Goal: Task Accomplishment & Management: Manage account settings

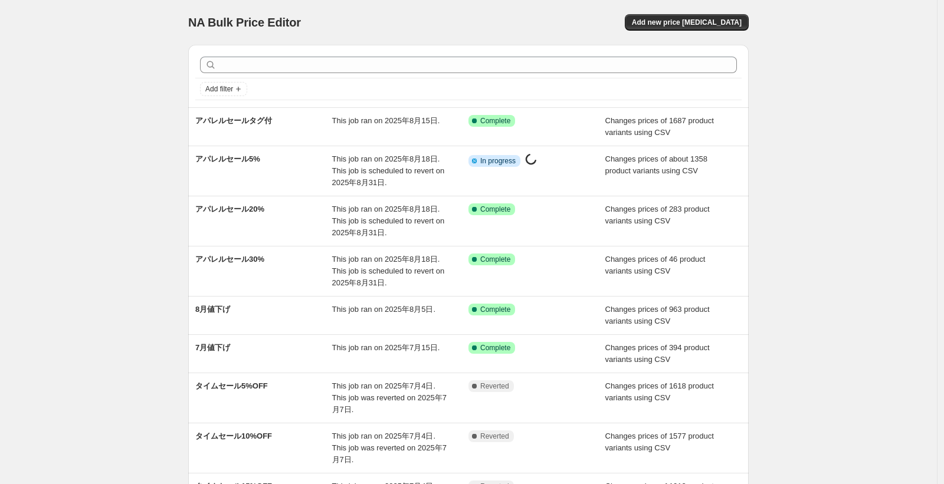
click at [133, 170] on div "NA Bulk Price Editor. This page is ready NA Bulk Price Editor Add new price cha…" at bounding box center [468, 345] width 936 height 690
click at [86, 198] on div "NA Bulk Price Editor. This page is ready NA Bulk Price Editor Add new price cha…" at bounding box center [468, 345] width 936 height 690
click at [77, 138] on div "NA Bulk Price Editor. This page is ready NA Bulk Price Editor Add new price cha…" at bounding box center [468, 345] width 936 height 690
click at [82, 103] on div "NA Bulk Price Editor. This page is ready NA Bulk Price Editor Add new price cha…" at bounding box center [468, 345] width 936 height 690
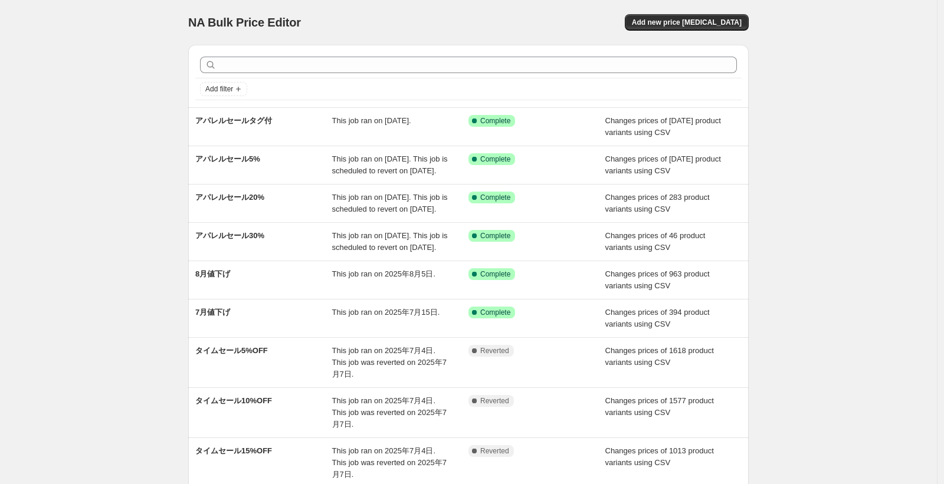
click at [149, 109] on div "NA Bulk Price Editor. This page is ready NA Bulk Price Editor Add new price [ME…" at bounding box center [468, 327] width 936 height 655
click at [113, 205] on div "NA Bulk Price Editor. This page is ready NA Bulk Price Editor Add new price [ME…" at bounding box center [468, 327] width 936 height 655
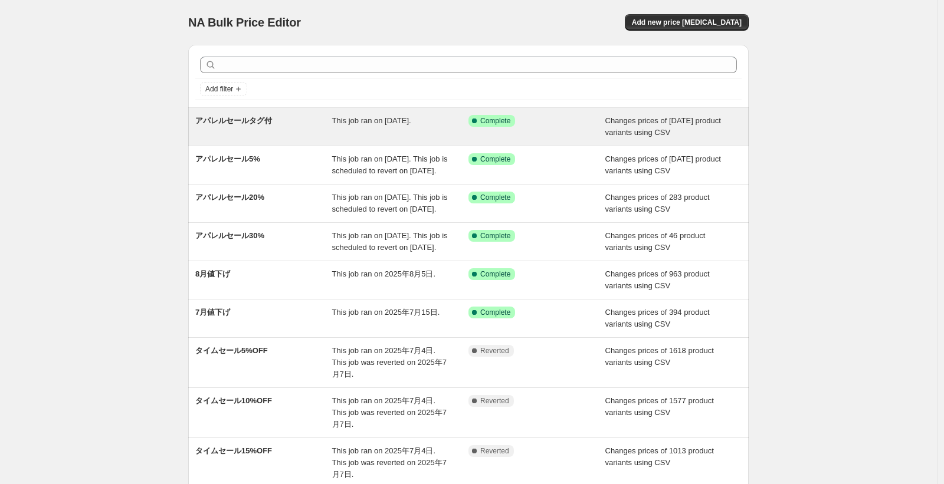
click at [250, 120] on span "アパレルセールタグ付" at bounding box center [233, 120] width 77 height 9
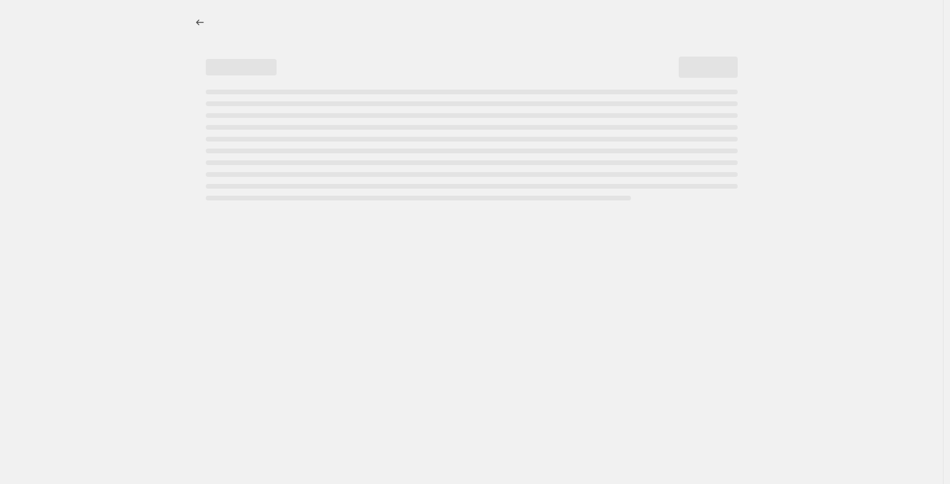
click at [140, 192] on div at bounding box center [471, 242] width 943 height 484
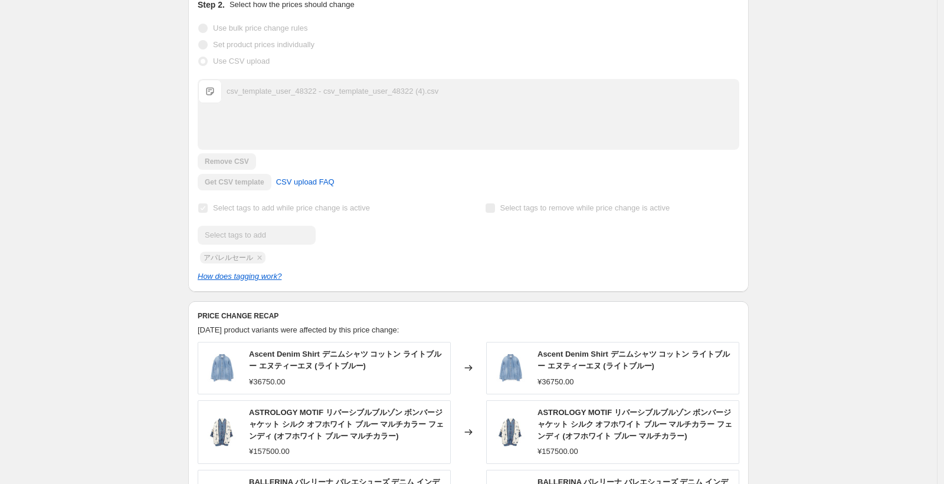
scroll to position [231, 0]
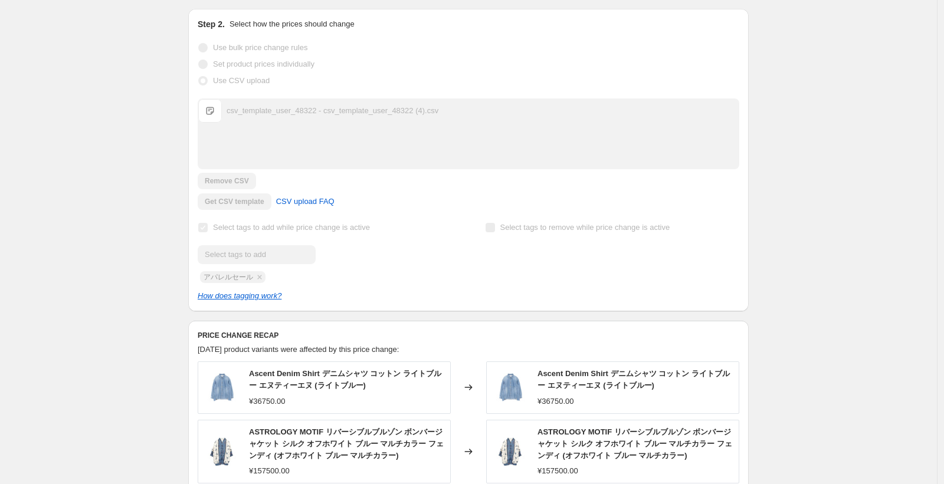
click at [239, 113] on div "csv_template_user_48322 - csv_template_user_48322 (4).csv" at bounding box center [332, 111] width 212 height 12
click at [177, 156] on div "アパレルセールタグ付. This page is ready アパレルセールタグ付 Success Complete Complete Price rever…" at bounding box center [468, 309] width 589 height 1080
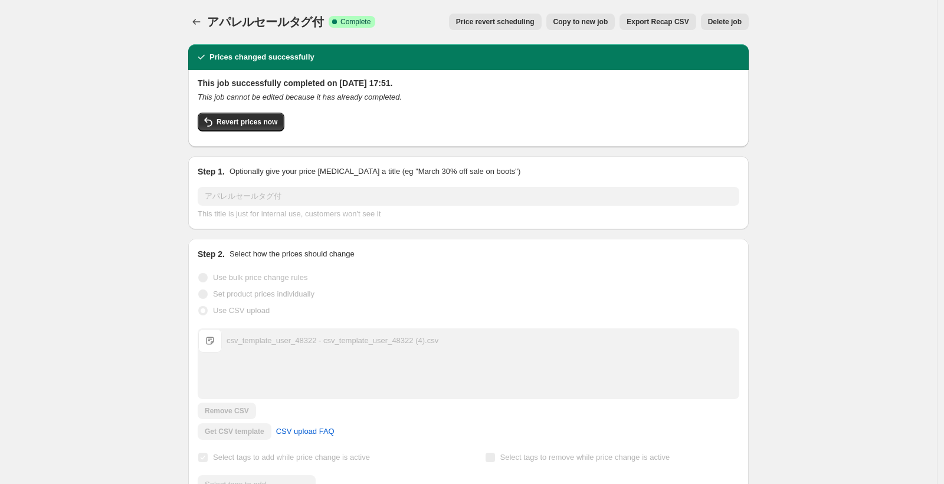
scroll to position [0, 0]
drag, startPoint x: 327, startPoint y: 131, endPoint x: 201, endPoint y: 87, distance: 134.1
click at [201, 87] on div "This job successfully completed on 2025年8月15日 at 17:51. This job cannot be edit…" at bounding box center [468, 108] width 541 height 60
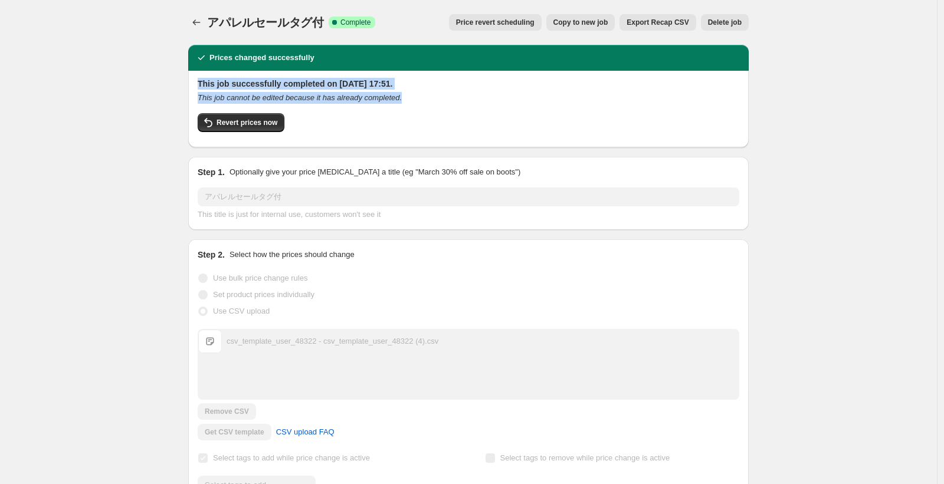
drag, startPoint x: 201, startPoint y: 87, endPoint x: 365, endPoint y: 140, distance: 172.9
click at [365, 140] on div "This job successfully completed on 2025年8月15日 at 17:51. This job cannot be edit…" at bounding box center [468, 109] width 560 height 77
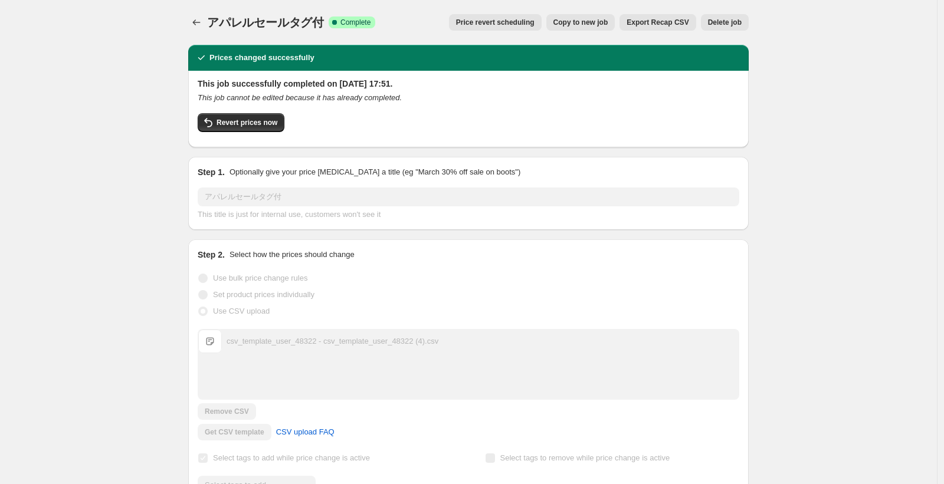
click at [426, 132] on div "Revert prices now" at bounding box center [468, 125] width 541 height 25
drag, startPoint x: 332, startPoint y: 130, endPoint x: 196, endPoint y: 86, distance: 142.8
click at [196, 86] on div "This job successfully completed on 2025年8月15日 at 17:51. This job cannot be edit…" at bounding box center [468, 109] width 560 height 77
drag, startPoint x: 205, startPoint y: 86, endPoint x: 276, endPoint y: 101, distance: 72.9
click at [276, 100] on div "This job successfully completed on 2025年8月15日 at 17:51. This job cannot be edit…" at bounding box center [468, 108] width 541 height 60
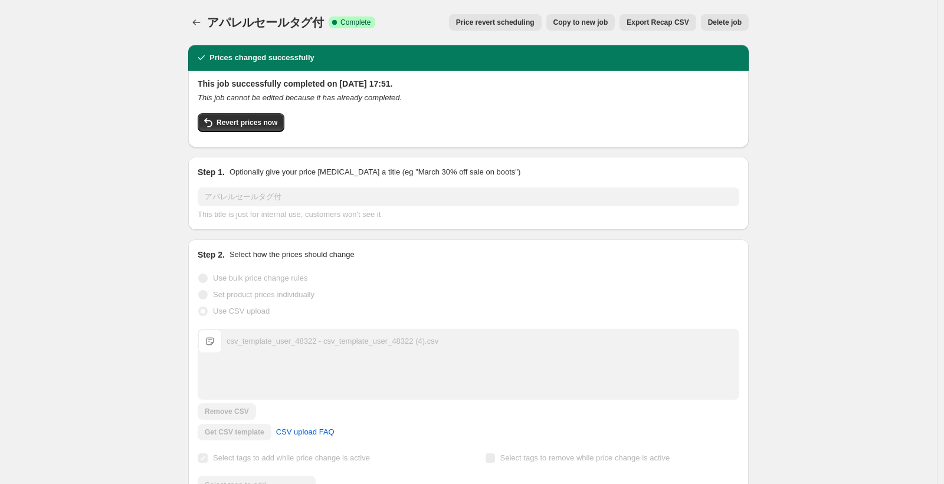
click at [278, 101] on icon "This job cannot be edited because it has already completed." at bounding box center [300, 97] width 204 height 9
click at [204, 88] on h2 "This job successfully completed on 2025年8月15日 at 17:51." at bounding box center [468, 84] width 541 height 12
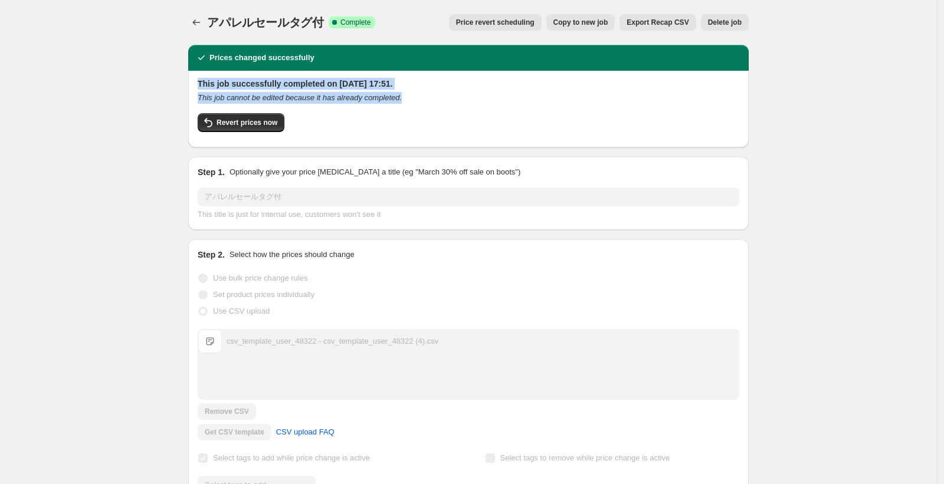
drag, startPoint x: 279, startPoint y: 124, endPoint x: 199, endPoint y: 81, distance: 91.3
click at [199, 81] on div "This job successfully completed on 2025年8月15日 at 17:51. This job cannot be edit…" at bounding box center [468, 109] width 560 height 77
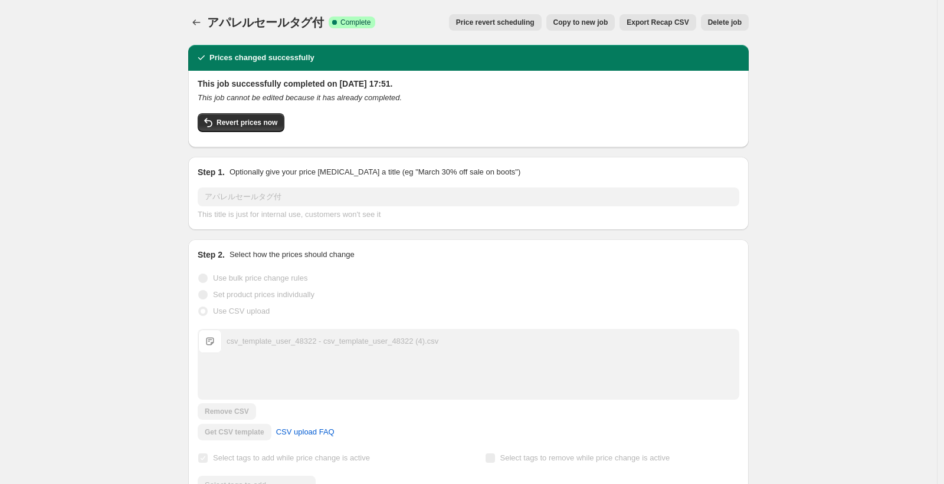
click at [199, 81] on div "This job successfully completed on 2025年8月15日 at 17:51. This job cannot be edit…" at bounding box center [468, 109] width 560 height 77
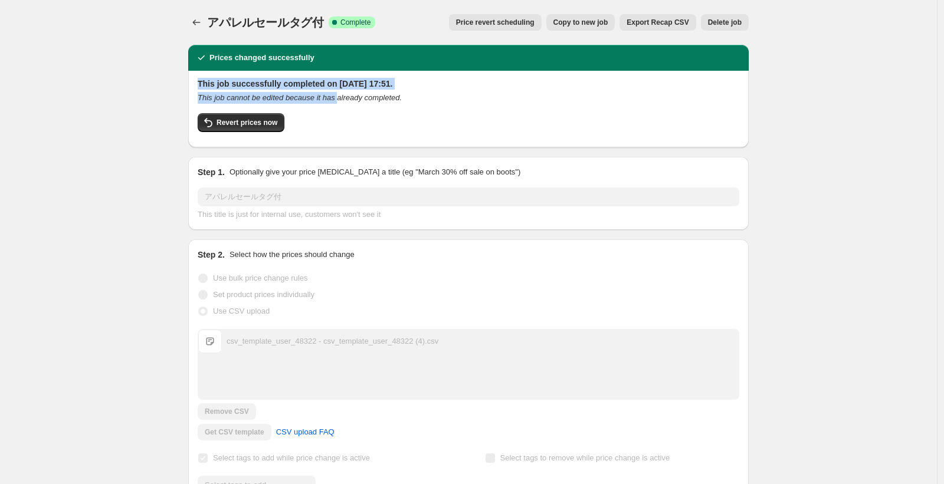
drag, startPoint x: 223, startPoint y: 83, endPoint x: 349, endPoint y: 97, distance: 127.1
click at [350, 96] on div "This job successfully completed on 2025年8月15日 at 17:51. This job cannot be edit…" at bounding box center [468, 109] width 560 height 77
drag, startPoint x: 348, startPoint y: 97, endPoint x: 255, endPoint y: 68, distance: 97.4
click at [348, 96] on icon "This job cannot be edited because it has already completed." at bounding box center [300, 97] width 204 height 9
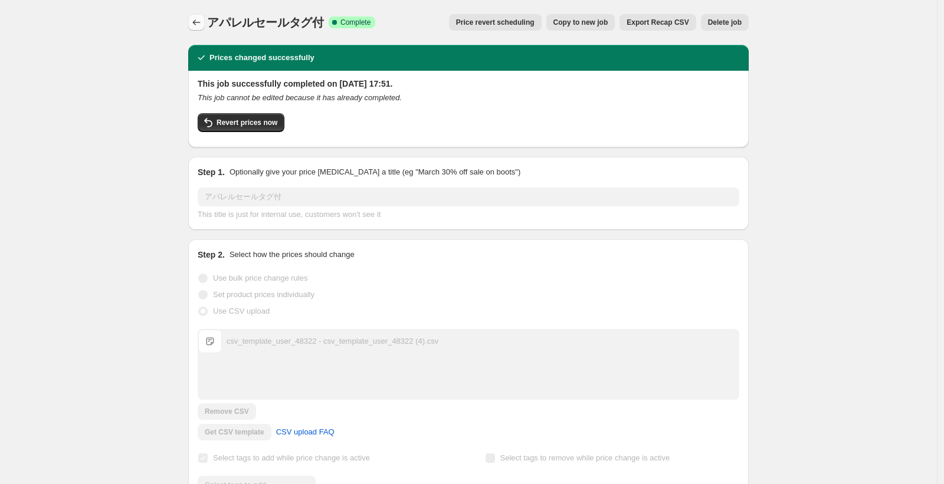
click at [196, 27] on icon "Price change jobs" at bounding box center [196, 23] width 12 height 12
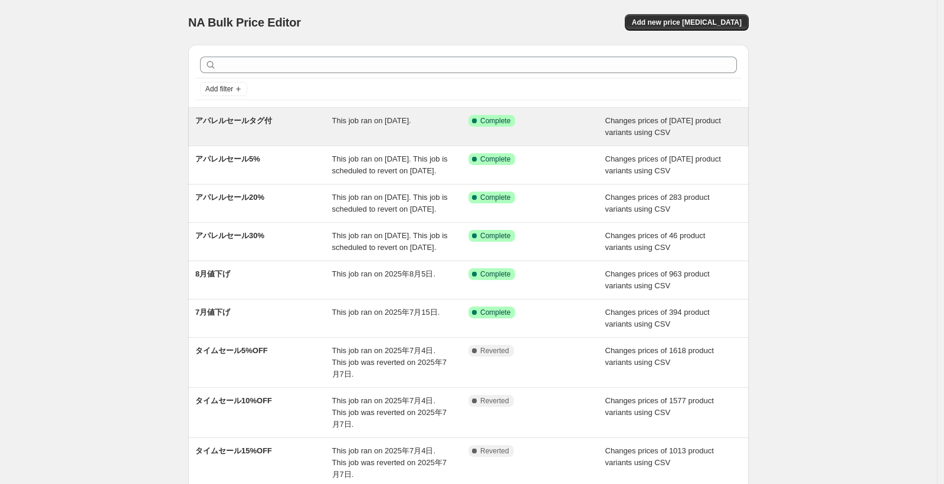
click at [558, 128] on div "Success Complete Complete" at bounding box center [536, 127] width 137 height 24
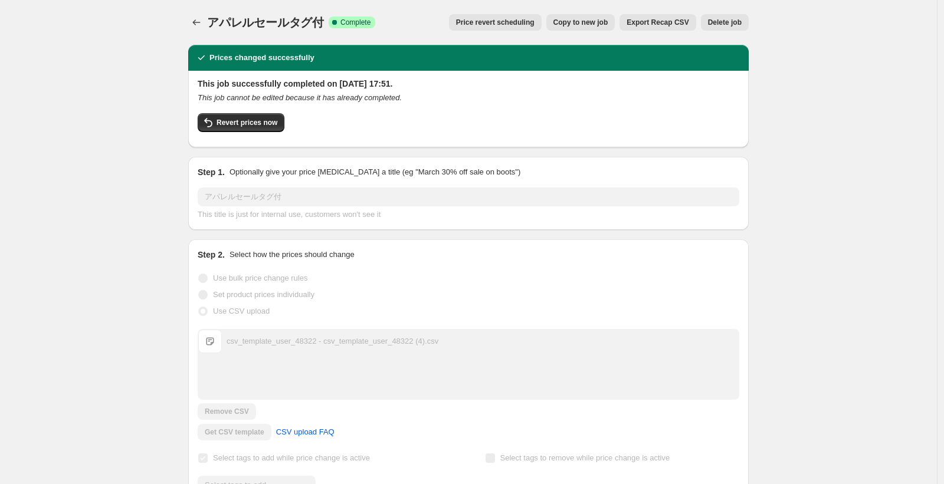
click at [202, 24] on icon "Price change jobs" at bounding box center [196, 23] width 12 height 12
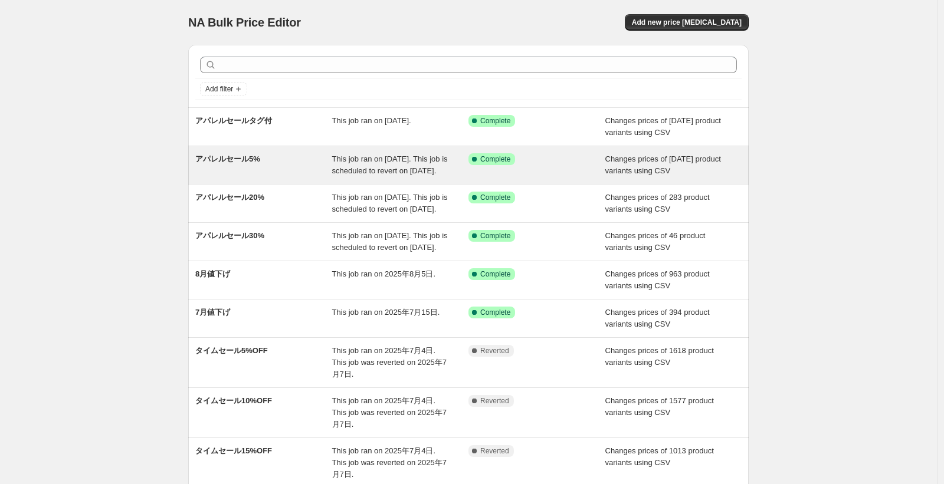
click at [355, 170] on span "This job ran on 2025年8月18日. This job is scheduled to revert on 2025年8月31日." at bounding box center [390, 165] width 116 height 21
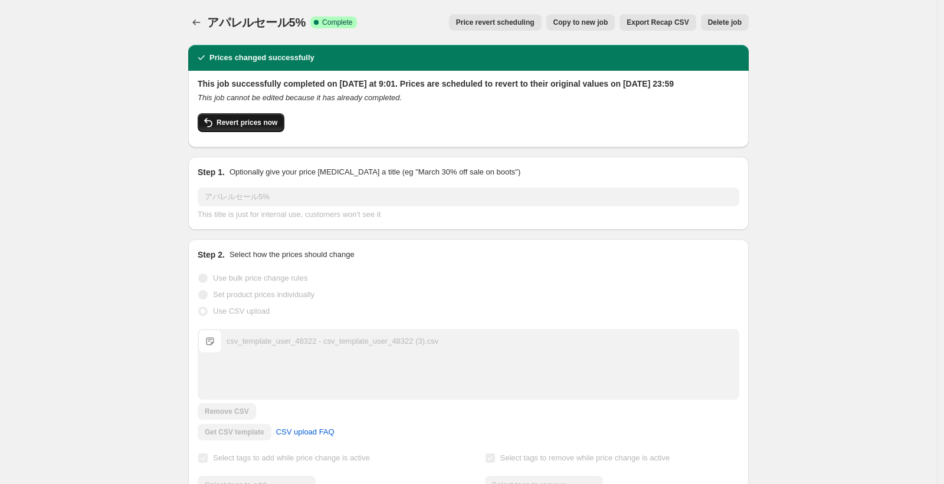
drag, startPoint x: 216, startPoint y: 140, endPoint x: 244, endPoint y: 135, distance: 27.5
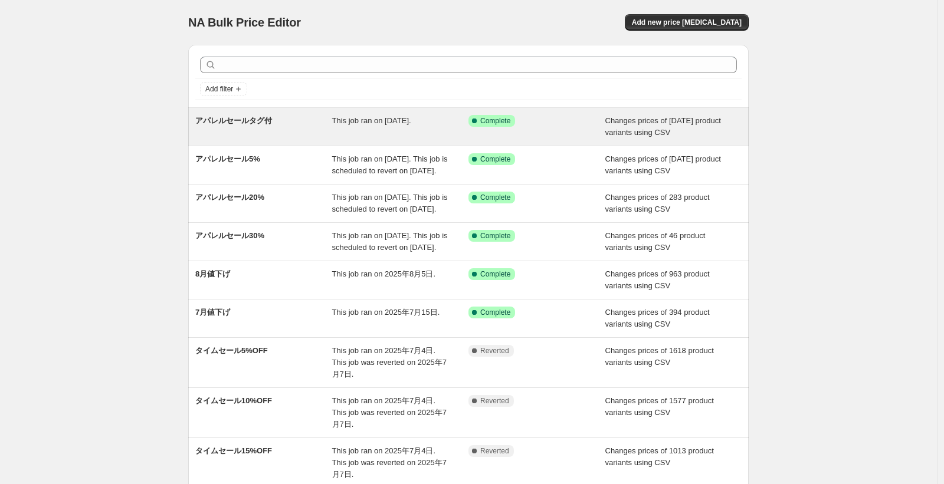
click at [372, 127] on div "This job ran on 2025年8月15日." at bounding box center [400, 127] width 137 height 24
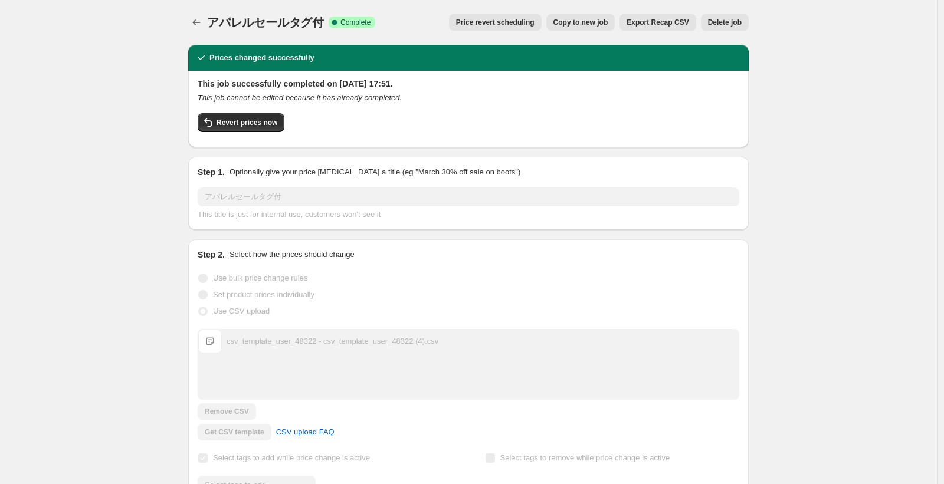
drag, startPoint x: 283, startPoint y: 86, endPoint x: 388, endPoint y: 78, distance: 105.3
click at [388, 78] on h2 "This job successfully completed on 2025年8月15日 at 17:51." at bounding box center [468, 84] width 541 height 12
drag, startPoint x: 448, startPoint y: 101, endPoint x: 176, endPoint y: 91, distance: 272.0
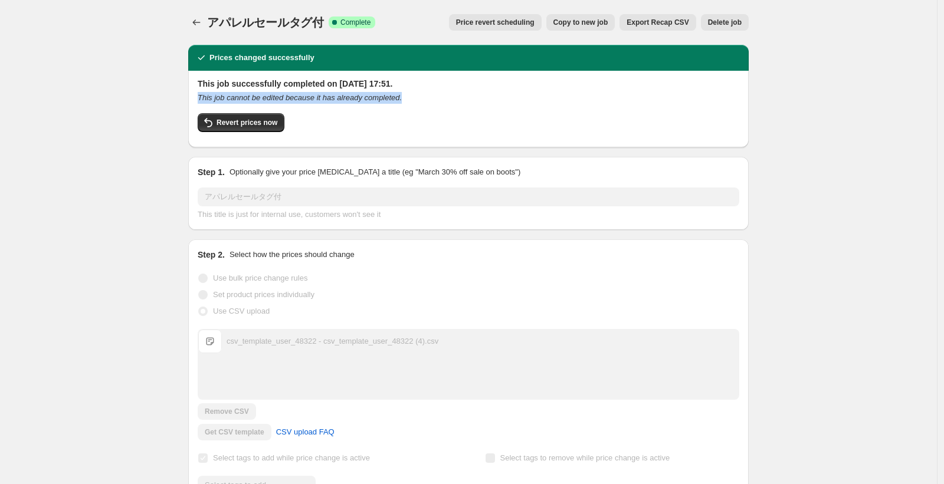
click at [257, 88] on h2 "This job successfully completed on 2025年8月15日 at 17:51." at bounding box center [468, 84] width 541 height 12
click at [311, 96] on icon "This job cannot be edited because it has already completed." at bounding box center [300, 97] width 204 height 9
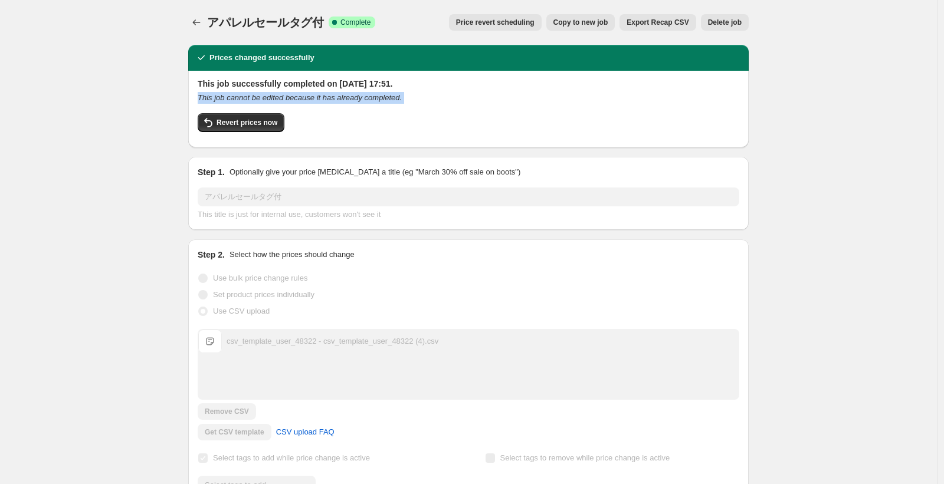
click at [311, 96] on icon "This job cannot be edited because it has already completed." at bounding box center [300, 97] width 204 height 9
click at [402, 97] on icon "This job cannot be edited because it has already completed." at bounding box center [300, 97] width 204 height 9
click at [214, 87] on h2 "This job successfully completed on 2025年8月15日 at 17:51." at bounding box center [468, 84] width 541 height 12
drag, startPoint x: 214, startPoint y: 86, endPoint x: 433, endPoint y: 99, distance: 219.8
click at [433, 99] on div "This job successfully completed on 2025年8月15日 at 17:51. This job cannot be edit…" at bounding box center [468, 108] width 541 height 60
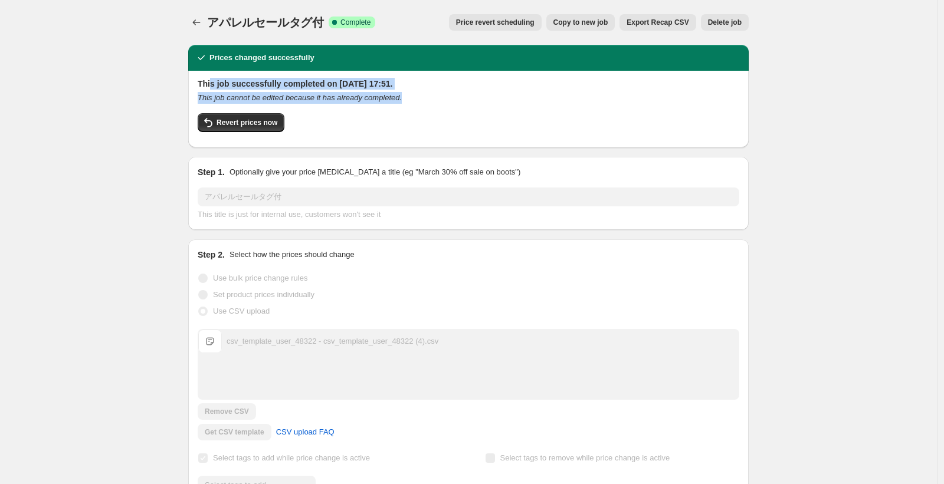
click at [433, 99] on div "This job cannot be edited because it has already completed." at bounding box center [468, 98] width 541 height 12
drag, startPoint x: 433, startPoint y: 99, endPoint x: 182, endPoint y: 79, distance: 252.6
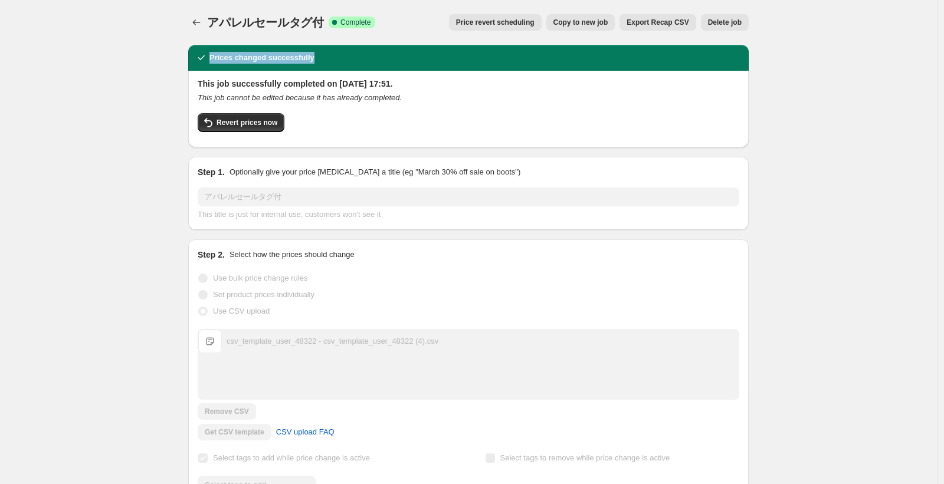
drag, startPoint x: 186, startPoint y: 57, endPoint x: 321, endPoint y: 60, distance: 134.5
click at [321, 60] on div "Prices changed successfully" at bounding box center [468, 58] width 546 height 12
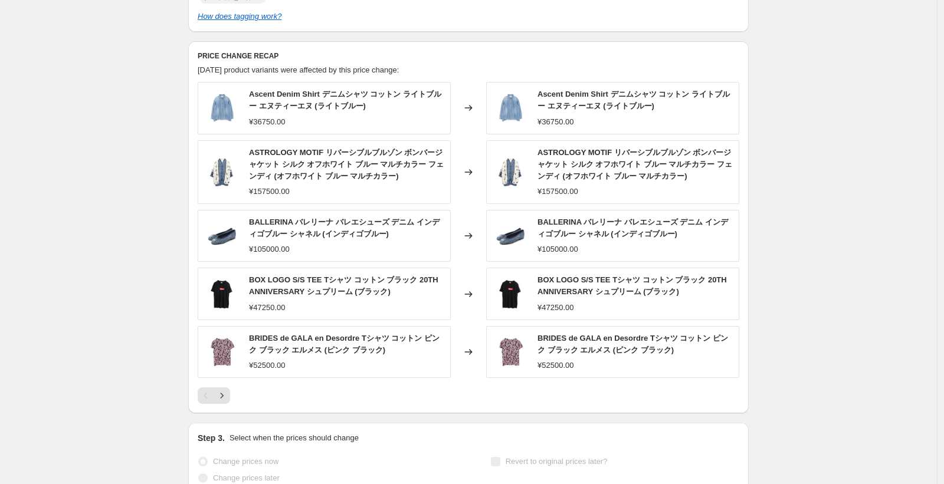
scroll to position [455, 0]
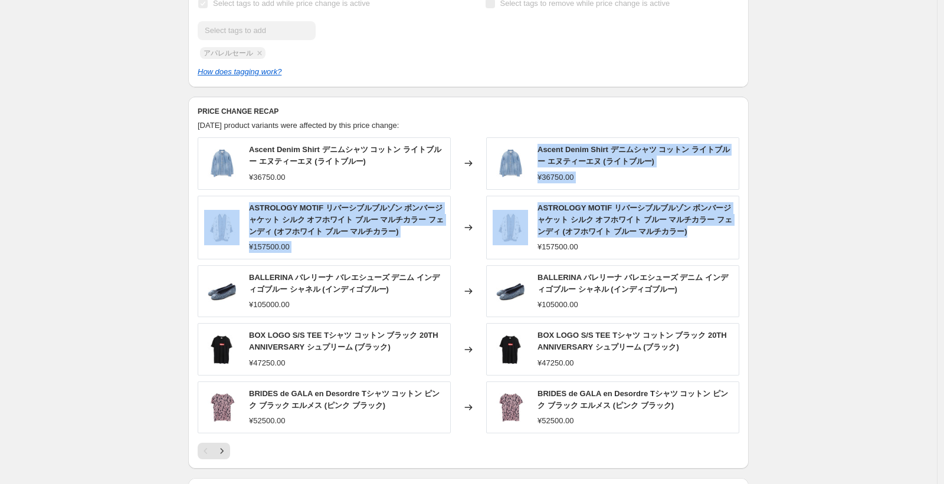
drag, startPoint x: 702, startPoint y: 232, endPoint x: 540, endPoint y: 143, distance: 184.7
click at [540, 143] on div "Ascent Denim Shirt デニムシャツ コットン ライトブルー エヌティーエヌ (ライトブルー) ¥36750.00 Changed to Asc…" at bounding box center [468, 285] width 541 height 296
click at [540, 143] on div "Ascent Denim Shirt デニムシャツ コットン ライトブルー エヌティーエヌ (ライトブルー) ¥36750.00" at bounding box center [612, 163] width 253 height 52
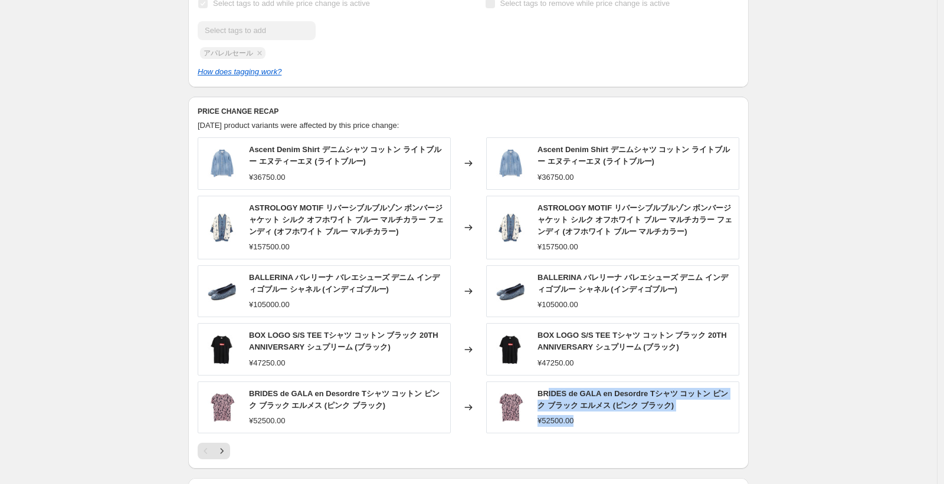
drag, startPoint x: 676, startPoint y: 418, endPoint x: 548, endPoint y: 397, distance: 129.6
click at [548, 397] on div "BRIDES de GALA en Desordre Tシャツ コットン ピンク ブラック エルメス (ピンク ブラック) ¥52500.00" at bounding box center [634, 407] width 195 height 39
click at [548, 397] on span "BRIDES de GALA en Desordre Tシャツ コットン ピンク ブラック エルメス (ピンク ブラック)" at bounding box center [632, 399] width 190 height 21
drag, startPoint x: 541, startPoint y: 394, endPoint x: 671, endPoint y: 422, distance: 132.7
click at [671, 422] on div "BRIDES de GALA en Desordre Tシャツ コットン ピンク ブラック エルメス (ピンク ブラック) ¥52500.00" at bounding box center [634, 407] width 195 height 39
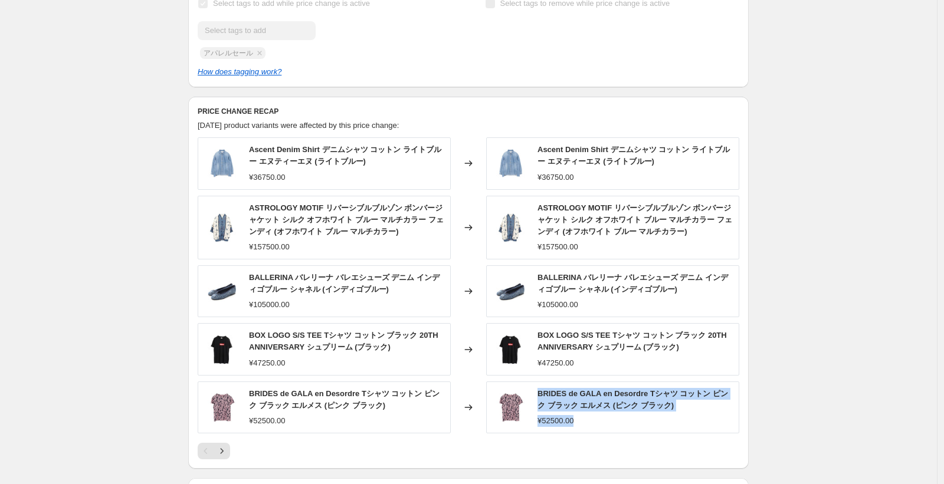
click at [671, 422] on div "¥52500.00" at bounding box center [634, 421] width 195 height 12
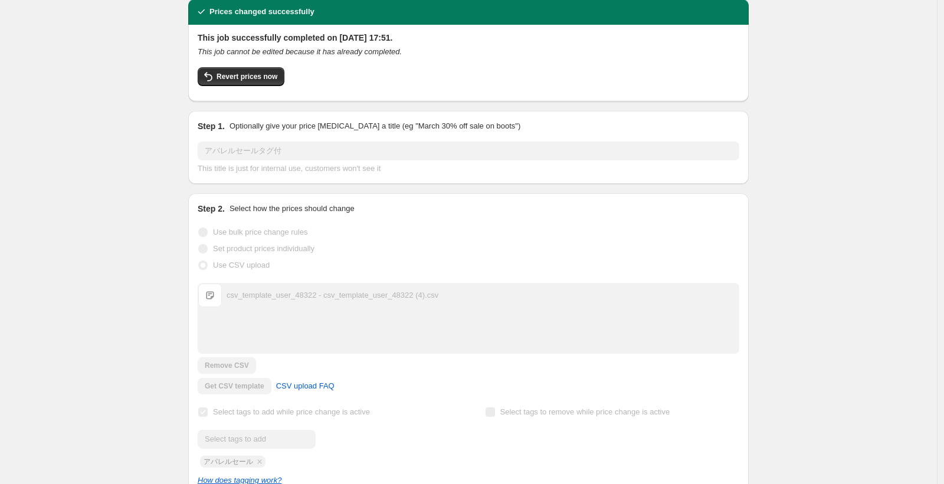
scroll to position [25, 0]
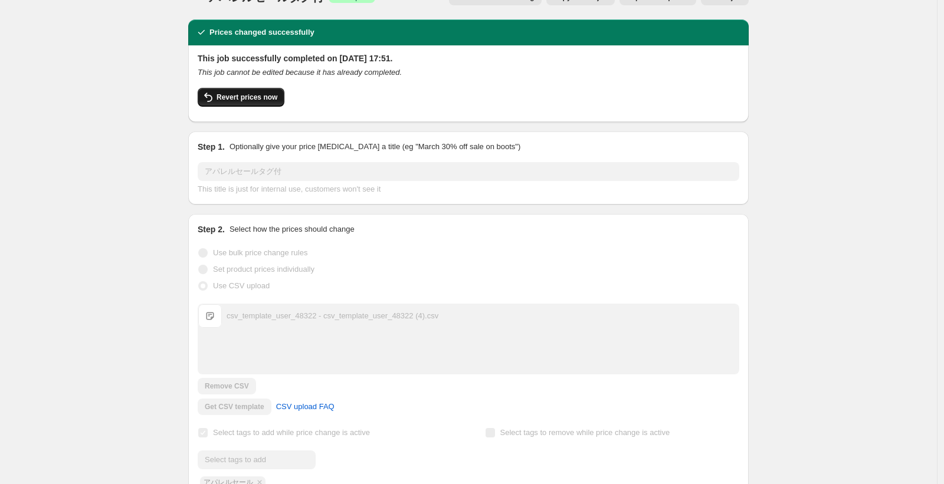
click at [251, 96] on span "Revert prices now" at bounding box center [246, 97] width 61 height 9
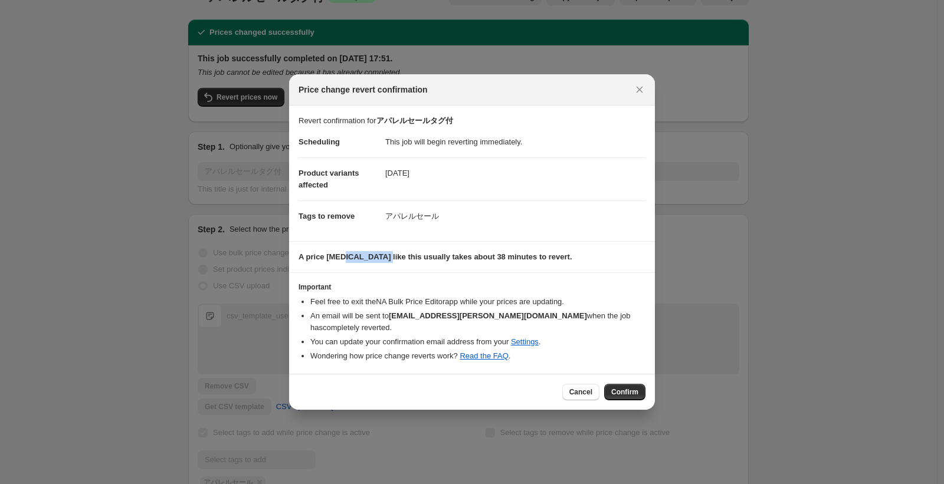
drag, startPoint x: 344, startPoint y: 262, endPoint x: 459, endPoint y: 255, distance: 114.6
click at [447, 256] on p "A price change job like this usually takes about 38 minutes to revert." at bounding box center [471, 257] width 347 height 12
click at [459, 255] on b "A price change job like this usually takes about 38 minutes to revert." at bounding box center [435, 256] width 274 height 9
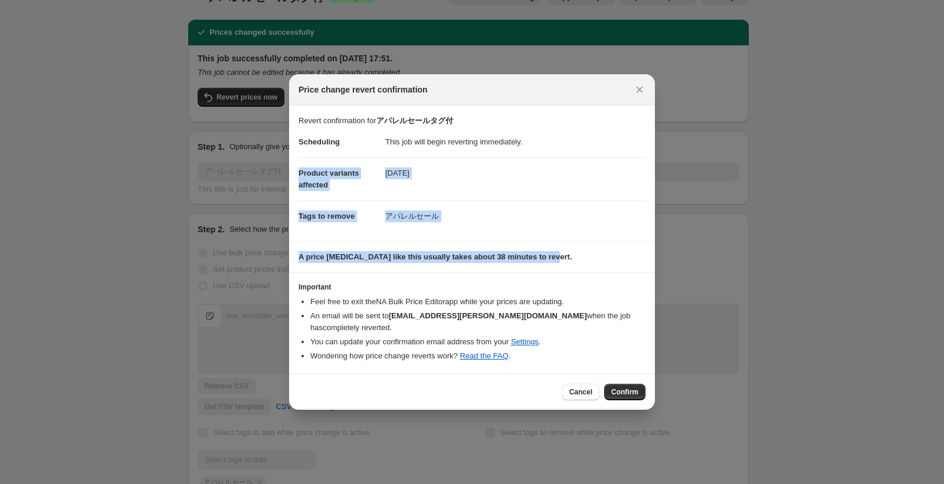
drag, startPoint x: 395, startPoint y: 156, endPoint x: 525, endPoint y: 271, distance: 173.4
click at [525, 271] on div "Revert confirmation for アパレルセールタグ付 Scheduling This job will begin reverting imm…" at bounding box center [472, 240] width 366 height 268
click at [566, 255] on p "A price change job like this usually takes about 38 minutes to revert." at bounding box center [471, 257] width 347 height 12
drag, startPoint x: 566, startPoint y: 255, endPoint x: 298, endPoint y: 255, distance: 267.1
click at [298, 255] on p "A price change job like this usually takes about 38 minutes to revert." at bounding box center [471, 257] width 347 height 12
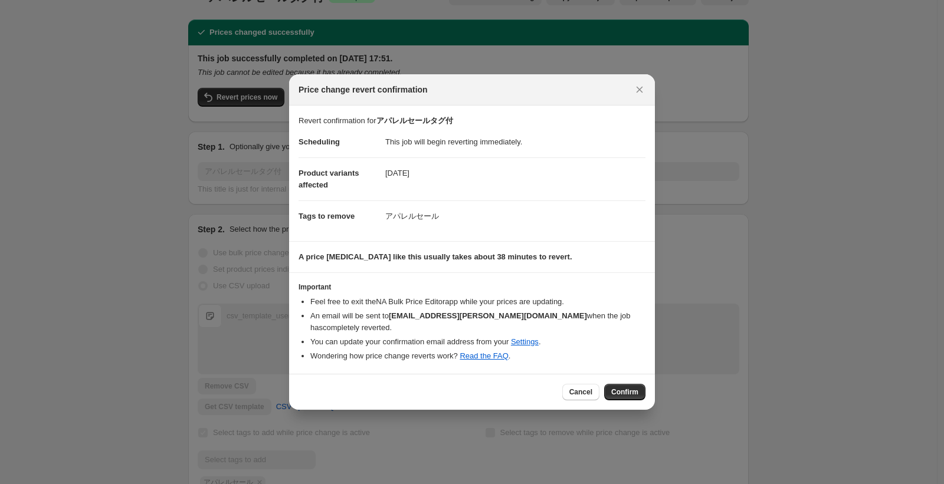
click at [179, 249] on div at bounding box center [472, 242] width 944 height 484
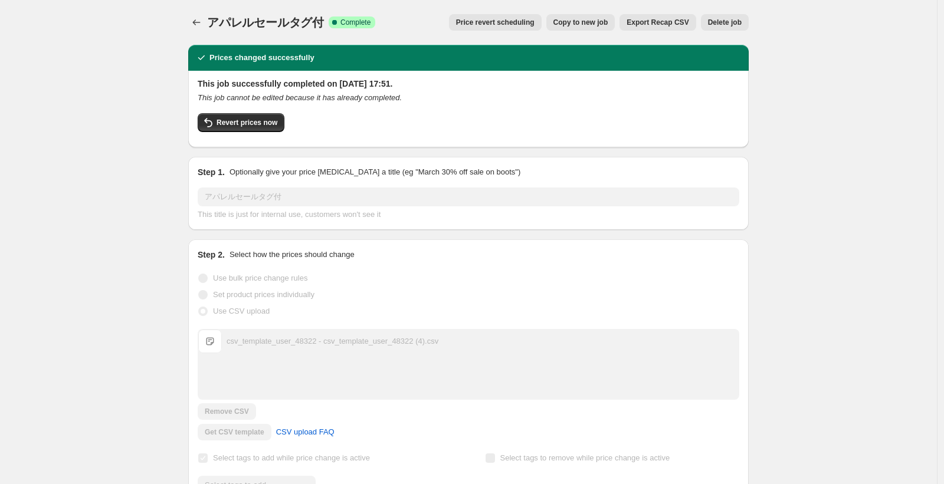
scroll to position [25, 0]
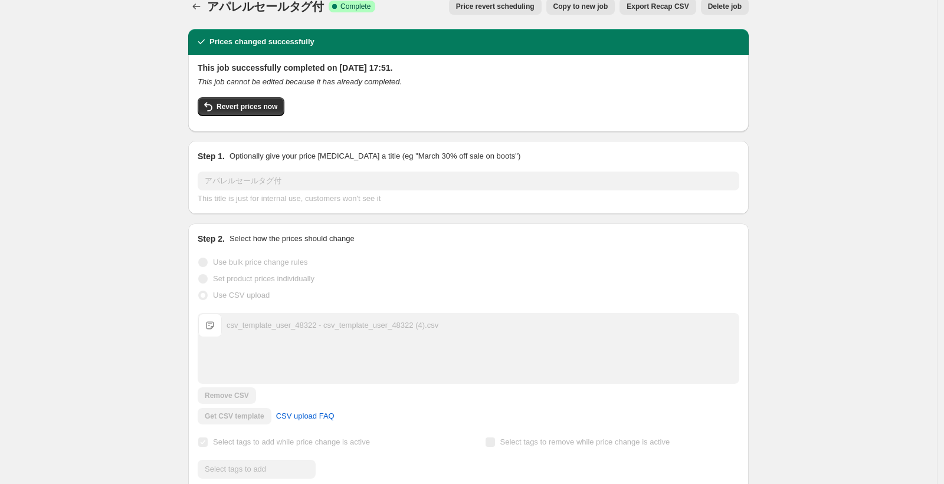
scroll to position [0, 0]
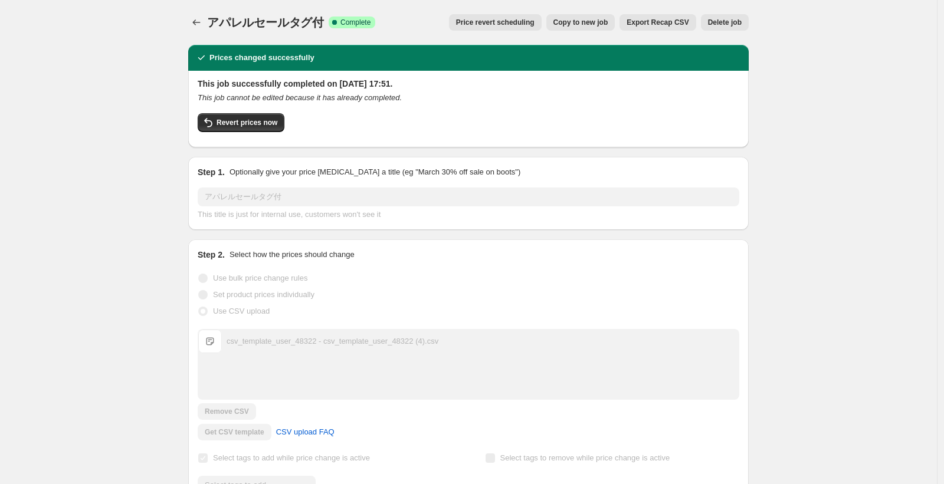
click at [233, 93] on icon "This job cannot be edited because it has already completed." at bounding box center [300, 97] width 204 height 9
click at [233, 94] on icon "This job cannot be edited because it has already completed." at bounding box center [300, 97] width 204 height 9
click at [233, 86] on h2 "This job successfully completed on 2025年8月15日 at 17:51." at bounding box center [468, 84] width 541 height 12
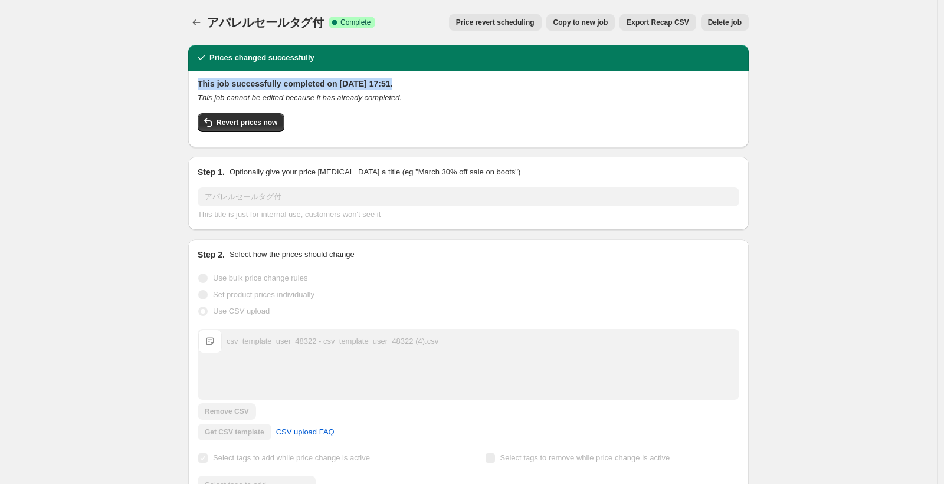
click at [233, 86] on h2 "This job successfully completed on 2025年8月15日 at 17:51." at bounding box center [468, 84] width 541 height 12
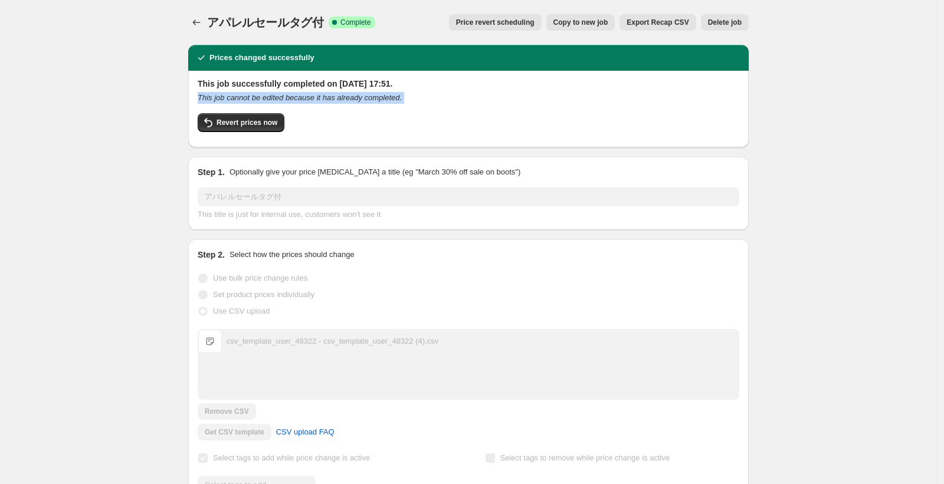
click at [223, 86] on h2 "This job successfully completed on 2025年8月15日 at 17:51." at bounding box center [468, 84] width 541 height 12
click at [215, 86] on h2 "This job successfully completed on 2025年8月15日 at 17:51." at bounding box center [468, 84] width 541 height 12
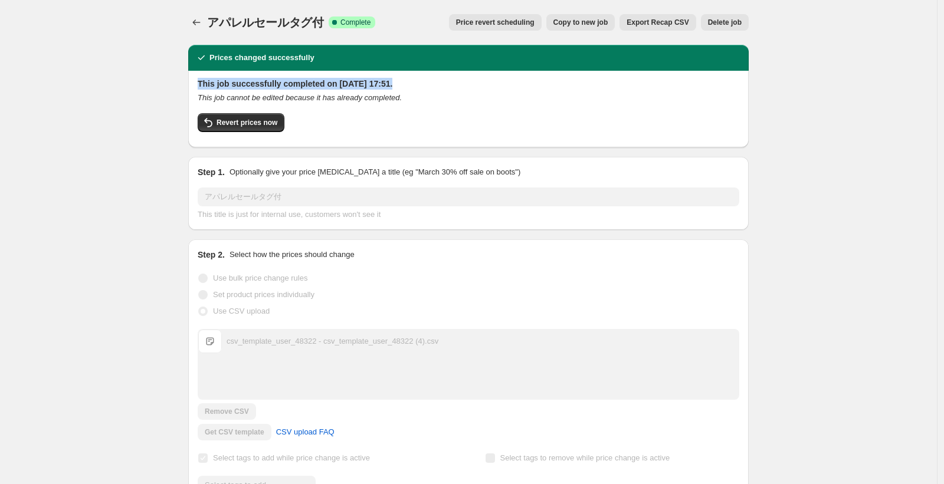
click at [215, 86] on h2 "This job successfully completed on 2025年8月15日 at 17:51." at bounding box center [468, 84] width 541 height 12
click at [217, 84] on h2 "This job successfully completed on 2025年8月15日 at 17:51." at bounding box center [468, 84] width 541 height 12
click at [217, 76] on div "This job successfully completed on 2025年8月15日 at 17:51. This job cannot be edit…" at bounding box center [468, 109] width 560 height 77
click at [201, 23] on icon "Price change jobs" at bounding box center [196, 23] width 12 height 12
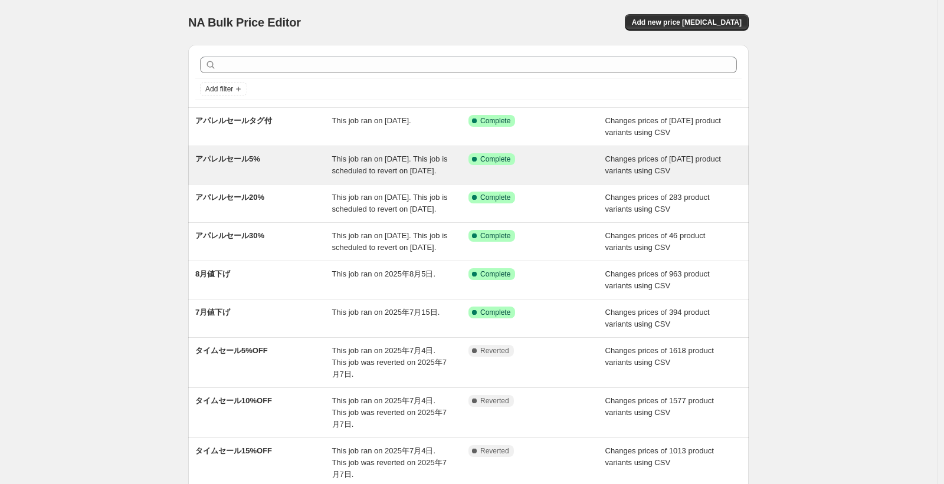
click at [343, 175] on span "This job ran on 2025年8月18日. This job is scheduled to revert on 2025年8月31日." at bounding box center [390, 165] width 116 height 21
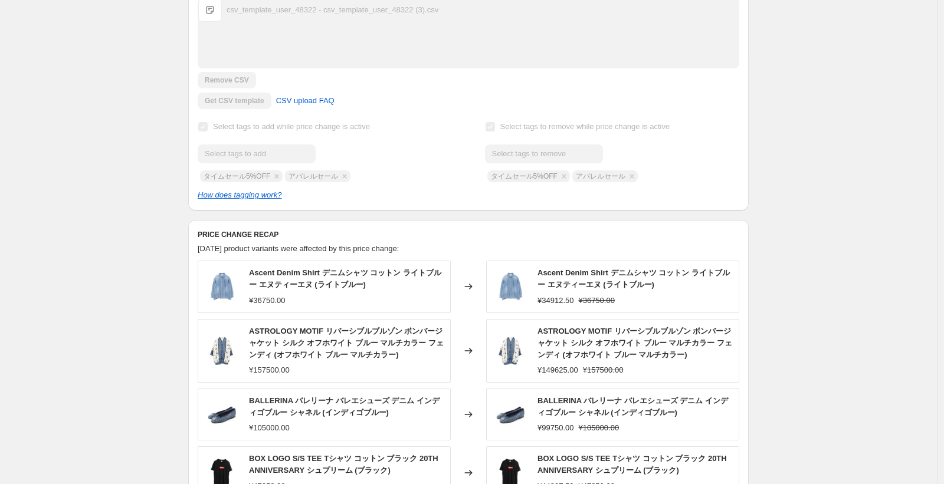
scroll to position [425, 0]
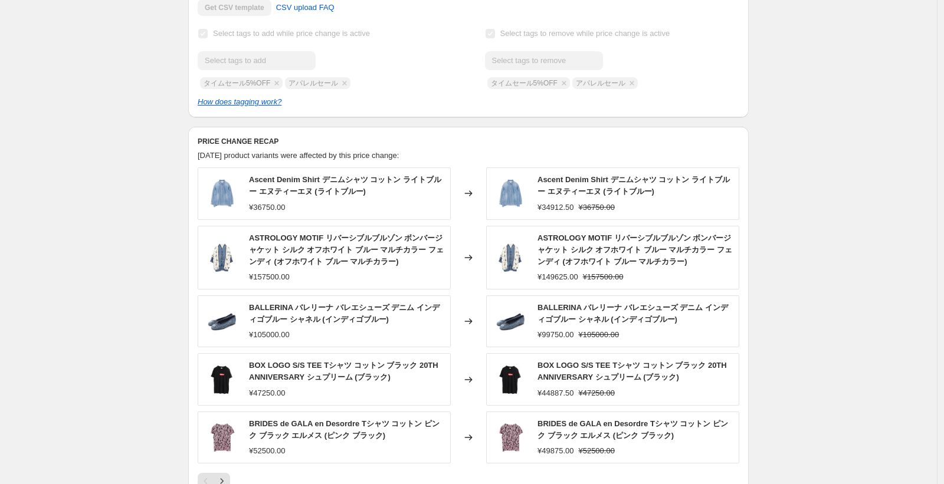
click at [585, 211] on div "Ascent Denim Shirt デニムシャツ コットン ライトブルー エヌティーエヌ (ライトブルー) ¥34912.50 ¥36750.00" at bounding box center [634, 193] width 195 height 39
drag, startPoint x: 326, startPoint y: 214, endPoint x: 291, endPoint y: 197, distance: 38.8
click at [291, 197] on div "Ascent Denim Shirt デニムシャツ コットン ライトブルー エヌティーエヌ (ライトブルー) ¥36750.00" at bounding box center [346, 193] width 195 height 39
click at [290, 196] on span "Ascent Denim Shirt デニムシャツ コットン ライトブルー エヌティーエヌ (ライトブルー)" at bounding box center [345, 185] width 192 height 21
click at [264, 197] on div "Ascent Denim Shirt デニムシャツ コットン ライトブルー エヌティーエヌ (ライトブルー)" at bounding box center [346, 186] width 195 height 24
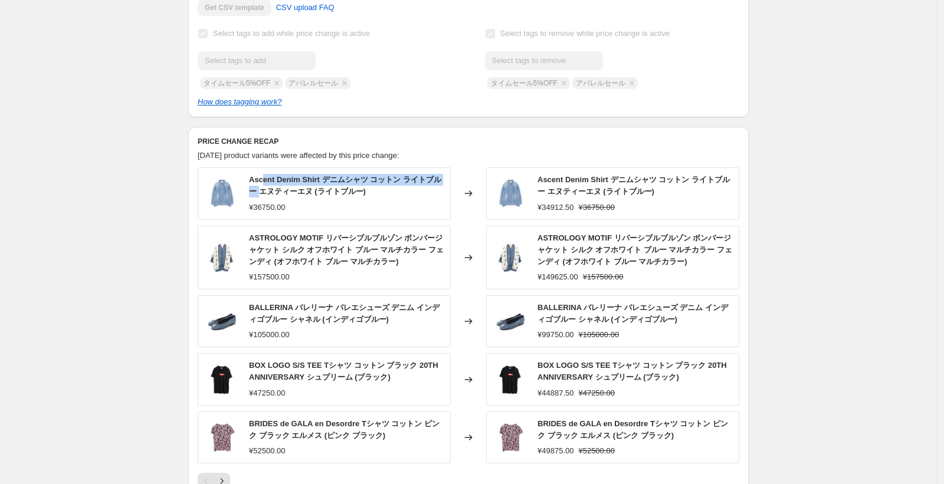
scroll to position [283, 0]
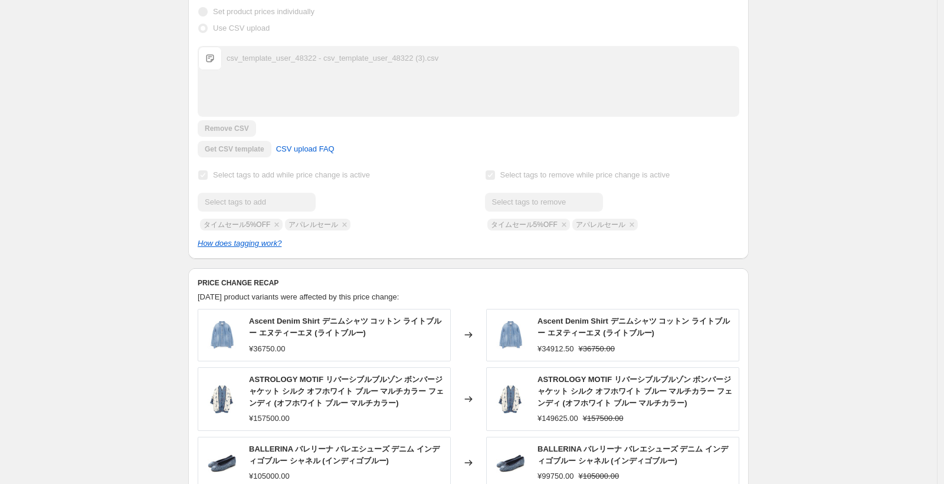
click at [182, 200] on div "Prices changed successfully This job successfully completed on 2025年8月18日 at 9:…" at bounding box center [464, 349] width 570 height 1194
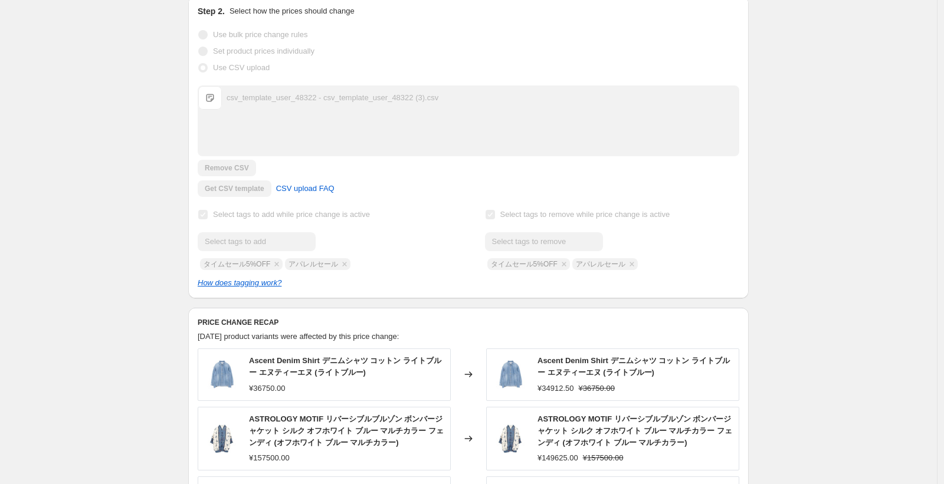
scroll to position [212, 0]
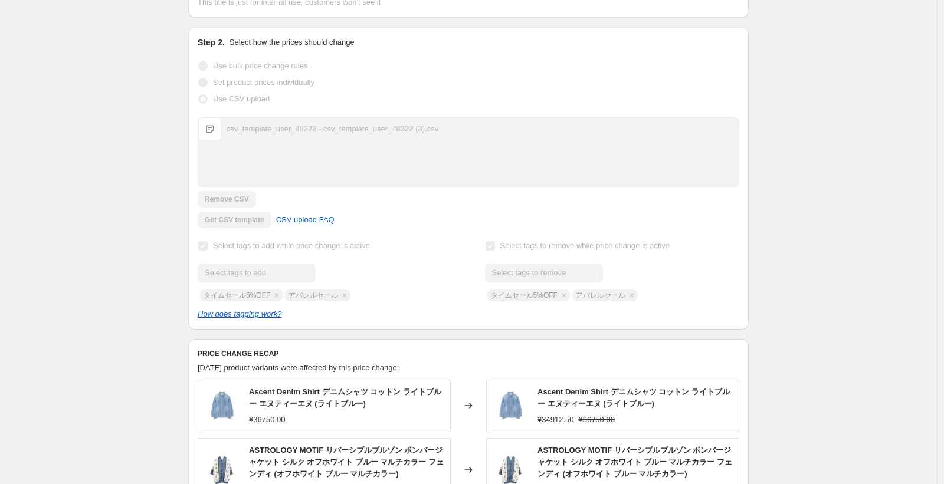
click at [61, 90] on div "アパレルセール5%. This page is ready アパレルセール5% Success Complete Complete Price revert …" at bounding box center [468, 438] width 936 height 1301
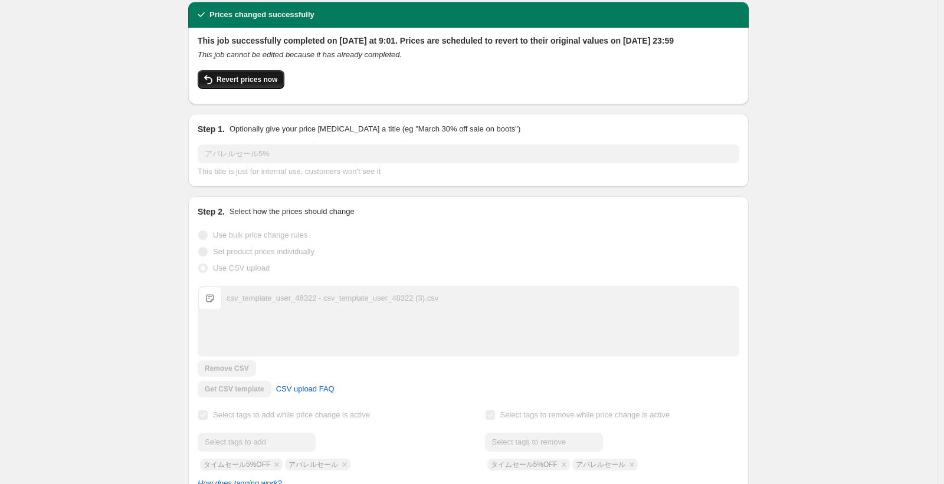
scroll to position [0, 0]
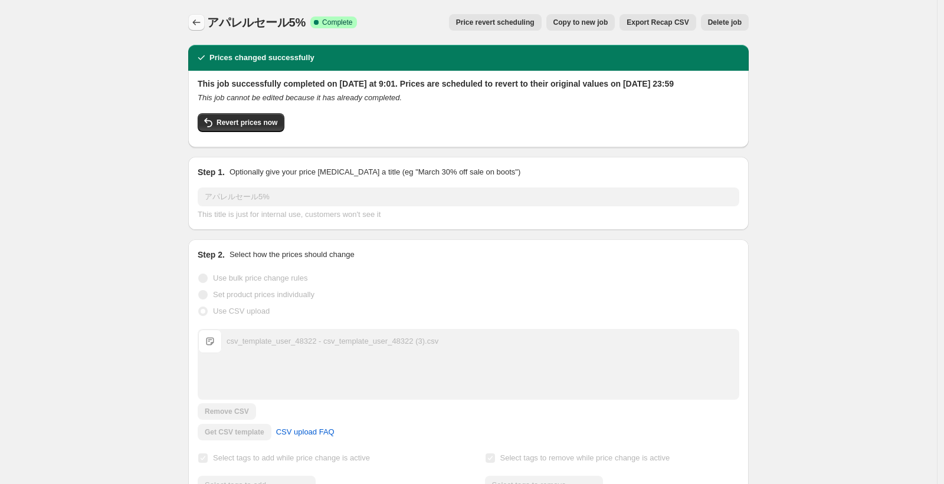
click at [196, 28] on icon "Price change jobs" at bounding box center [196, 23] width 12 height 12
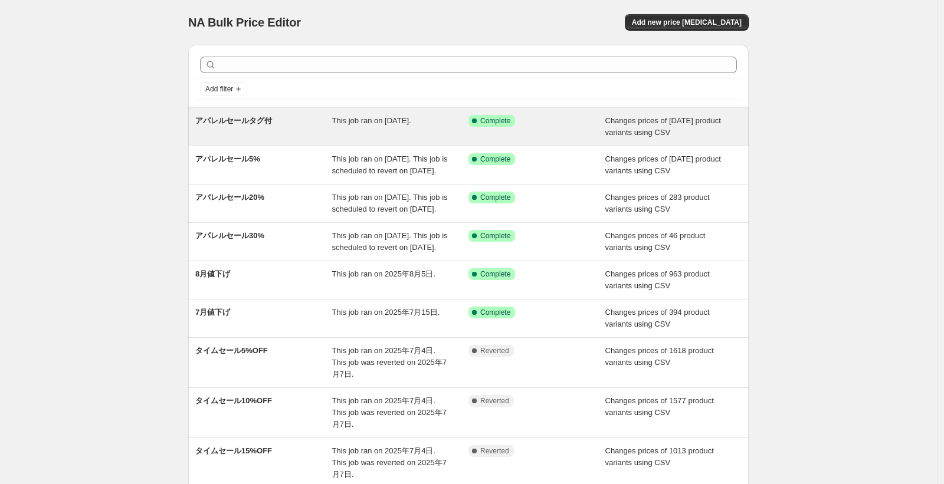
click at [570, 136] on div "Success Complete Complete" at bounding box center [536, 127] width 137 height 24
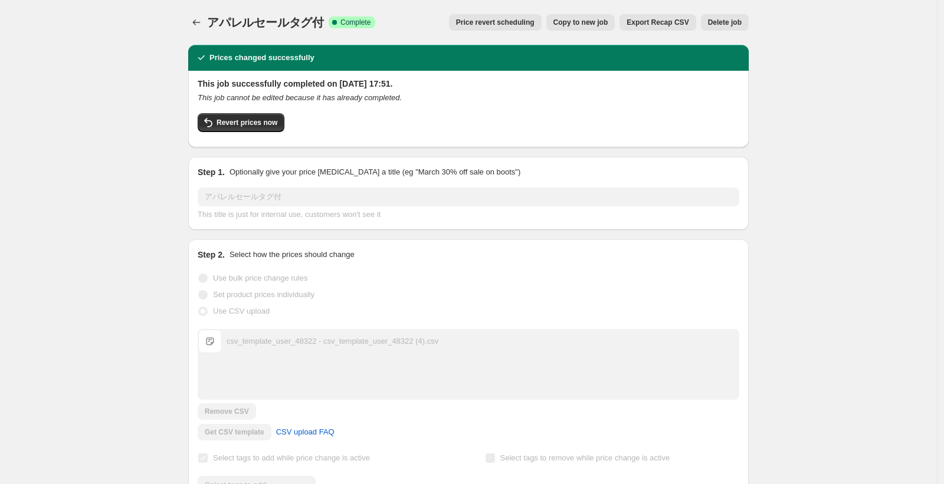
click at [315, 90] on div "This job successfully completed on 2025年8月15日 at 17:51. This job cannot be edit…" at bounding box center [468, 108] width 541 height 60
click at [318, 86] on h2 "This job successfully completed on 2025年8月15日 at 17:51." at bounding box center [468, 84] width 541 height 12
click at [320, 86] on h2 "This job successfully completed on 2025年8月15日 at 17:51." at bounding box center [468, 84] width 541 height 12
click at [320, 87] on h2 "This job successfully completed on 2025年8月15日 at 17:51." at bounding box center [468, 84] width 541 height 12
click at [449, 93] on div "This job cannot be edited because it has already completed." at bounding box center [468, 98] width 541 height 12
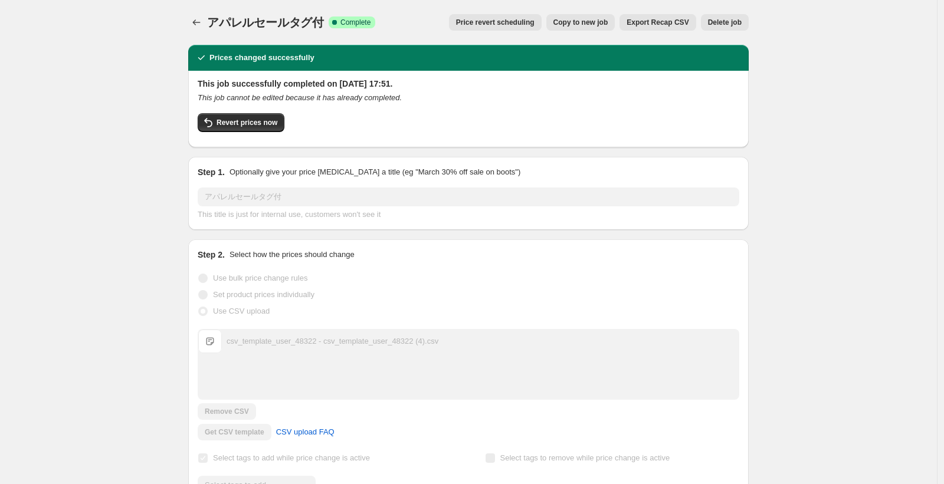
click at [663, 24] on span "Export Recap CSV" at bounding box center [657, 22] width 62 height 9
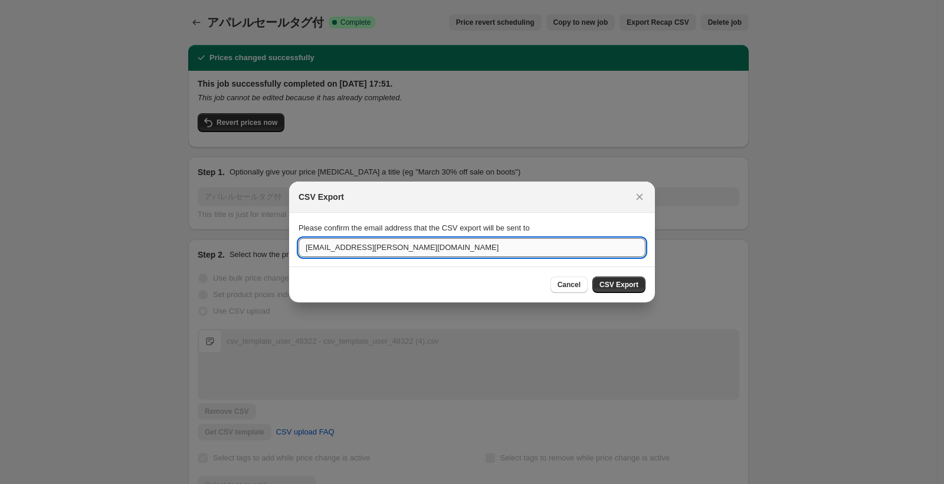
click at [423, 252] on input "syouichi.morikawa@brandoff.co.jp" at bounding box center [471, 247] width 347 height 19
drag, startPoint x: 372, startPoint y: 247, endPoint x: 295, endPoint y: 239, distance: 77.0
click at [295, 239] on section "Please confirm the email address that the CSV export will be sent to syouichi.m…" at bounding box center [472, 239] width 366 height 53
type input "shota.nimura.s@brandoff.co.jp"
click at [620, 291] on button "CSV Export" at bounding box center [618, 285] width 53 height 17
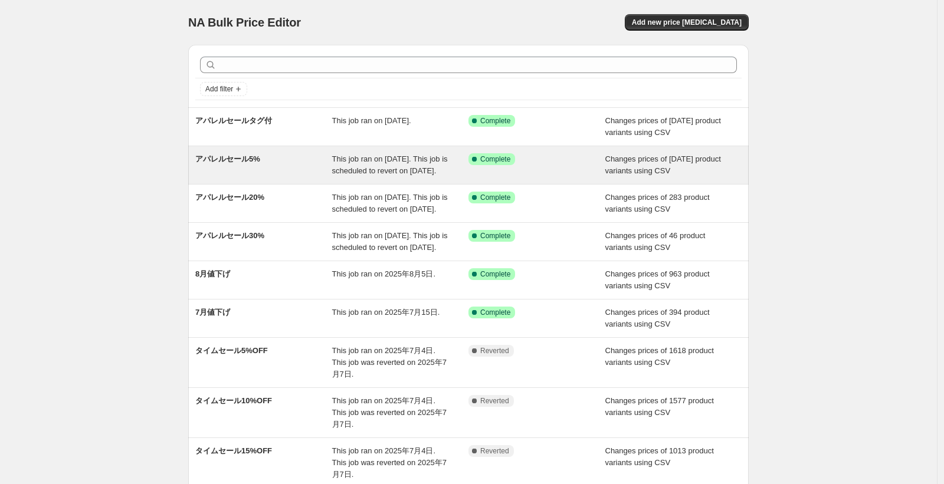
click at [527, 161] on div "Success Complete Complete" at bounding box center [527, 159] width 119 height 12
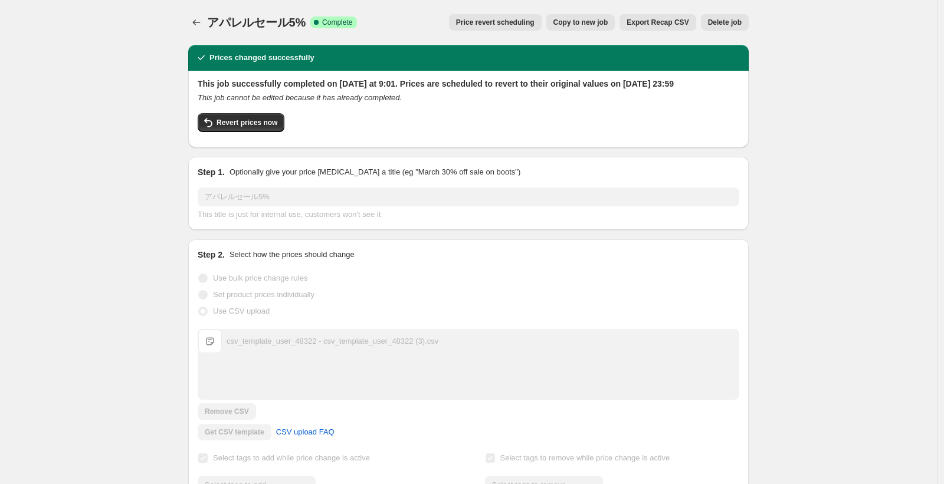
click at [678, 83] on h2 "This job successfully completed on 2025年8月18日 at 9:01. Prices are scheduled to …" at bounding box center [468, 84] width 541 height 12
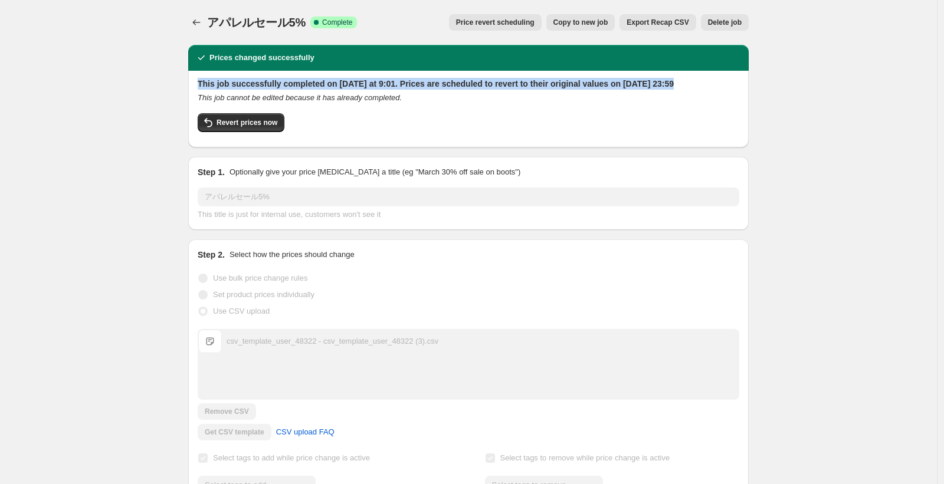
click at [678, 83] on h2 "This job successfully completed on 2025年8月18日 at 9:01. Prices are scheduled to …" at bounding box center [468, 84] width 541 height 12
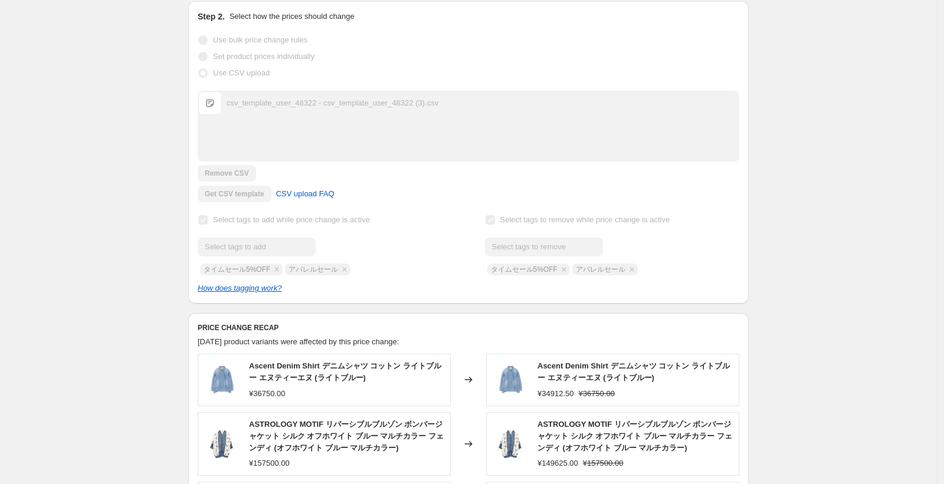
scroll to position [428, 0]
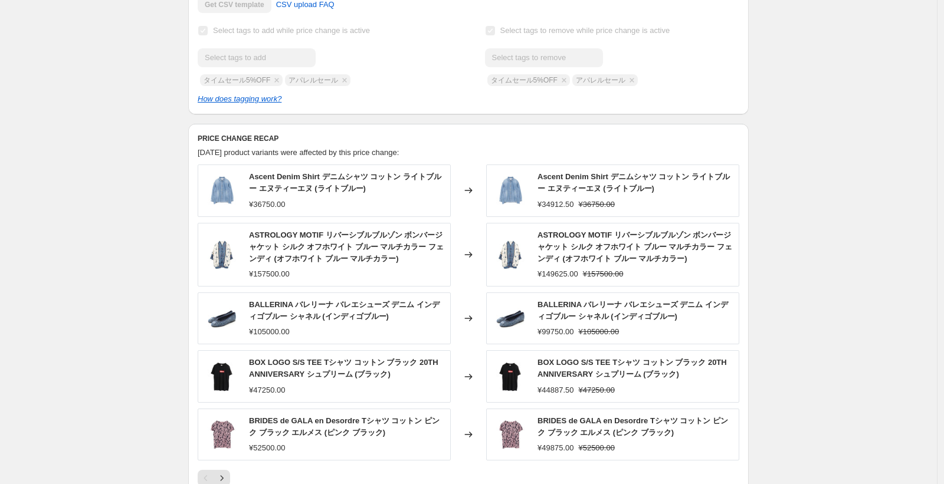
click at [227, 197] on img at bounding box center [221, 190] width 35 height 35
click at [564, 193] on div "Ascent Denim Shirt デニムシャツ コットン ライトブルー エヌティーエヌ (ライトブルー)" at bounding box center [634, 183] width 195 height 24
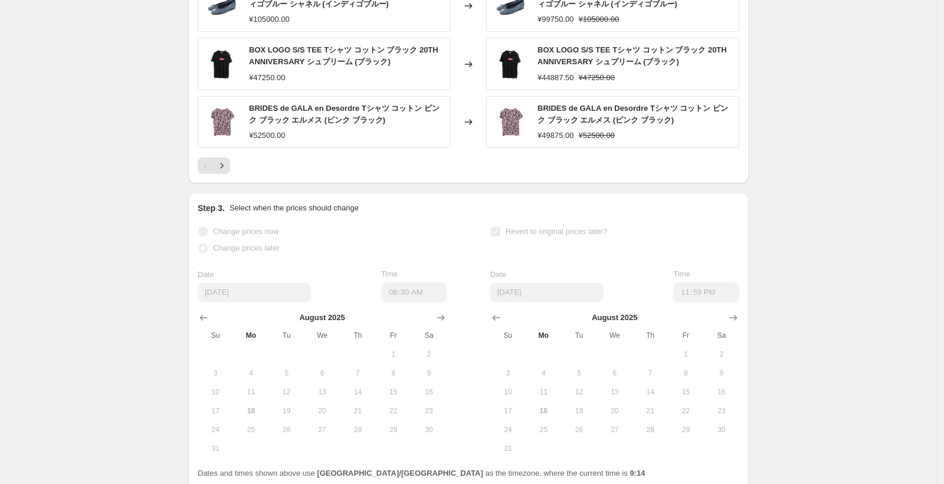
scroll to position [687, 0]
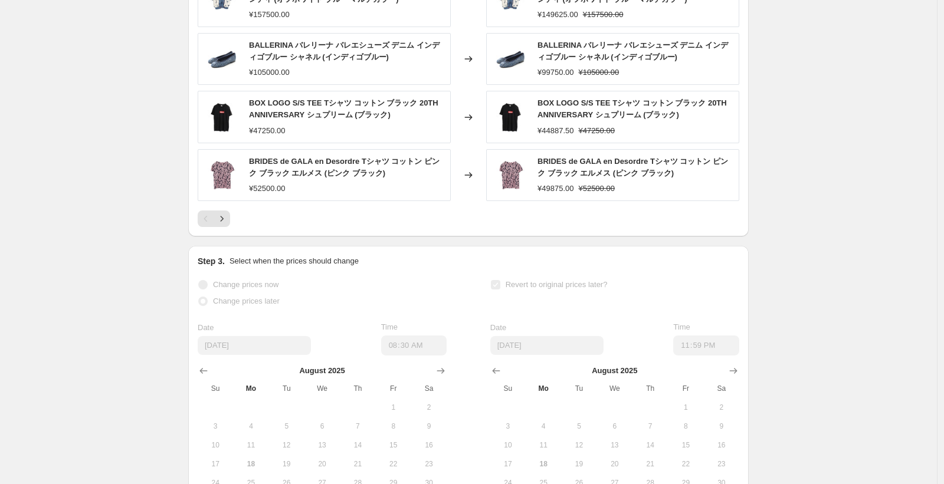
click at [243, 188] on div "BRIDES de GALA en Desordre Tシャツ コットン ピンク ブラック エルメス (ピンク ブラック) ¥52500.00" at bounding box center [324, 175] width 253 height 52
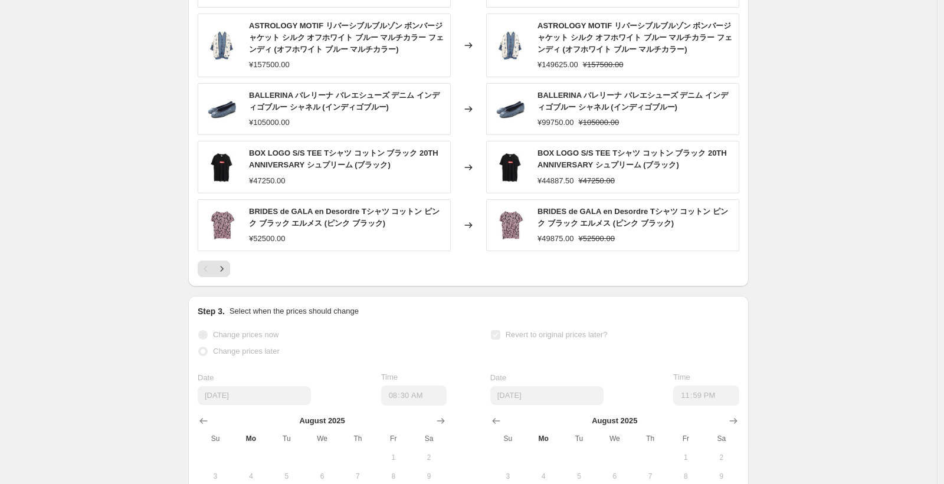
scroll to position [616, 0]
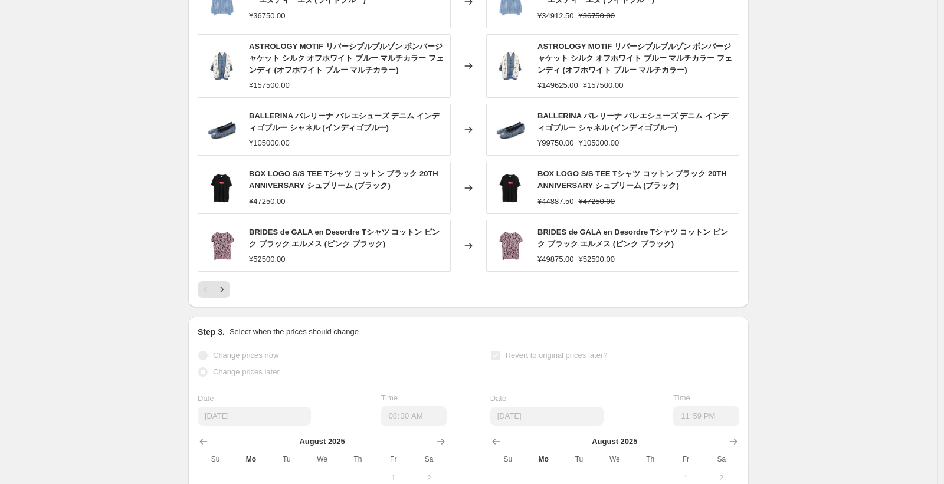
drag, startPoint x: 218, startPoint y: 150, endPoint x: 213, endPoint y: 154, distance: 6.3
click at [218, 147] on img at bounding box center [221, 129] width 35 height 35
click at [15, 189] on div "アパレルセール5%. This page is ready アパレルセール5% Success Complete Complete Price revert …" at bounding box center [468, 34] width 936 height 1301
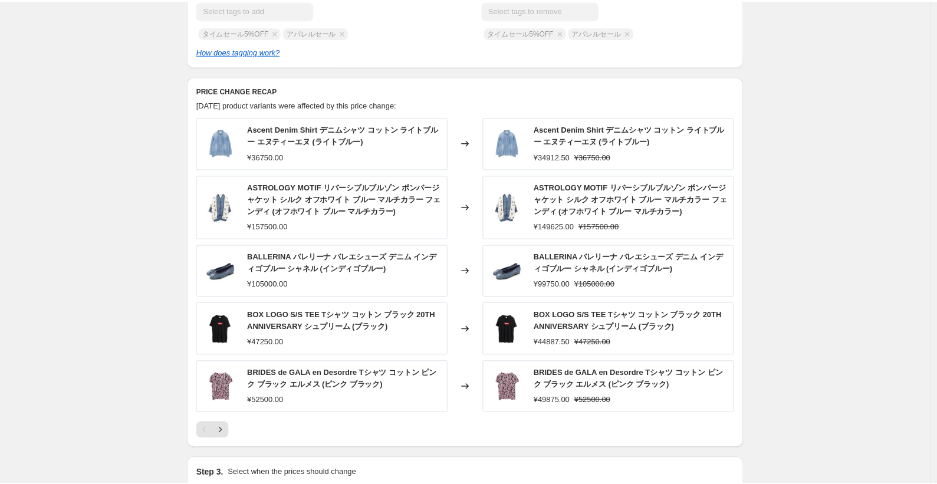
scroll to position [475, 0]
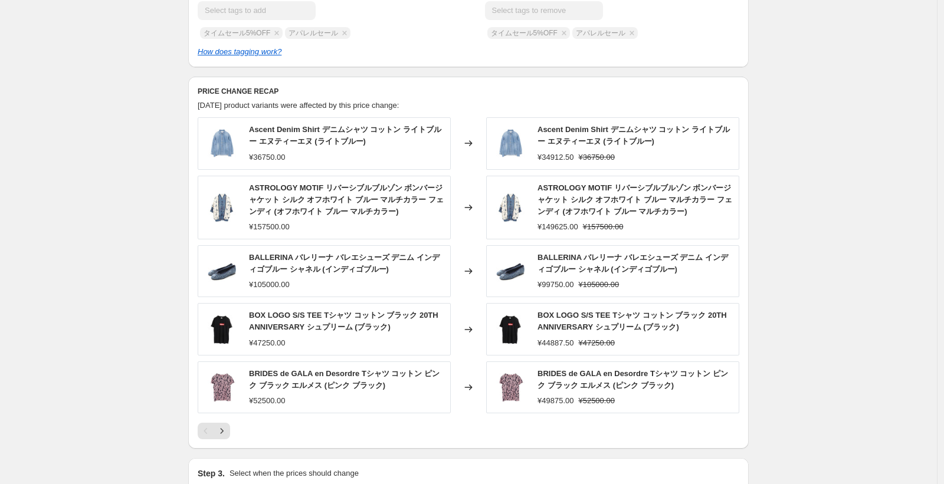
click at [763, 113] on div "アパレルセール5%. This page is ready アパレルセール5% Success Complete Complete Price revert …" at bounding box center [468, 175] width 589 height 1301
drag, startPoint x: 150, startPoint y: 293, endPoint x: 165, endPoint y: 287, distance: 15.7
click at [150, 292] on div "アパレルセール5%. This page is ready アパレルセール5% Success Complete Complete Price revert …" at bounding box center [468, 175] width 936 height 1301
click at [206, 278] on div "BALLERINA バレリーナ バレエシューズ デニム インディゴブルー シャネル (インディゴブルー) ¥105000.00" at bounding box center [324, 271] width 253 height 52
click at [281, 271] on span "BALLERINA バレリーナ バレエシューズ デニム インディゴブルー シャネル (インディゴブルー)" at bounding box center [344, 263] width 190 height 21
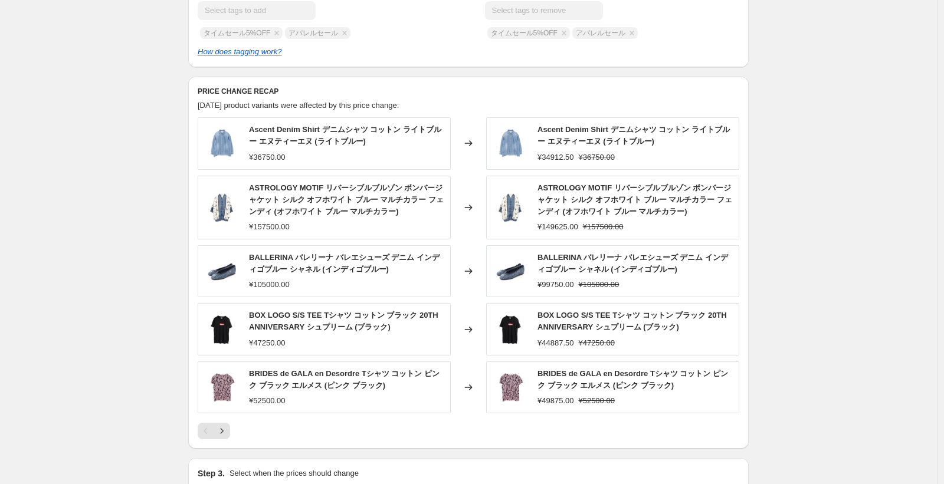
click at [281, 272] on span "BALLERINA バレリーナ バレエシューズ デニム インディゴブルー シャネル (インディゴブルー)" at bounding box center [344, 263] width 190 height 21
drag, startPoint x: 150, startPoint y: 213, endPoint x: 170, endPoint y: 173, distance: 44.6
click at [150, 213] on div "アパレルセール5%. This page is ready アパレルセール5% Success Complete Complete Price revert …" at bounding box center [468, 175] width 936 height 1301
drag, startPoint x: 81, startPoint y: 75, endPoint x: 65, endPoint y: 36, distance: 42.4
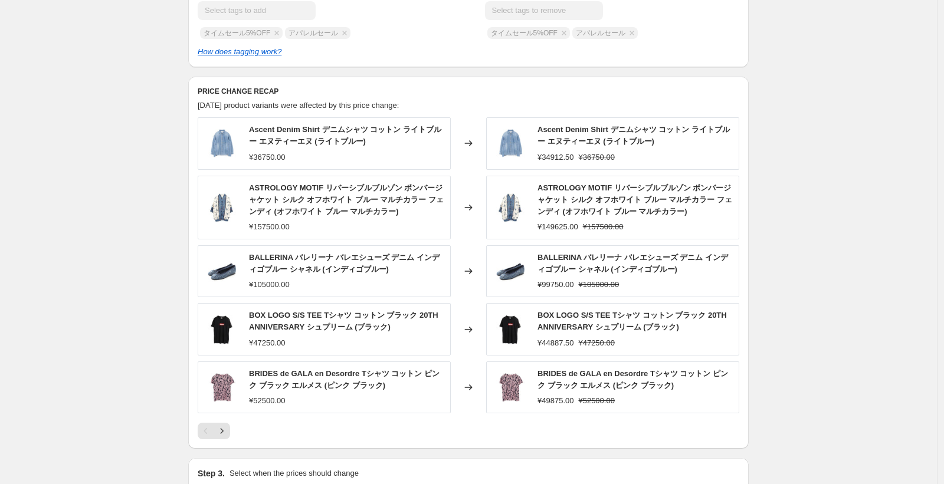
click at [81, 75] on div "アパレルセール5%. This page is ready アパレルセール5% Success Complete Complete Price revert …" at bounding box center [468, 175] width 936 height 1301
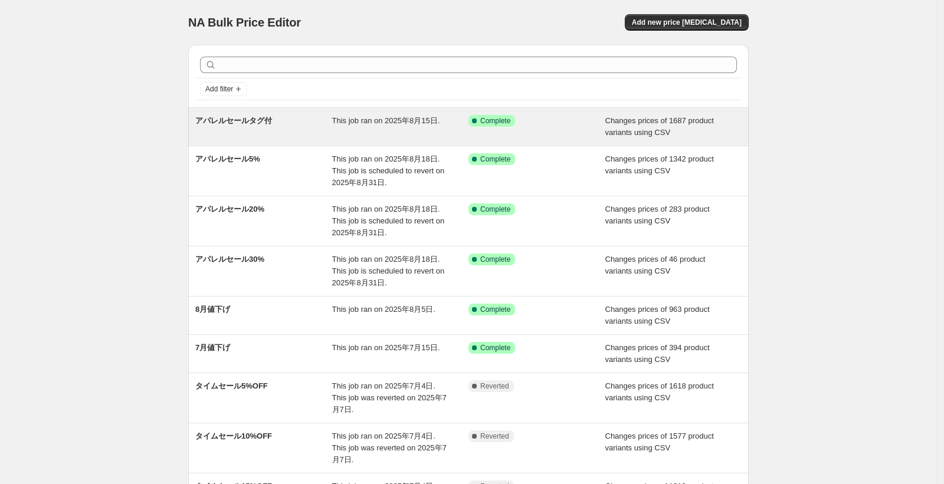
click at [425, 138] on div "This job ran on 2025年8月15日." at bounding box center [400, 127] width 137 height 24
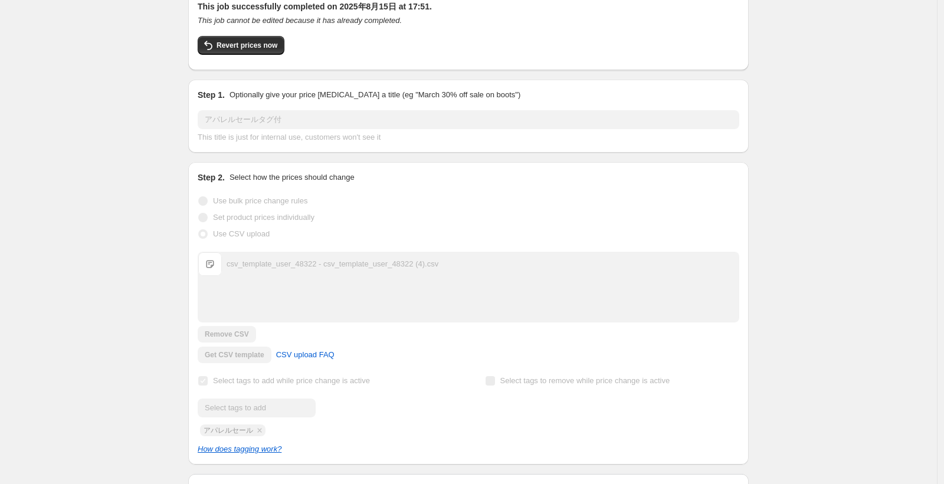
scroll to position [30, 0]
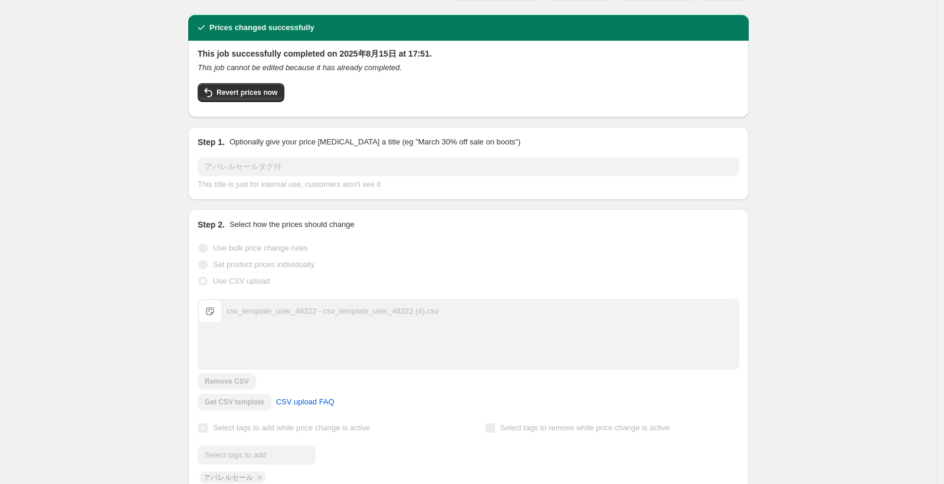
drag, startPoint x: 230, startPoint y: 55, endPoint x: 370, endPoint y: 42, distance: 141.0
click at [369, 38] on div "Prices changed successfully This job successfully completed on 2025年8月15日 at 17…" at bounding box center [468, 66] width 560 height 103
drag, startPoint x: 370, startPoint y: 42, endPoint x: 372, endPoint y: 51, distance: 9.6
click at [371, 42] on div "This job successfully completed on 2025年8月15日 at 17:51. This job cannot be edit…" at bounding box center [468, 79] width 560 height 77
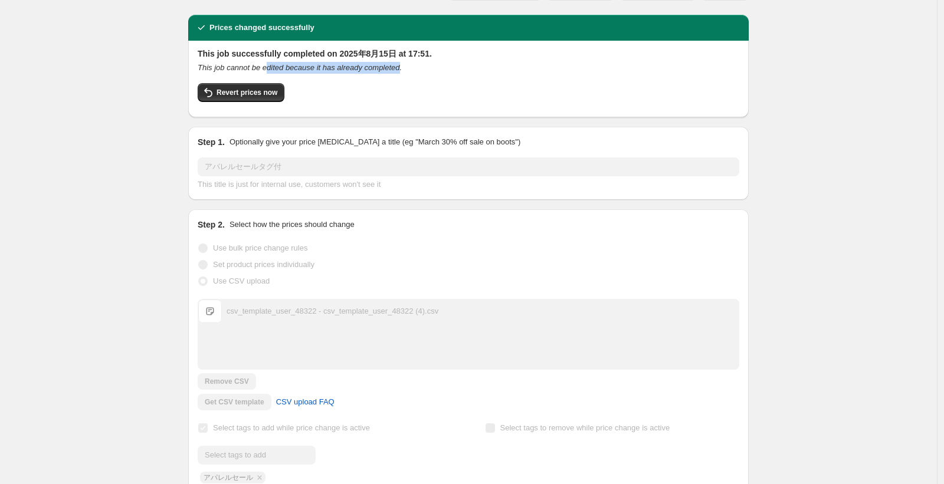
drag, startPoint x: 416, startPoint y: 68, endPoint x: 275, endPoint y: 66, distance: 140.4
click at [275, 66] on icon "This job cannot be edited because it has already completed." at bounding box center [300, 67] width 204 height 9
click at [274, 66] on icon "This job cannot be edited because it has already completed." at bounding box center [300, 67] width 204 height 9
click at [211, 51] on h2 "This job successfully completed on 2025年8月15日 at 17:51." at bounding box center [468, 54] width 541 height 12
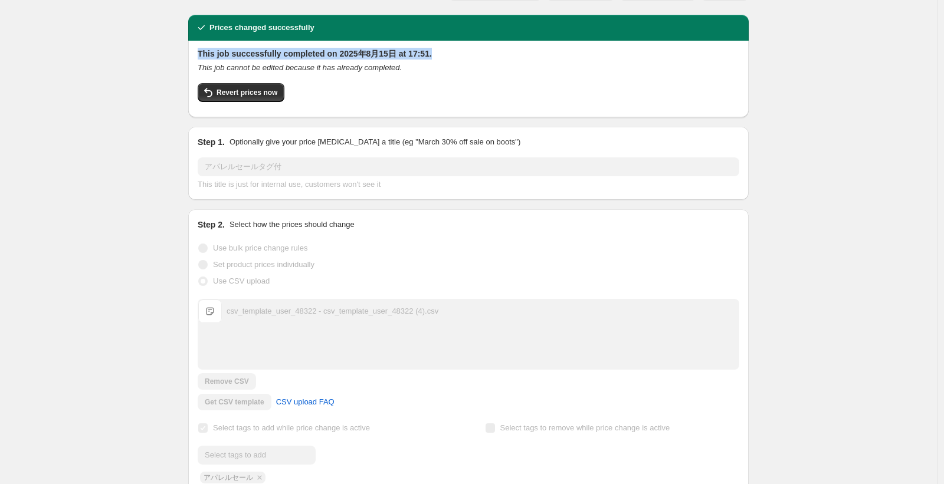
drag, startPoint x: 197, startPoint y: 54, endPoint x: 466, endPoint y: 58, distance: 269.0
click at [466, 58] on div "This job successfully completed on 2025年8月15日 at 17:51. This job cannot be edit…" at bounding box center [468, 79] width 560 height 77
copy h2 "This job successfully completed on 2025年8月15日 at 17:51."
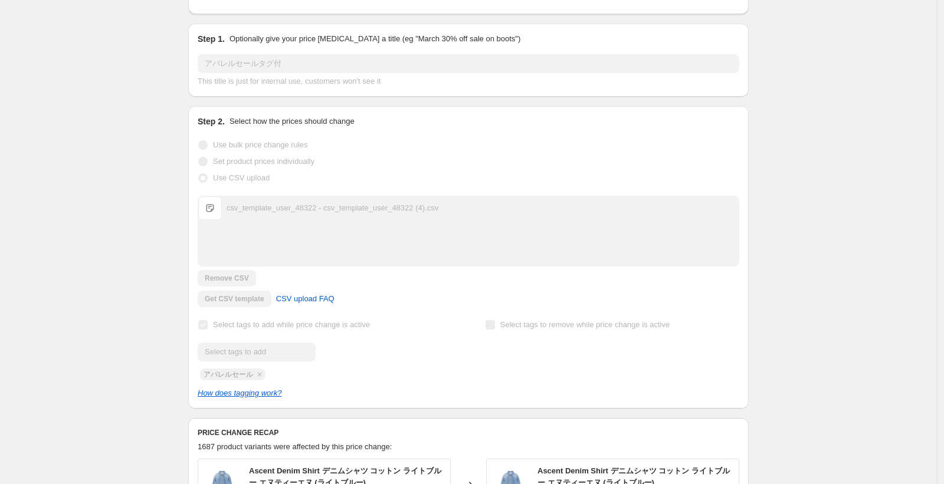
scroll to position [256, 0]
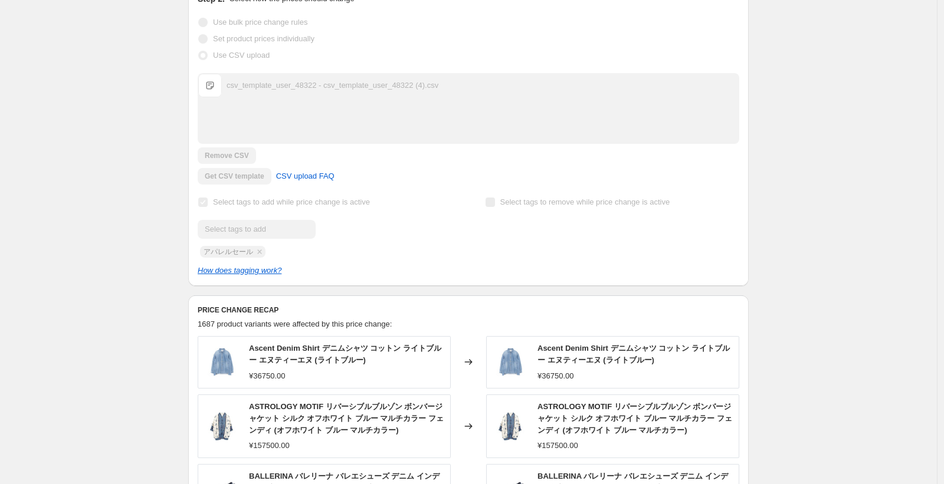
click at [228, 242] on div "Submit アパレルセール" at bounding box center [325, 239] width 254 height 38
click at [193, 234] on div "Step 2. Select how the prices should change Use bulk price change rules Set pro…" at bounding box center [468, 134] width 560 height 303
click at [157, 254] on div "アパレルセールタグ付. This page is ready アパレルセールタグ付 Success Complete Complete Price rever…" at bounding box center [468, 284] width 936 height 1080
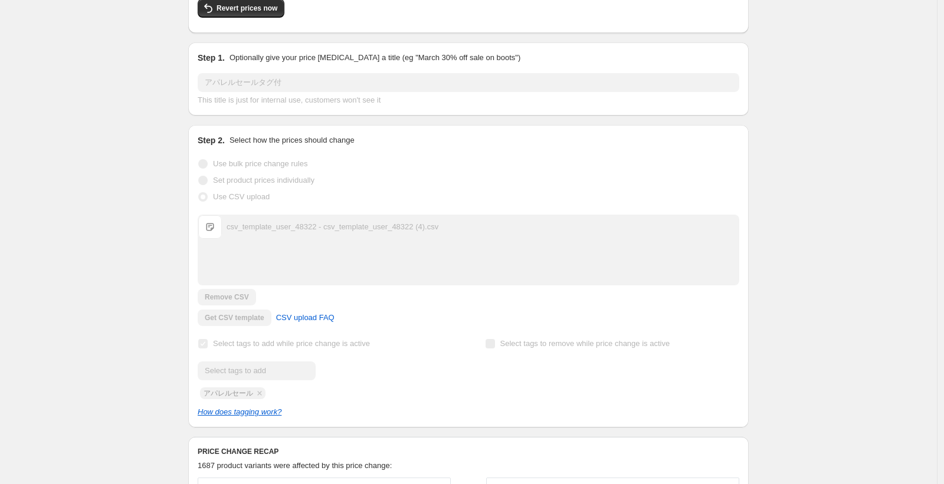
scroll to position [185, 0]
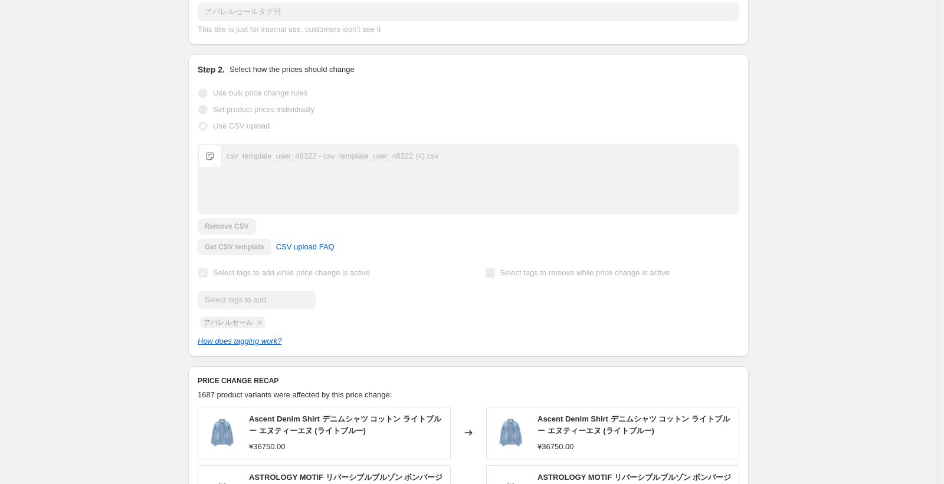
click at [156, 301] on div "アパレルセールタグ付. This page is ready アパレルセールタグ付 Success Complete Complete Price rever…" at bounding box center [468, 355] width 936 height 1080
click at [161, 299] on div "アパレルセールタグ付. This page is ready アパレルセールタグ付 Success Complete Complete Price rever…" at bounding box center [468, 355] width 936 height 1080
click at [179, 297] on div "アパレルセールタグ付. This page is ready アパレルセールタグ付 Success Complete Complete Price rever…" at bounding box center [468, 355] width 589 height 1080
click at [370, 275] on span "Select tags to add while price change is active" at bounding box center [291, 272] width 157 height 9
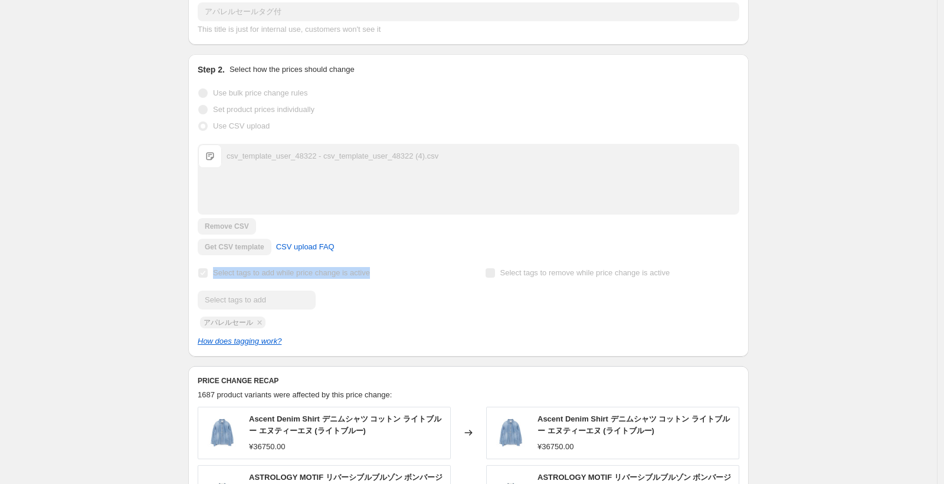
click at [370, 275] on span "Select tags to add while price change is active" at bounding box center [291, 272] width 157 height 9
copy span "Select tags to add while price change is active"
click at [103, 241] on div "アパレルセールタグ付. This page is ready アパレルセールタグ付 Success Complete Complete Price rever…" at bounding box center [468, 355] width 936 height 1080
click at [246, 274] on span "Select tags to add while price change is active" at bounding box center [291, 272] width 157 height 9
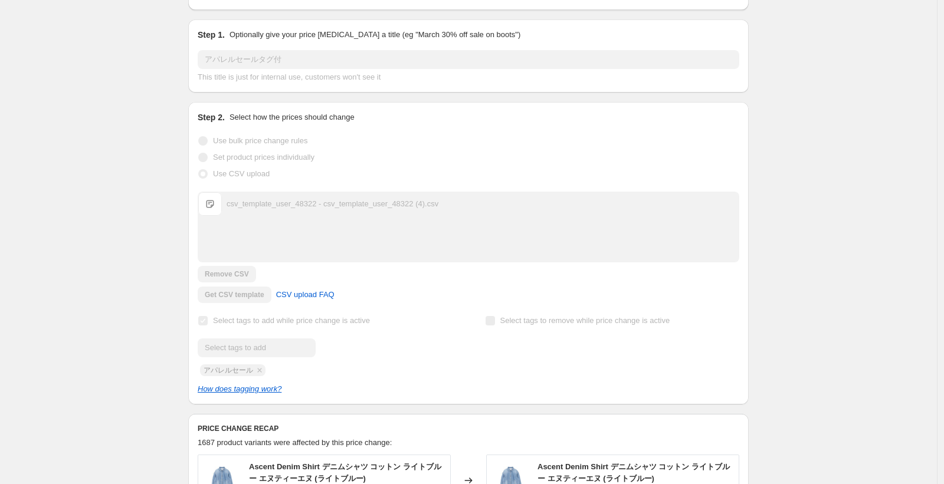
scroll to position [114, 0]
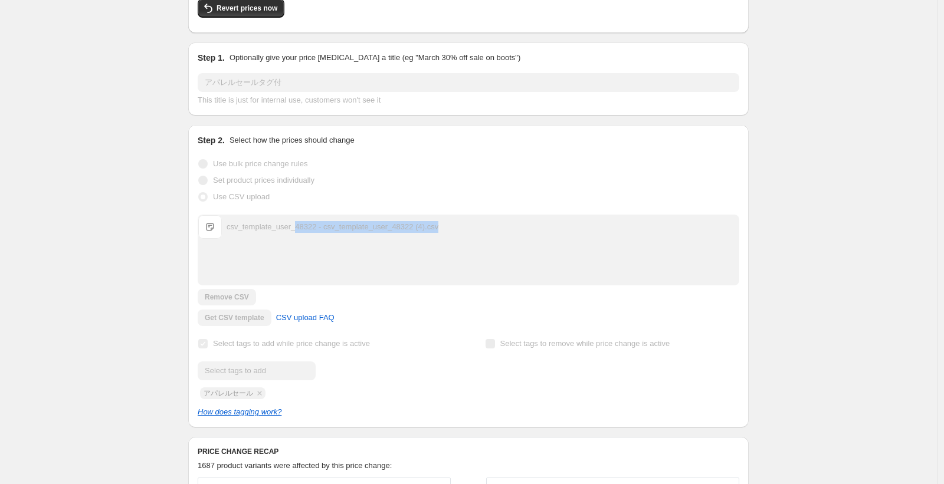
drag, startPoint x: 306, startPoint y: 228, endPoint x: 408, endPoint y: 207, distance: 104.2
click at [576, 224] on div "csv_template_user_48322 - csv_template_user_48322 (4).csv csv_template_user_483…" at bounding box center [468, 227] width 540 height 24
click at [82, 181] on div "アパレルセールタグ付. This page is ready アパレルセールタグ付 Success Complete Complete Price rever…" at bounding box center [468, 426] width 936 height 1080
drag, startPoint x: 233, startPoint y: 230, endPoint x: 466, endPoint y: 219, distance: 233.8
click at [479, 218] on div "csv_template_user_48322 - csv_template_user_48322 (4).csv csv_template_user_483…" at bounding box center [468, 227] width 540 height 24
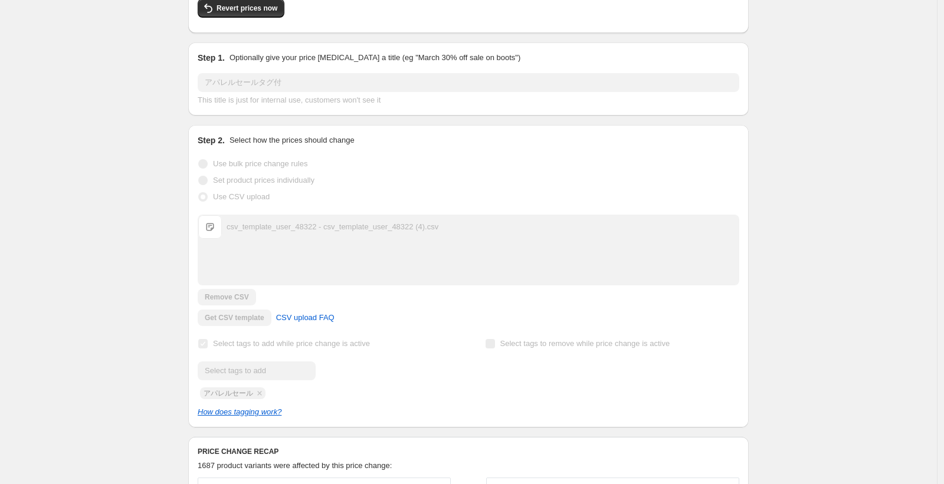
click at [466, 219] on div "csv_template_user_48322 - csv_template_user_48322 (4).csv csv_template_user_483…" at bounding box center [468, 227] width 540 height 24
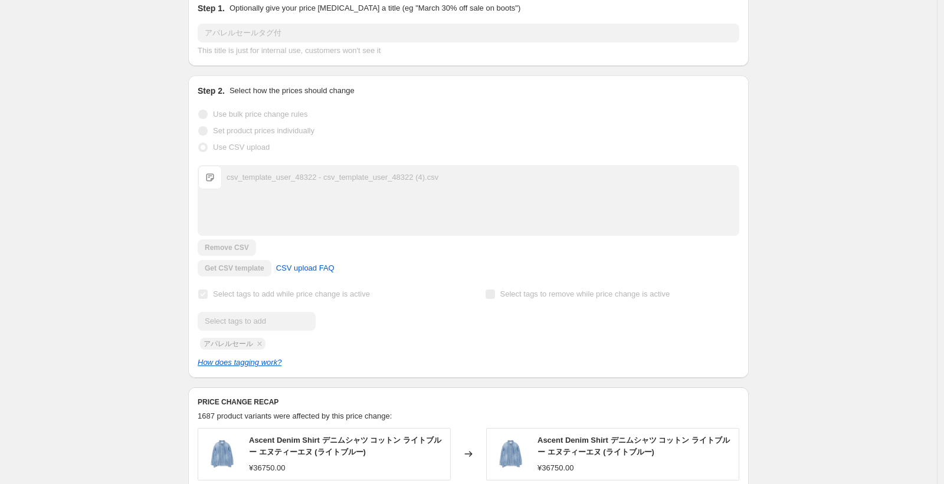
scroll to position [185, 0]
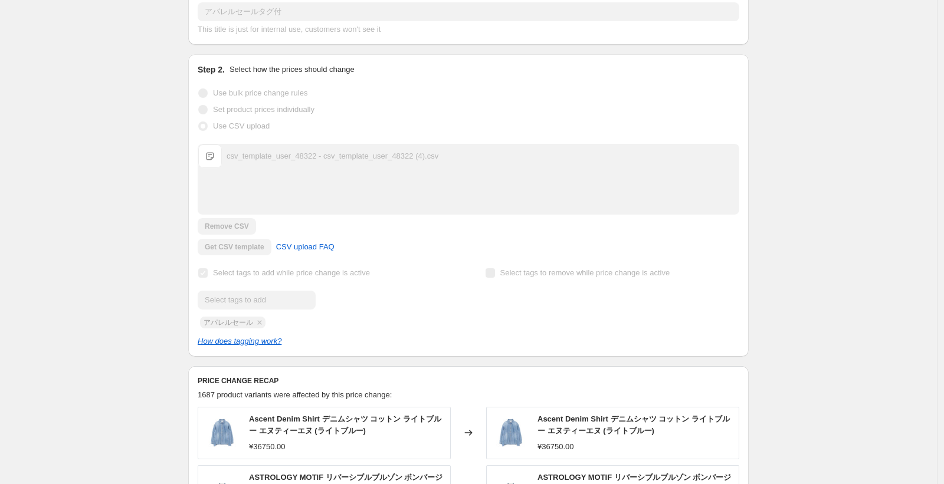
click at [288, 276] on span "Select tags to add while price change is active" at bounding box center [291, 272] width 157 height 9
click at [536, 277] on span "Select tags to remove while price change is active" at bounding box center [585, 272] width 170 height 9
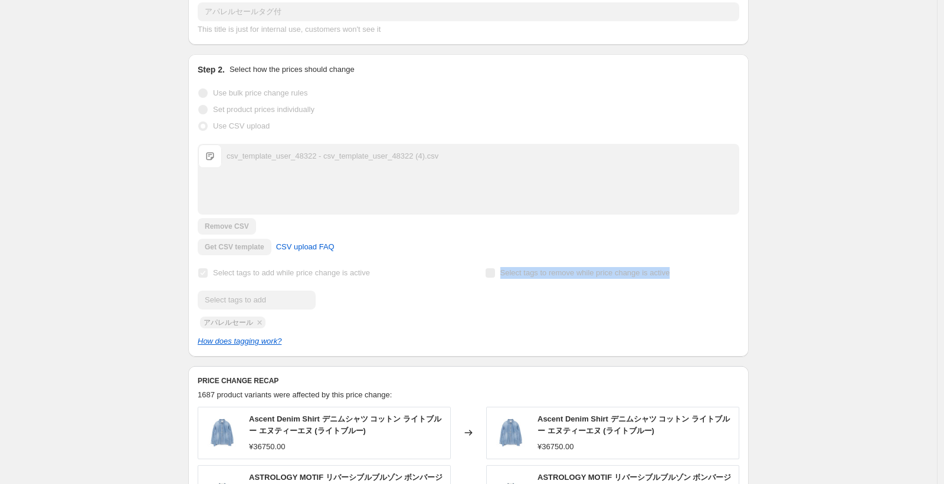
click at [536, 277] on span "Select tags to remove while price change is active" at bounding box center [585, 272] width 170 height 9
click at [360, 277] on span "Select tags to add while price change is active" at bounding box center [291, 272] width 157 height 9
click at [184, 293] on div "Prices changed successfully This job successfully completed on 2025年8月15日 at 17…" at bounding box center [464, 336] width 570 height 973
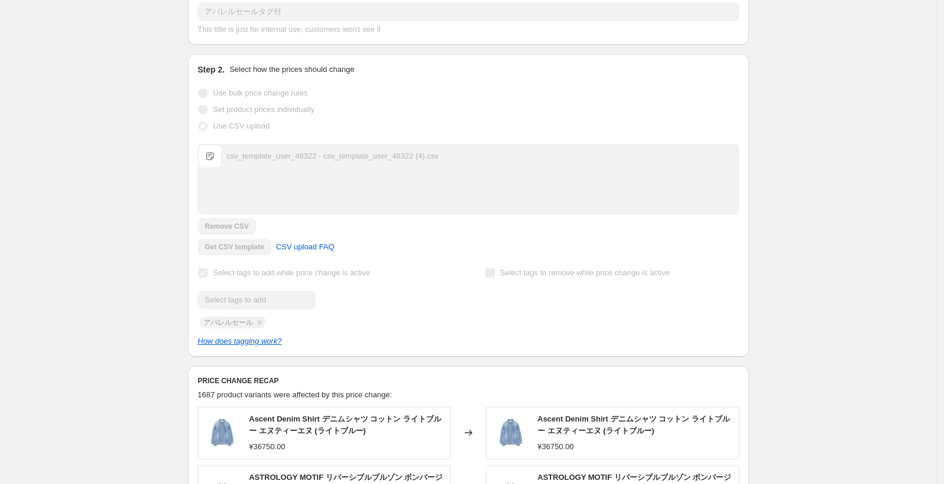
scroll to position [256, 0]
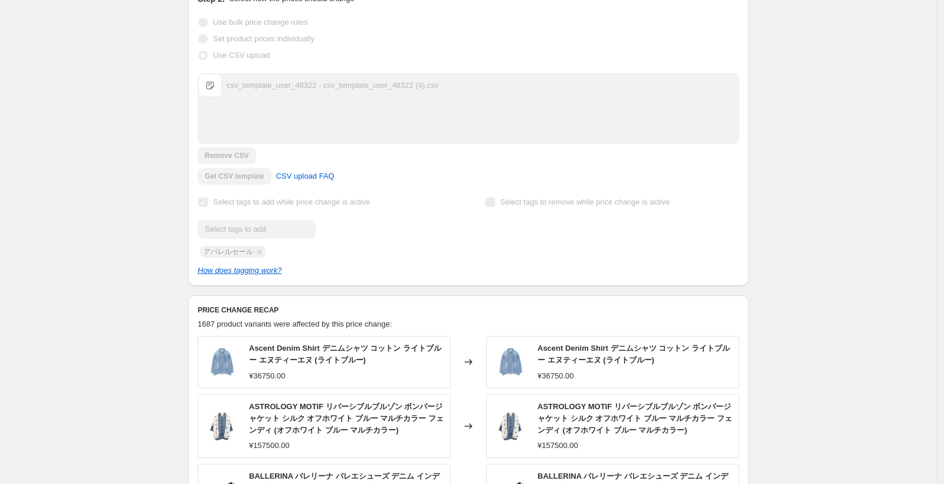
click at [209, 254] on div "Submit アパレルセール" at bounding box center [325, 239] width 254 height 38
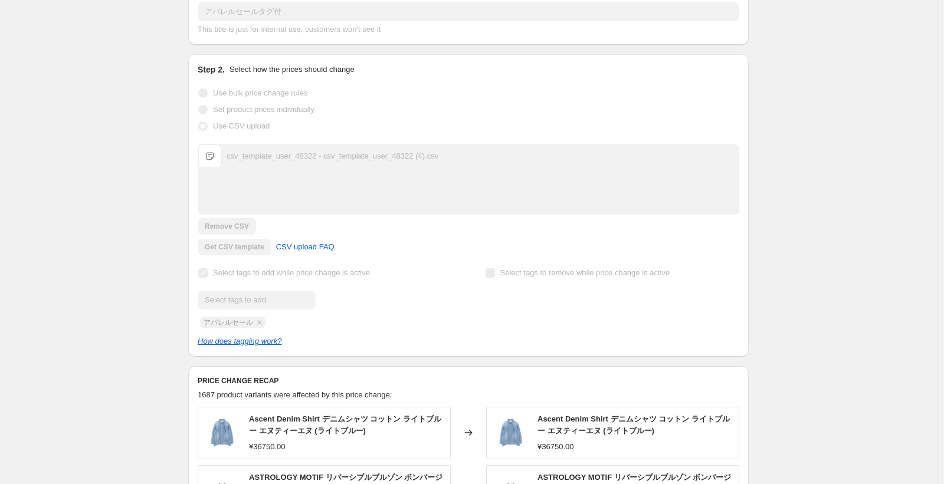
scroll to position [0, 0]
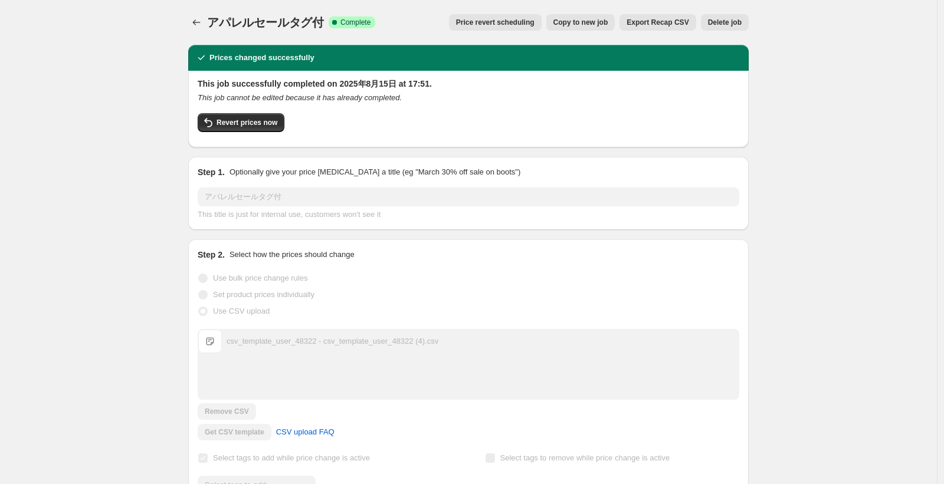
click at [198, 21] on icon "Price change jobs" at bounding box center [197, 22] width 8 height 6
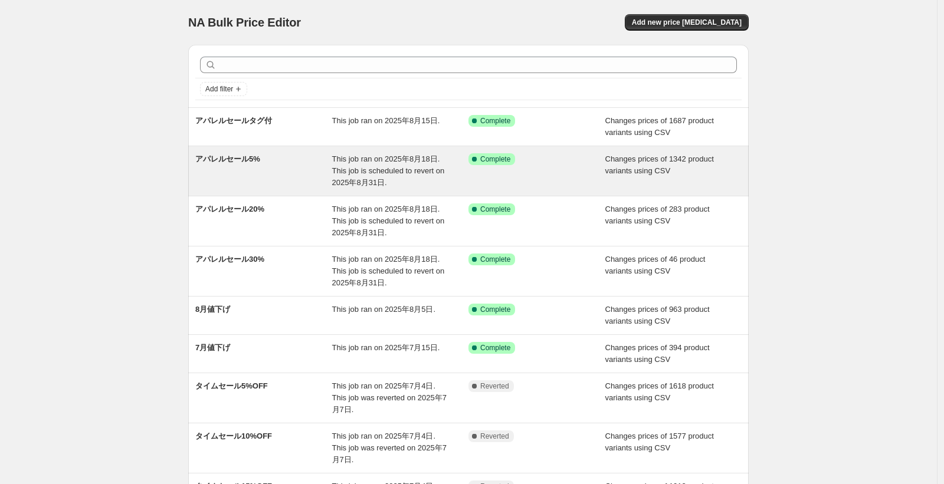
click at [328, 174] on div "アパレルセール5%" at bounding box center [263, 170] width 137 height 35
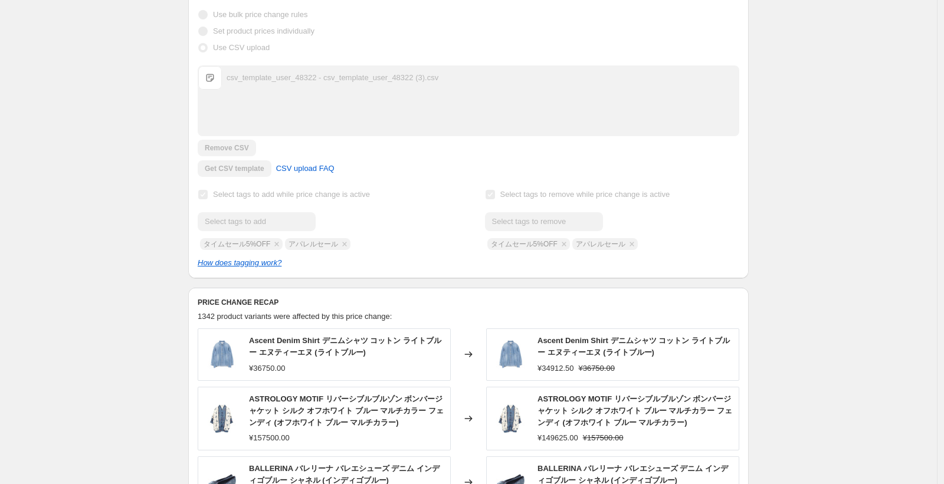
scroll to position [277, 0]
drag, startPoint x: 300, startPoint y: 242, endPoint x: 413, endPoint y: 240, distance: 113.2
click at [412, 239] on div "Submit タイムセール5%OFF アパレルセール" at bounding box center [325, 230] width 254 height 38
click at [598, 229] on div "Submit タイムセール5%OFF アパレルセール" at bounding box center [612, 230] width 254 height 38
click at [620, 242] on div "Submit タイムセール5%OFF アパレルセール" at bounding box center [612, 230] width 254 height 38
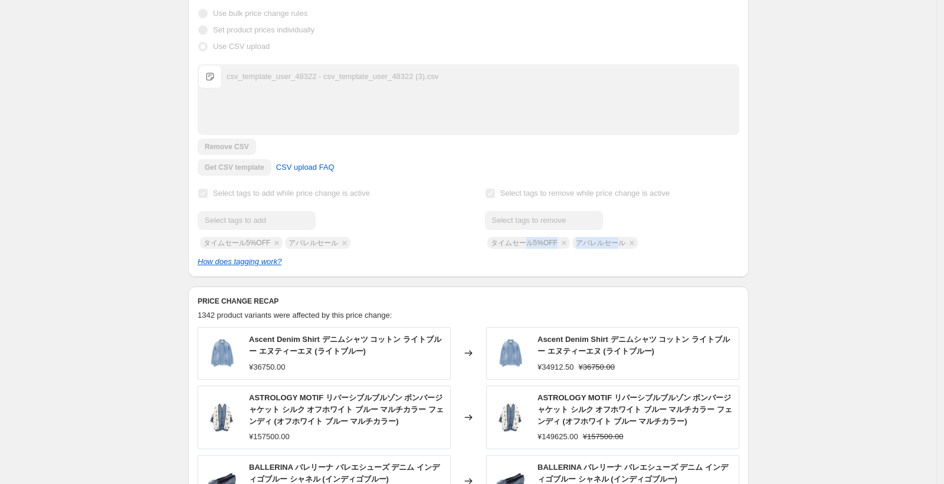
drag, startPoint x: 616, startPoint y: 243, endPoint x: 531, endPoint y: 248, distance: 85.6
click at [531, 248] on div "Submit タイムセール5%OFF アパレルセール" at bounding box center [612, 230] width 254 height 38
click at [660, 231] on div "Submit タイムセール5%OFF アパレルセール" at bounding box center [612, 230] width 254 height 38
click at [558, 244] on div "Submit タイムセール5%OFF アパレルセール" at bounding box center [612, 230] width 254 height 38
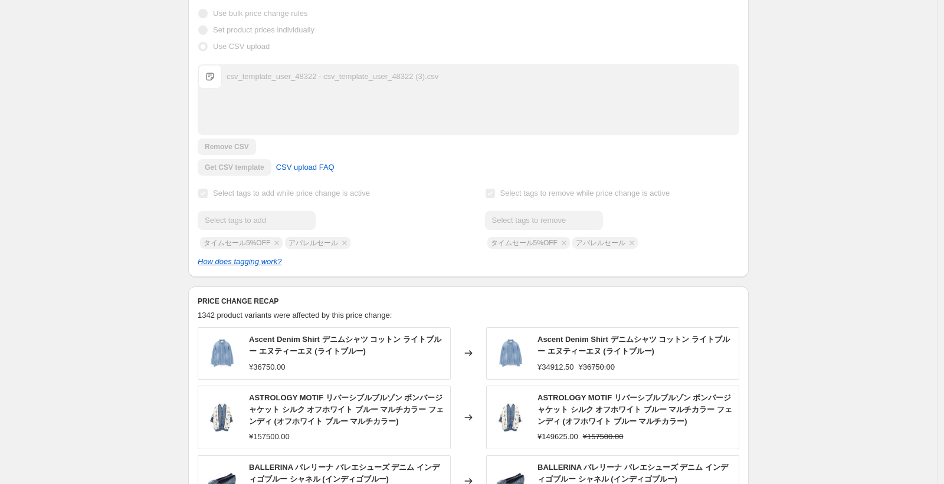
click at [607, 242] on div "Submit タイムセール5%OFF アパレルセール" at bounding box center [612, 230] width 254 height 38
click at [529, 196] on span "Select tags to remove while price change is active" at bounding box center [585, 193] width 170 height 9
click at [626, 214] on div at bounding box center [612, 220] width 254 height 19
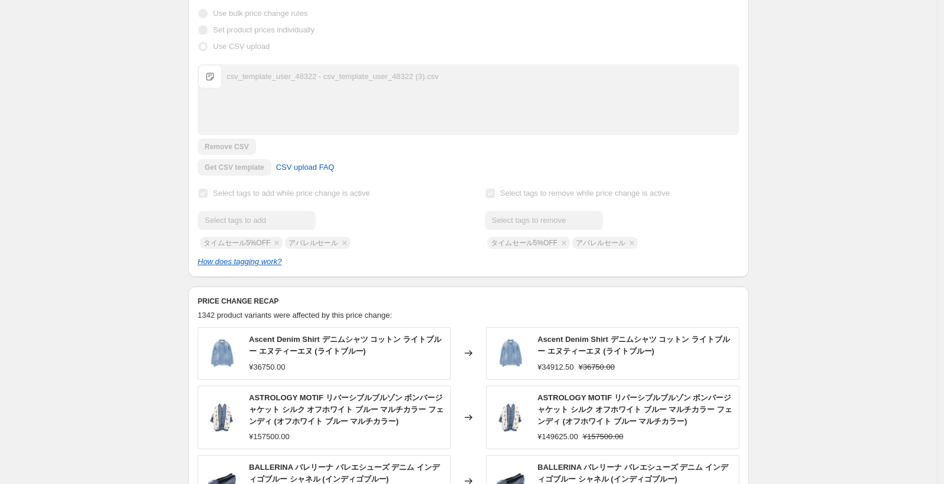
click at [626, 190] on span "Select tags to remove while price change is active" at bounding box center [585, 193] width 170 height 9
click at [596, 243] on div "Submit タイムセール5%OFF アパレルセール" at bounding box center [612, 230] width 254 height 38
click at [362, 219] on div at bounding box center [325, 220] width 254 height 19
click at [549, 198] on span "Select tags to remove while price change is active" at bounding box center [585, 194] width 170 height 12
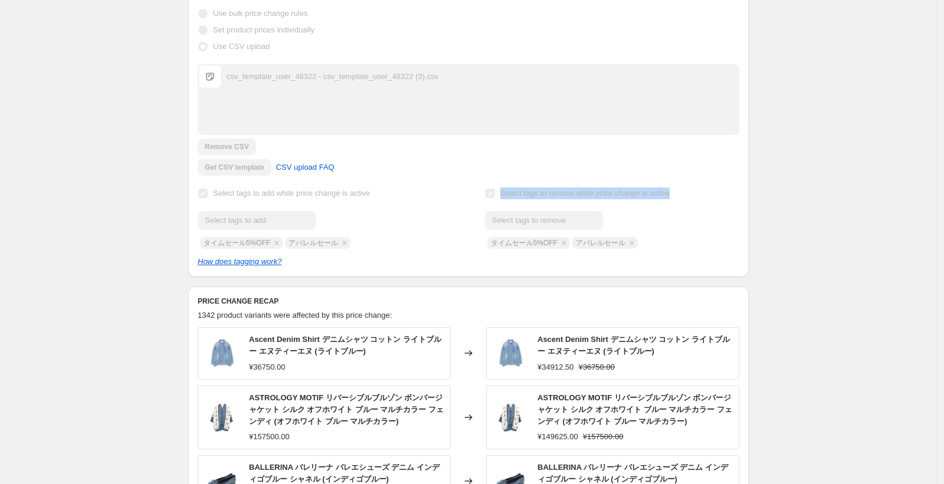
click at [549, 198] on span "Select tags to remove while price change is active" at bounding box center [585, 194] width 170 height 12
click at [548, 195] on span "Select tags to remove while price change is active" at bounding box center [585, 193] width 170 height 9
click at [548, 199] on span "Select tags to remove while price change is active" at bounding box center [585, 194] width 170 height 12
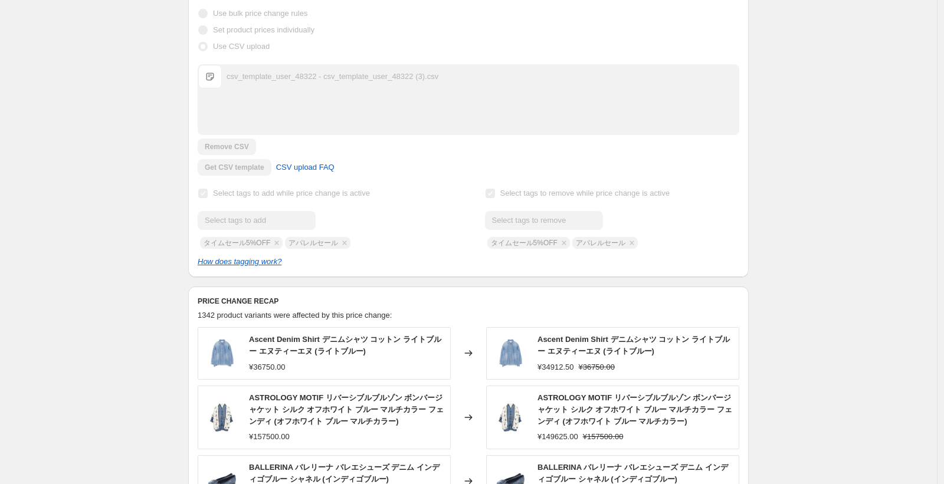
drag, startPoint x: 144, startPoint y: 221, endPoint x: 155, endPoint y: 218, distance: 11.0
click at [146, 221] on div "アパレルセール5%. This page is ready アパレルセール5% Success Complete Complete Price revert …" at bounding box center [468, 379] width 936 height 1313
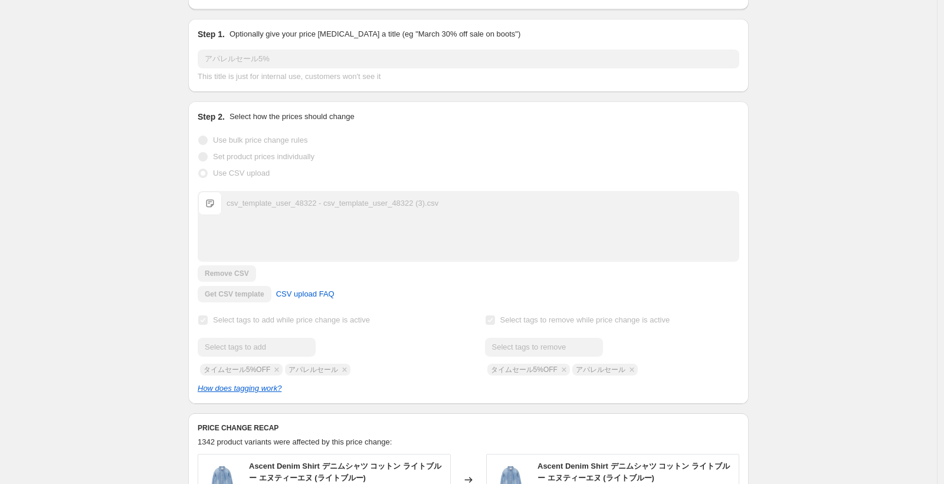
scroll to position [212, 0]
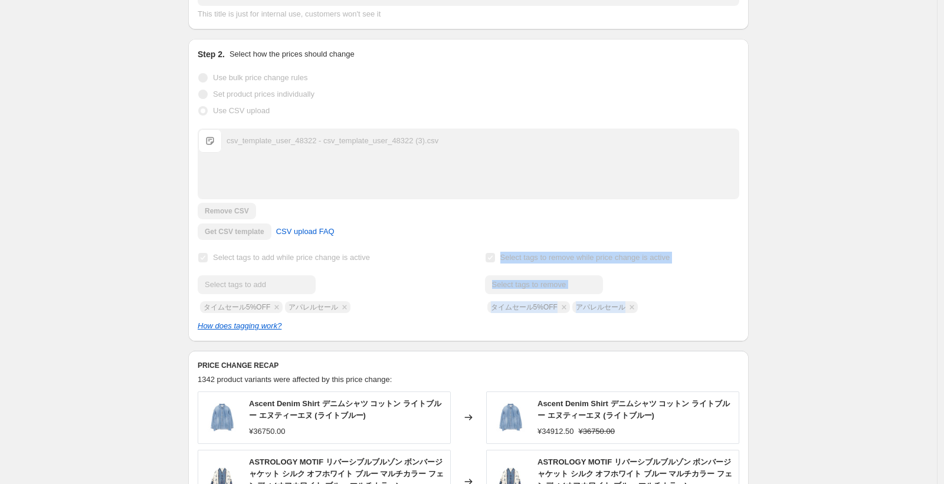
drag, startPoint x: 503, startPoint y: 259, endPoint x: 702, endPoint y: 315, distance: 206.5
click at [702, 315] on div "Select tags to add while price change is active Submit タイムセール5%OFF アパレルセール Sele…" at bounding box center [468, 290] width 541 height 83
copy div "Select tags to remove while price change is active Submit タイムセール5%OFF アパレルセール"
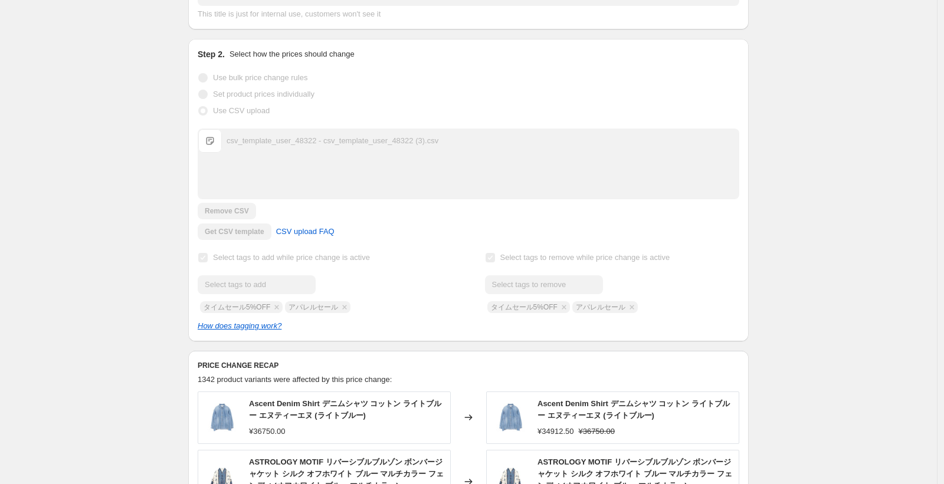
click at [78, 176] on div "アパレルセール5%. This page is ready アパレルセール5% Success Complete Complete Price revert …" at bounding box center [468, 444] width 936 height 1313
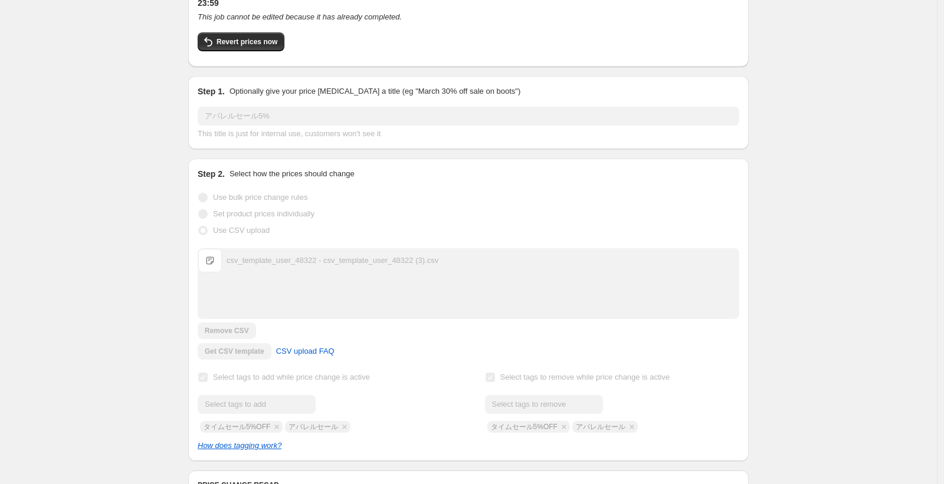
scroll to position [0, 0]
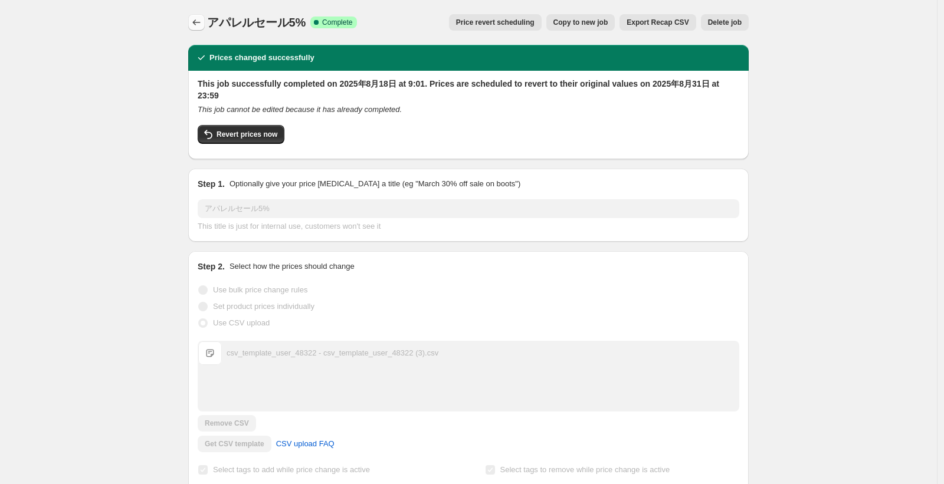
click at [200, 21] on icon "Price change jobs" at bounding box center [196, 23] width 12 height 12
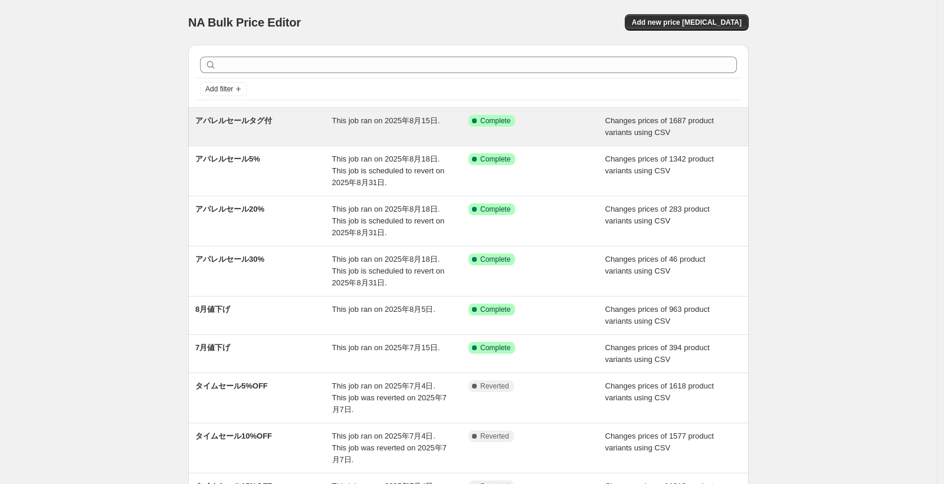
click at [247, 134] on div "アパレルセールタグ付" at bounding box center [263, 127] width 137 height 24
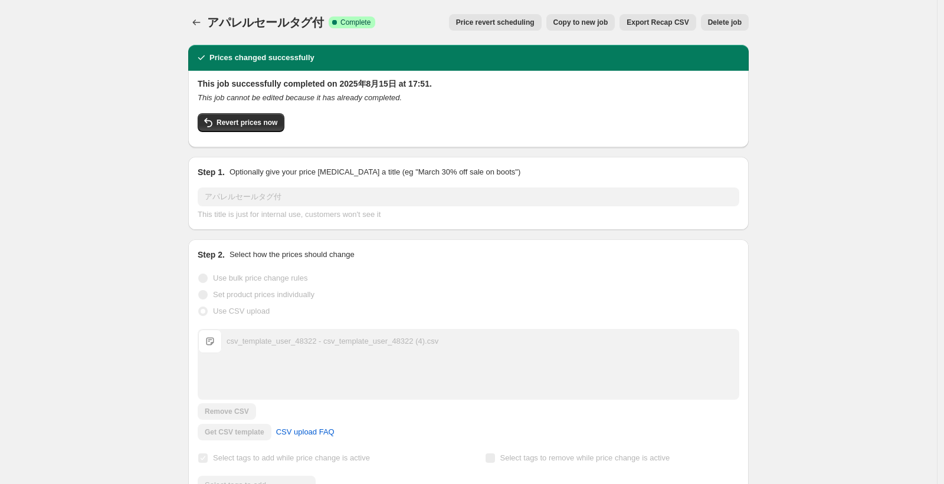
click at [353, 95] on icon "This job cannot be edited because it has already completed." at bounding box center [300, 97] width 204 height 9
click at [272, 61] on h2 "Prices changed successfully" at bounding box center [261, 58] width 105 height 12
drag, startPoint x: 209, startPoint y: 72, endPoint x: 297, endPoint y: 77, distance: 88.0
click at [297, 75] on div "This job successfully completed on 2025年8月15日 at 17:51. This job cannot be edit…" at bounding box center [468, 109] width 560 height 77
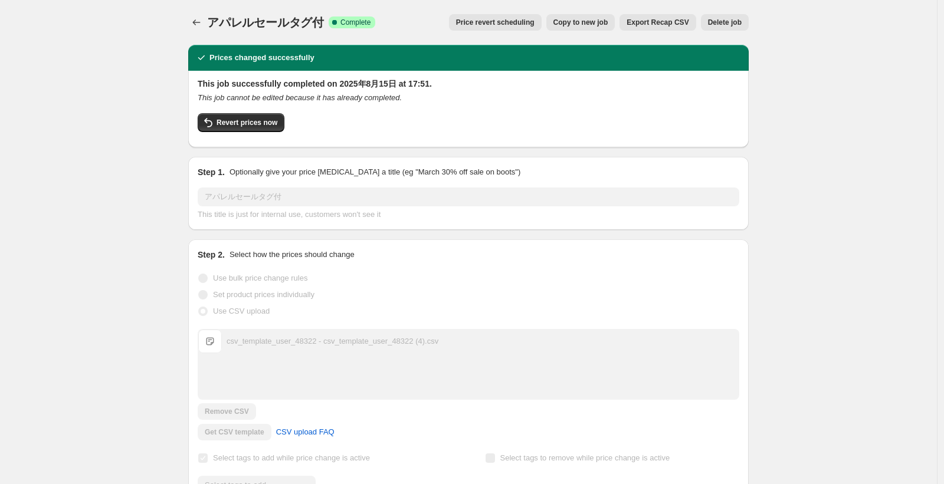
drag, startPoint x: 297, startPoint y: 78, endPoint x: 302, endPoint y: 84, distance: 7.6
click at [297, 79] on h2 "This job successfully completed on 2025年8月15日 at 17:51." at bounding box center [468, 84] width 541 height 12
click at [202, 24] on icon "Price change jobs" at bounding box center [196, 23] width 12 height 12
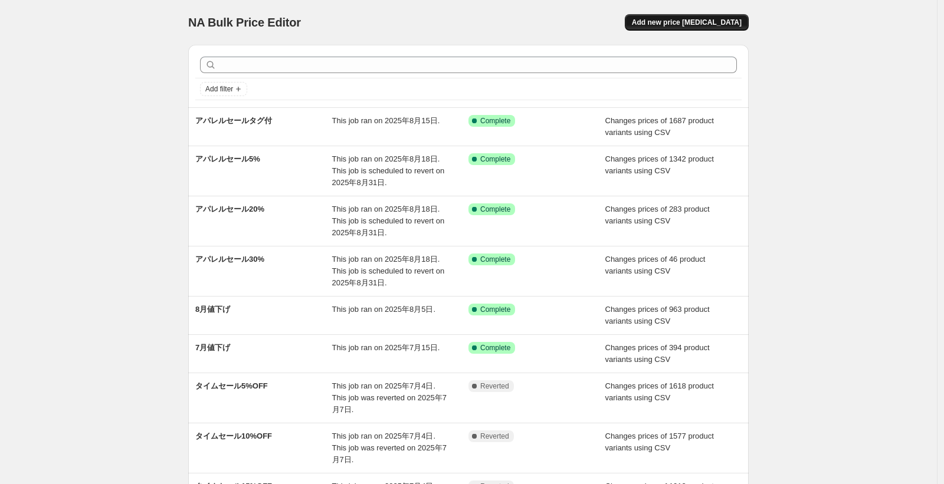
click at [662, 23] on span "Add new price [MEDICAL_DATA]" at bounding box center [687, 22] width 110 height 9
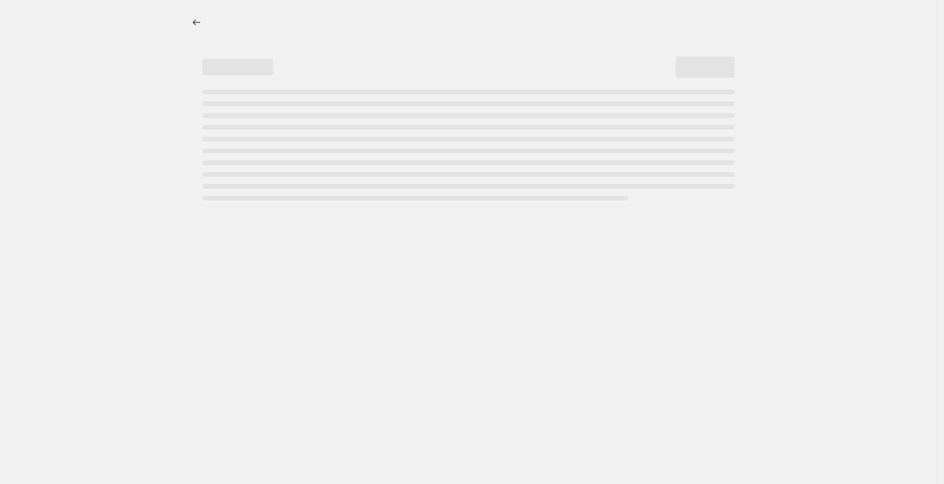
select select "percentage"
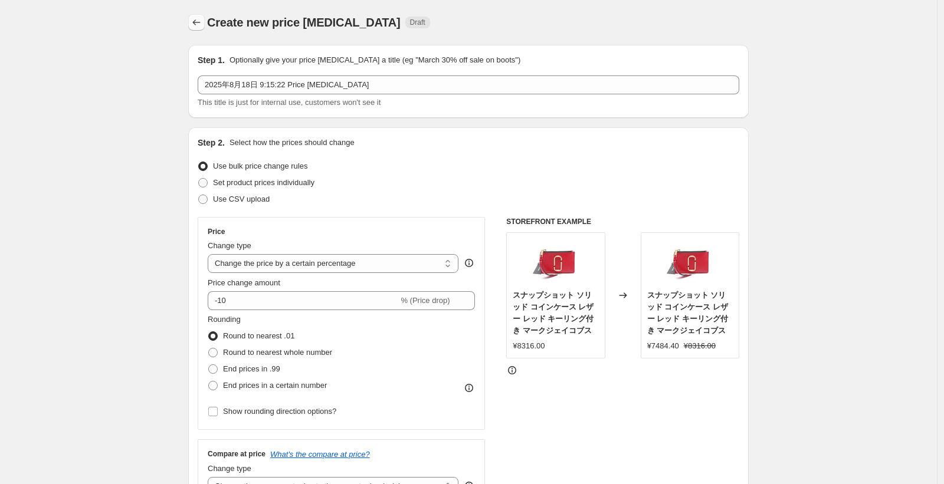
click at [202, 19] on icon "Price change jobs" at bounding box center [196, 23] width 12 height 12
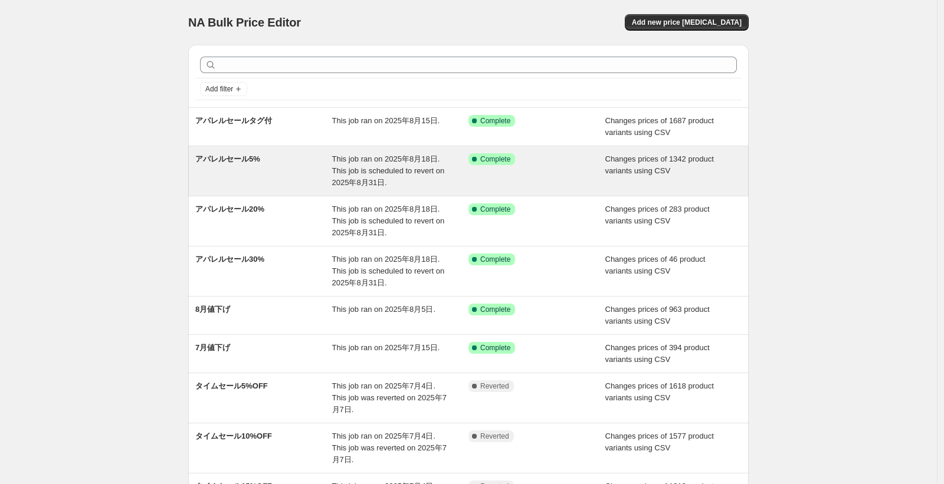
click at [302, 189] on div "アパレルセール5% This job ran on 2025年8月18日. This job is scheduled to revert on 2025年8…" at bounding box center [468, 171] width 560 height 50
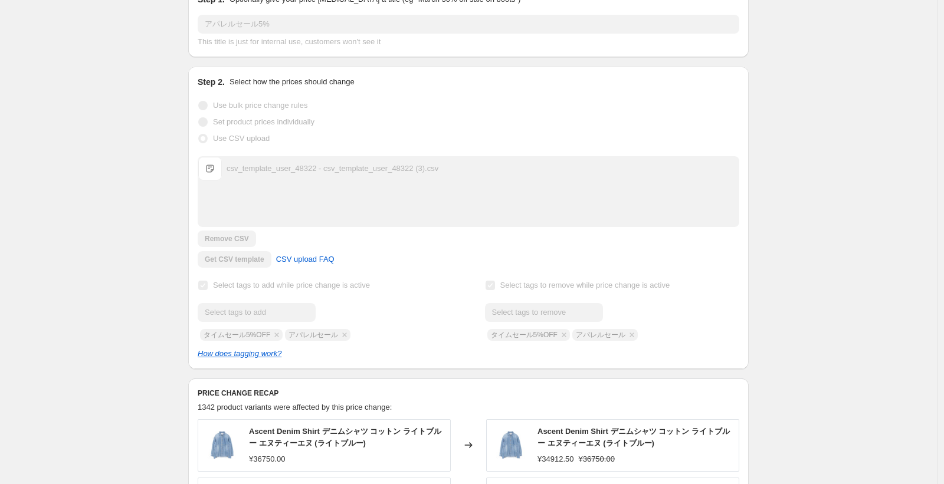
scroll to position [203, 0]
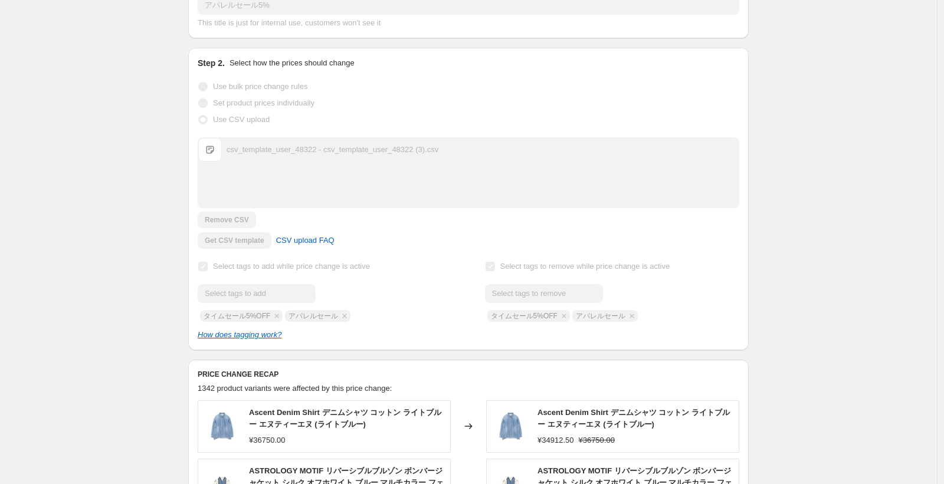
click at [62, 144] on div "アパレルセール5%. This page is ready アパレルセール5% Success Complete Complete Price revert …" at bounding box center [468, 453] width 936 height 1313
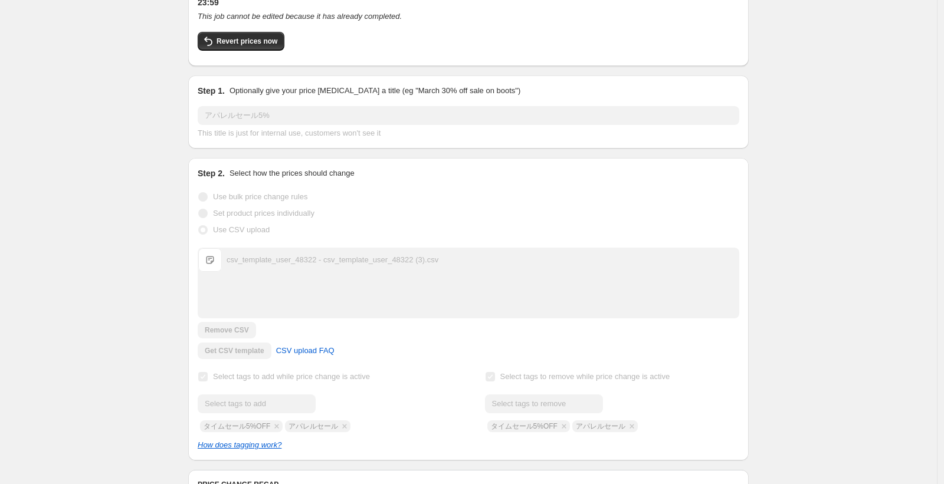
scroll to position [0, 0]
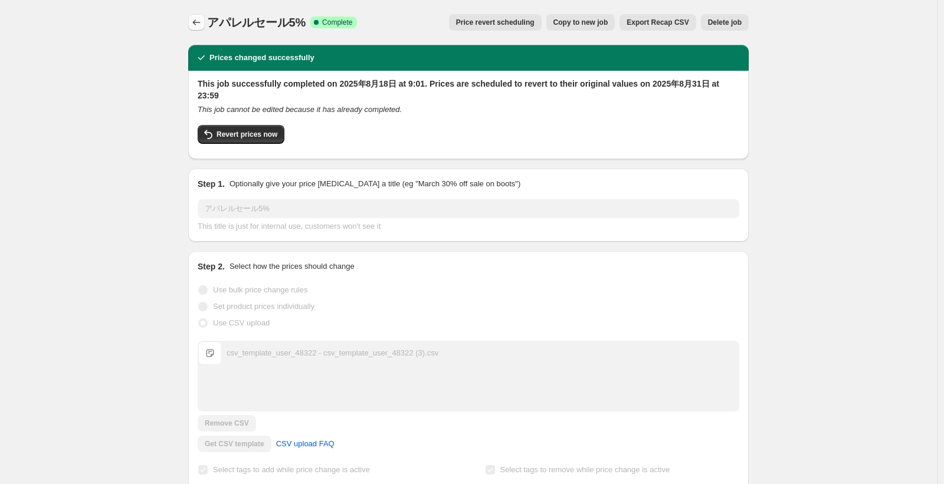
click at [198, 22] on icon "Price change jobs" at bounding box center [196, 23] width 12 height 12
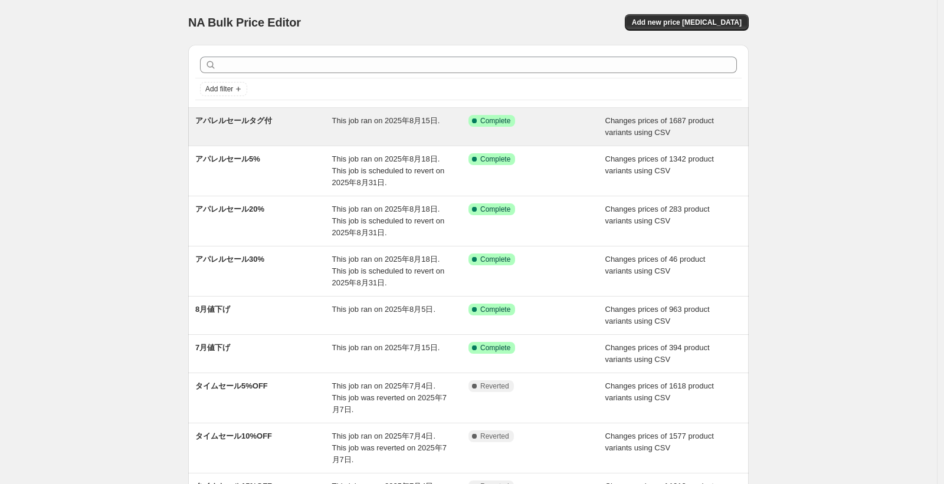
click at [318, 119] on div "アパレルセールタグ付" at bounding box center [263, 127] width 137 height 24
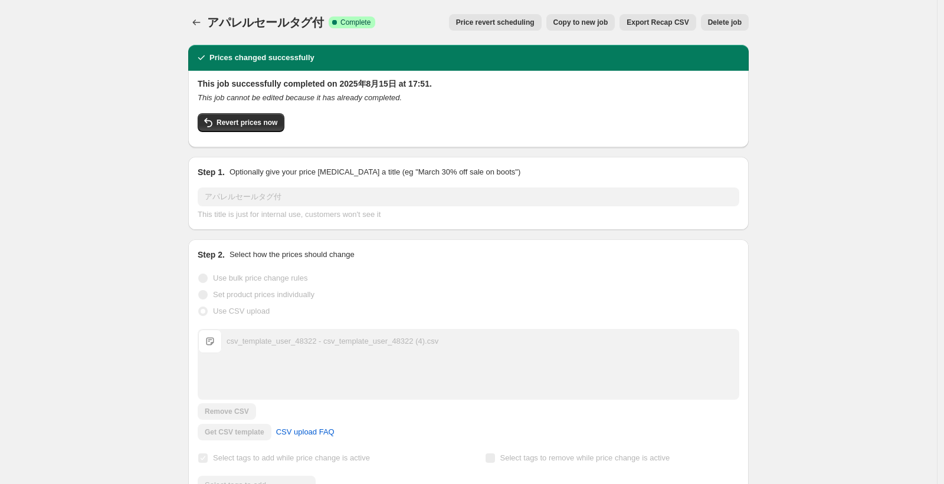
click at [198, 21] on icon "Price change jobs" at bounding box center [196, 23] width 12 height 12
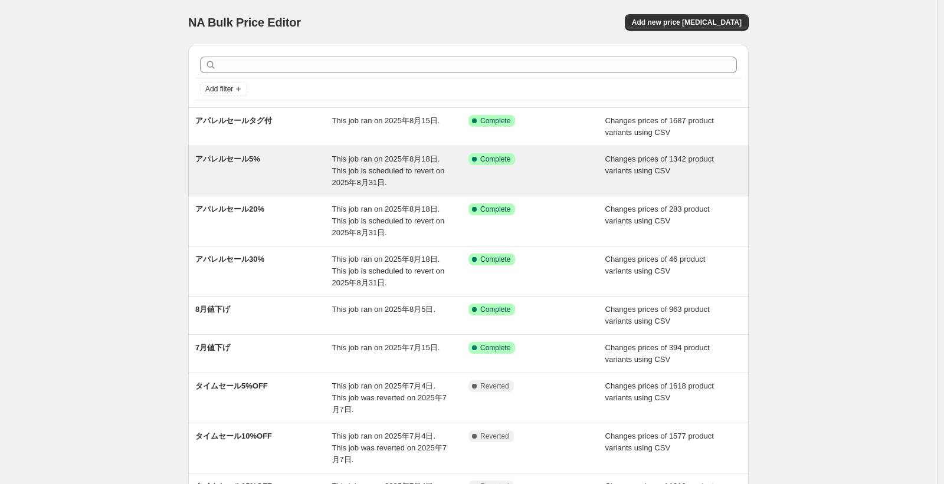
click at [334, 183] on span "This job ran on 2025年8月18日. This job is scheduled to revert on 2025年8月31日." at bounding box center [388, 171] width 113 height 32
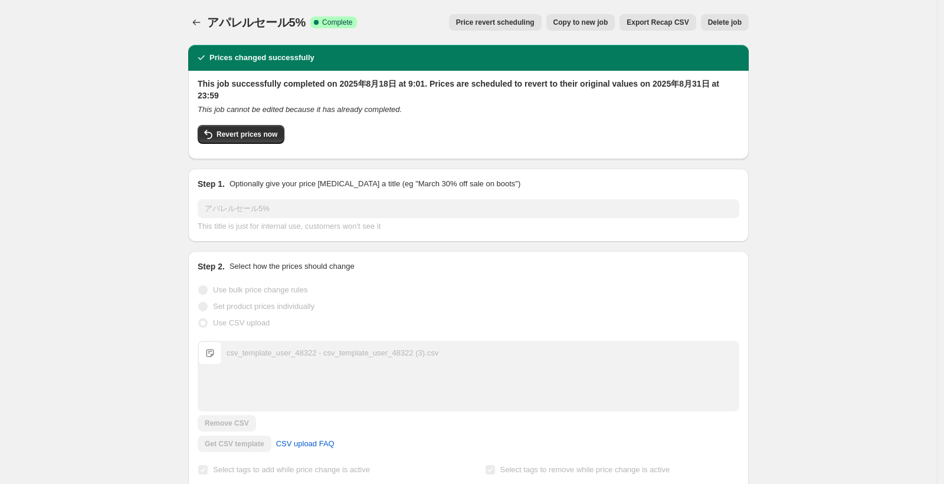
click at [268, 88] on h2 "This job successfully completed on 2025年8月18日 at 9:01. Prices are scheduled to …" at bounding box center [468, 90] width 541 height 24
click at [425, 74] on div "This job successfully completed on 2025年8月18日 at 9:01. Prices are scheduled to …" at bounding box center [468, 115] width 560 height 88
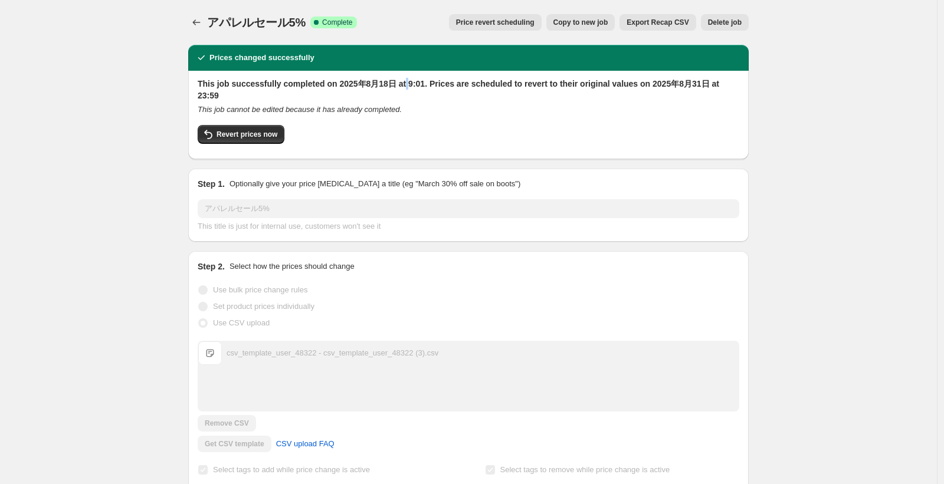
click at [418, 80] on h2 "This job successfully completed on 2025年8月18日 at 9:01. Prices are scheduled to …" at bounding box center [468, 90] width 541 height 24
drag, startPoint x: 396, startPoint y: 87, endPoint x: 264, endPoint y: 87, distance: 131.5
click at [279, 85] on h2 "This job successfully completed on 2025年8月18日 at 9:01. Prices are scheduled to …" at bounding box center [468, 90] width 541 height 24
drag, startPoint x: 264, startPoint y: 87, endPoint x: 242, endPoint y: 91, distance: 22.1
click at [265, 87] on h2 "This job successfully completed on 2025年8月18日 at 9:01. Prices are scheduled to …" at bounding box center [468, 90] width 541 height 24
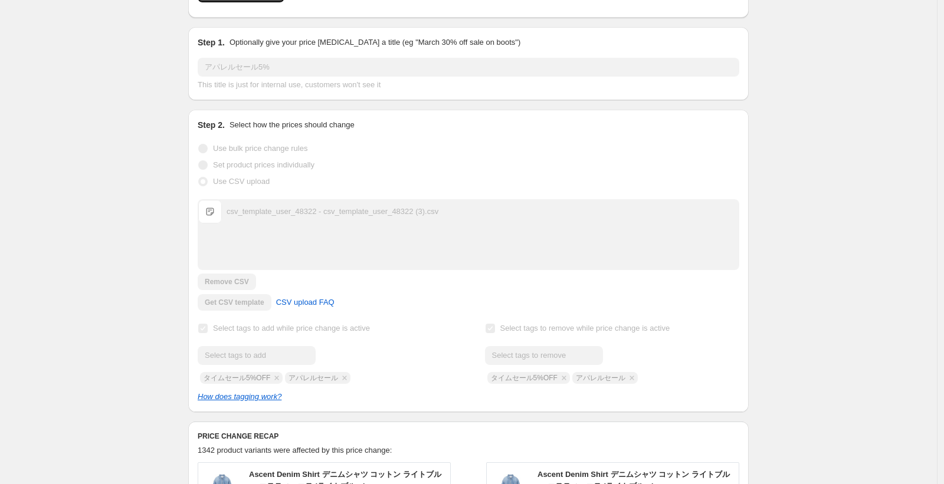
scroll to position [212, 0]
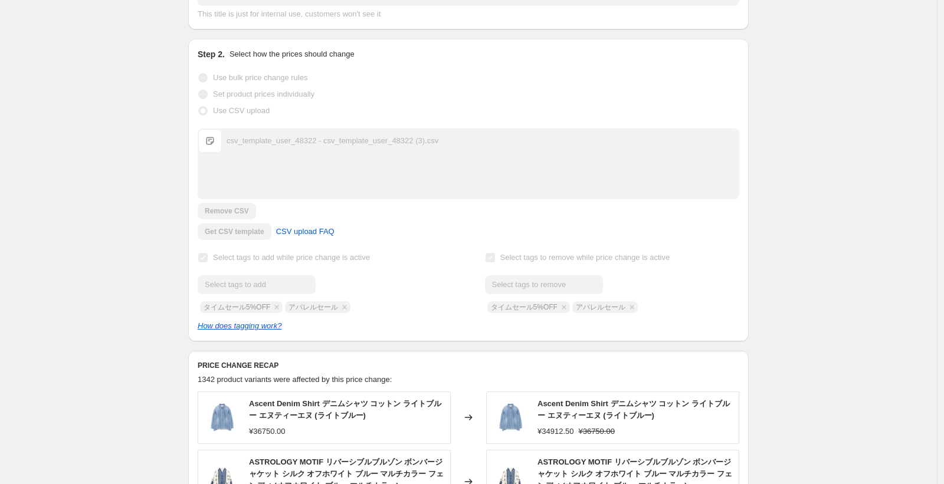
click at [603, 258] on span "Select tags to remove while price change is active" at bounding box center [585, 257] width 170 height 9
click at [604, 257] on span "Select tags to remove while price change is active" at bounding box center [585, 257] width 170 height 9
click at [699, 266] on div "Select tags to remove while price change is active Submit タイムセール5%OFF アパレルセール" at bounding box center [612, 281] width 254 height 64
click at [582, 261] on span "Select tags to remove while price change is active" at bounding box center [585, 257] width 170 height 9
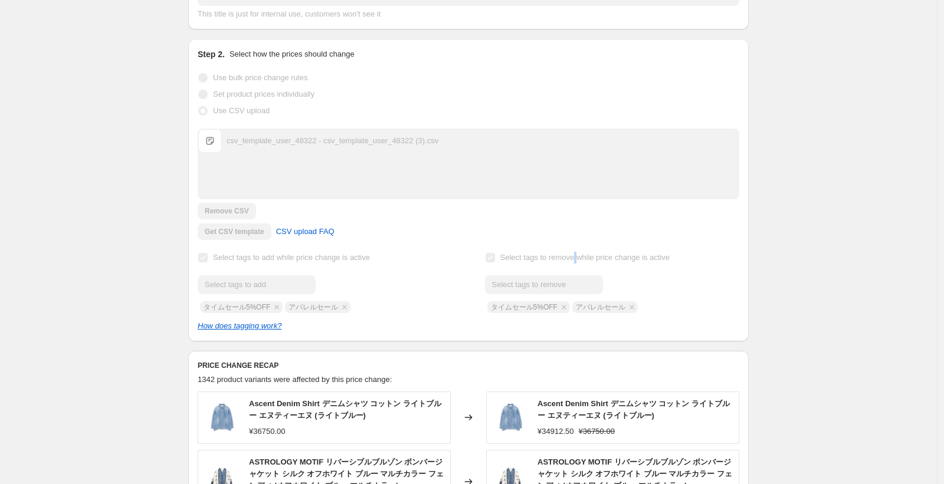
click at [583, 262] on span "Select tags to remove while price change is active" at bounding box center [585, 257] width 170 height 9
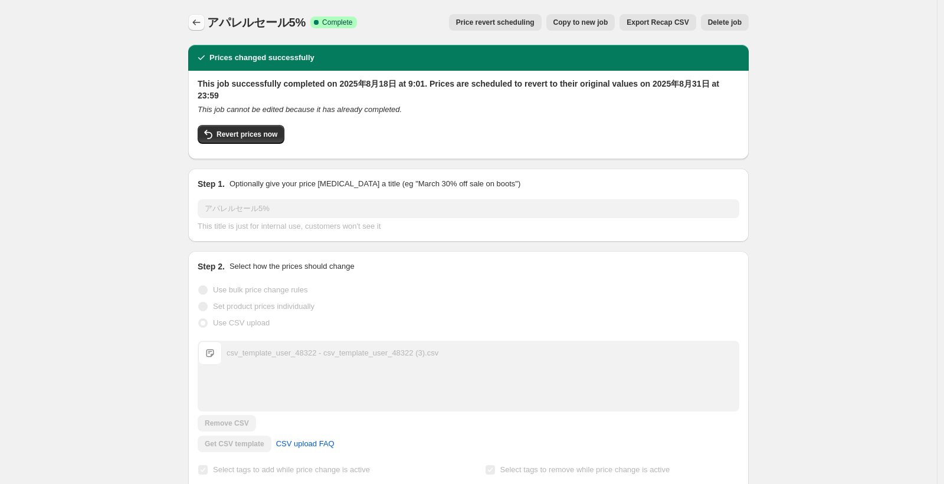
click at [194, 28] on icon "Price change jobs" at bounding box center [196, 23] width 12 height 12
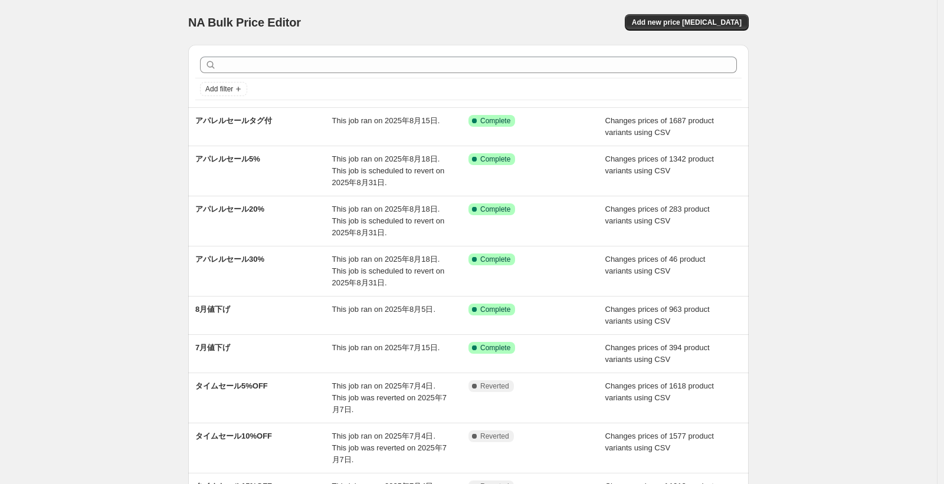
scroll to position [206, 0]
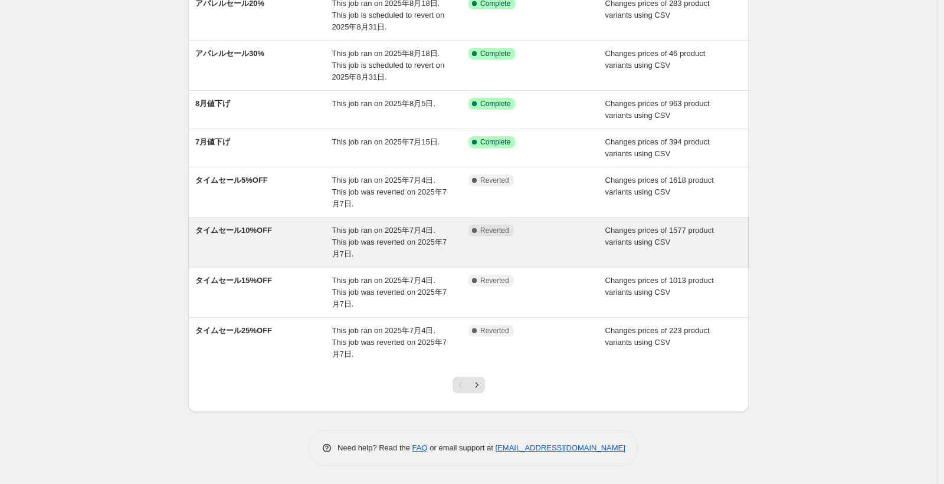
click at [301, 244] on div "タイムセール10%OFF" at bounding box center [263, 242] width 137 height 35
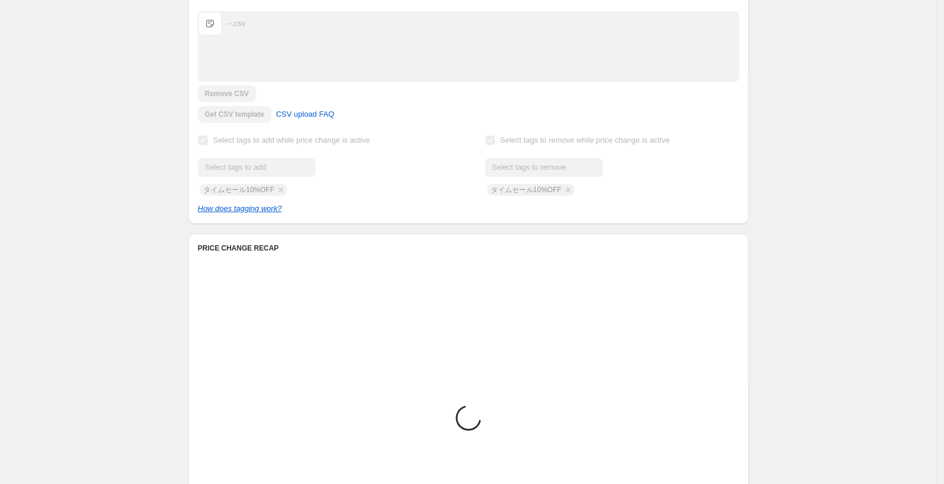
scroll to position [292, 0]
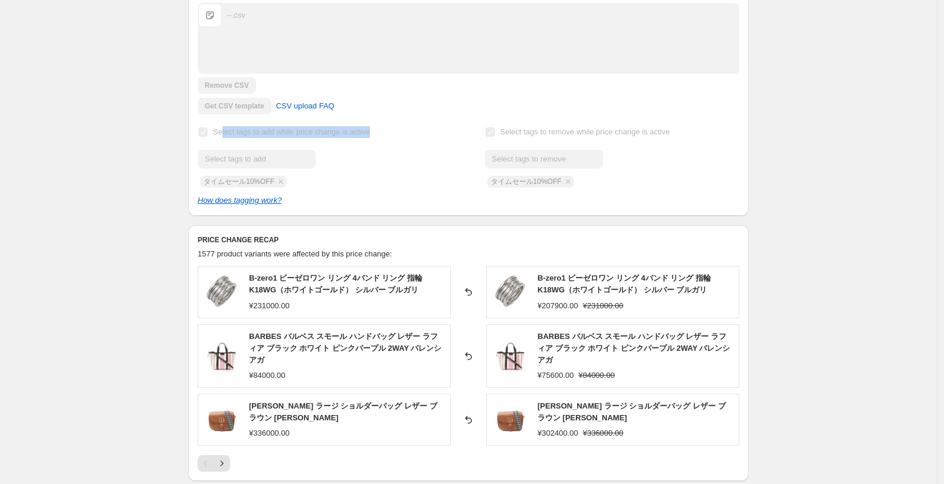
drag, startPoint x: 225, startPoint y: 136, endPoint x: 398, endPoint y: 127, distance: 173.0
click at [398, 127] on div "Select tags to add while price change is active Submit タイムセール10%OFF" at bounding box center [325, 156] width 254 height 64
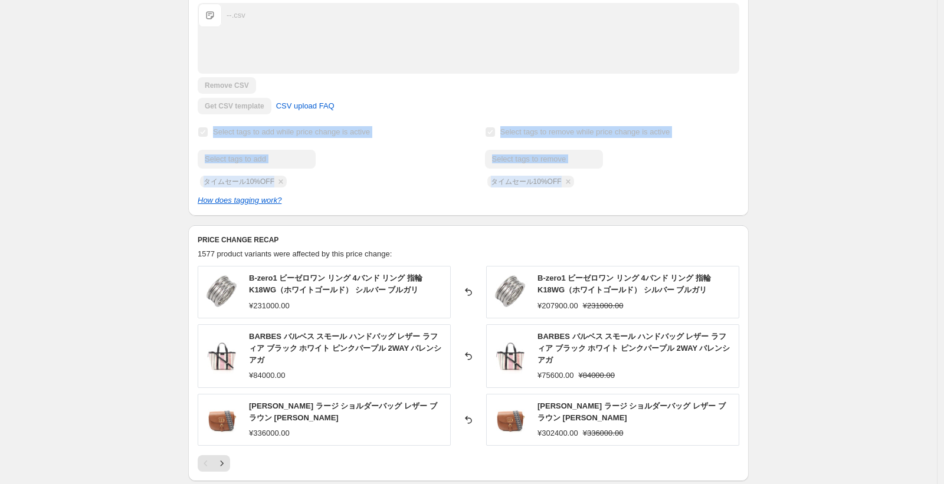
drag, startPoint x: 617, startPoint y: 185, endPoint x: 190, endPoint y: 140, distance: 428.7
click at [190, 140] on div "Step 2. Select how the prices should change Use bulk price change rules Set pro…" at bounding box center [468, 64] width 560 height 303
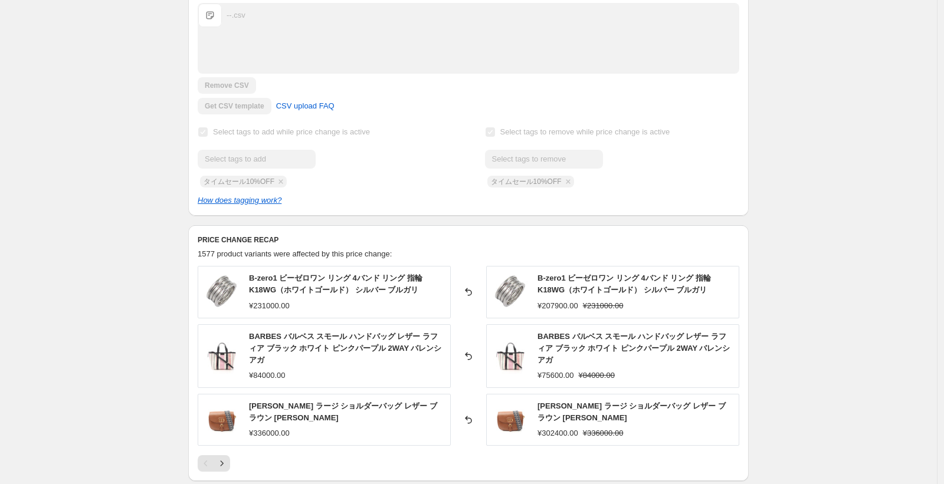
click at [173, 142] on div "タイムセール10%OFF. This page is ready タイムセール10%OFF Complete Reverted Copy to new job…" at bounding box center [468, 274] width 936 height 1132
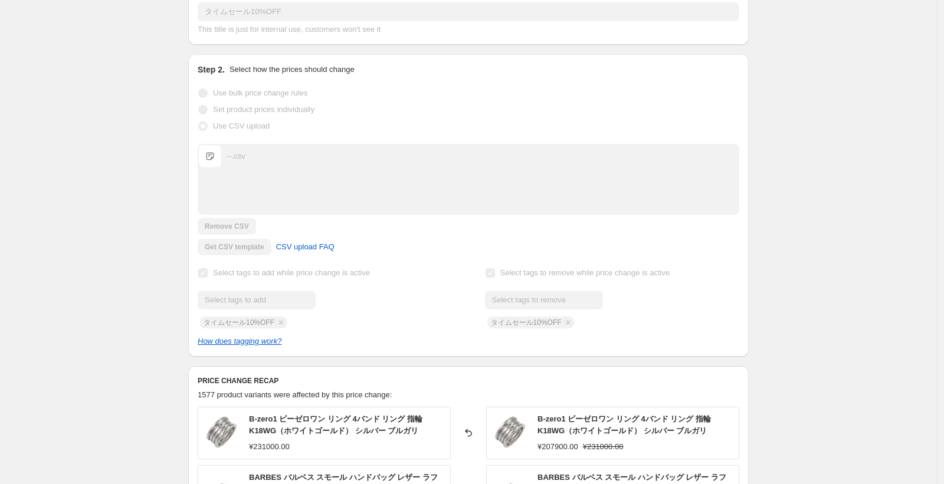
scroll to position [150, 0]
click at [525, 274] on span "Select tags to remove while price change is active" at bounding box center [585, 273] width 170 height 9
drag, startPoint x: 502, startPoint y: 317, endPoint x: 494, endPoint y: 318, distance: 7.9
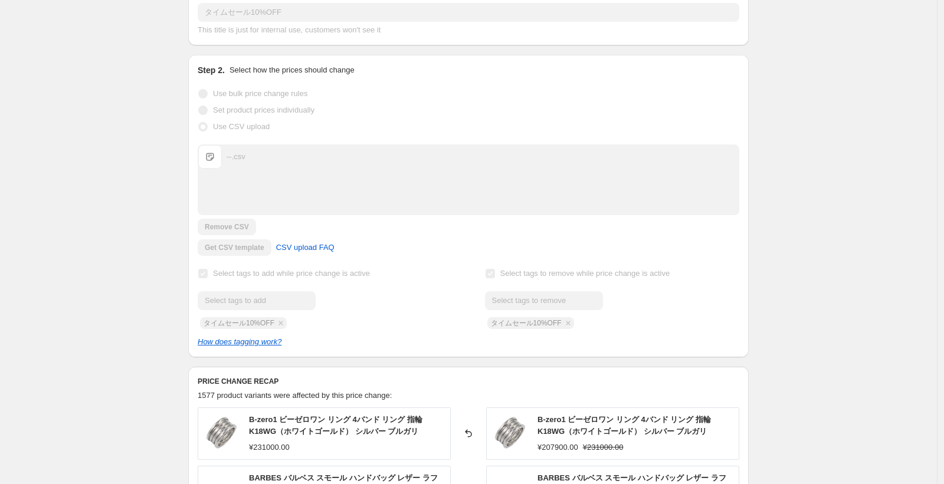
click at [502, 317] on div "Submit タイムセール10%OFF" at bounding box center [612, 310] width 254 height 38
click at [304, 274] on span "Select tags to add while price change is active" at bounding box center [291, 273] width 157 height 9
click at [198, 277] on div "Step 2. Select how the prices should change Use bulk price change rules Set pro…" at bounding box center [468, 206] width 560 height 303
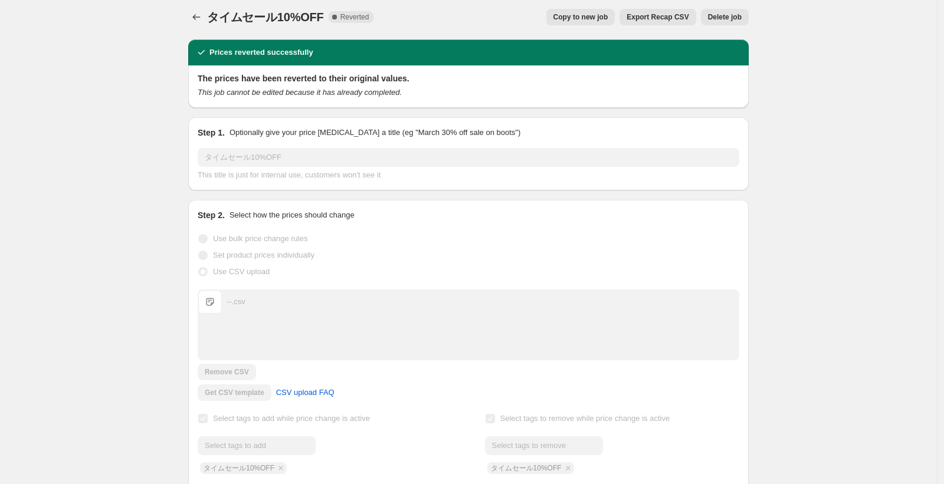
scroll to position [0, 0]
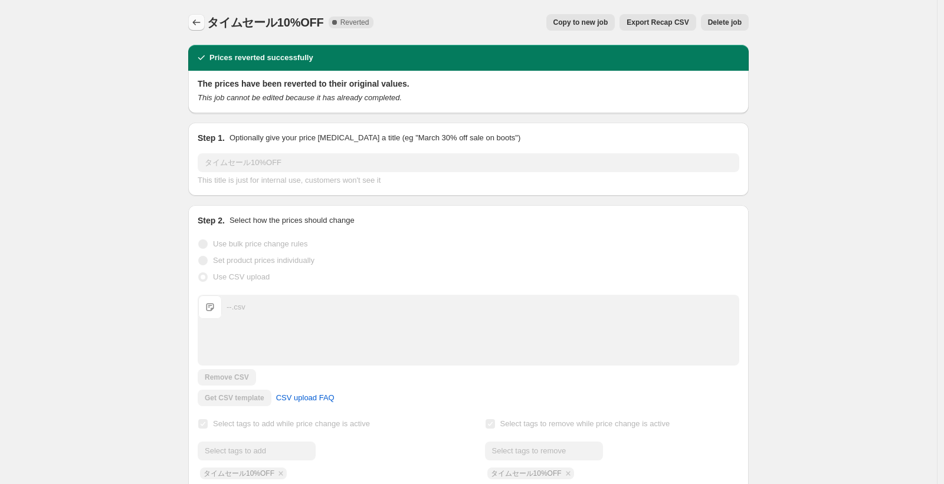
click at [201, 25] on icon "Price change jobs" at bounding box center [196, 23] width 12 height 12
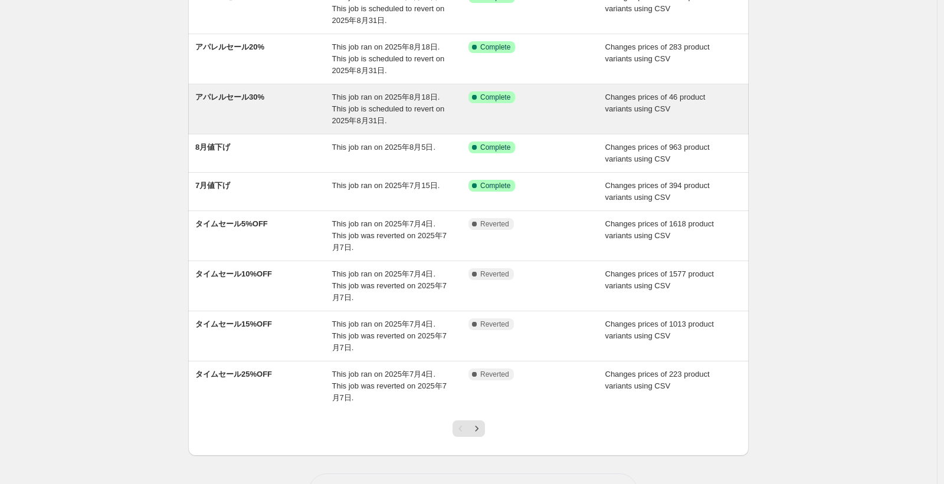
scroll to position [206, 0]
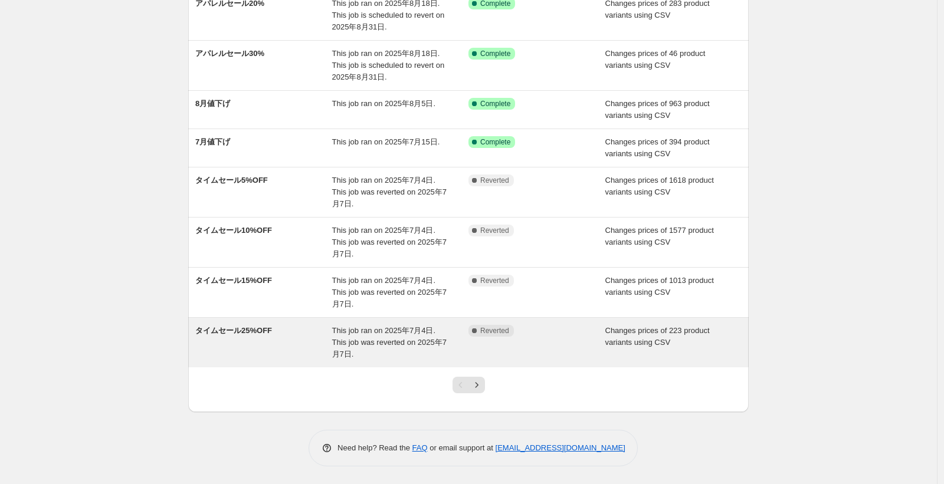
click at [307, 347] on div "タイムセール25%OFF" at bounding box center [263, 342] width 137 height 35
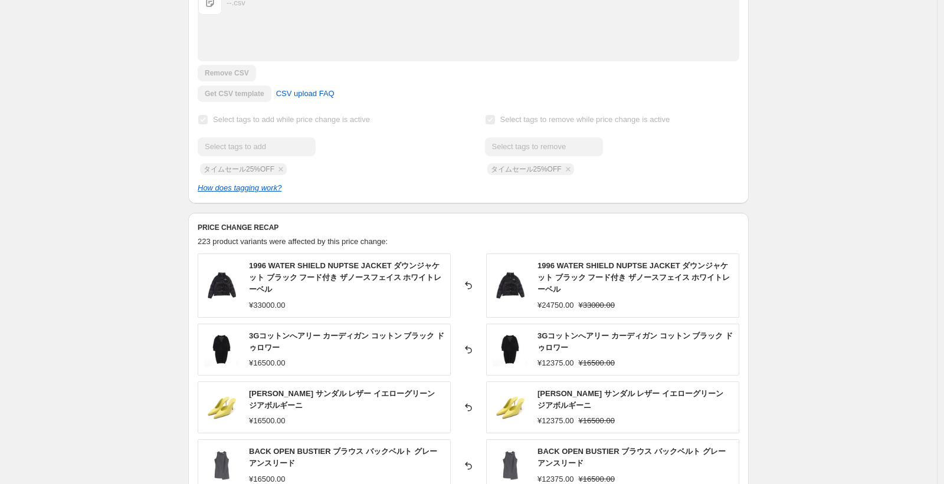
scroll to position [301, 0]
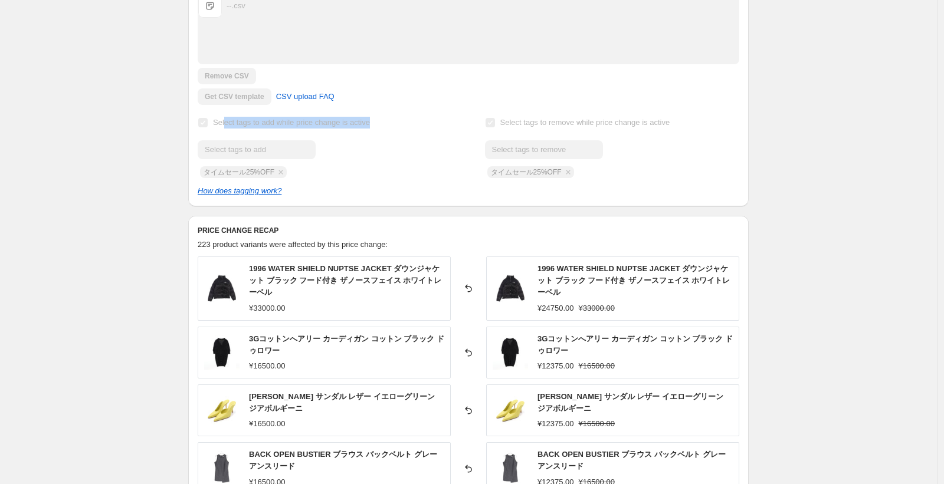
drag, startPoint x: 227, startPoint y: 123, endPoint x: 367, endPoint y: 130, distance: 140.5
click at [367, 130] on label "Select tags to add while price change is active" at bounding box center [284, 122] width 172 height 17
click at [331, 121] on span "Select tags to add while price change is active" at bounding box center [291, 122] width 157 height 9
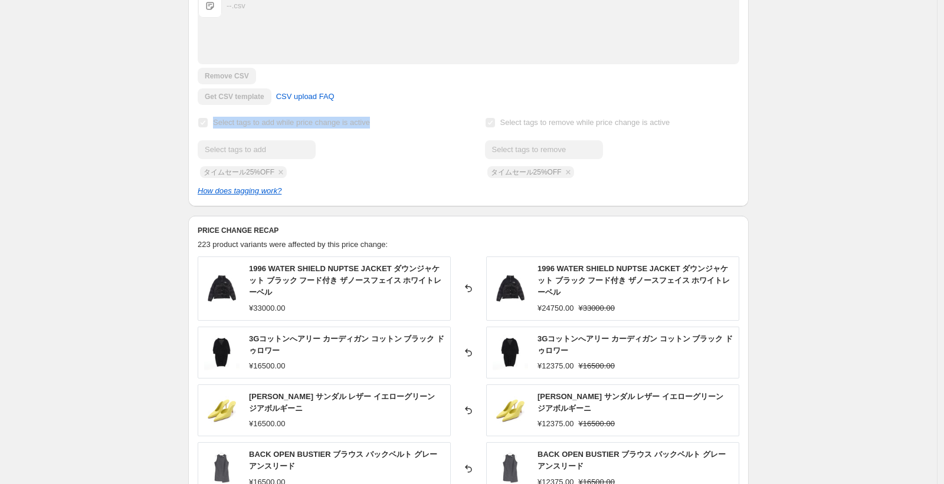
click at [331, 121] on span "Select tags to add while price change is active" at bounding box center [291, 122] width 157 height 9
click at [144, 139] on div "タイムセール25%OFF. This page is ready タイムセール25%OFF Complete Reverted Copy to new job…" at bounding box center [468, 329] width 936 height 1260
click at [284, 122] on span "Select tags to add while price change is active" at bounding box center [291, 122] width 157 height 9
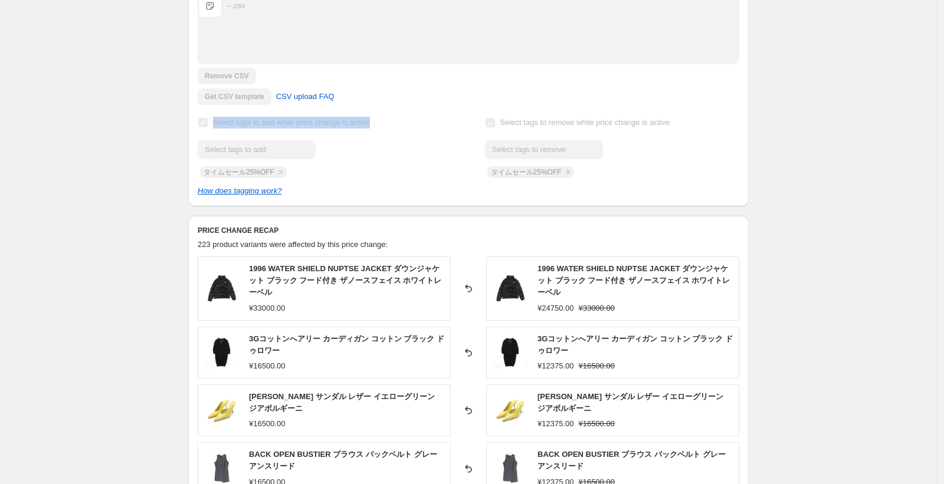
copy span "Select tags to add while price change is active"
click at [157, 236] on div "タイムセール25%OFF. This page is ready タイムセール25%OFF Complete Reverted Copy to new job…" at bounding box center [468, 329] width 936 height 1260
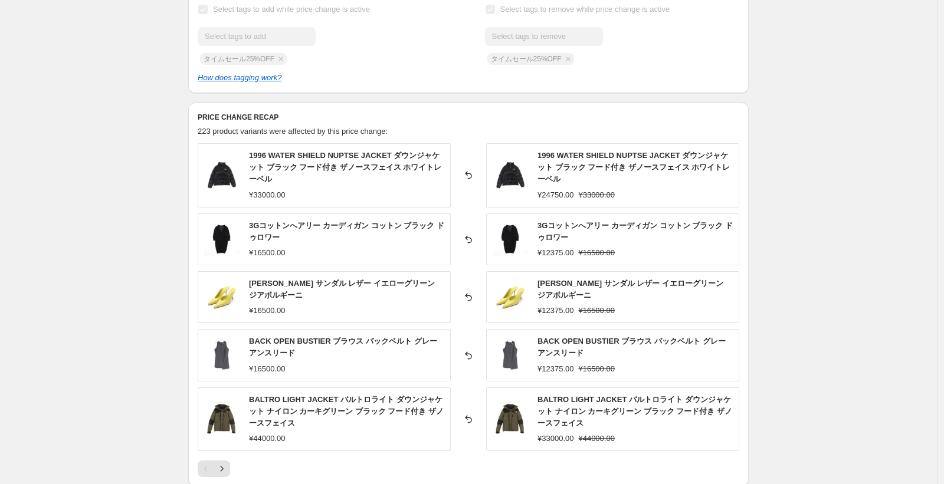
scroll to position [198, 0]
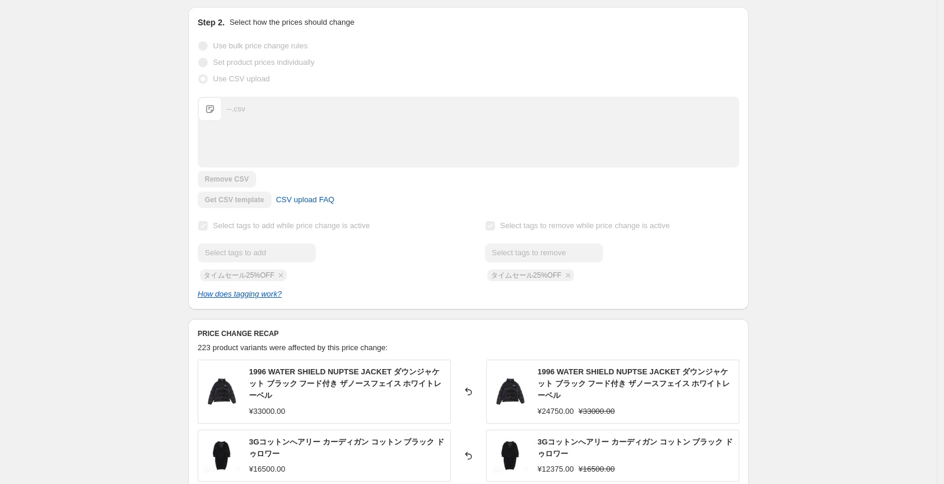
click at [320, 225] on span "Select tags to add while price change is active" at bounding box center [291, 225] width 157 height 9
copy span "Select tags to add while price change is active"
click at [557, 223] on span "Select tags to remove while price change is active" at bounding box center [585, 225] width 170 height 9
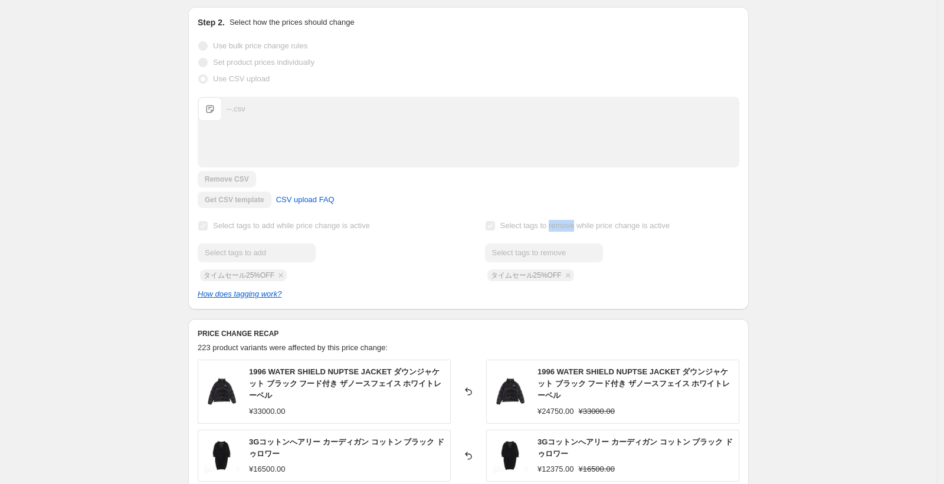
click at [557, 223] on span "Select tags to remove while price change is active" at bounding box center [585, 225] width 170 height 9
click at [557, 224] on span "Select tags to remove while price change is active" at bounding box center [585, 225] width 170 height 9
copy span "Select tags to remove while price change is active"
click at [711, 192] on div "Get CSV template CSV upload FAQ" at bounding box center [468, 200] width 541 height 17
click at [69, 186] on div "タイムセール25%OFF. This page is ready タイムセール25%OFF Complete Reverted Copy to new job…" at bounding box center [468, 432] width 936 height 1260
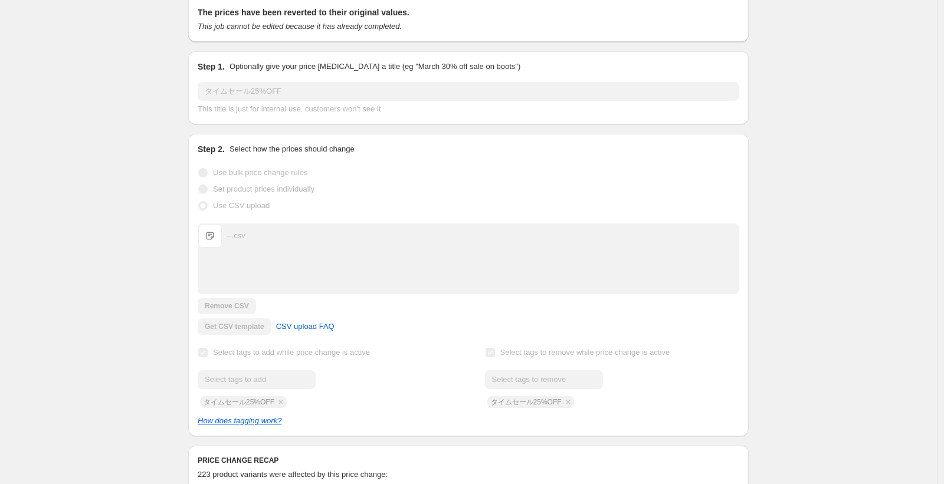
scroll to position [0, 0]
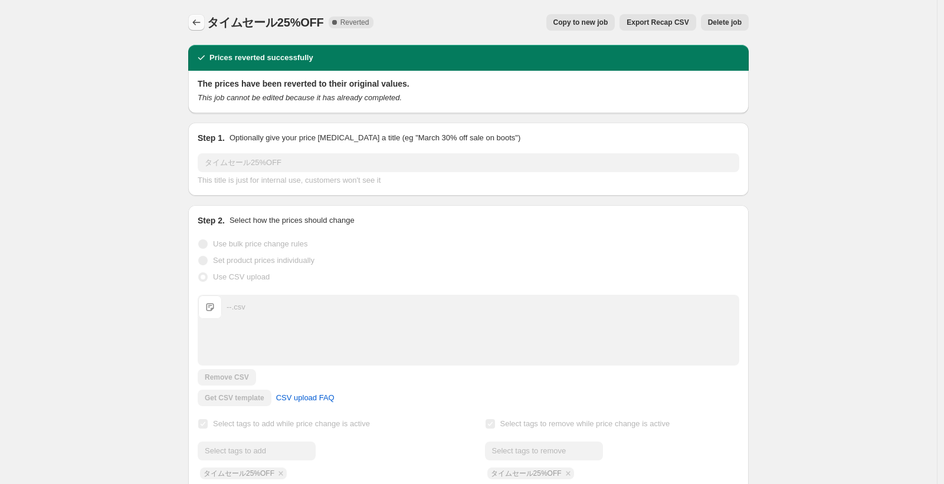
click at [196, 22] on icon "Price change jobs" at bounding box center [197, 22] width 8 height 6
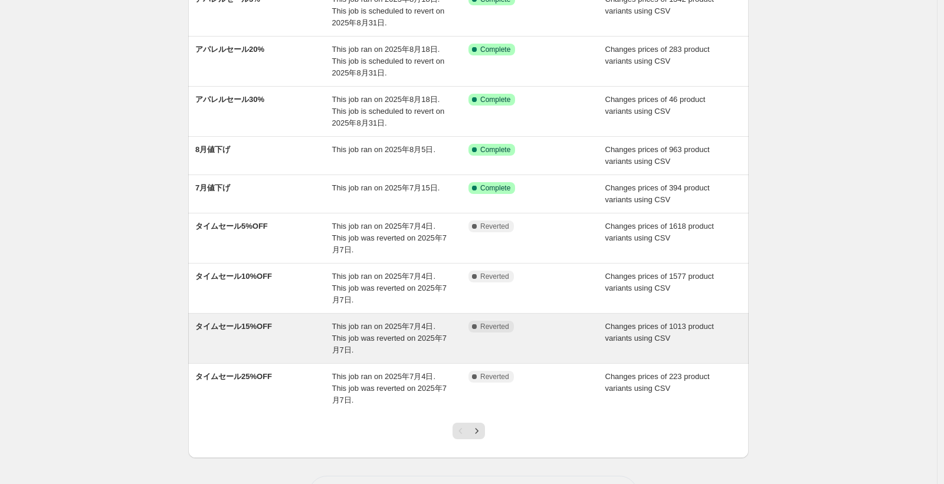
scroll to position [206, 0]
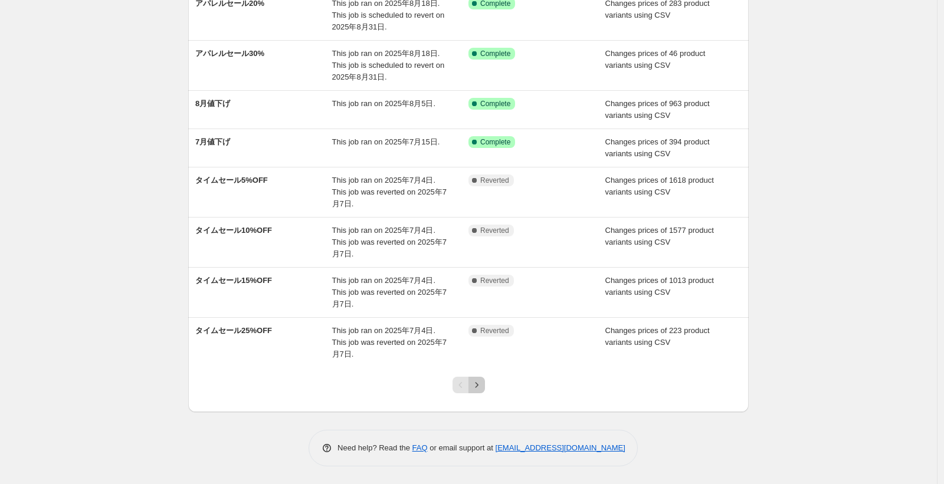
click at [479, 389] on icon "Next" at bounding box center [477, 385] width 12 height 12
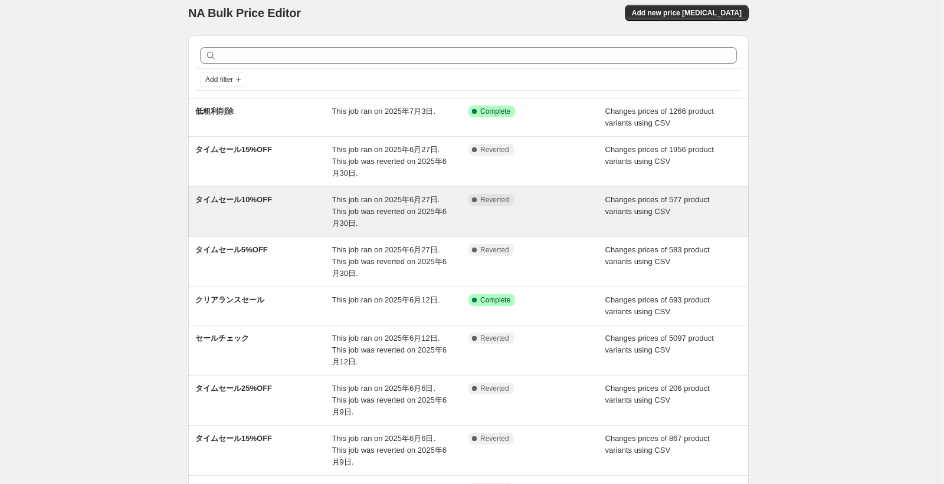
scroll to position [71, 0]
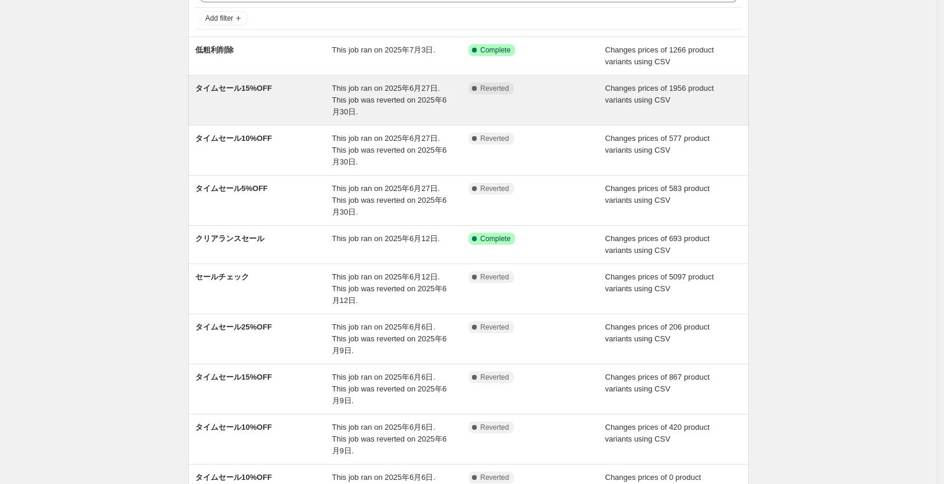
click at [327, 116] on div "タイムセール15%OFF" at bounding box center [263, 100] width 137 height 35
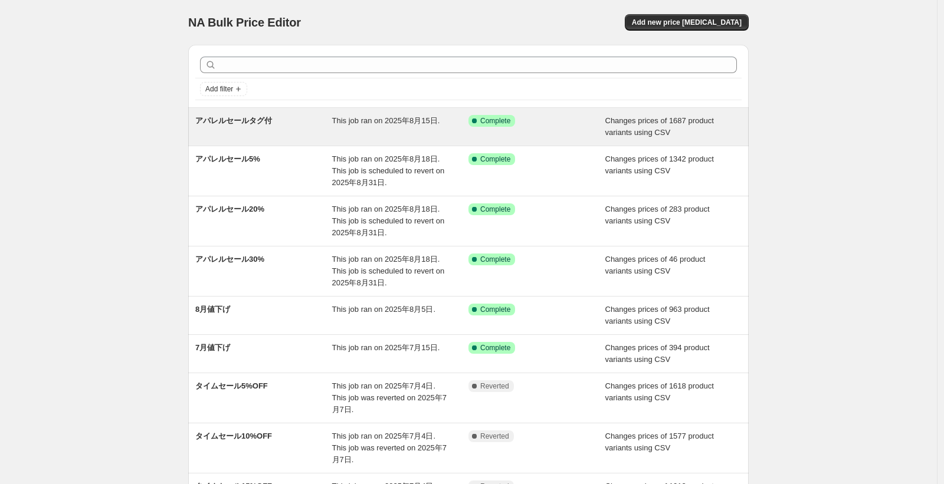
click at [376, 142] on div "アパレルセールタグ付 This job ran on 2025年8月15日. Success Complete Complete Changes prices…" at bounding box center [468, 127] width 560 height 38
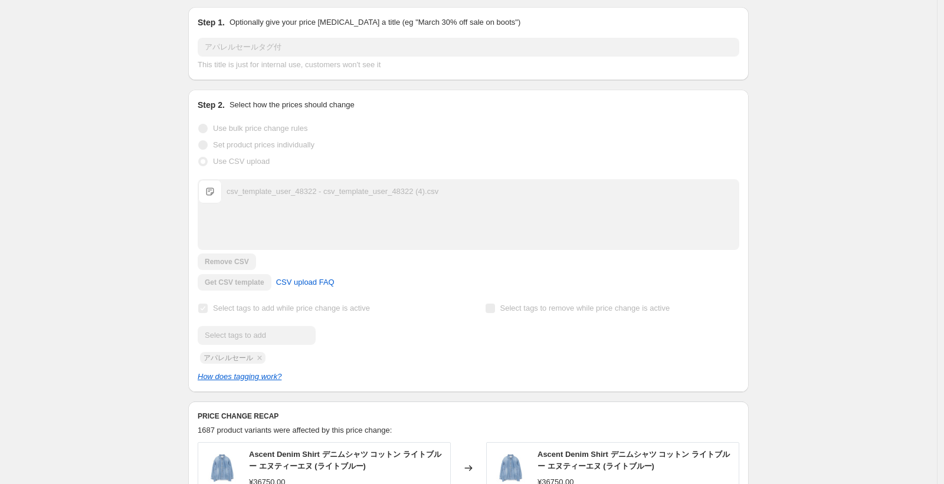
scroll to position [76, 0]
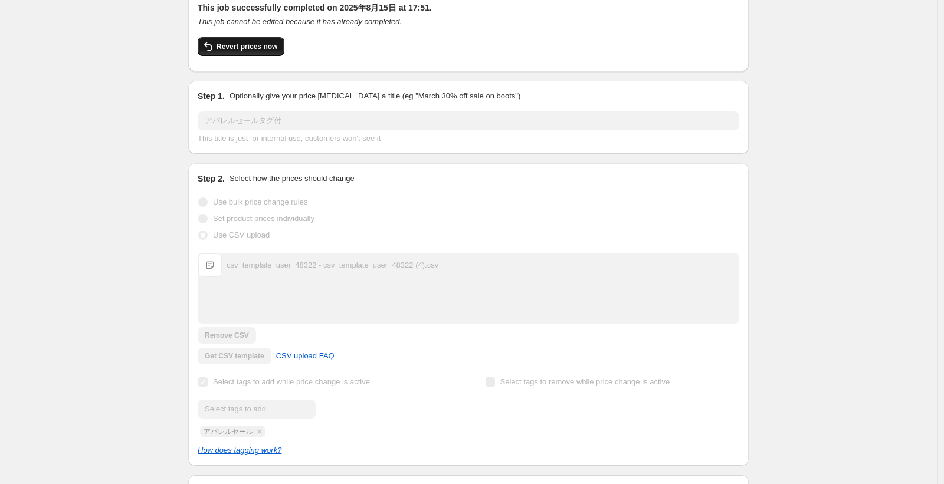
click at [272, 41] on button "Revert prices now" at bounding box center [241, 46] width 87 height 19
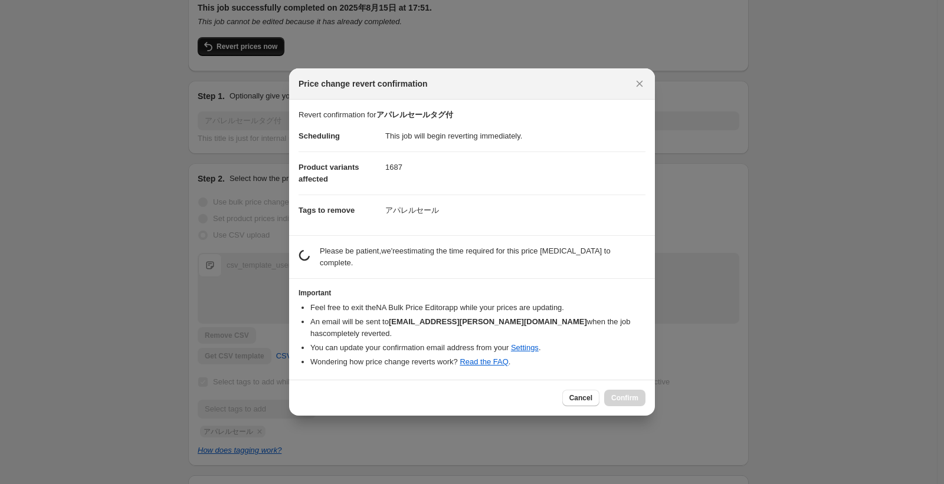
scroll to position [0, 0]
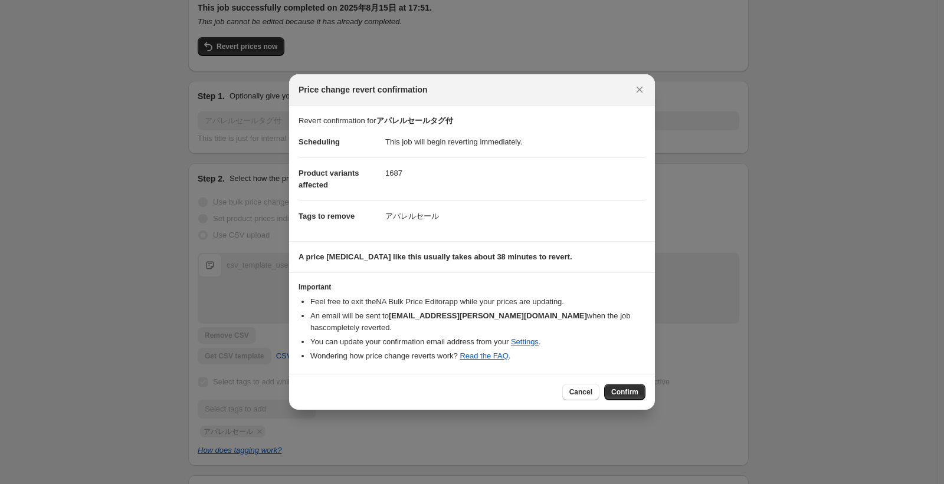
click at [730, 250] on div at bounding box center [472, 242] width 944 height 484
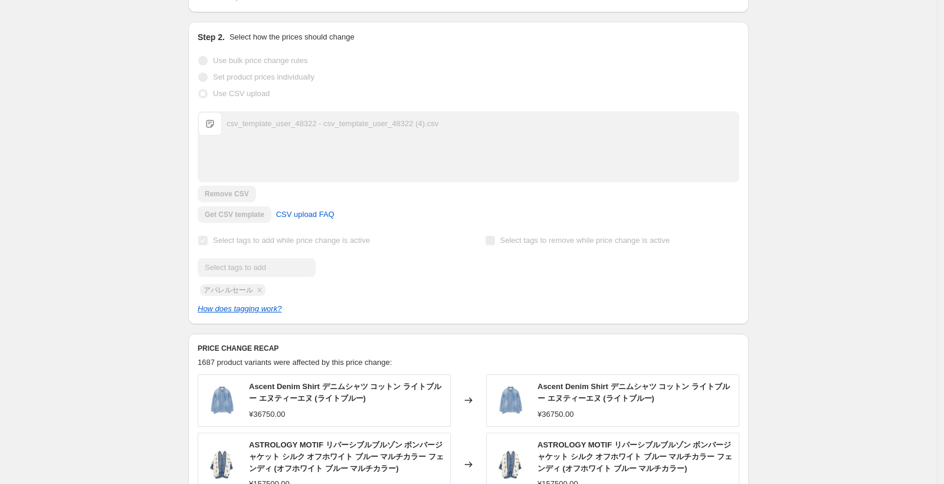
scroll to position [147, 0]
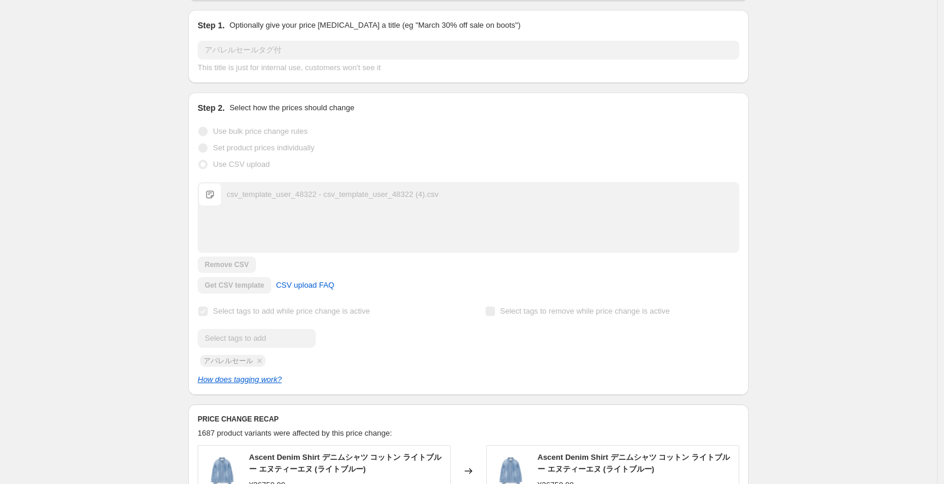
click at [249, 313] on span "Select tags to add while price change is active" at bounding box center [291, 311] width 157 height 9
click at [152, 338] on div "アパレルセールタグ付. This page is ready アパレルセールタグ付 Success Complete Complete Price rever…" at bounding box center [468, 393] width 936 height 1080
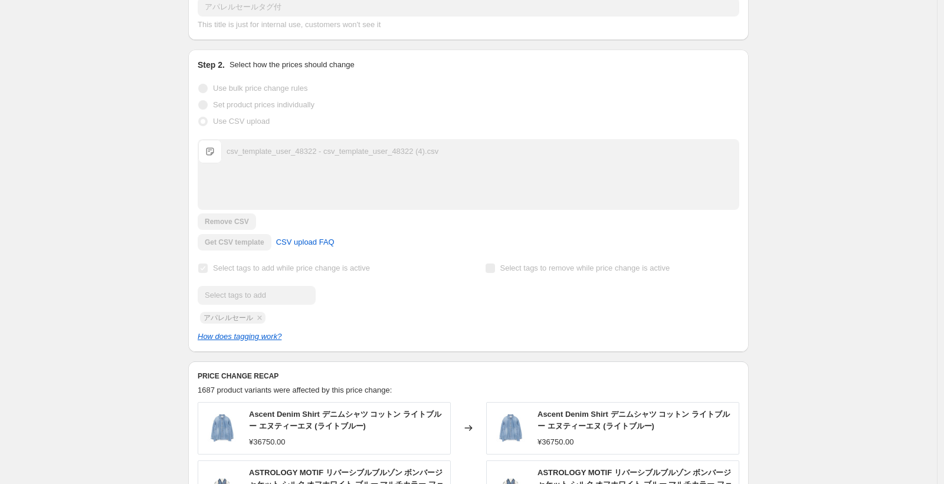
scroll to position [0, 0]
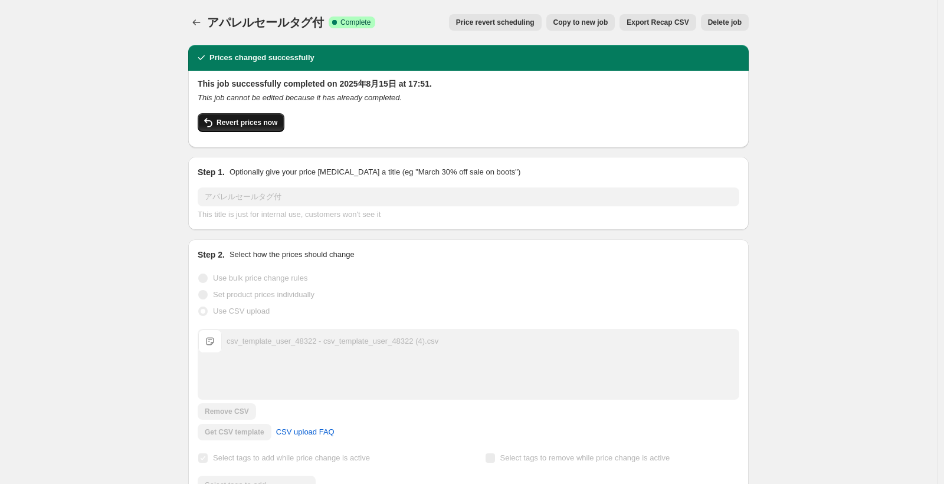
click at [257, 126] on span "Revert prices now" at bounding box center [246, 122] width 61 height 9
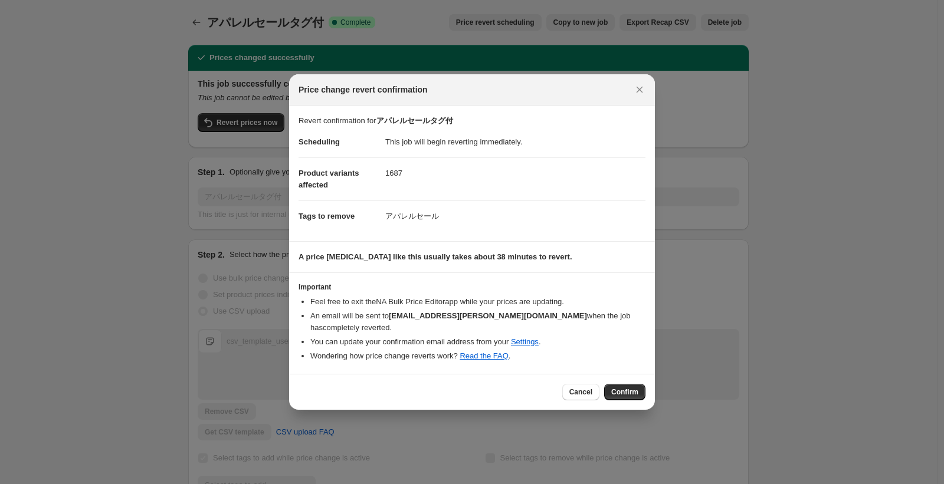
click at [404, 142] on dd "This job will begin reverting immediately." at bounding box center [515, 142] width 260 height 31
click at [431, 160] on dd "1687" at bounding box center [515, 172] width 260 height 31
click at [631, 89] on button "Close" at bounding box center [639, 89] width 17 height 17
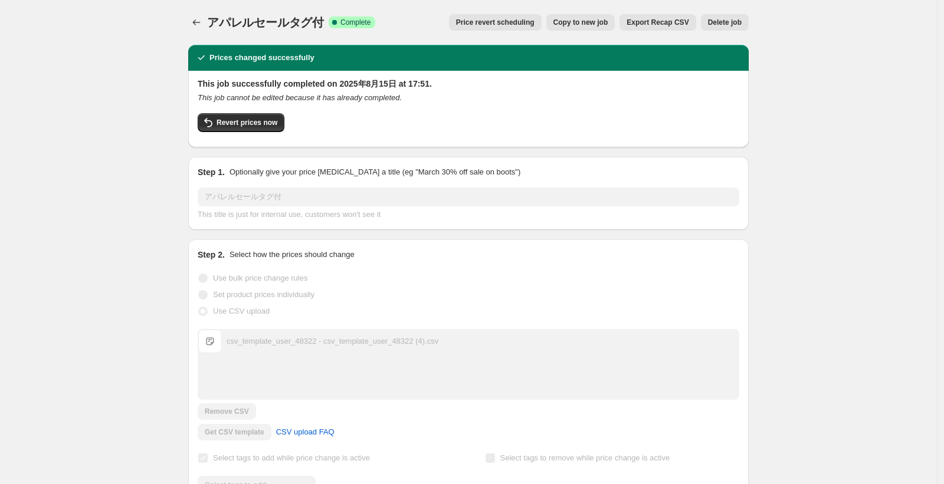
click at [379, 86] on h2 "This job successfully completed on 2025年8月15日 at 17:51." at bounding box center [468, 84] width 541 height 12
click at [379, 88] on h2 "This job successfully completed on 2025年8月15日 at 17:51." at bounding box center [468, 84] width 541 height 12
click at [379, 92] on div "This job cannot be edited because it has already completed." at bounding box center [468, 98] width 541 height 12
click at [202, 21] on icon "Price change jobs" at bounding box center [196, 23] width 12 height 12
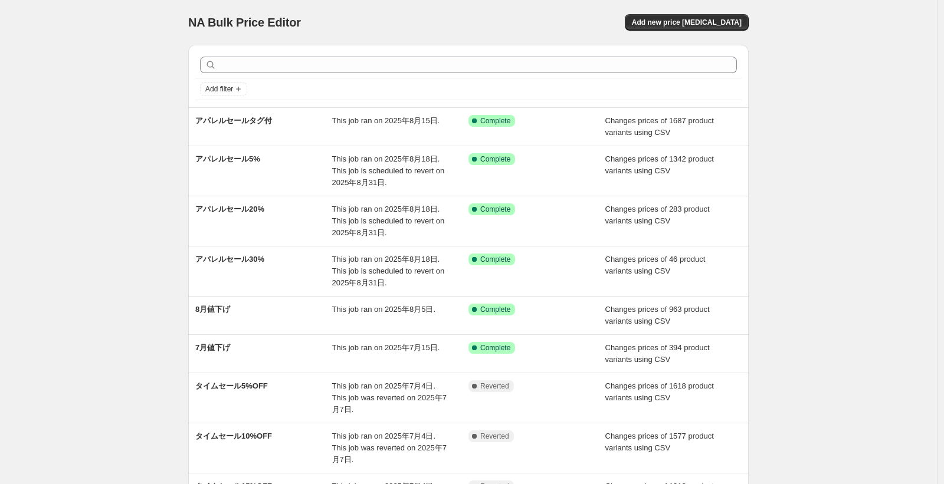
click at [145, 144] on div "NA Bulk Price Editor. This page is ready NA Bulk Price Editor Add new price cha…" at bounding box center [468, 345] width 936 height 690
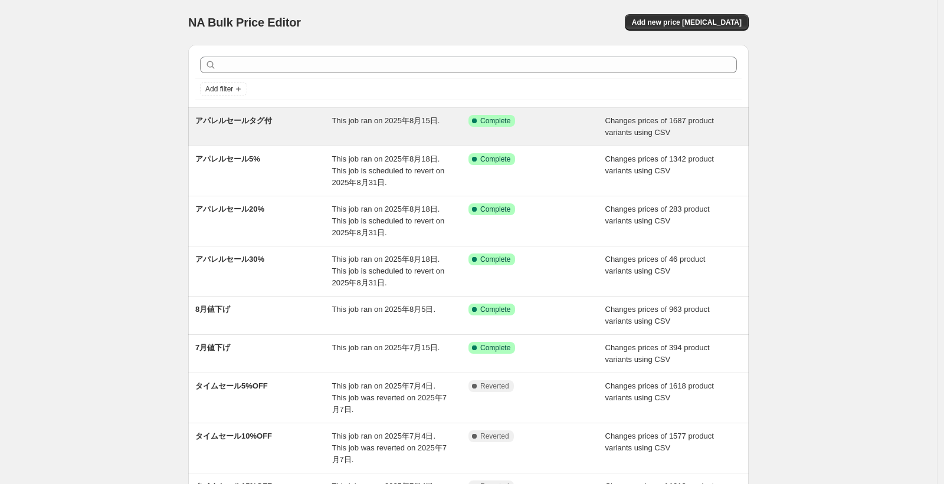
click at [311, 133] on div "アパレルセールタグ付" at bounding box center [263, 127] width 137 height 24
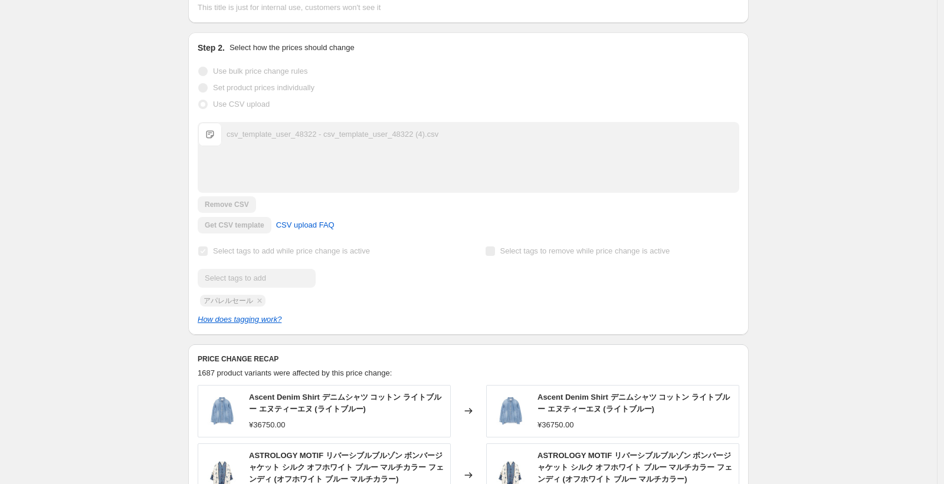
scroll to position [212, 0]
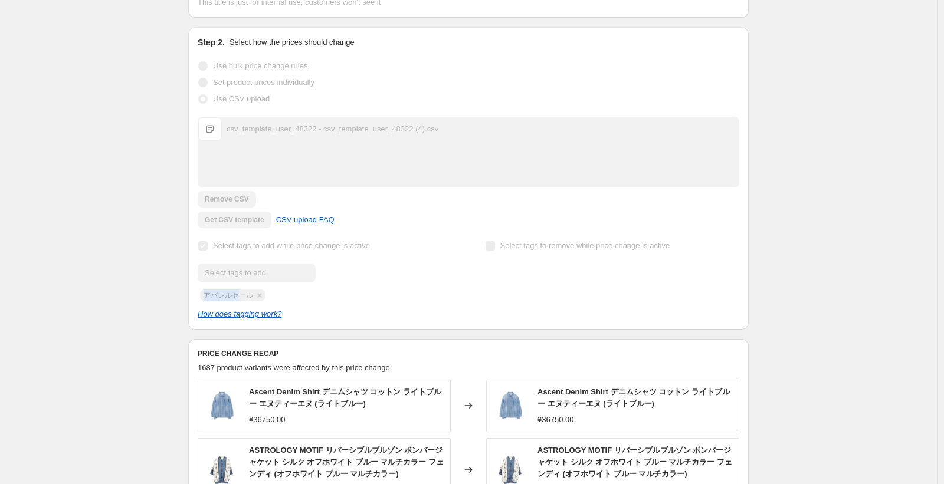
drag, startPoint x: 244, startPoint y: 293, endPoint x: 142, endPoint y: 293, distance: 102.0
click at [142, 293] on div "アパレルセールタグ付. This page is ready アパレルセールタグ付 Success Complete Complete Price rever…" at bounding box center [468, 328] width 936 height 1080
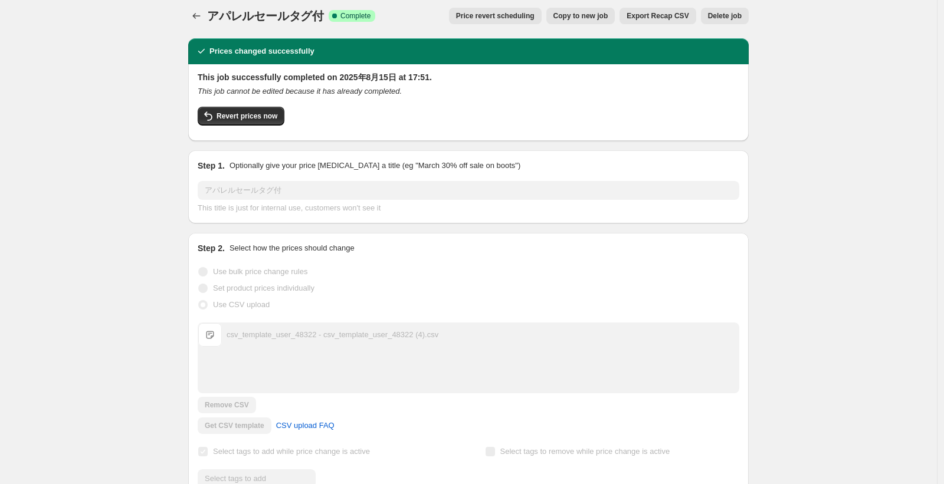
scroll to position [0, 0]
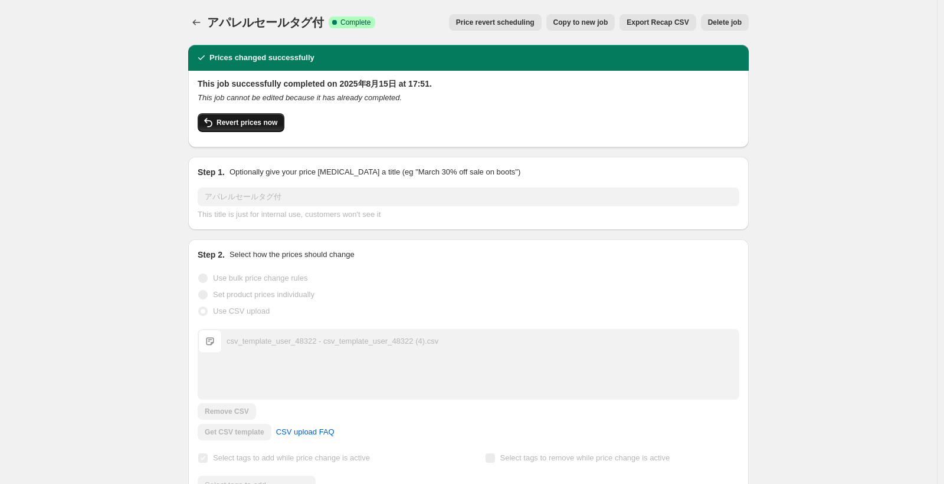
click at [272, 124] on span "Revert prices now" at bounding box center [246, 122] width 61 height 9
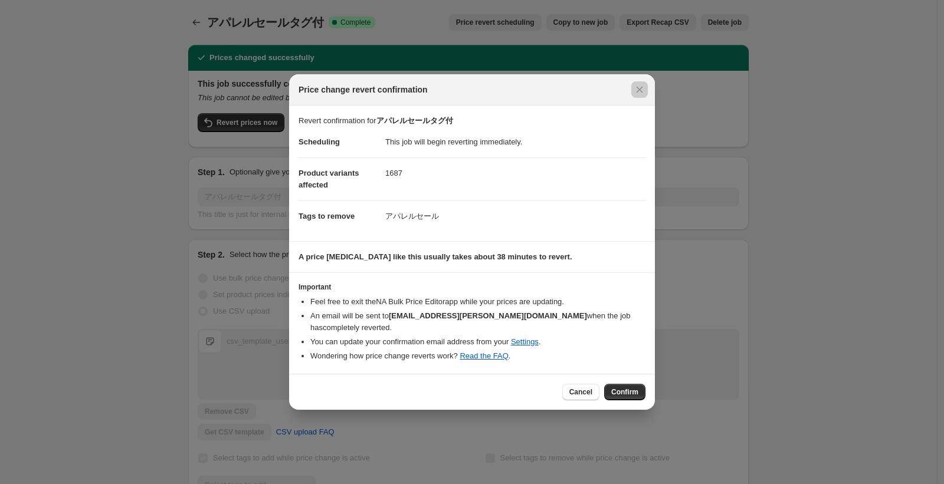
click at [860, 280] on div at bounding box center [472, 242] width 944 height 484
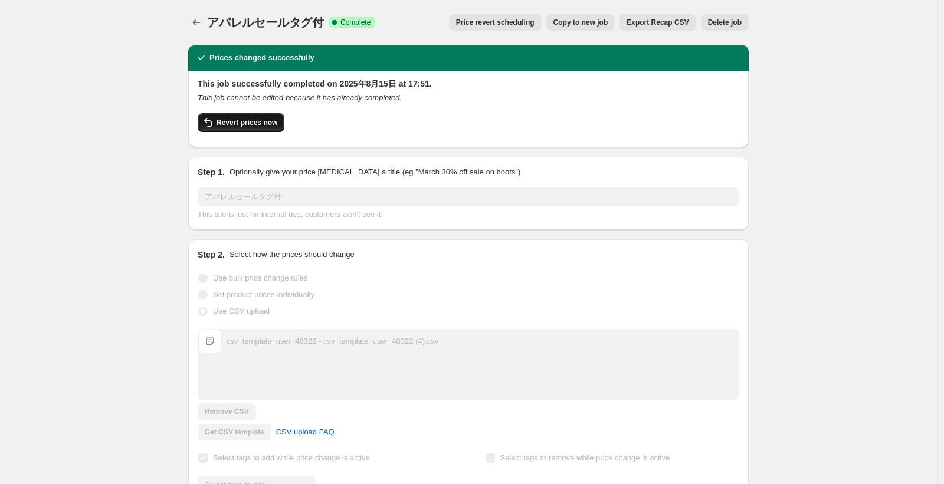
click at [226, 115] on button "Revert prices now" at bounding box center [241, 122] width 87 height 19
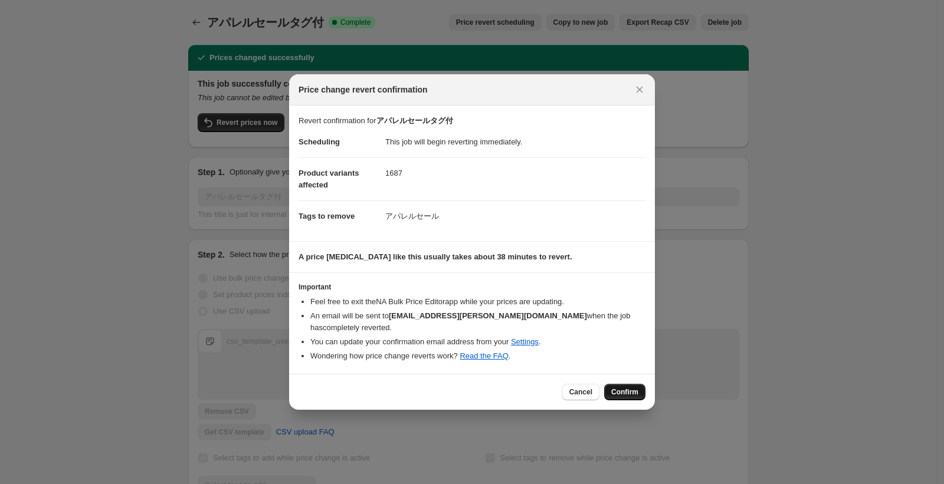
click at [619, 390] on span "Confirm" at bounding box center [624, 391] width 27 height 9
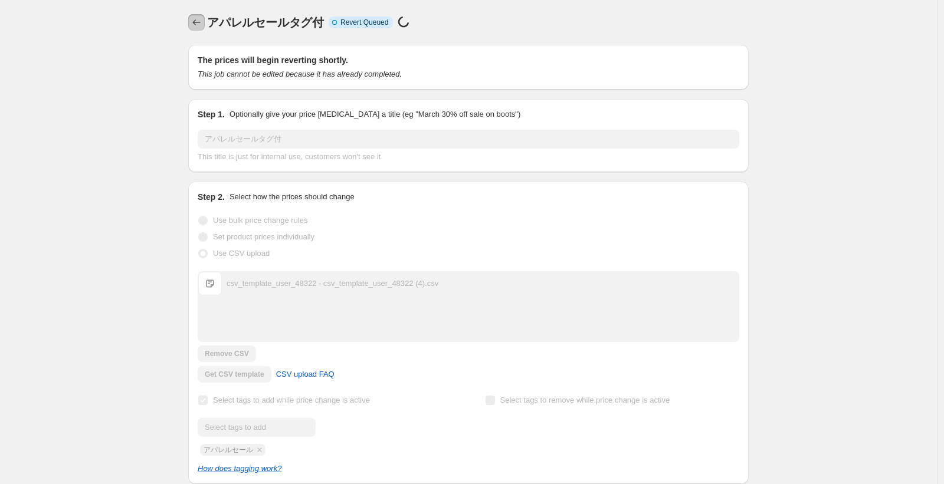
click at [199, 27] on icon "Price change jobs" at bounding box center [196, 23] width 12 height 12
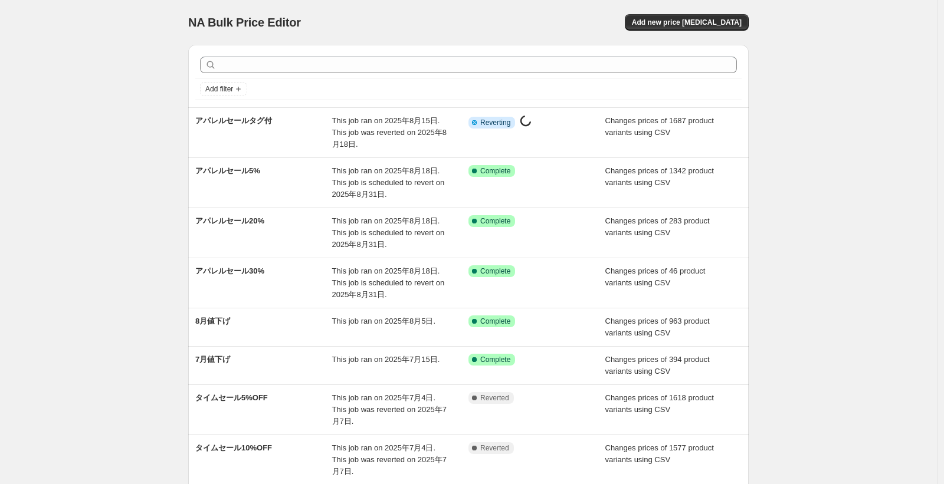
click at [140, 140] on div "NA Bulk Price Editor. This page is ready NA Bulk Price Editor Add new price cha…" at bounding box center [468, 351] width 936 height 702
click at [73, 160] on div "NA Bulk Price Editor. This page is ready NA Bulk Price Editor Add new price cha…" at bounding box center [468, 351] width 936 height 702
click at [93, 137] on div "NA Bulk Price Editor. This page is ready NA Bulk Price Editor Add new price cha…" at bounding box center [468, 351] width 936 height 702
click at [126, 103] on div "NA Bulk Price Editor. This page is ready NA Bulk Price Editor Add new price cha…" at bounding box center [468, 351] width 936 height 702
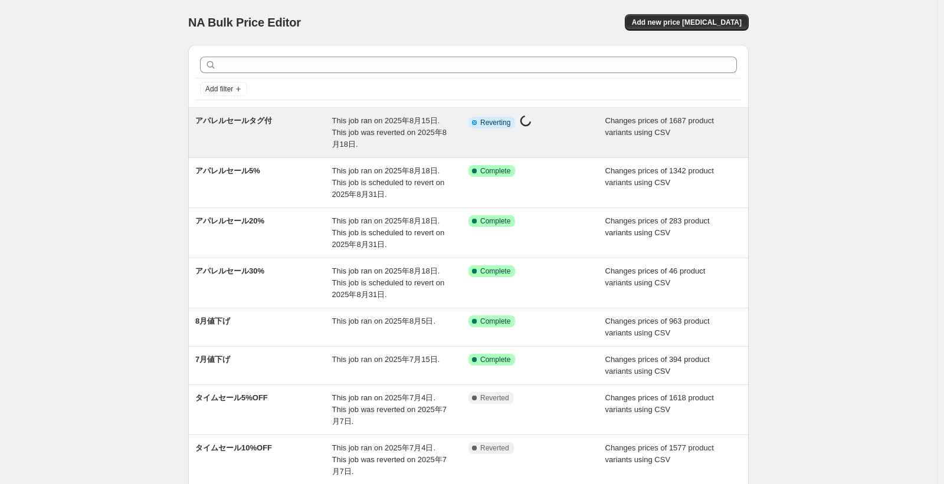
click at [414, 134] on span "This job ran on 2025年8月15日. This job was reverted on 2025年8月18日." at bounding box center [389, 132] width 114 height 32
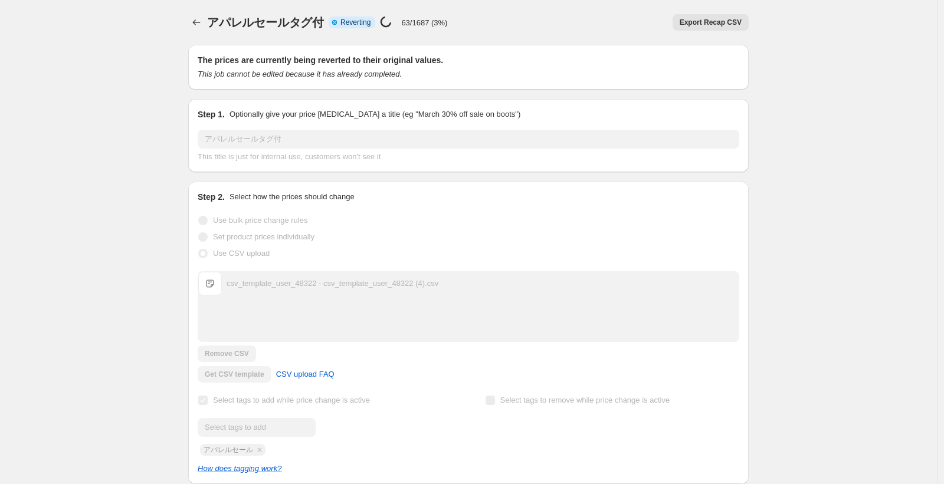
click at [353, 21] on span "Reverting" at bounding box center [355, 22] width 30 height 9
click at [202, 25] on icon "Price change jobs" at bounding box center [196, 23] width 12 height 12
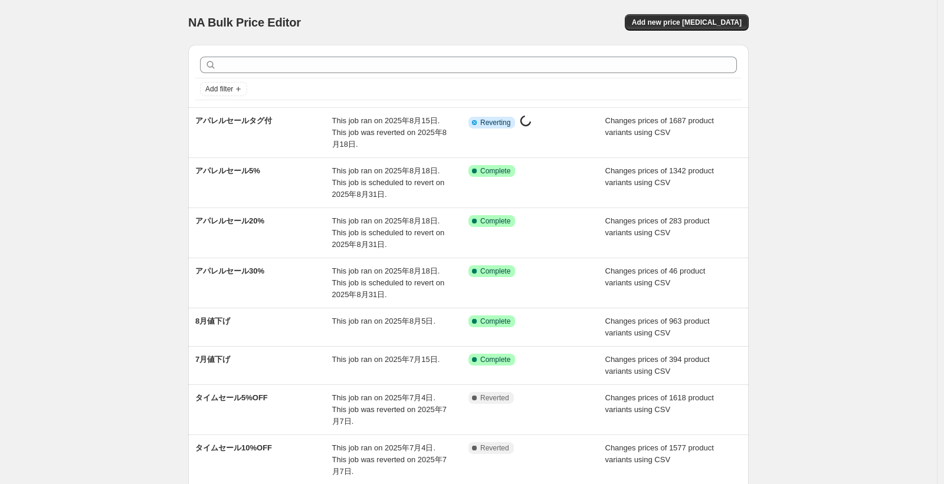
click at [188, 149] on div "Add filter アパレルセールタグ付 This job ran on 2025年8月15日. This job was reverted on 2025…" at bounding box center [464, 332] width 570 height 594
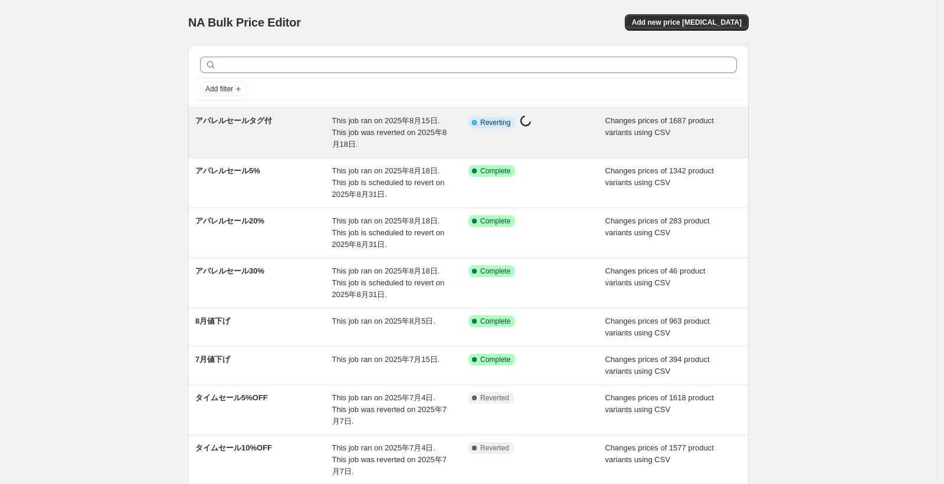
click at [226, 146] on div "アパレルセールタグ付" at bounding box center [263, 132] width 137 height 35
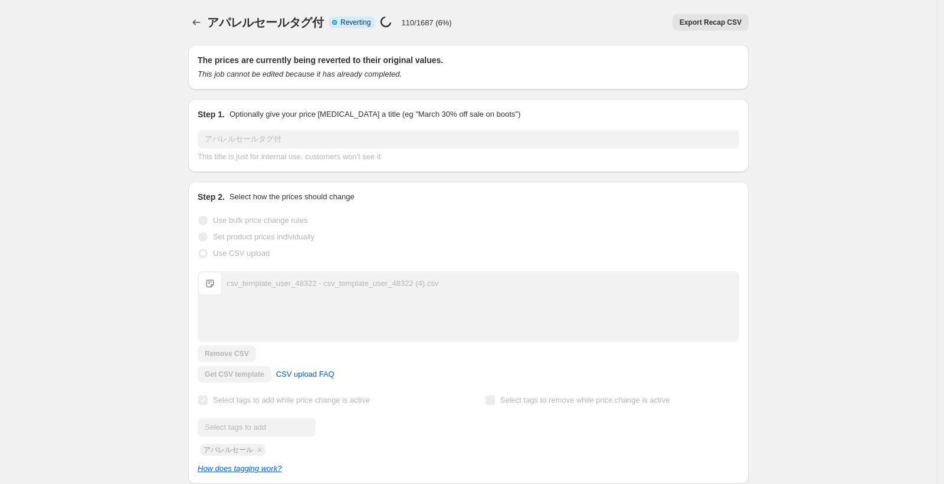
click at [364, 22] on span "Reverting" at bounding box center [355, 22] width 30 height 9
click at [708, 22] on span "Export Recap CSV" at bounding box center [710, 22] width 62 height 9
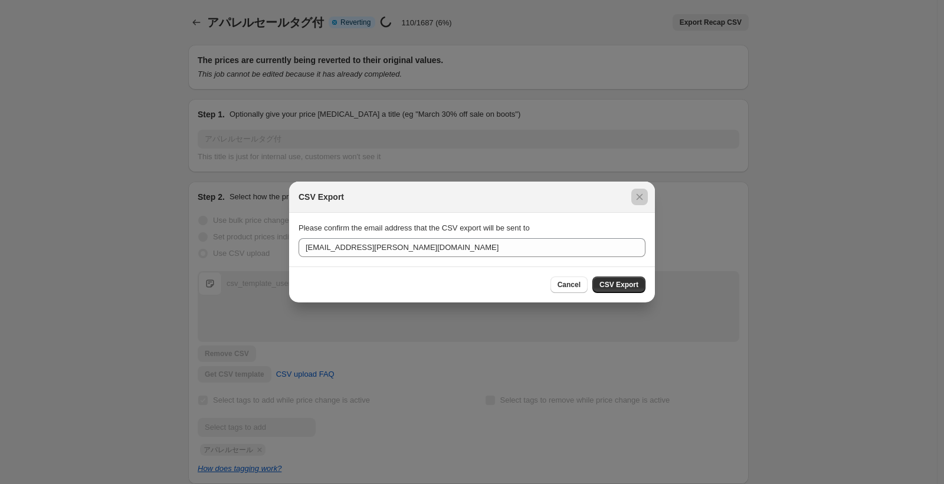
click at [615, 31] on div at bounding box center [472, 242] width 944 height 484
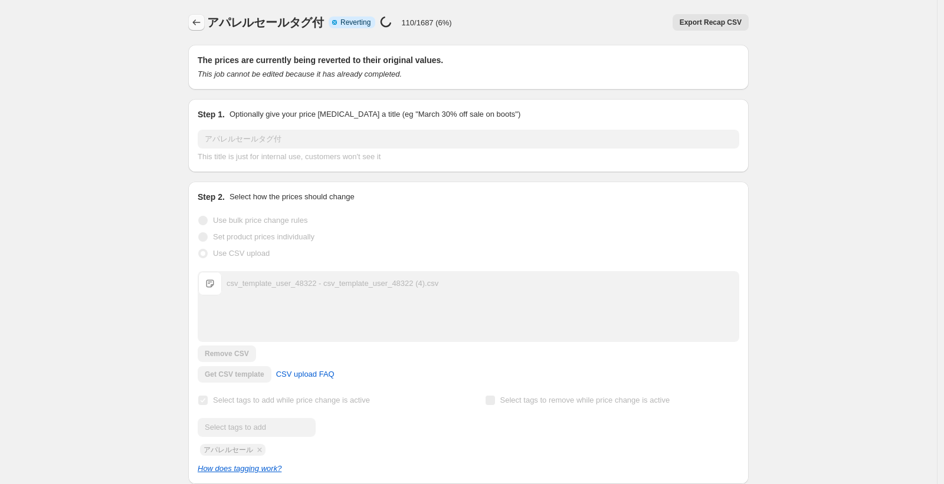
click at [199, 18] on icon "Price change jobs" at bounding box center [196, 23] width 12 height 12
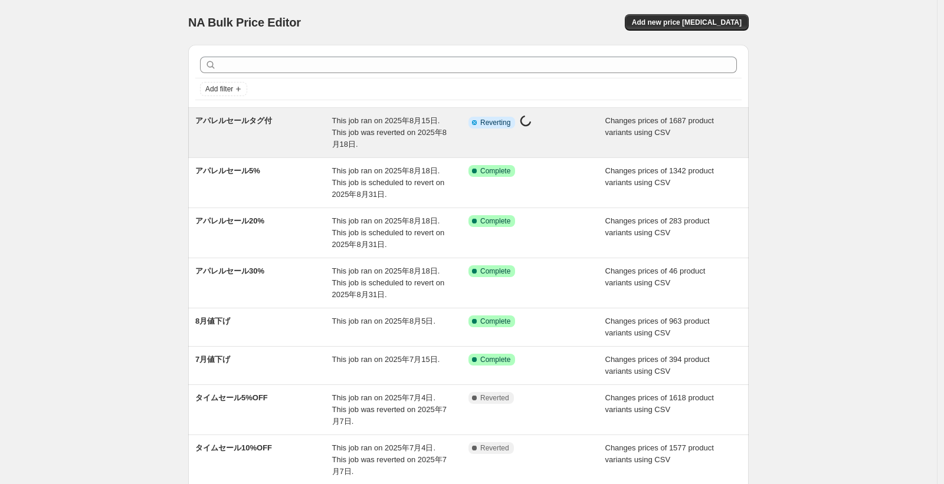
click at [332, 130] on div "アパレルセールタグ付" at bounding box center [263, 132] width 137 height 35
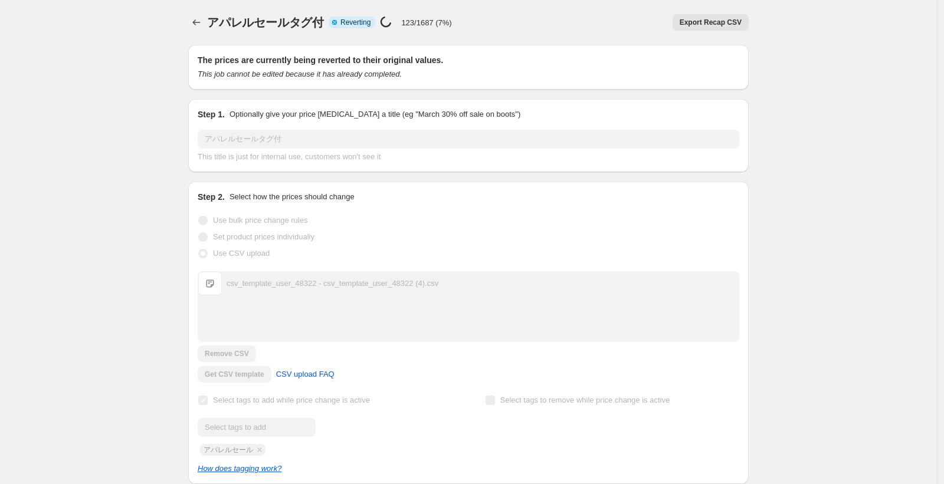
drag, startPoint x: 837, startPoint y: 159, endPoint x: 804, endPoint y: 135, distance: 40.5
click at [198, 24] on icon "Price change jobs" at bounding box center [197, 22] width 8 height 6
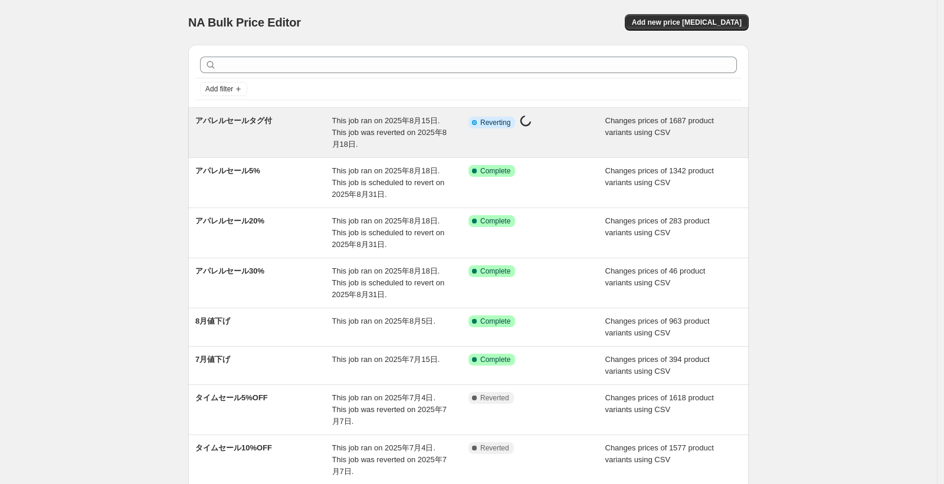
click at [480, 119] on icon at bounding box center [474, 123] width 12 height 12
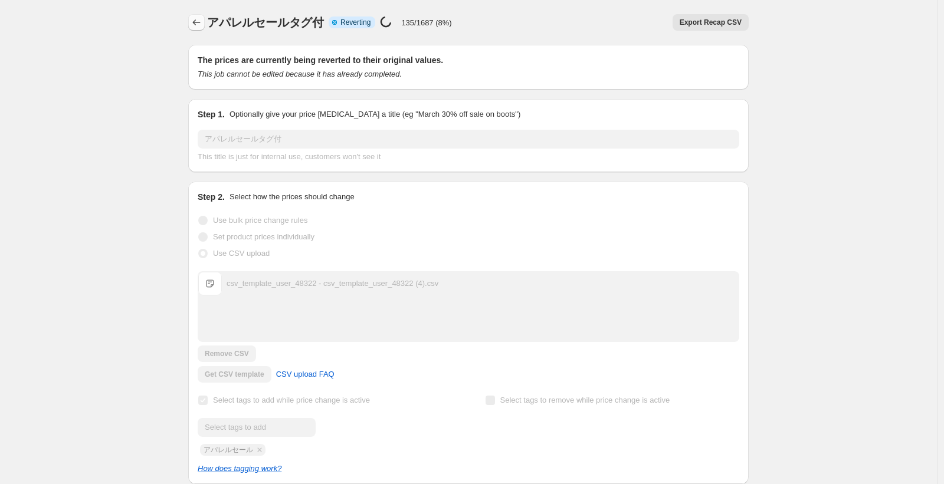
click at [202, 22] on icon "Price change jobs" at bounding box center [196, 23] width 12 height 12
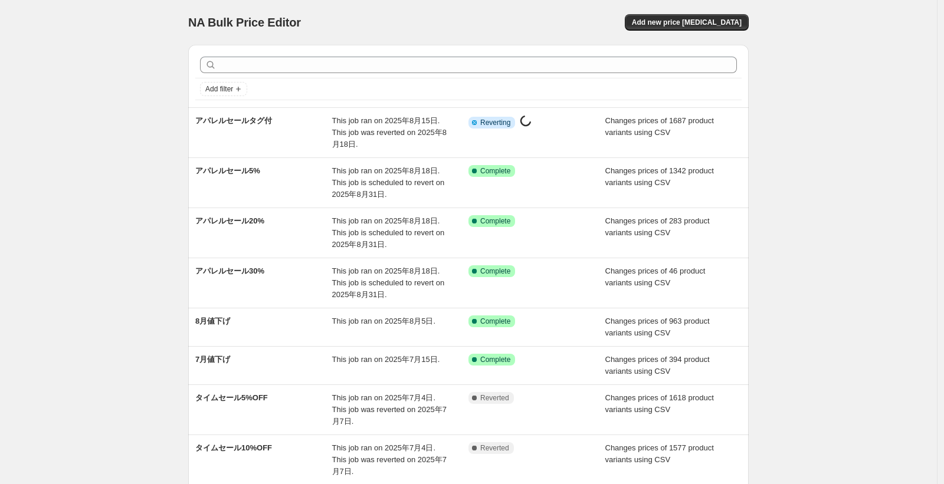
click at [852, 134] on div "NA Bulk Price Editor. This page is ready NA Bulk Price Editor Add new price cha…" at bounding box center [468, 351] width 936 height 702
click at [152, 255] on div "NA Bulk Price Editor. This page is ready NA Bulk Price Editor Add new price cha…" at bounding box center [468, 351] width 936 height 702
click at [114, 160] on div "NA Bulk Price Editor. This page is ready NA Bulk Price Editor Add new price cha…" at bounding box center [468, 351] width 936 height 702
click at [798, 176] on div "NA Bulk Price Editor. This page is ready NA Bulk Price Editor Add new price cha…" at bounding box center [468, 351] width 936 height 702
click at [810, 140] on div "NA Bulk Price Editor. This page is ready NA Bulk Price Editor Add new price cha…" at bounding box center [468, 351] width 936 height 702
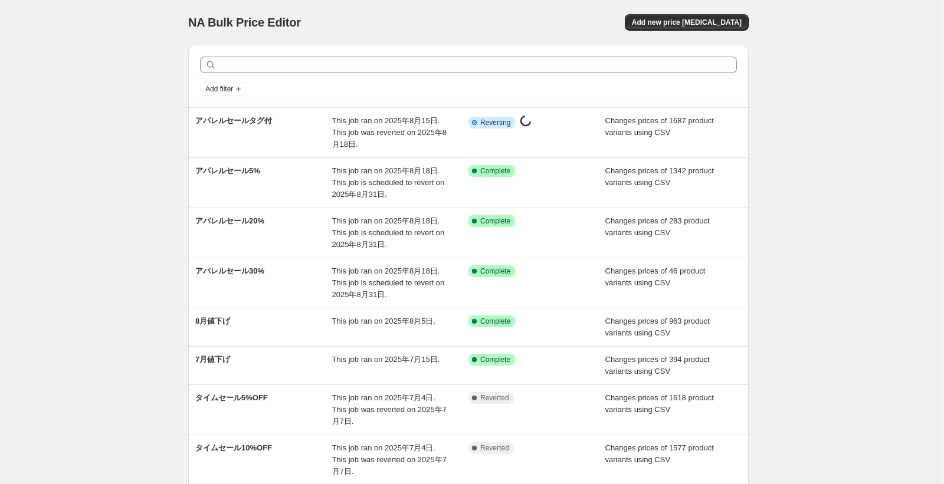
click at [878, 108] on div "NA Bulk Price Editor. This page is ready NA Bulk Price Editor Add new price cha…" at bounding box center [468, 351] width 936 height 702
click at [185, 150] on div "Add filter アパレルセールタグ付 This job ran on 2025年8月15日. This job was reverted on 2025…" at bounding box center [464, 332] width 570 height 594
click at [165, 107] on div "NA Bulk Price Editor. This page is ready NA Bulk Price Editor Add new price cha…" at bounding box center [468, 351] width 936 height 702
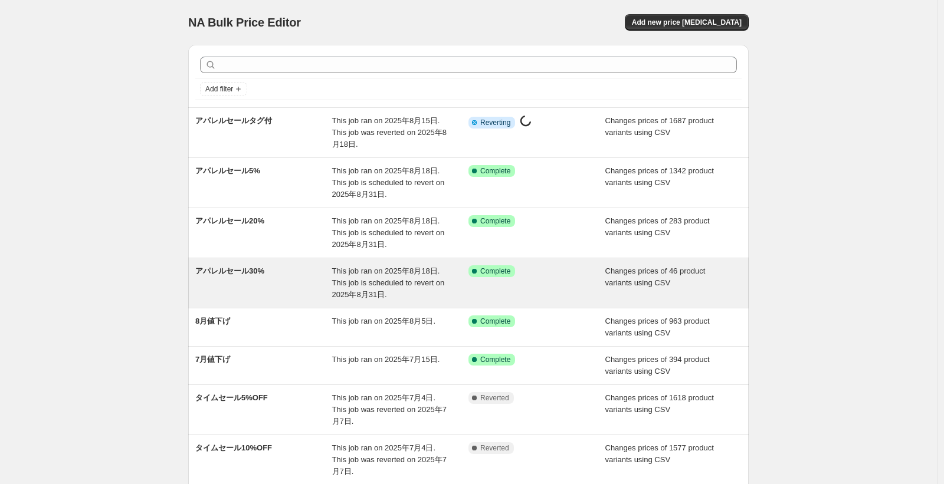
click at [316, 280] on div "アパレルセール30%" at bounding box center [263, 282] width 137 height 35
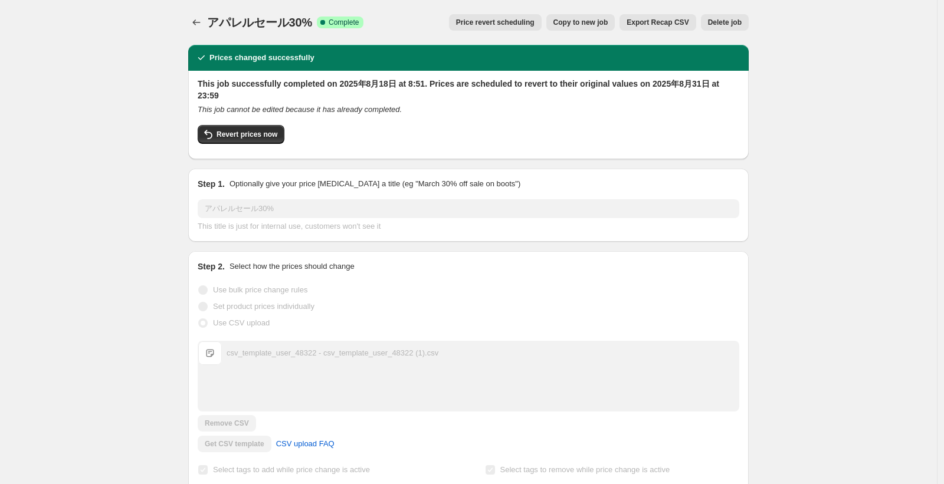
click at [205, 24] on button "Price change jobs" at bounding box center [196, 22] width 17 height 17
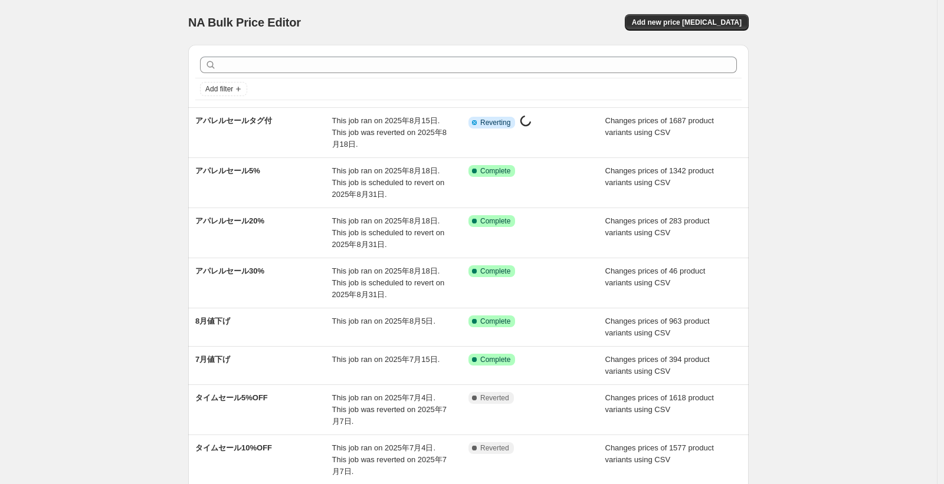
click at [36, 143] on div "NA Bulk Price Editor. This page is ready NA Bulk Price Editor Add new price cha…" at bounding box center [468, 351] width 936 height 702
click at [86, 195] on div "NA Bulk Price Editor. This page is ready NA Bulk Price Editor Add new price cha…" at bounding box center [468, 351] width 936 height 702
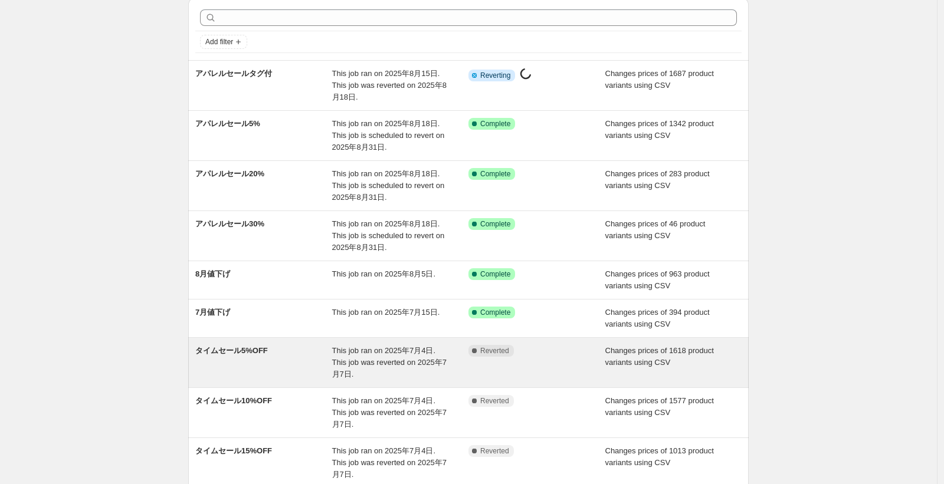
scroll to position [71, 0]
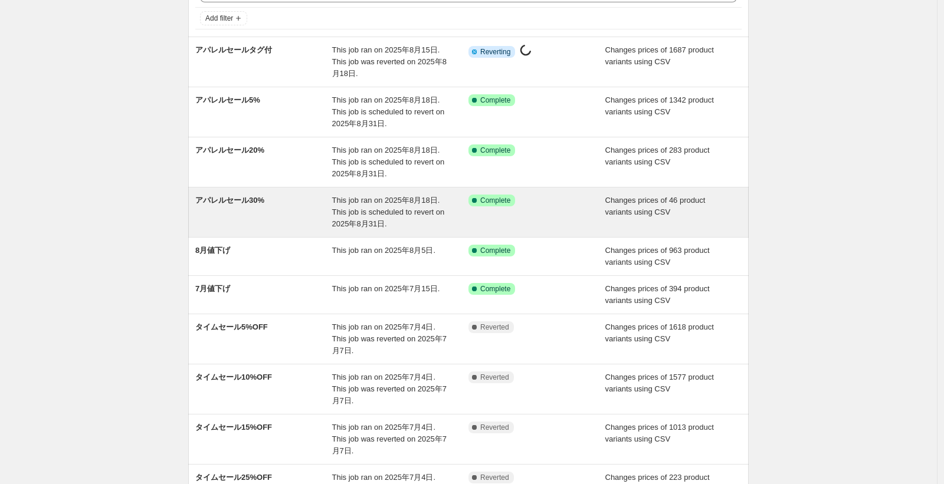
click at [306, 215] on div "アパレルセール30%" at bounding box center [263, 212] width 137 height 35
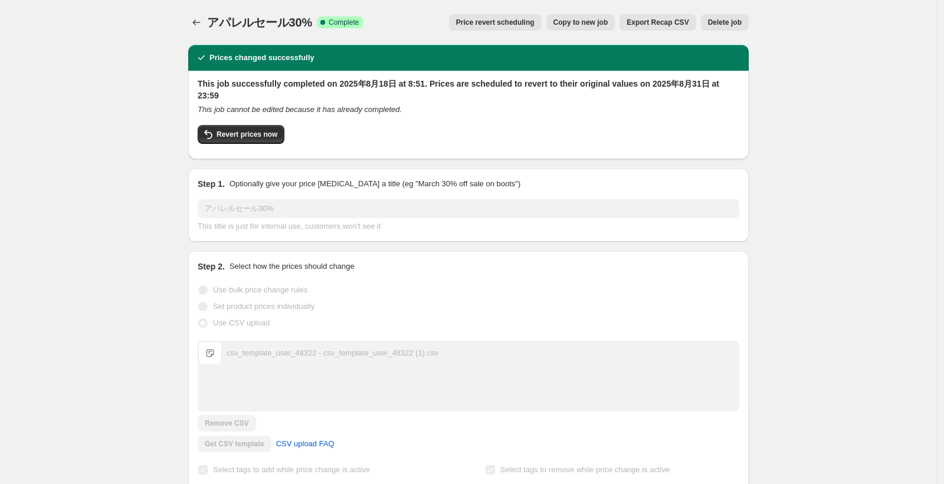
click at [586, 27] on span "Copy to new job" at bounding box center [580, 22] width 55 height 9
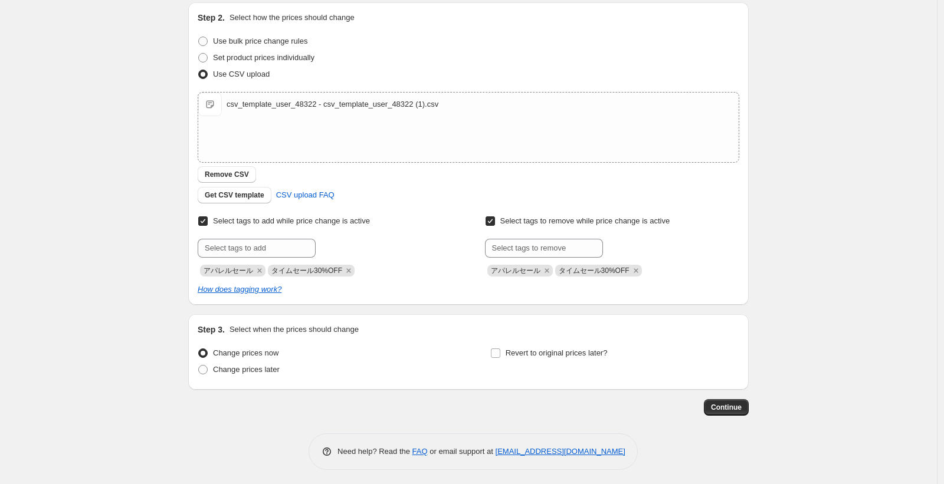
scroll to position [129, 0]
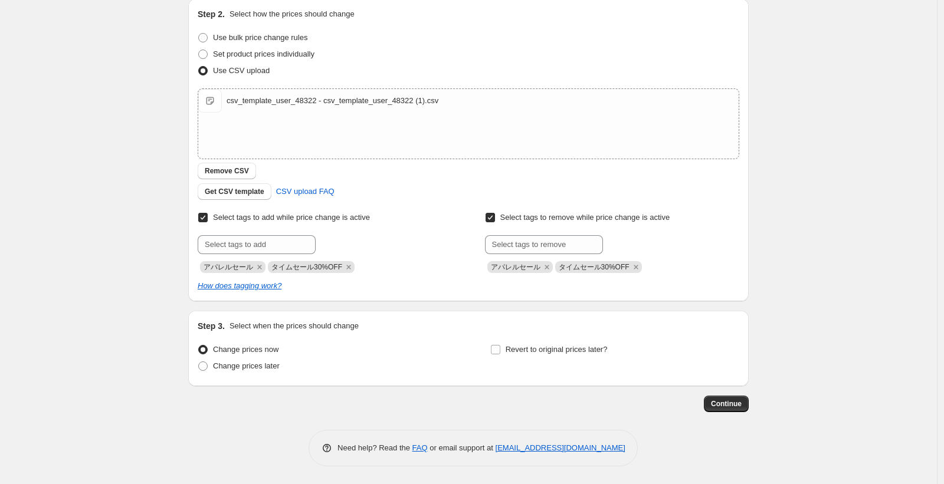
click at [895, 199] on div "Create new price change job. This page is ready Create new price change job Dra…" at bounding box center [468, 177] width 936 height 613
click at [809, 211] on div "Create new price change job. This page is ready Create new price change job Dra…" at bounding box center [468, 177] width 936 height 613
click at [43, 225] on div "Create new price change job. This page is ready Create new price change job Dra…" at bounding box center [468, 177] width 936 height 613
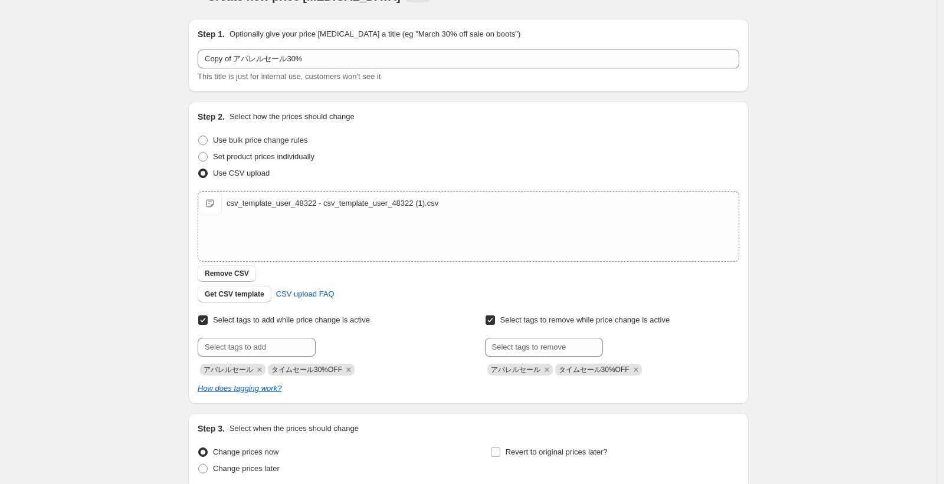
scroll to position [0, 0]
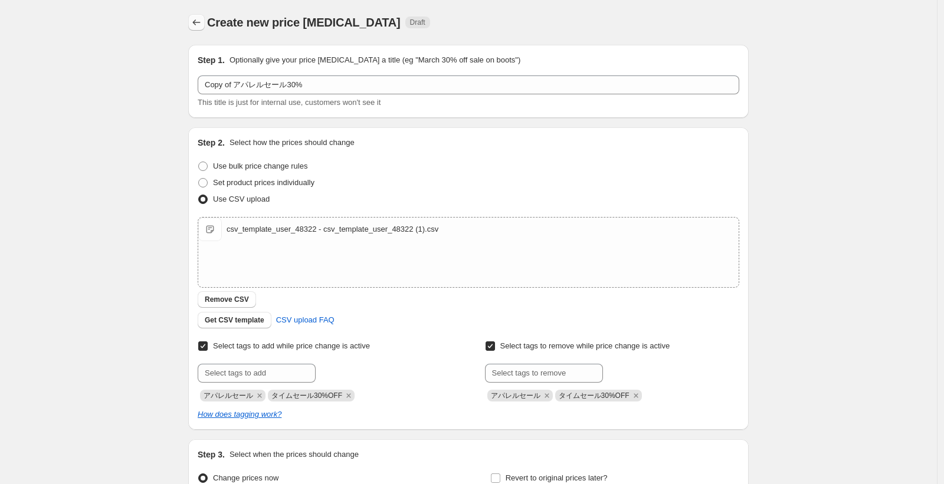
click at [202, 22] on icon "Price change jobs" at bounding box center [196, 23] width 12 height 12
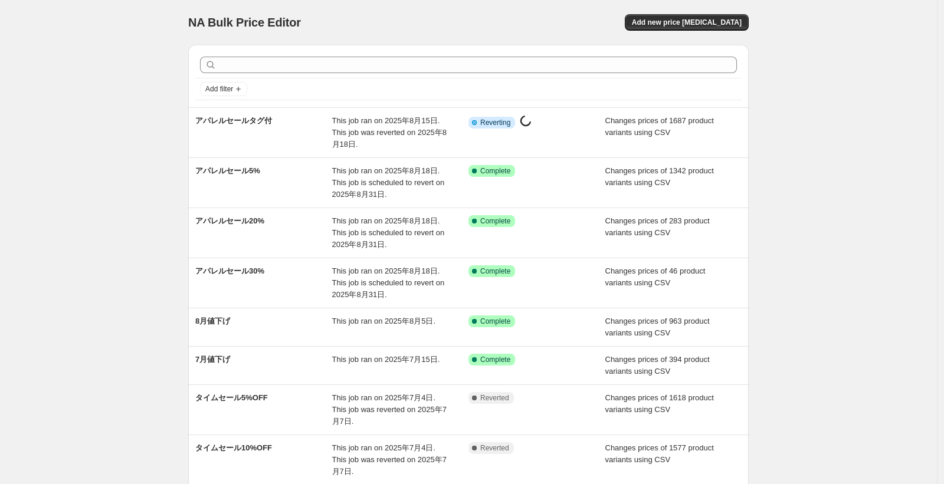
click at [67, 167] on div "NA Bulk Price Editor. This page is ready NA Bulk Price Editor Add new price cha…" at bounding box center [468, 351] width 936 height 702
click at [861, 136] on div "NA Bulk Price Editor. This page is ready NA Bulk Price Editor Add new price cha…" at bounding box center [468, 351] width 936 height 702
click at [98, 147] on div "NA Bulk Price Editor. This page is ready NA Bulk Price Editor Add new price cha…" at bounding box center [468, 351] width 936 height 702
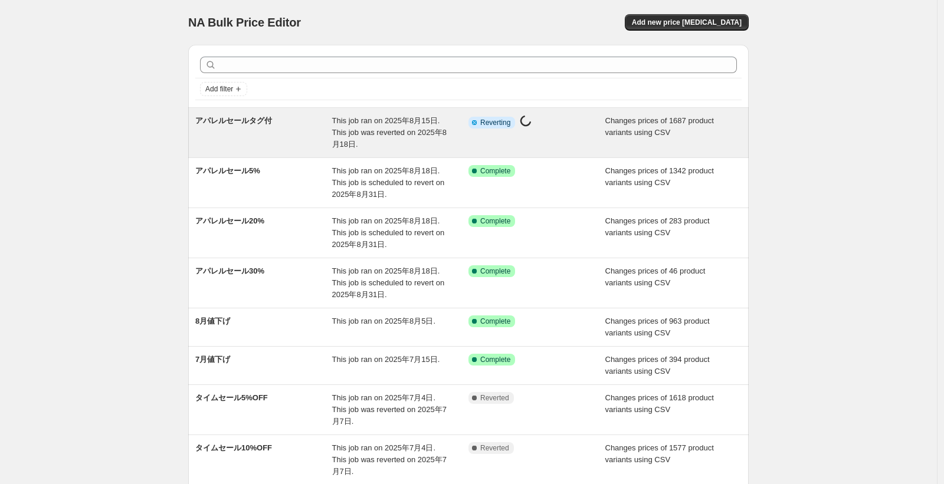
click at [248, 143] on div "アパレルセールタグ付" at bounding box center [263, 132] width 137 height 35
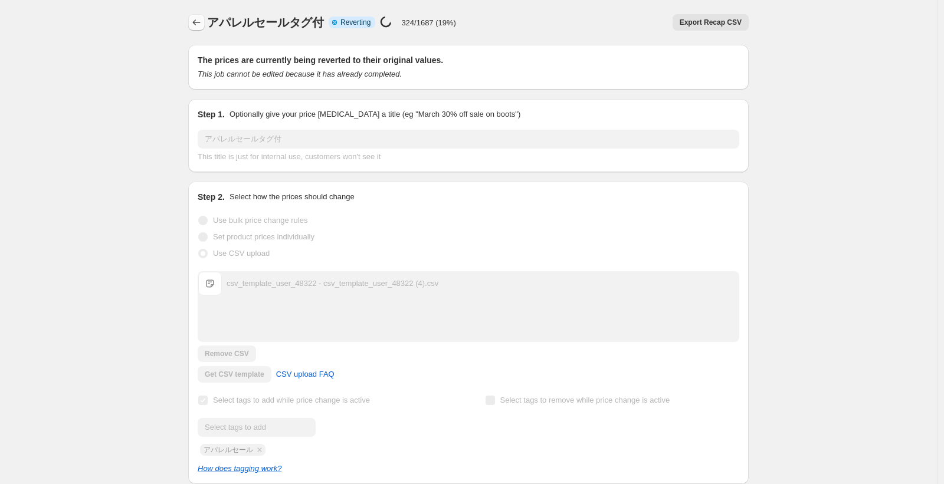
click at [202, 24] on icon "Price change jobs" at bounding box center [196, 23] width 12 height 12
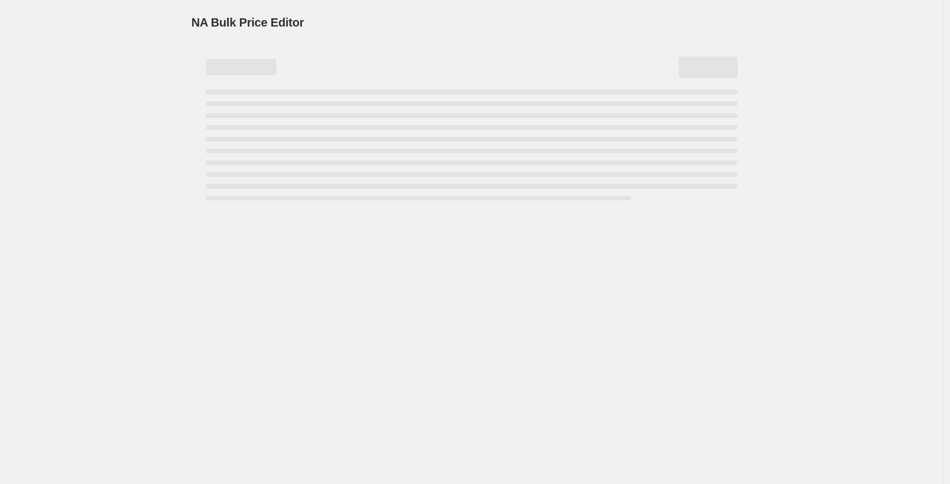
click at [121, 182] on div "NA Bulk Price Editor. This page is ready NA Bulk Price Editor" at bounding box center [471, 242] width 943 height 484
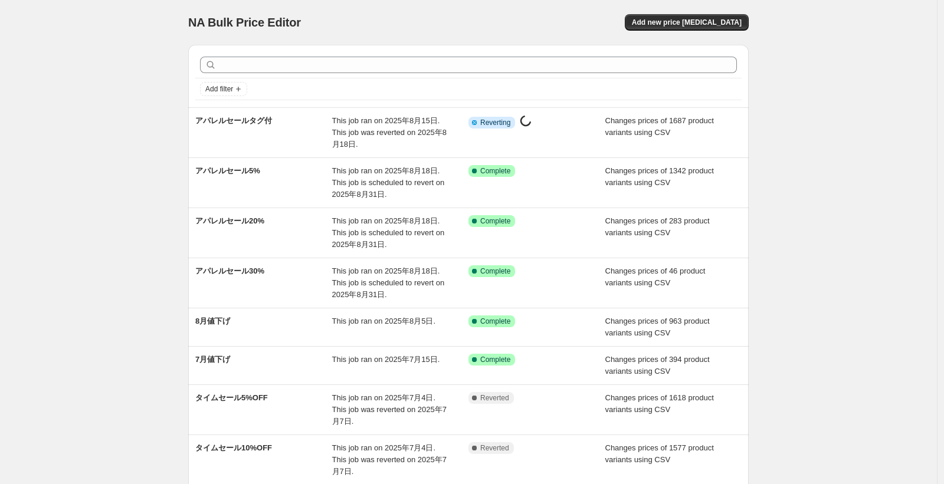
click at [830, 136] on div "NA Bulk Price Editor. This page is ready NA Bulk Price Editor Add new price cha…" at bounding box center [468, 351] width 936 height 702
click at [159, 186] on div "NA Bulk Price Editor. This page is ready NA Bulk Price Editor Add new price cha…" at bounding box center [468, 351] width 936 height 702
click at [784, 292] on div "NA Bulk Price Editor. This page is ready NA Bulk Price Editor Add new price cha…" at bounding box center [468, 351] width 936 height 702
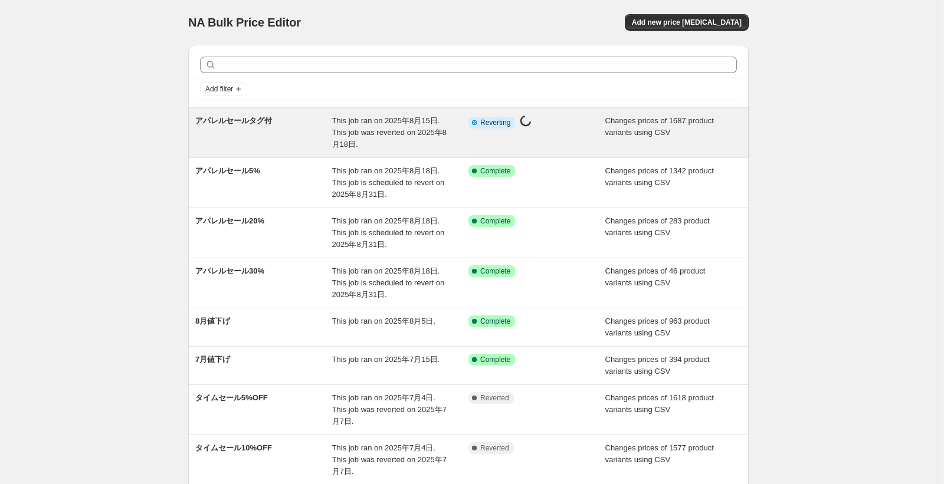
click at [486, 146] on div "Info Partially complete Reverting Price change job in progress..." at bounding box center [536, 132] width 137 height 35
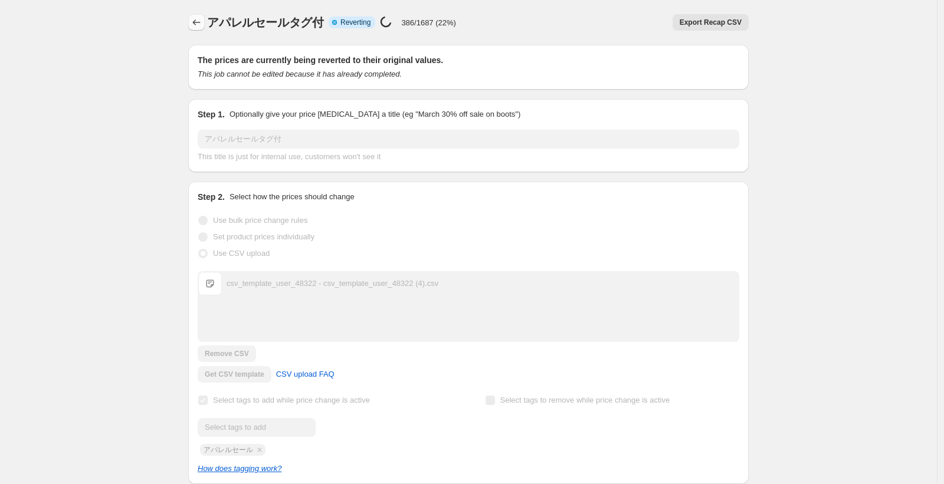
click at [202, 19] on icon "Price change jobs" at bounding box center [196, 23] width 12 height 12
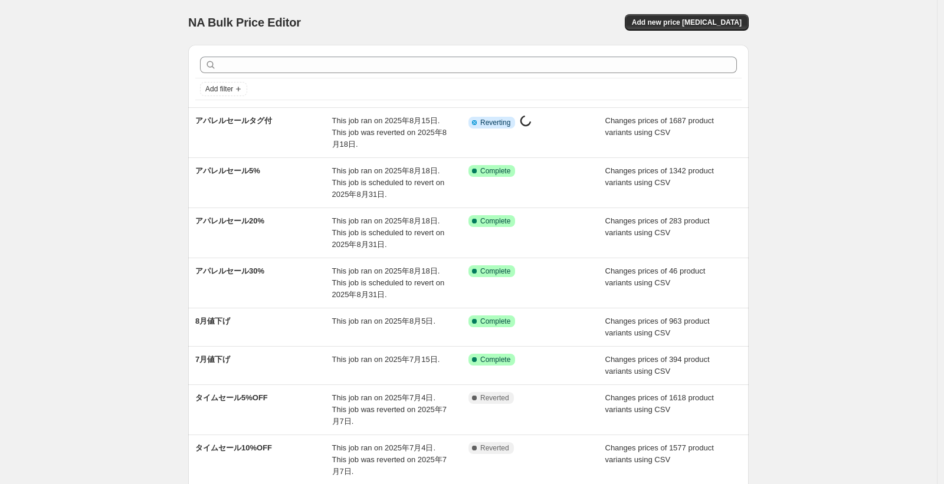
click at [798, 212] on div "NA Bulk Price Editor. This page is ready NA Bulk Price Editor Add new price cha…" at bounding box center [468, 351] width 936 height 702
click at [149, 302] on div "NA Bulk Price Editor. This page is ready NA Bulk Price Editor Add new price cha…" at bounding box center [468, 351] width 936 height 702
click at [768, 180] on div "NA Bulk Price Editor. This page is ready NA Bulk Price Editor Add new price cha…" at bounding box center [468, 351] width 936 height 702
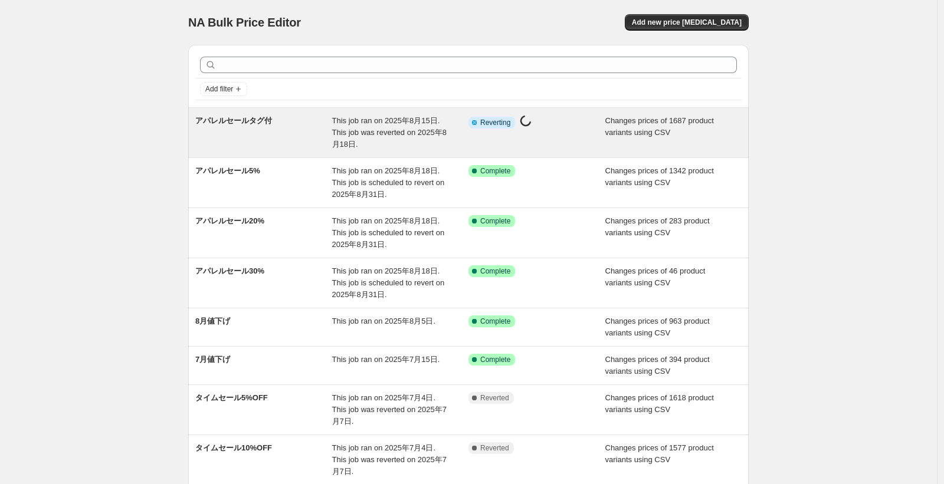
click at [193, 134] on div "アパレルセールタグ付 This job ran on 2025年8月15日. This job was reverted on 2025年8月18日. Inf…" at bounding box center [468, 133] width 560 height 50
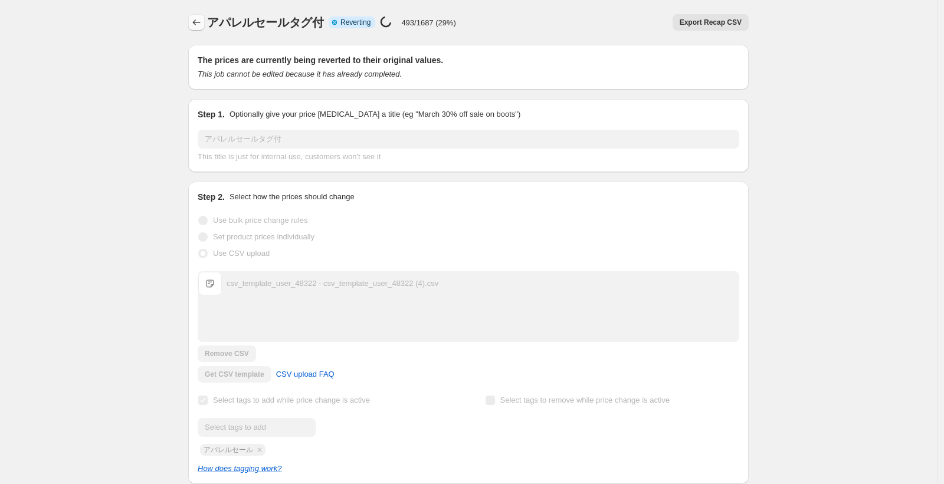
click at [195, 20] on icon "Price change jobs" at bounding box center [196, 23] width 12 height 12
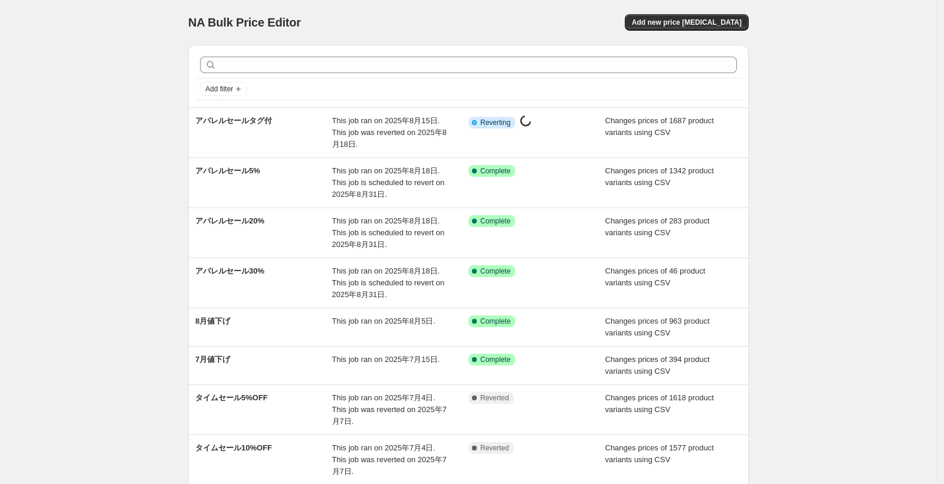
click at [83, 81] on div "NA Bulk Price Editor. This page is ready NA Bulk Price Editor Add new price cha…" at bounding box center [468, 351] width 936 height 702
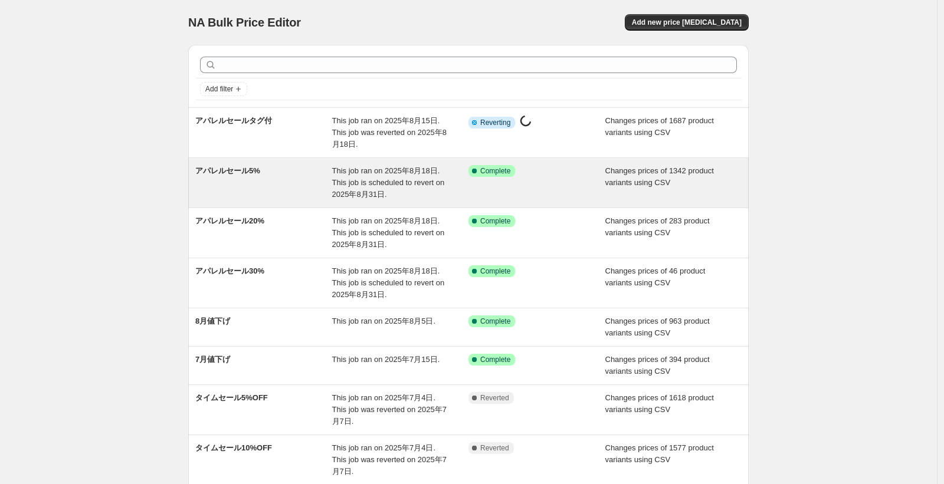
click at [336, 190] on span "This job ran on 2025年8月18日. This job is scheduled to revert on 2025年8月31日." at bounding box center [388, 182] width 113 height 32
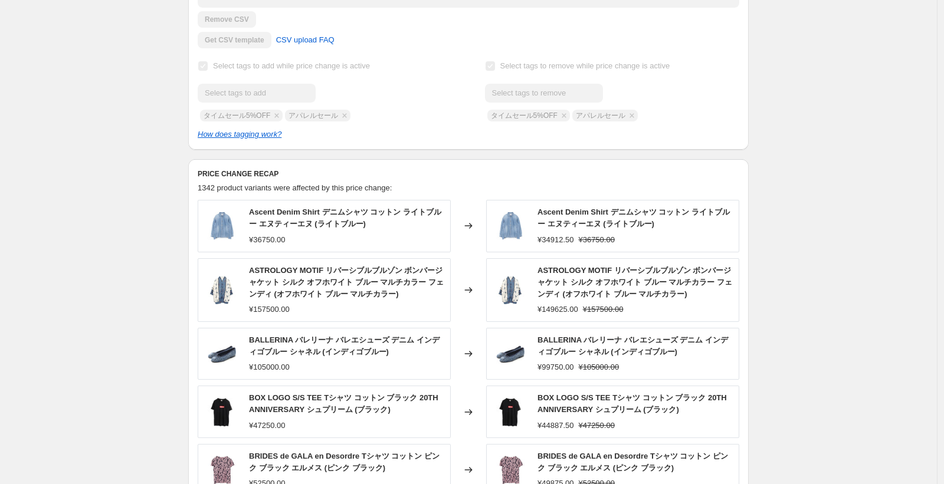
scroll to position [346, 0]
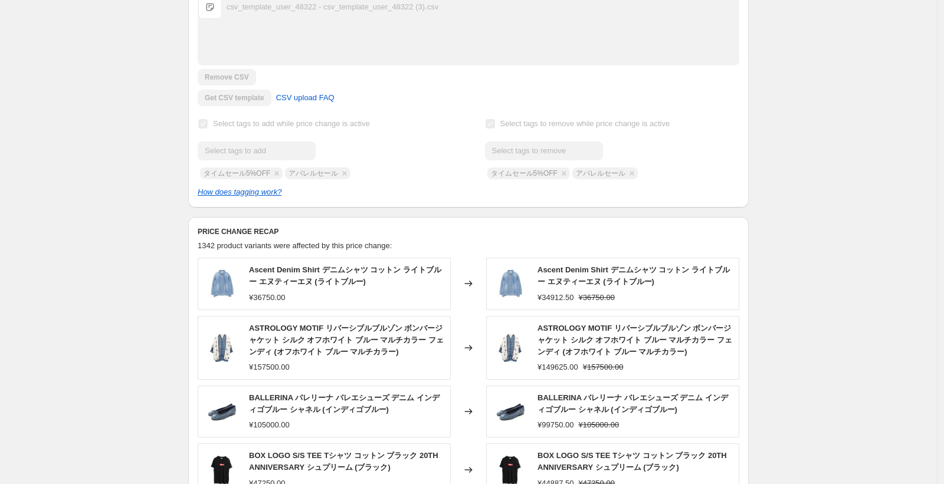
click at [546, 127] on span "Select tags to remove while price change is active" at bounding box center [585, 123] width 170 height 9
click at [546, 126] on span "Select tags to remove while price change is active" at bounding box center [585, 123] width 170 height 9
drag, startPoint x: 91, startPoint y: 70, endPoint x: 94, endPoint y: 83, distance: 13.4
click at [94, 69] on div "アパレルセール5%. This page is ready アパレルセール5% Success Complete Complete Price revert …" at bounding box center [468, 310] width 936 height 1313
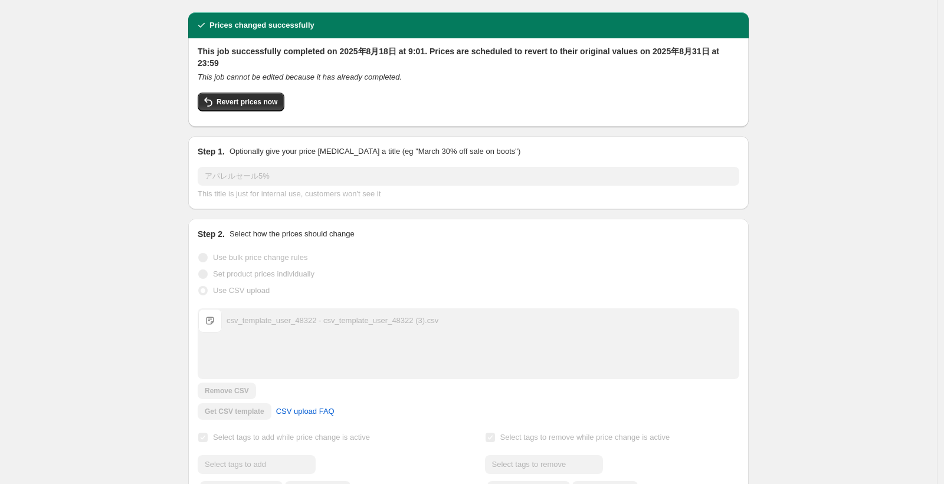
scroll to position [0, 0]
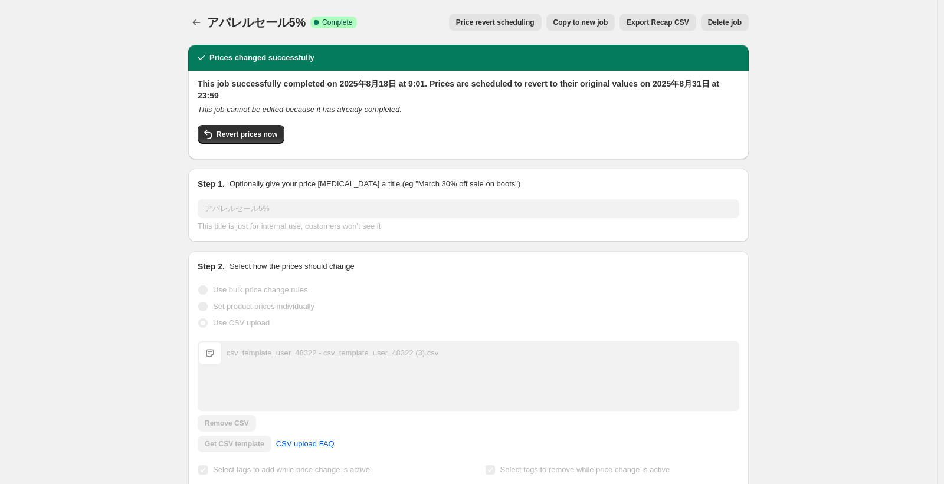
click at [202, 24] on icon "Price change jobs" at bounding box center [196, 23] width 12 height 12
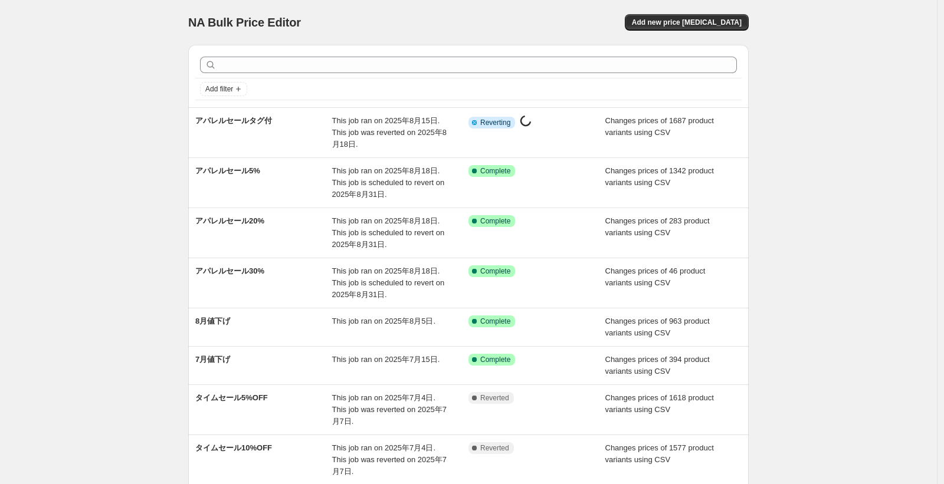
click at [779, 180] on div "NA Bulk Price Editor. This page is ready NA Bulk Price Editor Add new price cha…" at bounding box center [468, 351] width 936 height 702
click at [107, 171] on div "NA Bulk Price Editor. This page is ready NA Bulk Price Editor Add new price cha…" at bounding box center [468, 351] width 936 height 702
click at [821, 124] on div "NA Bulk Price Editor. This page is ready NA Bulk Price Editor Add new price cha…" at bounding box center [468, 351] width 936 height 702
click at [134, 140] on div "NA Bulk Price Editor. This page is ready NA Bulk Price Editor Add new price cha…" at bounding box center [468, 351] width 936 height 702
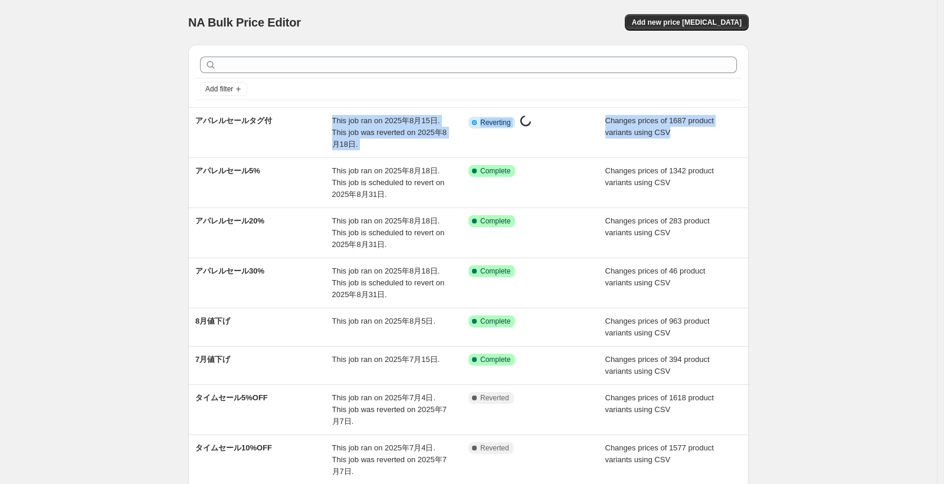
drag, startPoint x: 354, startPoint y: 124, endPoint x: 817, endPoint y: 142, distance: 463.9
click at [817, 142] on div "NA Bulk Price Editor. This page is ready NA Bulk Price Editor Add new price cha…" at bounding box center [468, 351] width 936 height 702
click at [818, 142] on div "NA Bulk Price Editor. This page is ready NA Bulk Price Editor Add new price cha…" at bounding box center [468, 351] width 936 height 702
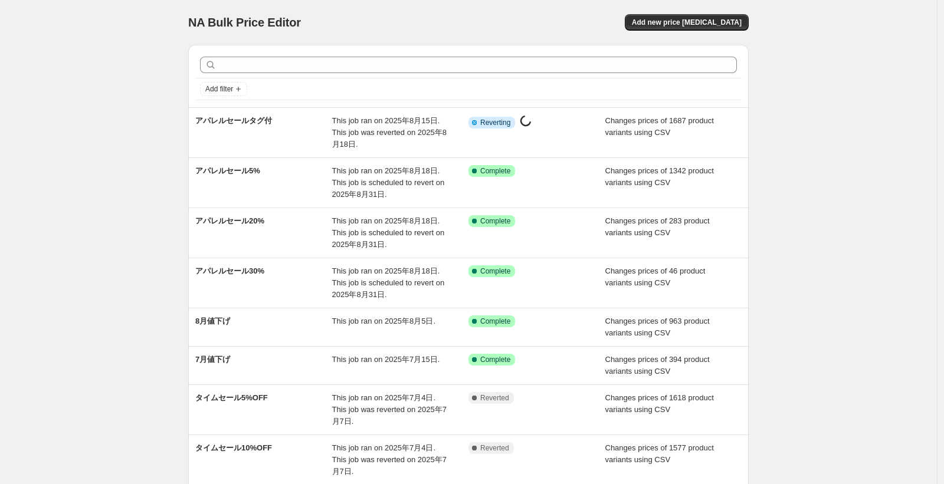
click at [859, 214] on div "NA Bulk Price Editor. This page is ready NA Bulk Price Editor Add new price cha…" at bounding box center [468, 351] width 936 height 702
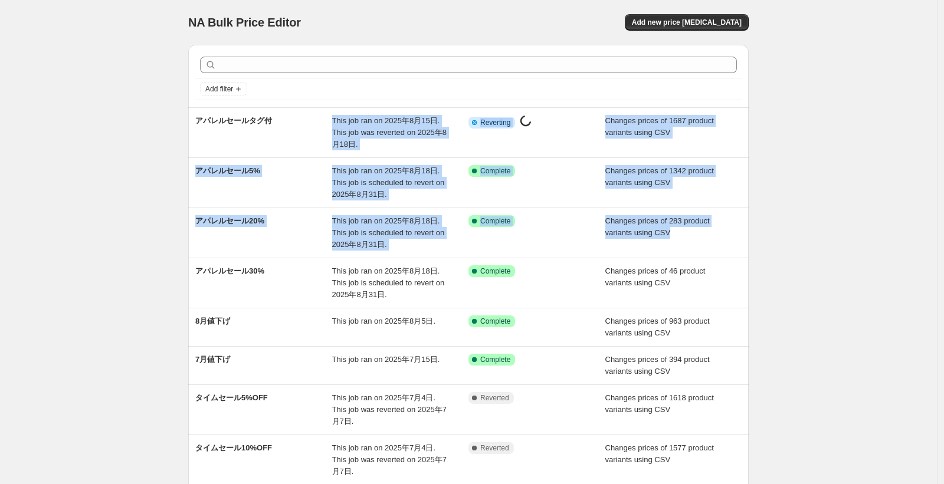
drag, startPoint x: 159, startPoint y: 128, endPoint x: 803, endPoint y: 232, distance: 652.3
click at [806, 233] on div "NA Bulk Price Editor. This page is ready NA Bulk Price Editor Add new price cha…" at bounding box center [468, 351] width 936 height 702
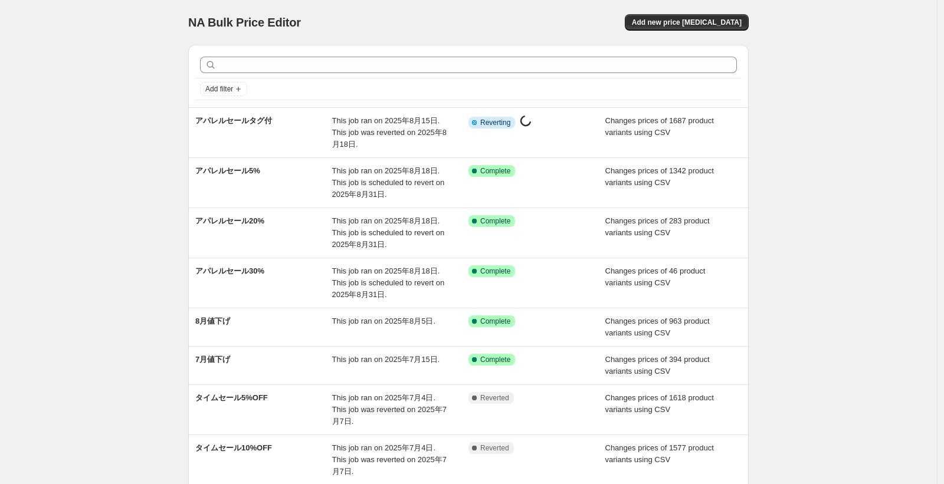
click at [803, 232] on div "NA Bulk Price Editor. This page is ready NA Bulk Price Editor Add new price cha…" at bounding box center [468, 351] width 936 height 702
click at [143, 176] on div "NA Bulk Price Editor. This page is ready NA Bulk Price Editor Add new price cha…" at bounding box center [468, 351] width 936 height 702
click at [124, 221] on div "NA Bulk Price Editor. This page is ready NA Bulk Price Editor Add new price cha…" at bounding box center [468, 351] width 936 height 702
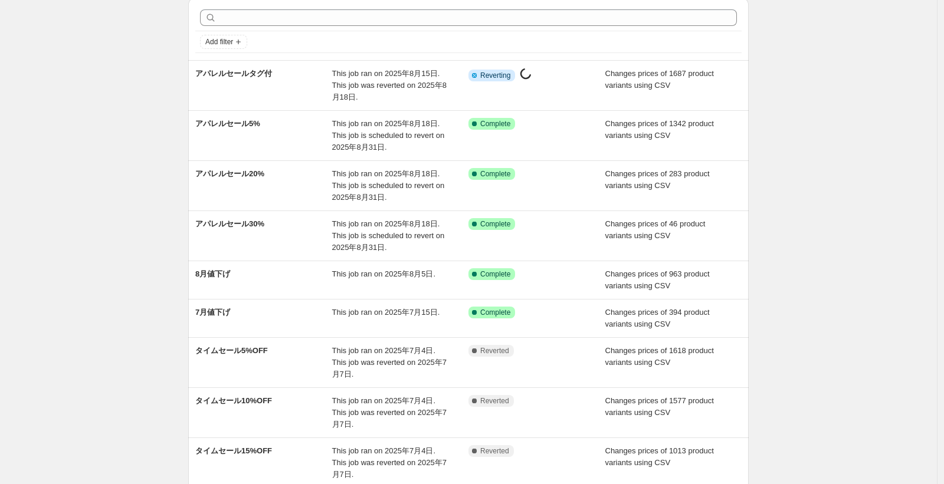
scroll to position [71, 0]
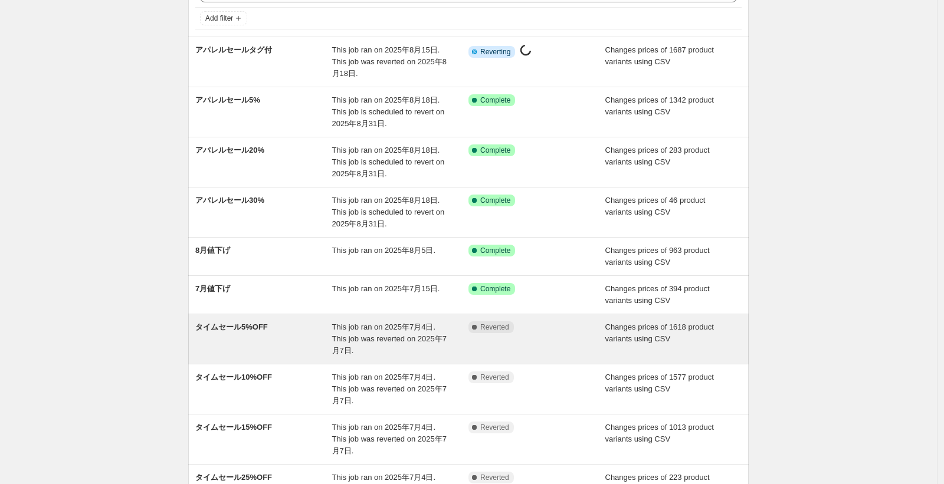
click at [596, 362] on div "タイムセール5%OFF This job ran on 2025年7月4日. This job was reverted on 2025年7月7日. Comp…" at bounding box center [468, 339] width 560 height 50
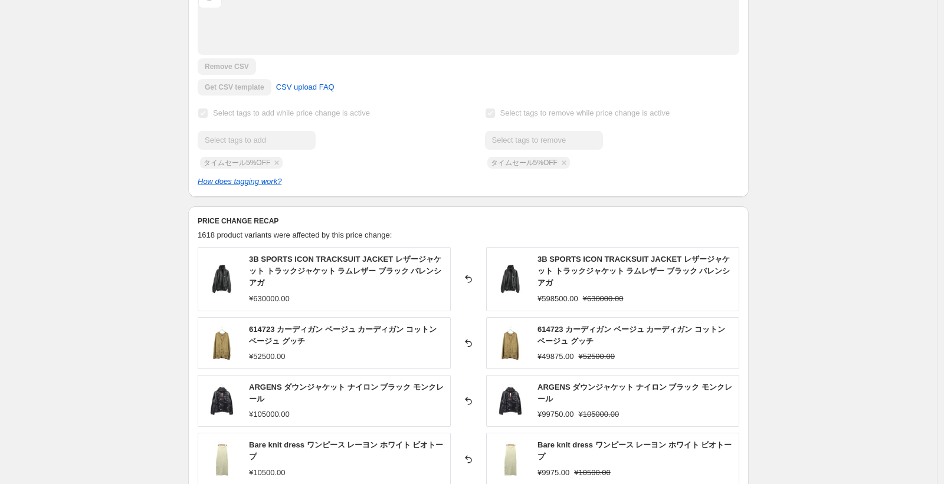
scroll to position [286, 0]
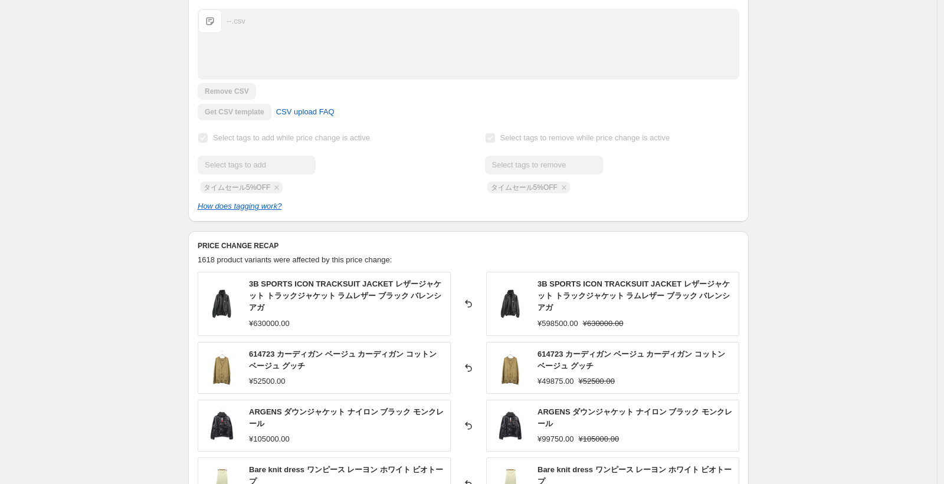
click at [292, 142] on span "Select tags to add while price change is active" at bounding box center [291, 137] width 157 height 9
click at [423, 173] on div at bounding box center [325, 165] width 254 height 19
click at [558, 137] on span "Select tags to remove while price change is active" at bounding box center [585, 137] width 170 height 9
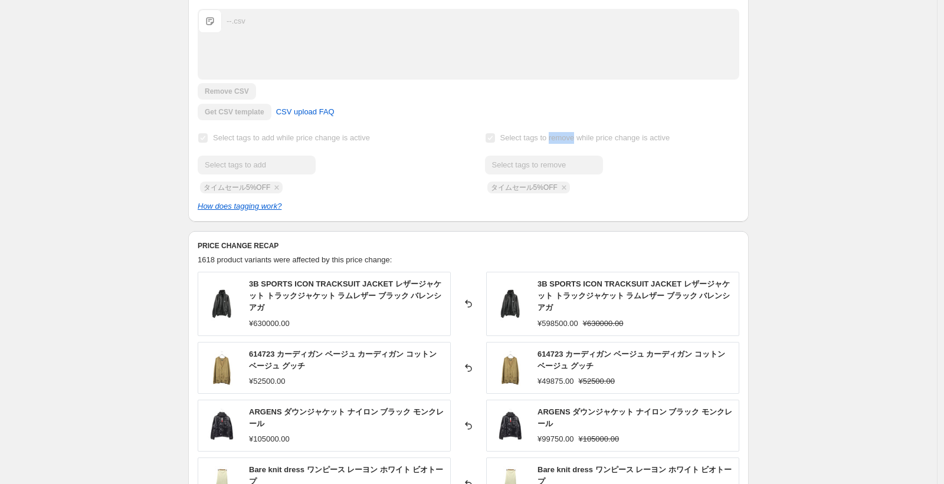
click at [558, 136] on span "Select tags to remove while price change is active" at bounding box center [585, 137] width 170 height 9
click at [224, 140] on span "Select tags to add while price change is active" at bounding box center [291, 137] width 157 height 9
click at [287, 143] on label "Select tags to add while price change is active" at bounding box center [284, 138] width 172 height 17
click at [287, 143] on span "Select tags to add while price change is active" at bounding box center [291, 138] width 157 height 12
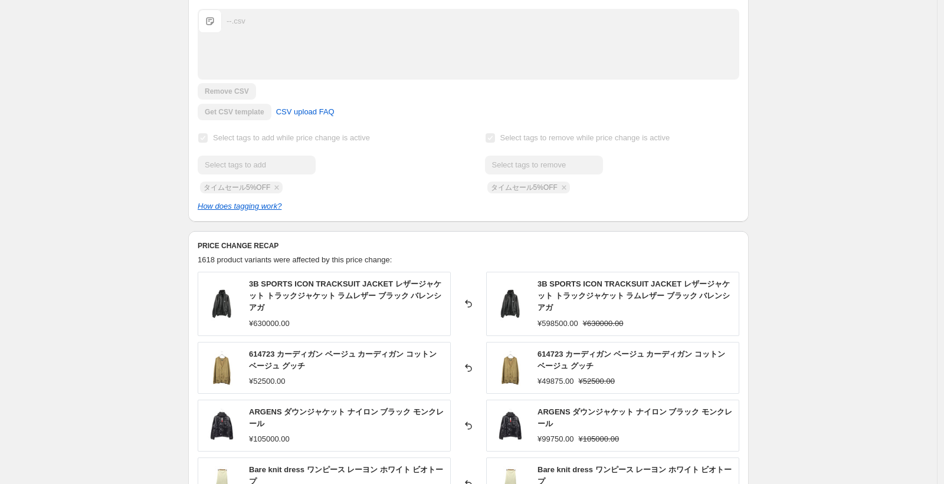
click at [287, 143] on span "Select tags to add while price change is active" at bounding box center [291, 138] width 157 height 12
click at [90, 135] on div "タイムセール5%OFF. This page is ready タイムセール5%OFF Complete Reverted Copy to new job E…" at bounding box center [468, 309] width 936 height 1190
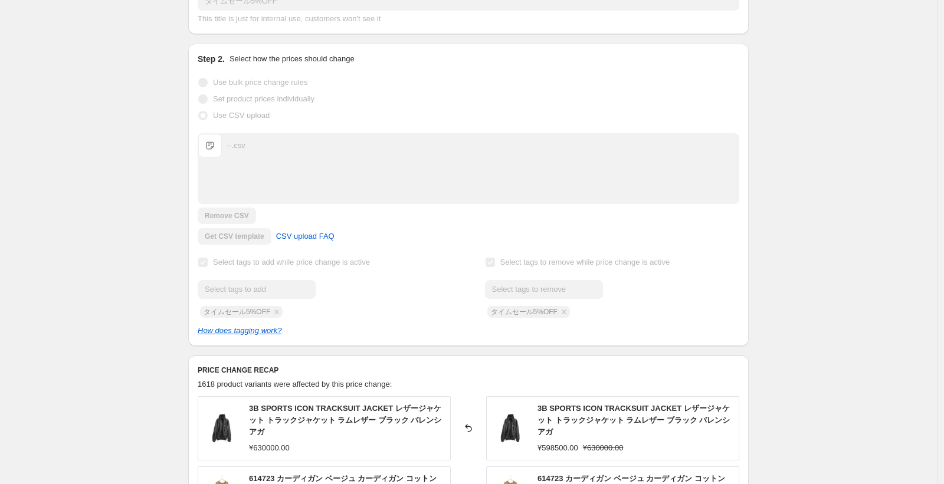
scroll to position [144, 0]
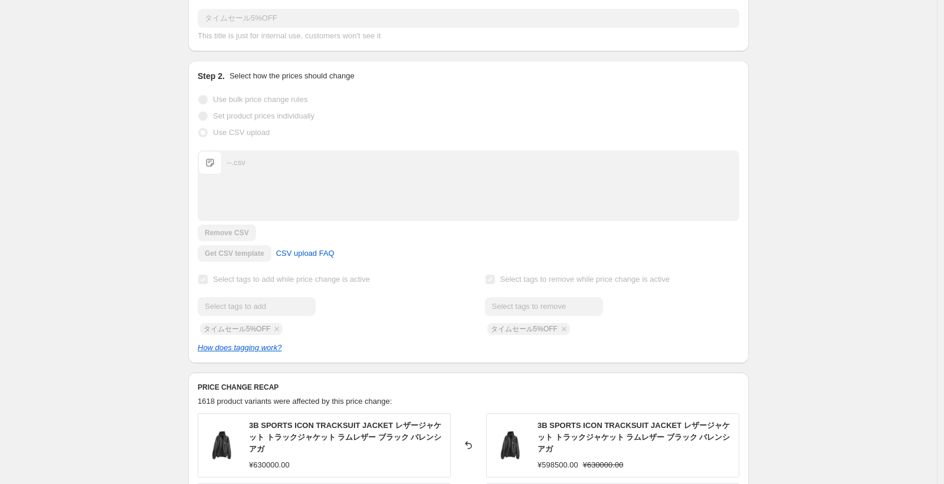
click at [228, 280] on span "Select tags to add while price change is active" at bounding box center [291, 279] width 157 height 9
copy span "Select tags to add while price change is active"
click at [633, 275] on span "Select tags to remove while price change is active" at bounding box center [585, 279] width 170 height 9
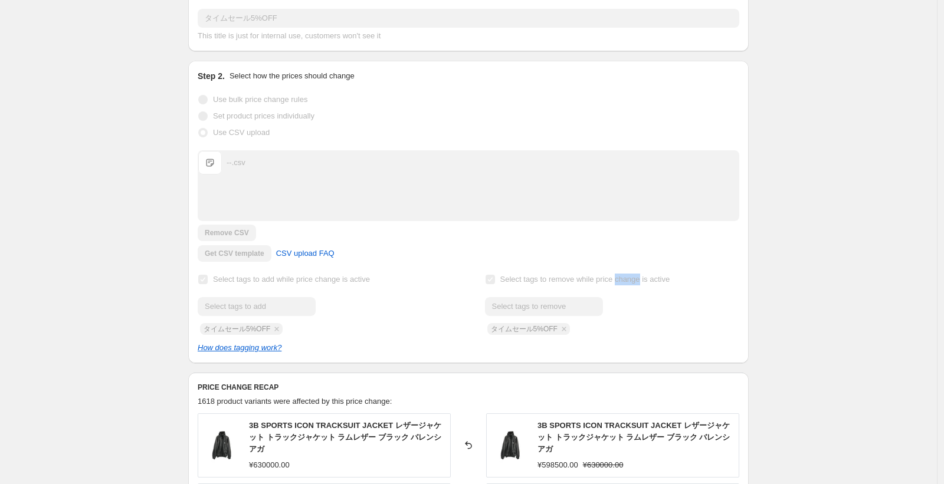
click at [633, 275] on span "Select tags to remove while price change is active" at bounding box center [585, 279] width 170 height 9
click at [633, 280] on span "Select tags to remove while price change is active" at bounding box center [585, 279] width 170 height 9
click at [118, 64] on div "タイムセール5%OFF. This page is ready タイムセール5%OFF Complete Reverted Copy to new job E…" at bounding box center [468, 451] width 936 height 1190
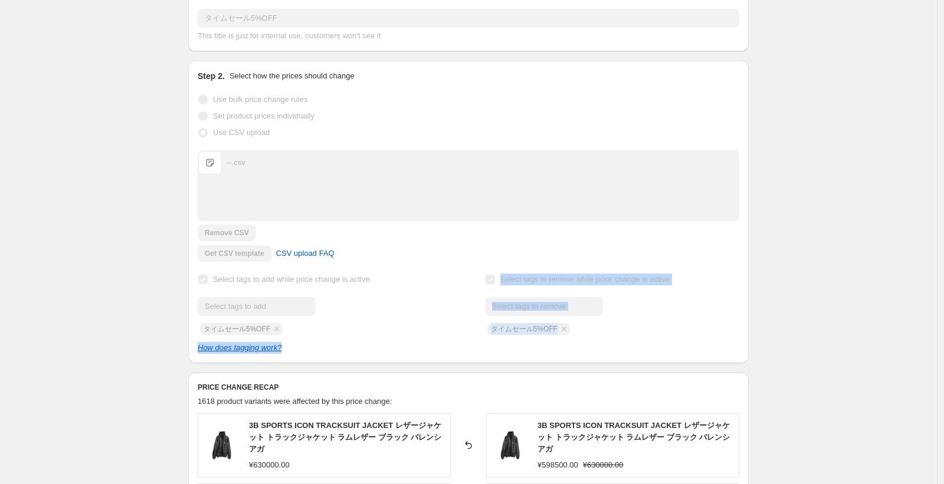
drag, startPoint x: 502, startPoint y: 280, endPoint x: 673, endPoint y: 347, distance: 183.8
click at [673, 347] on div "Select tags to add while price change is active Submit タイムセール5%OFF Select tags …" at bounding box center [468, 312] width 541 height 83
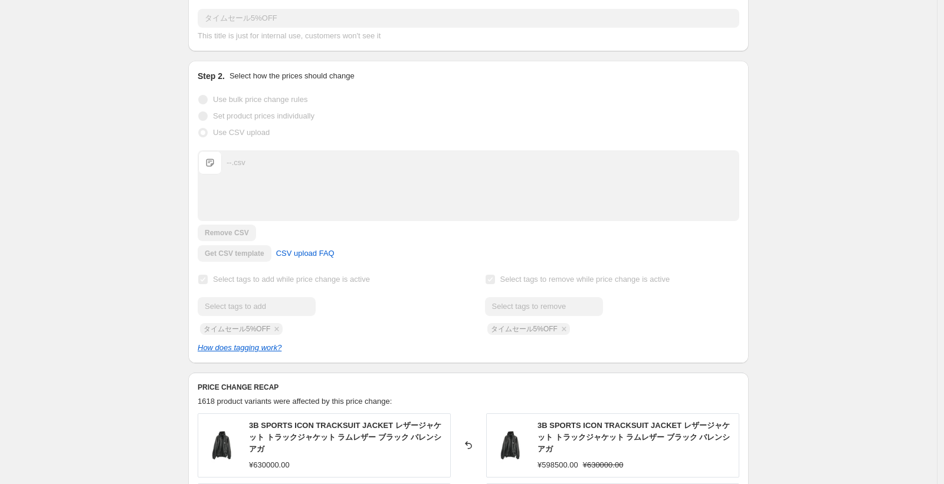
drag, startPoint x: 673, startPoint y: 347, endPoint x: 665, endPoint y: 343, distance: 9.5
click at [673, 347] on div "How does tagging work?" at bounding box center [468, 348] width 541 height 12
drag, startPoint x: 632, startPoint y: 328, endPoint x: 507, endPoint y: 276, distance: 136.1
click at [507, 276] on div "Select tags to remove while price change is active Submit タイムセール5%OFF" at bounding box center [612, 303] width 254 height 64
click at [507, 276] on span "Select tags to remove while price change is active" at bounding box center [585, 279] width 170 height 9
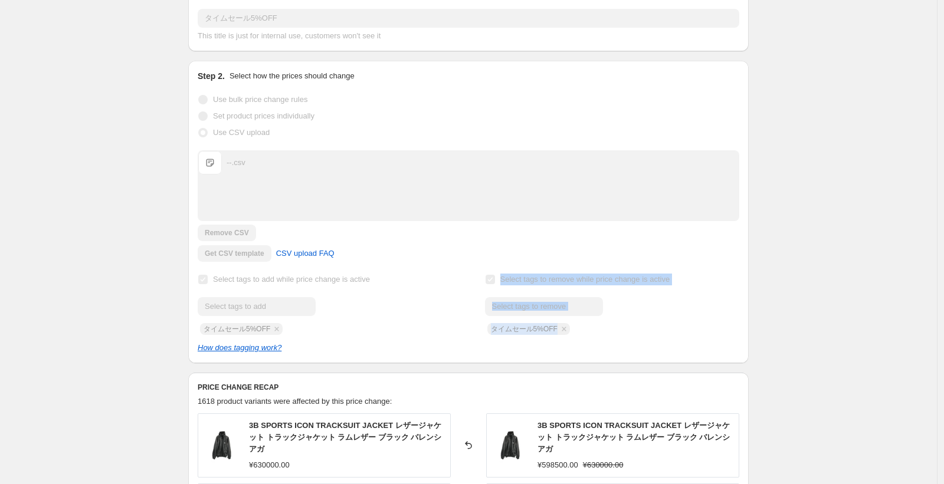
drag, startPoint x: 507, startPoint y: 276, endPoint x: 603, endPoint y: 328, distance: 109.5
click at [603, 328] on div "Select tags to remove while price change is active Submit タイムセール5%OFF" at bounding box center [612, 303] width 254 height 64
click at [603, 328] on div "Submit タイムセール5%OFF" at bounding box center [612, 316] width 254 height 38
click at [509, 281] on span "Select tags to remove while price change is active" at bounding box center [585, 279] width 170 height 9
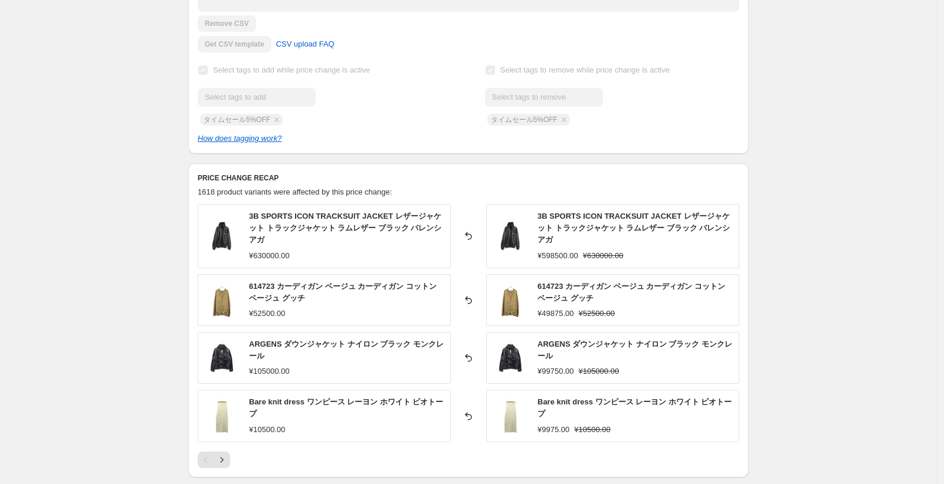
scroll to position [357, 0]
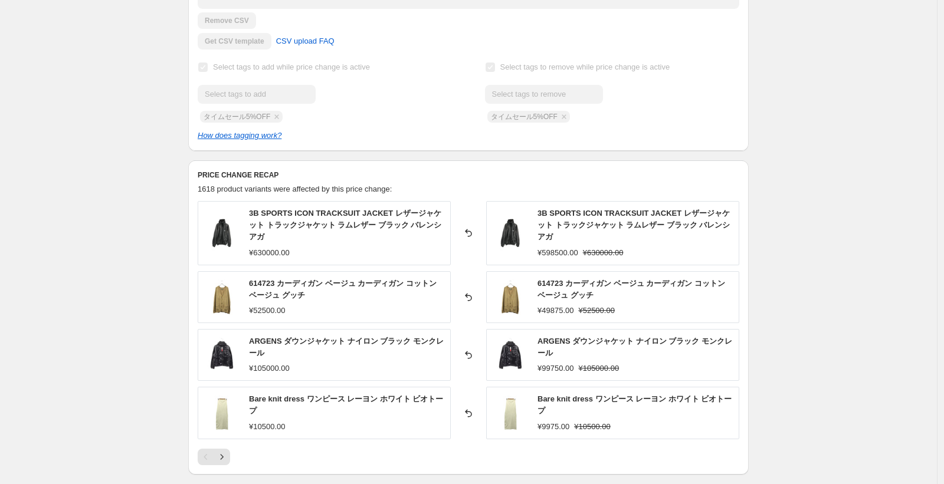
click at [571, 284] on span "614723 カーディガン ベージュ カーディガン コットン ベージュ グッチ" at bounding box center [631, 289] width 188 height 21
click at [564, 283] on span "614723 カーディガン ベージュ カーディガン コットン ベージュ グッチ" at bounding box center [631, 289] width 188 height 21
click at [564, 282] on span "614723 カーディガン ベージュ カーディガン コットン ベージュ グッチ" at bounding box center [631, 289] width 188 height 21
copy span "614723"
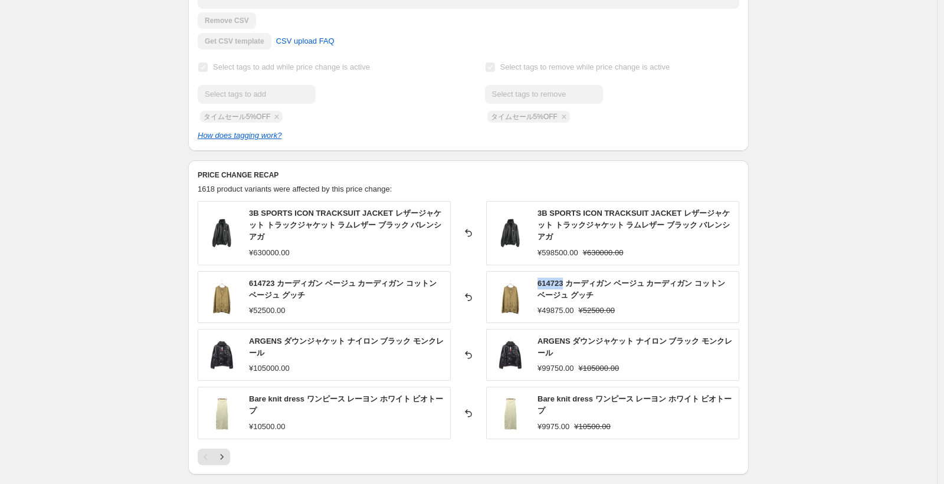
drag, startPoint x: 563, startPoint y: 282, endPoint x: 790, endPoint y: 246, distance: 230.0
click at [790, 246] on div "タイムセール5%OFF. This page is ready タイムセール5%OFF Complete Reverted Copy to new job E…" at bounding box center [468, 238] width 936 height 1190
click at [116, 292] on div "タイムセール5%OFF. This page is ready タイムセール5%OFF Complete Reverted Copy to new job E…" at bounding box center [468, 238] width 936 height 1190
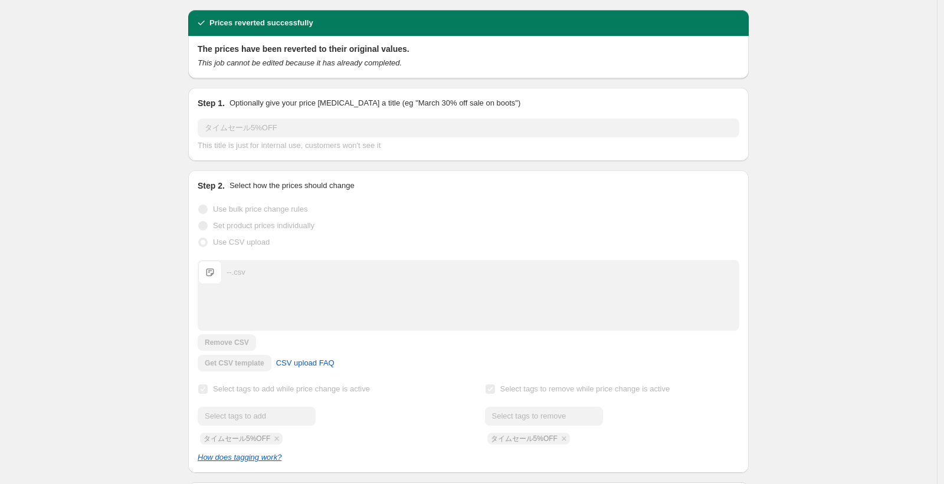
scroll to position [0, 0]
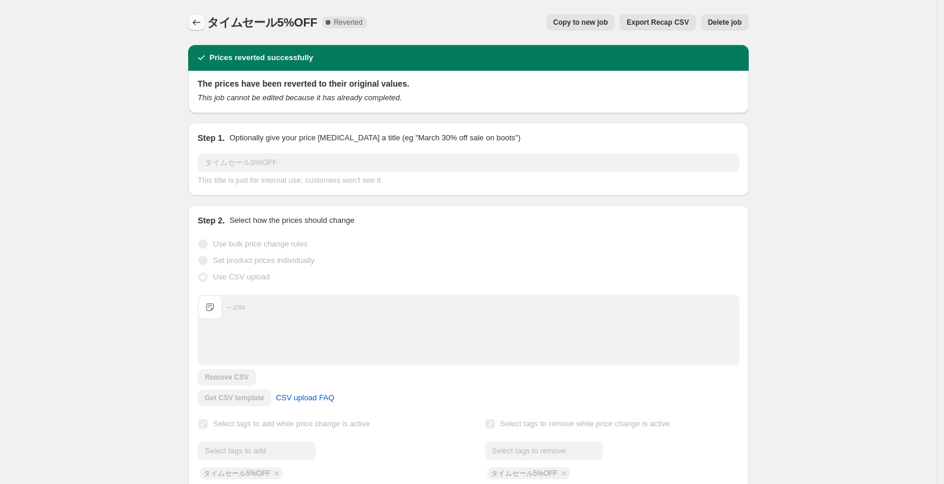
click at [199, 26] on icon "Price change jobs" at bounding box center [196, 23] width 12 height 12
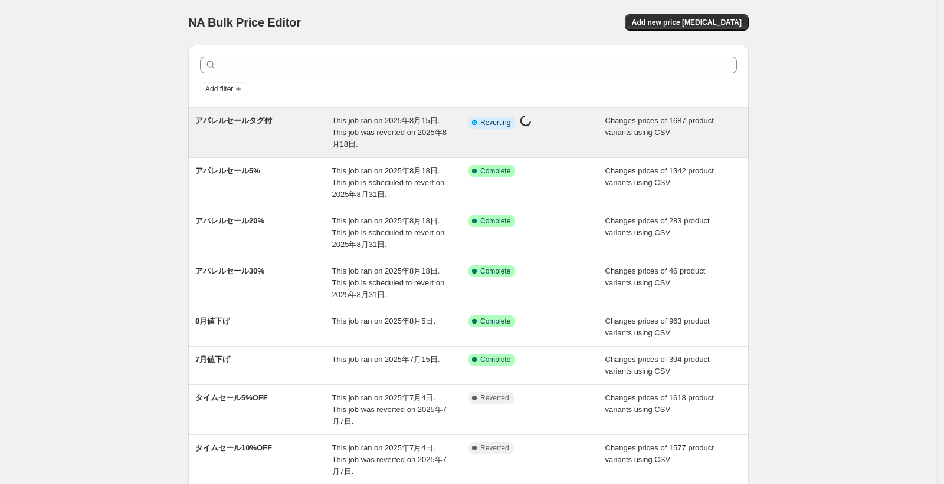
click at [571, 144] on div "Info Partially complete Reverting Price change job in progress..." at bounding box center [536, 132] width 137 height 35
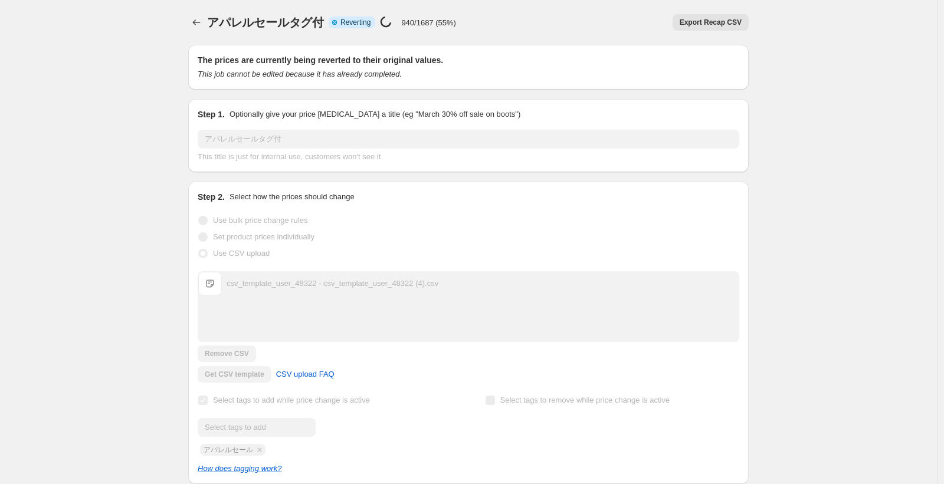
click at [201, 27] on icon "Price change jobs" at bounding box center [196, 23] width 12 height 12
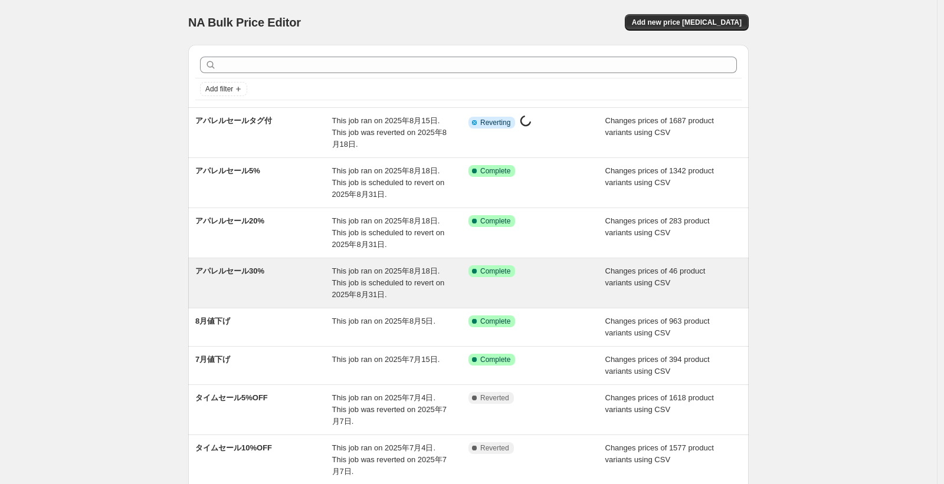
click at [674, 301] on div "アパレルセール30% This job ran on 2025年8月18日. This job is scheduled to revert on 2025年…" at bounding box center [468, 283] width 560 height 50
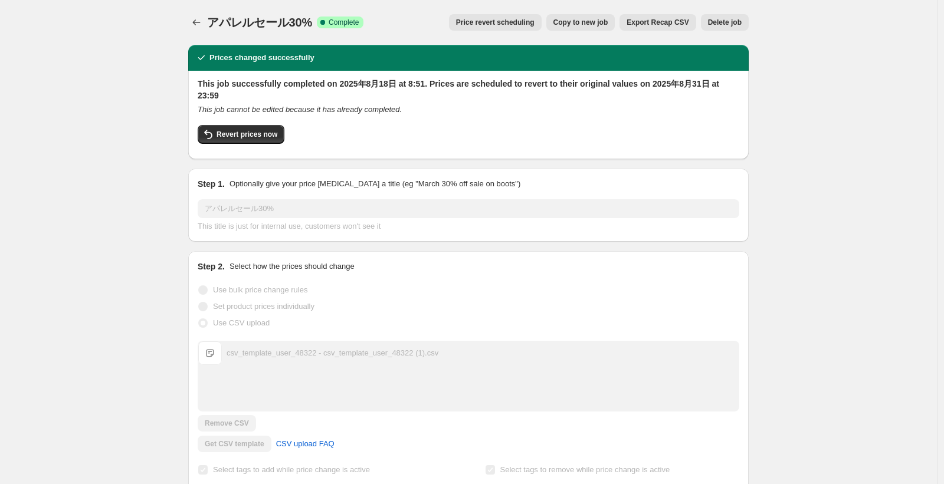
click at [586, 22] on span "Copy to new job" at bounding box center [580, 22] width 55 height 9
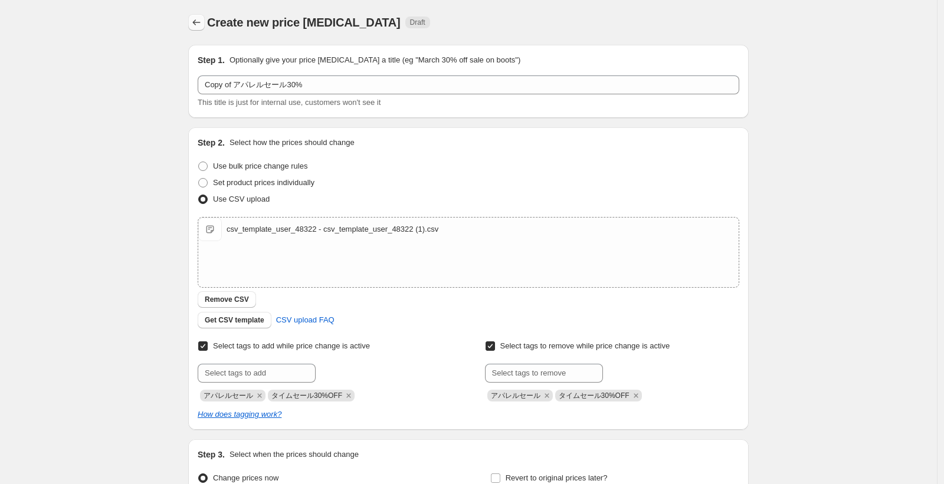
click at [198, 22] on icon "Price change jobs" at bounding box center [196, 23] width 12 height 12
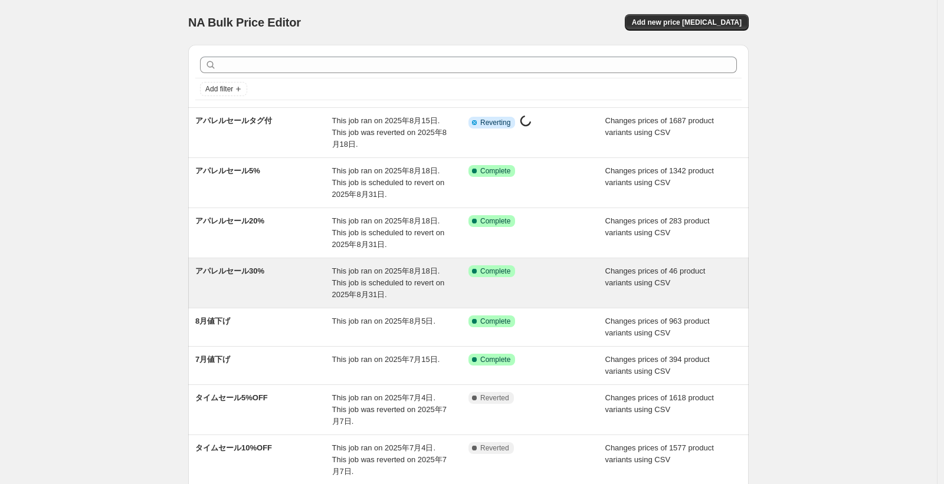
click at [561, 281] on div "Success Complete Complete" at bounding box center [536, 282] width 137 height 35
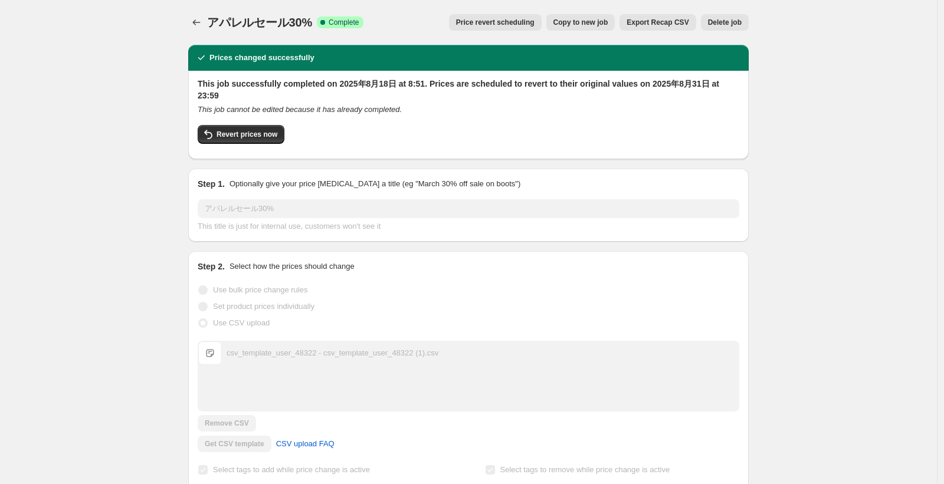
click at [565, 23] on span "Copy to new job" at bounding box center [580, 22] width 55 height 9
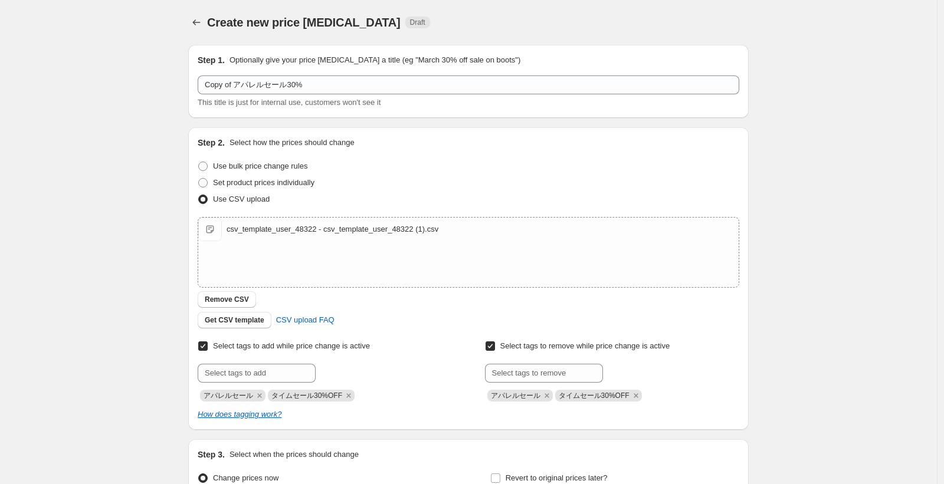
click at [107, 179] on div "Create new price change job. This page is ready Create new price change job Dra…" at bounding box center [468, 306] width 936 height 613
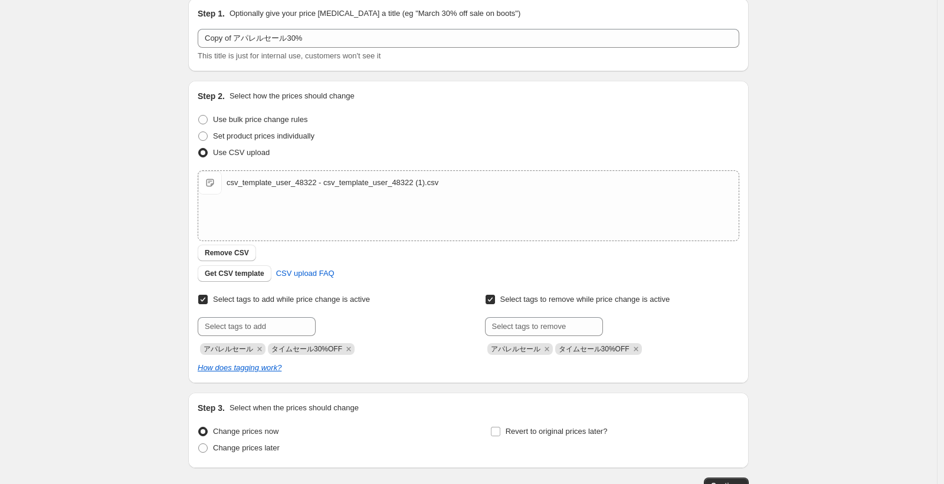
scroll to position [129, 0]
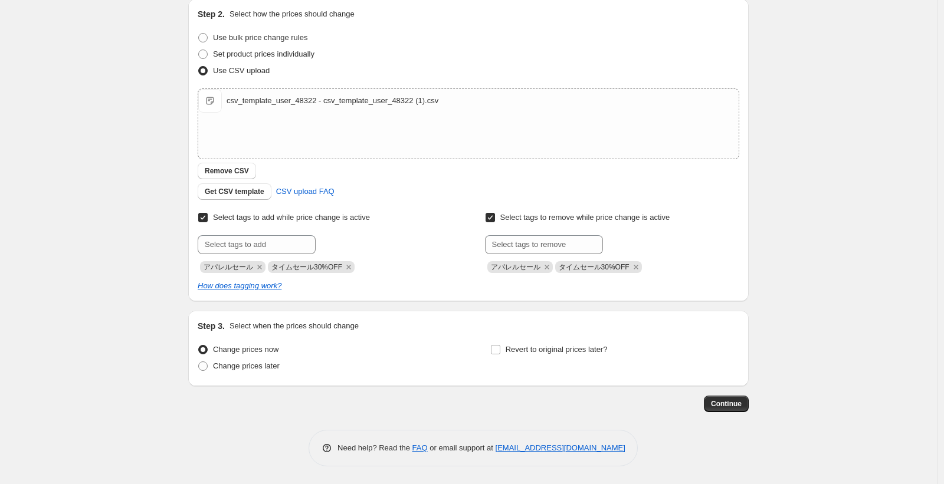
click at [526, 219] on span "Select tags to remove while price change is active" at bounding box center [585, 217] width 170 height 9
click at [495, 219] on input "Select tags to remove while price change is active" at bounding box center [489, 217] width 9 height 9
checkbox input "false"
click at [458, 272] on div "Select tags to add while price change is active Submit アパレルセール タイムセール30%OFF Sel…" at bounding box center [468, 241] width 541 height 64
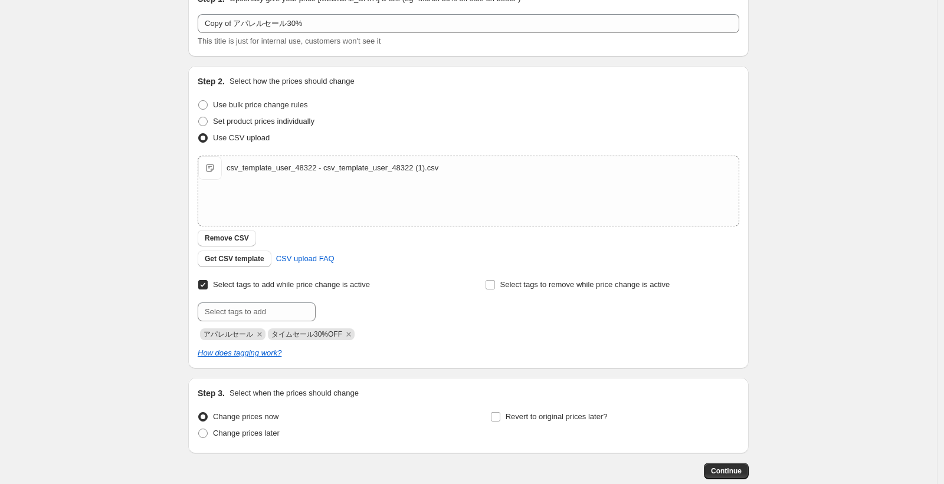
scroll to position [0, 0]
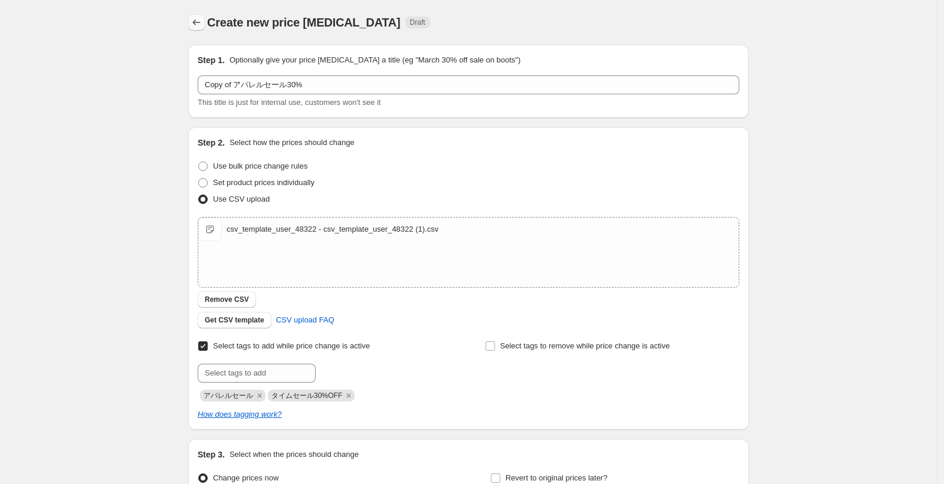
click at [196, 27] on icon "Price change jobs" at bounding box center [196, 23] width 12 height 12
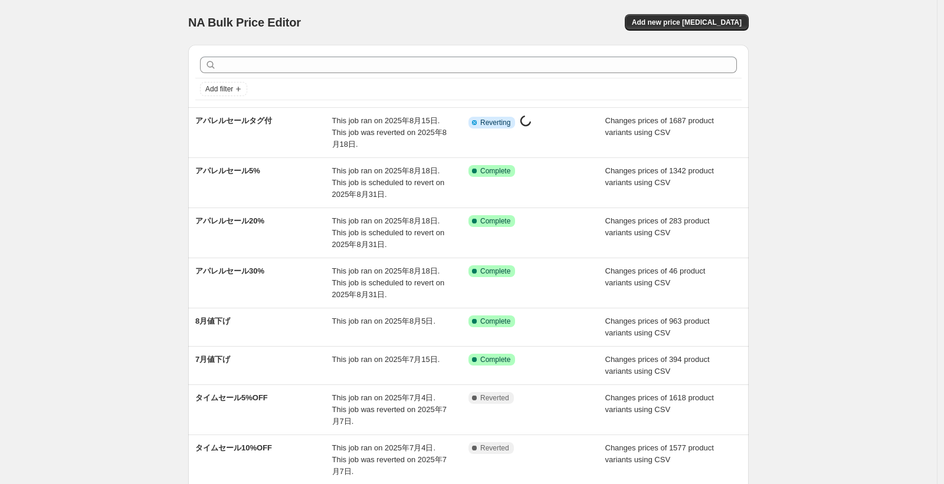
click at [136, 140] on div "NA Bulk Price Editor. This page is ready NA Bulk Price Editor Add new price cha…" at bounding box center [468, 351] width 936 height 702
drag, startPoint x: 114, startPoint y: 67, endPoint x: 137, endPoint y: 18, distance: 53.8
click at [114, 66] on div "NA Bulk Price Editor. This page is ready NA Bulk Price Editor Add new price cha…" at bounding box center [468, 351] width 936 height 702
click at [100, 272] on div "NA Bulk Price Editor. This page is ready NA Bulk Price Editor Add new price cha…" at bounding box center [468, 351] width 936 height 702
click at [132, 149] on div "NA Bulk Price Editor. This page is ready NA Bulk Price Editor Add new price cha…" at bounding box center [468, 351] width 936 height 702
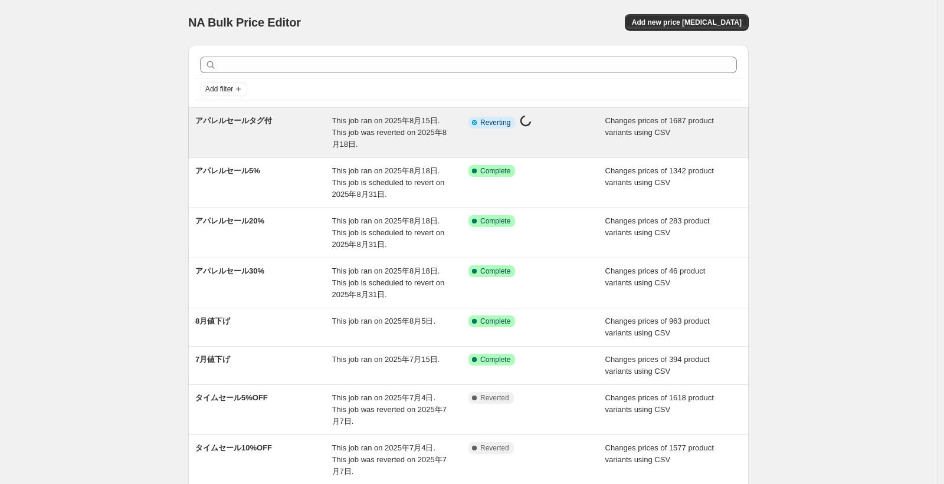
click at [484, 143] on div "Info Partially complete Reverting Price change job in progress..." at bounding box center [536, 132] width 137 height 35
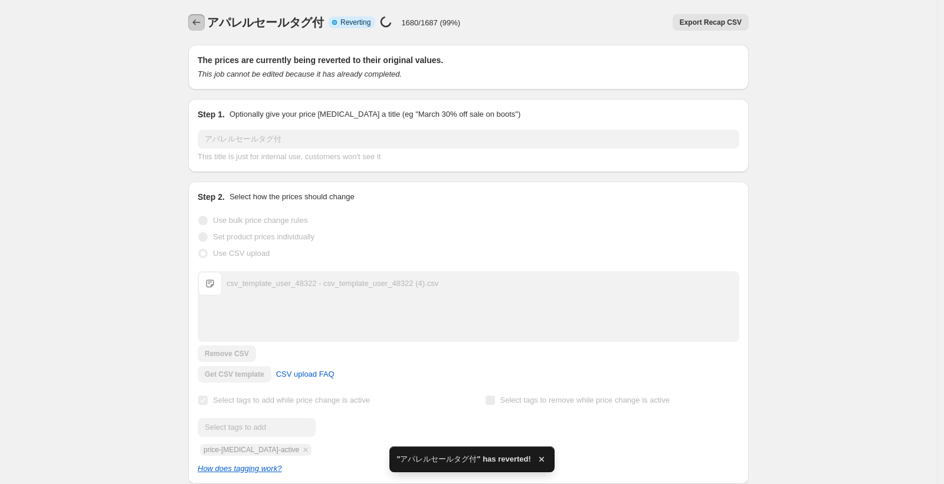
click at [202, 18] on icon "Price change jobs" at bounding box center [196, 23] width 12 height 12
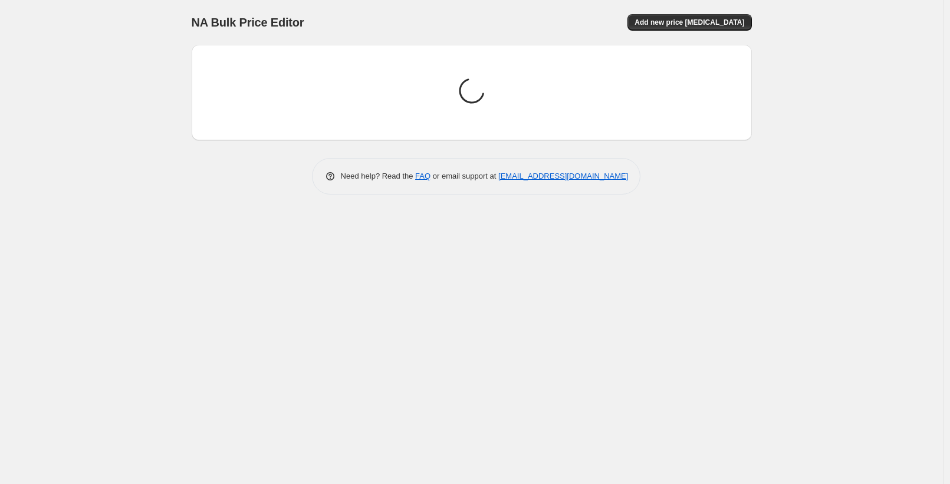
click at [83, 61] on div "NA Bulk Price Editor. This page is ready NA Bulk Price Editor Add new price cha…" at bounding box center [471, 242] width 943 height 484
click at [111, 100] on div "NA Bulk Price Editor. This page is ready NA Bulk Price Editor Add new price cha…" at bounding box center [471, 242] width 943 height 484
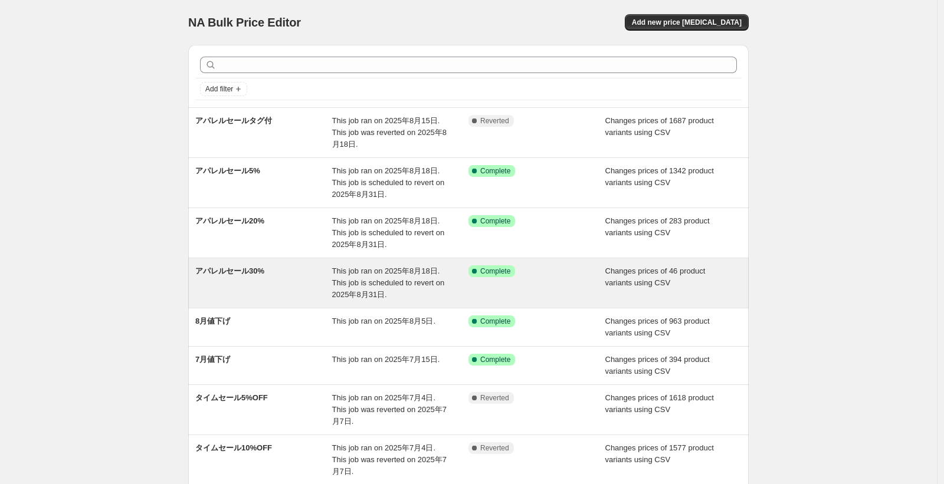
click at [291, 276] on div "アパレルセール30%" at bounding box center [263, 282] width 137 height 35
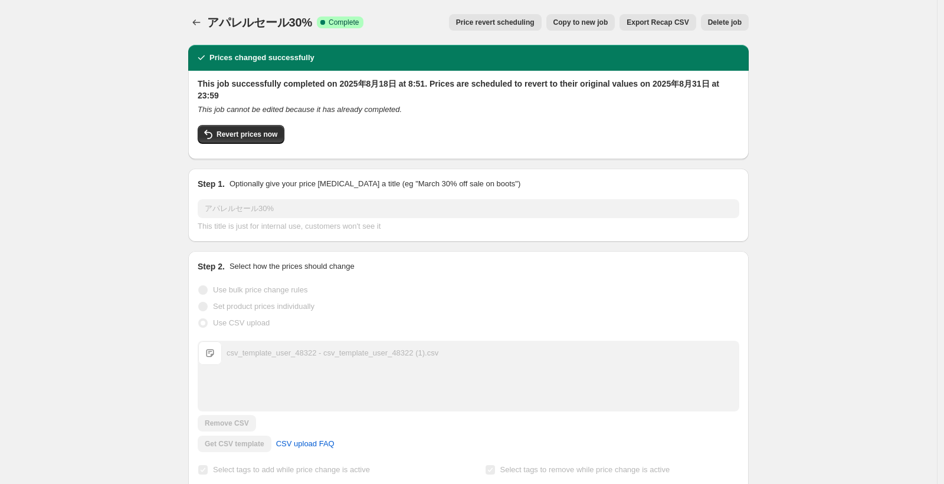
click at [577, 28] on button "Copy to new job" at bounding box center [580, 22] width 69 height 17
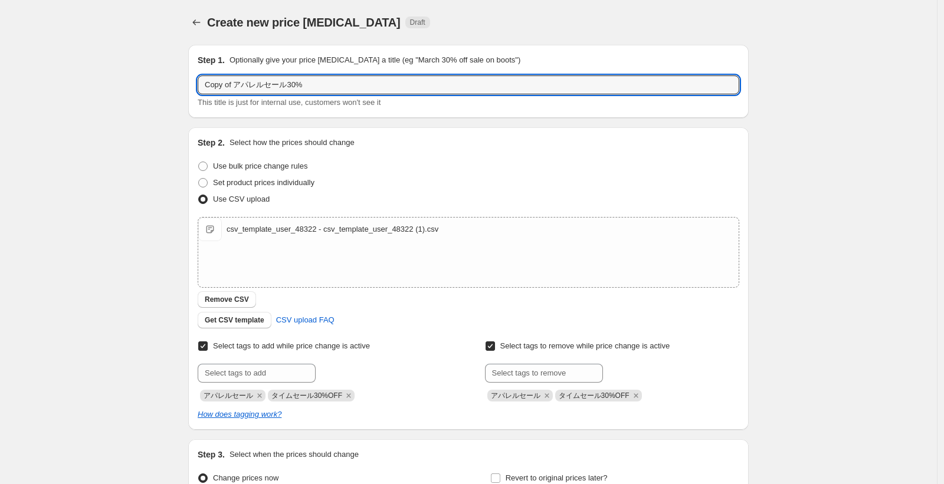
drag, startPoint x: 239, startPoint y: 85, endPoint x: 295, endPoint y: 130, distance: 72.2
click at [229, 86] on input "Copy of アパレルセール30%" at bounding box center [468, 84] width 541 height 19
type input "Copy アパレルセール30%"
click at [162, 273] on div "Create new price change job. This page is ready Create new price change job Dra…" at bounding box center [468, 306] width 936 height 613
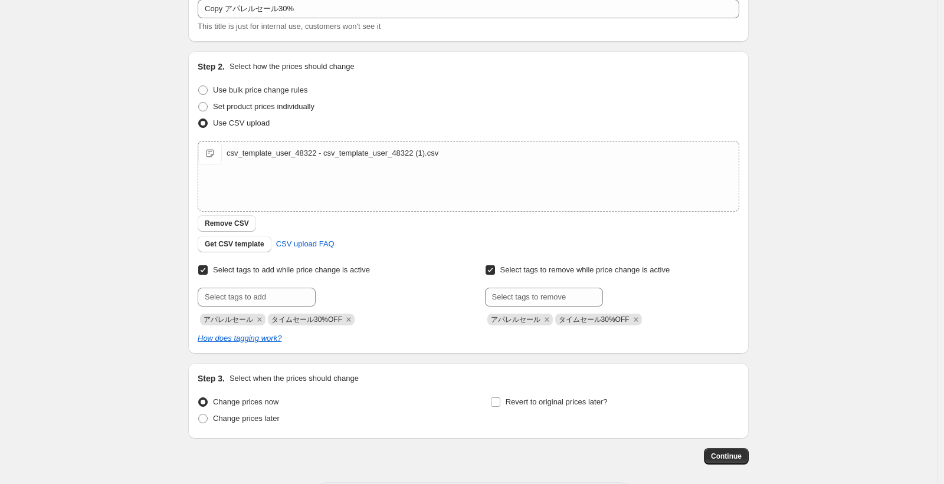
scroll to position [129, 0]
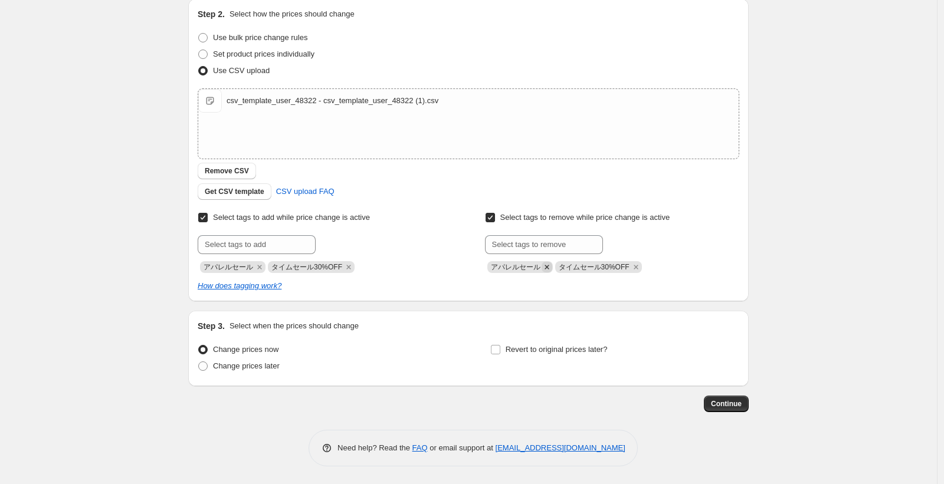
click at [545, 266] on icon "Remove アパレルセール" at bounding box center [546, 267] width 11 height 11
click at [787, 248] on div "Create new price change job. This page is ready Create new price change job Dra…" at bounding box center [468, 177] width 936 height 613
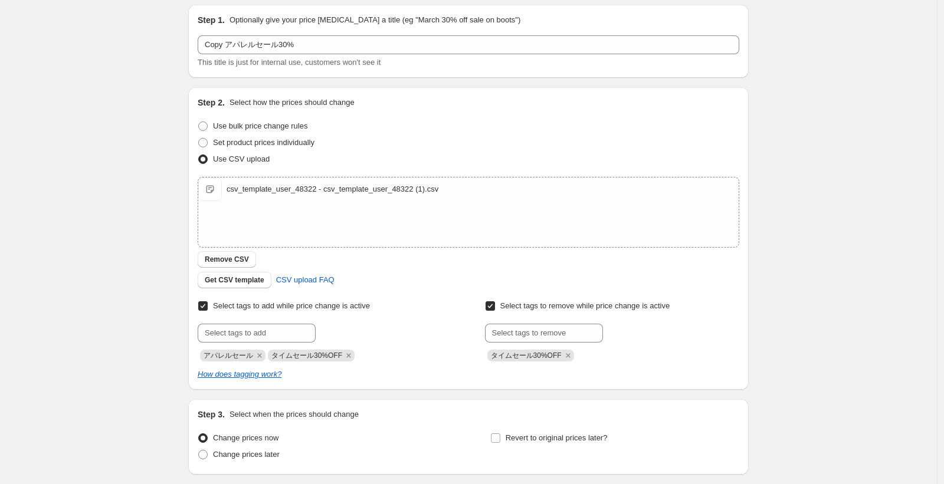
scroll to position [71, 0]
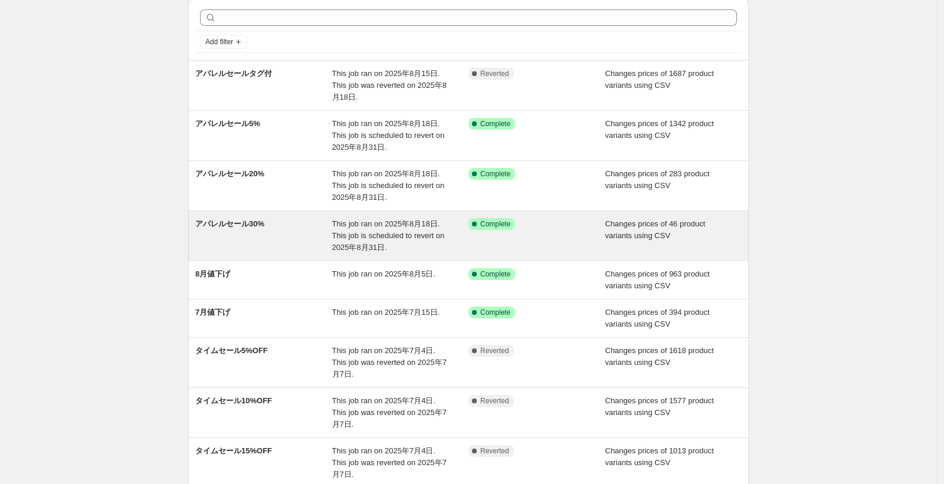
scroll to position [71, 0]
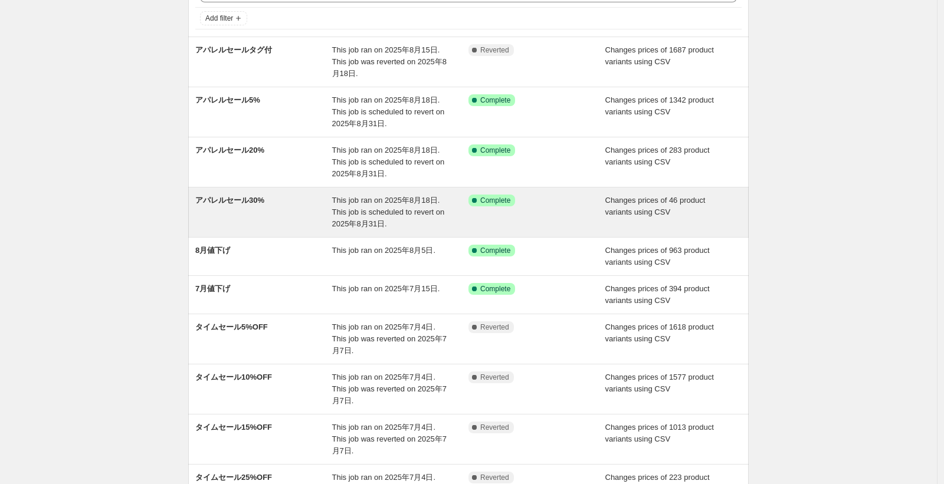
click at [600, 203] on div "Success Complete Complete" at bounding box center [536, 212] width 137 height 35
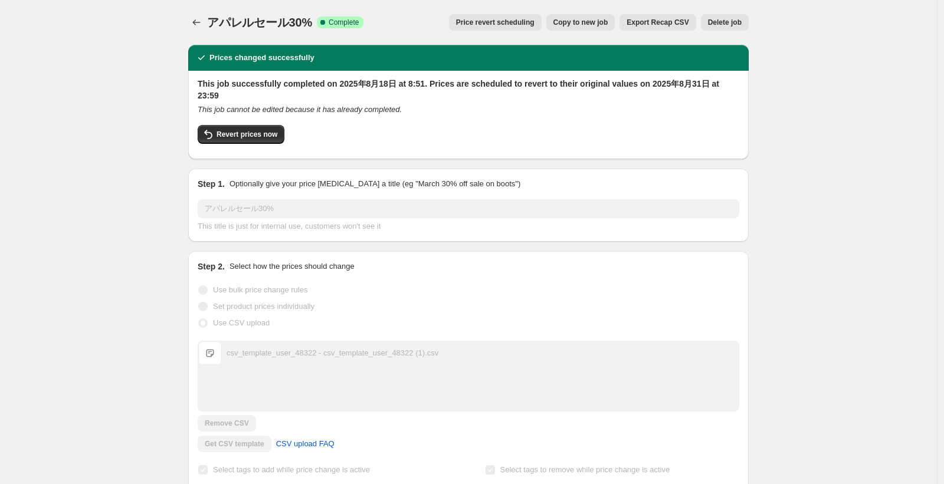
click at [585, 22] on span "Copy to new job" at bounding box center [580, 22] width 55 height 9
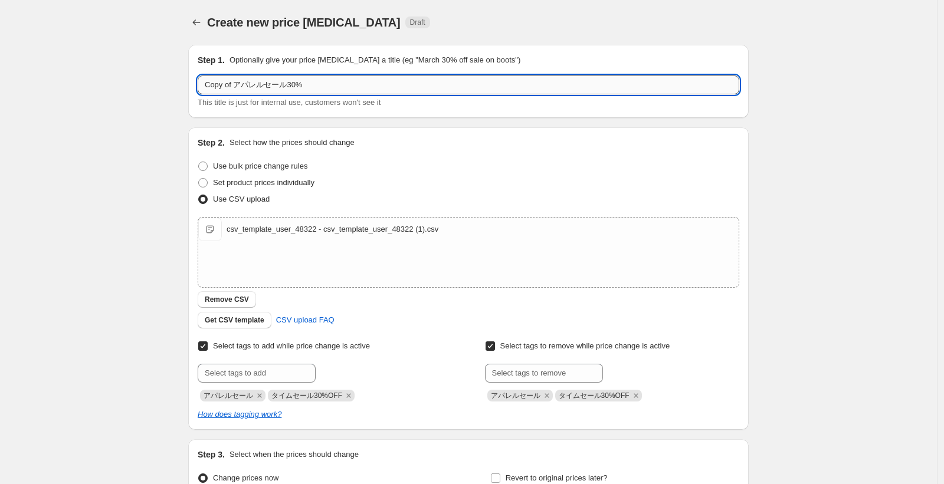
click at [236, 87] on input "Copy of アパレルセール30%" at bounding box center [468, 84] width 541 height 19
click at [241, 87] on input "Copy of アパレルセール30%" at bounding box center [468, 84] width 541 height 19
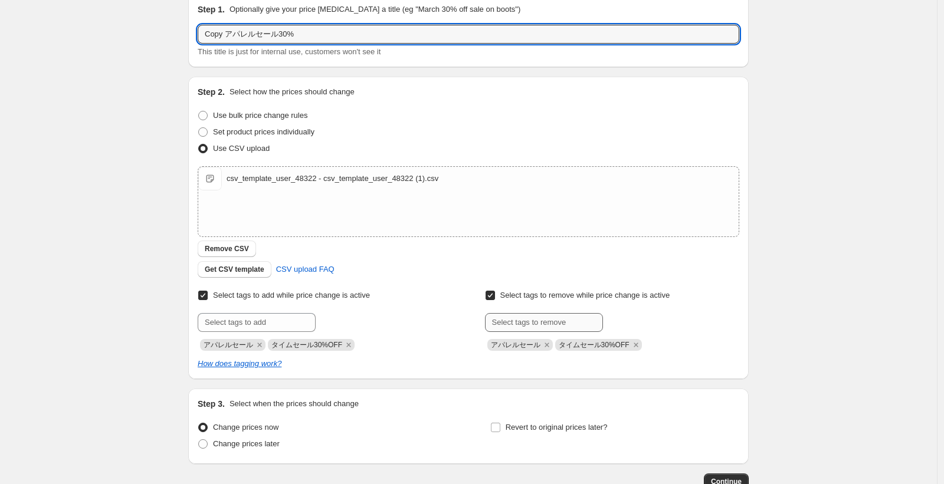
scroll to position [71, 0]
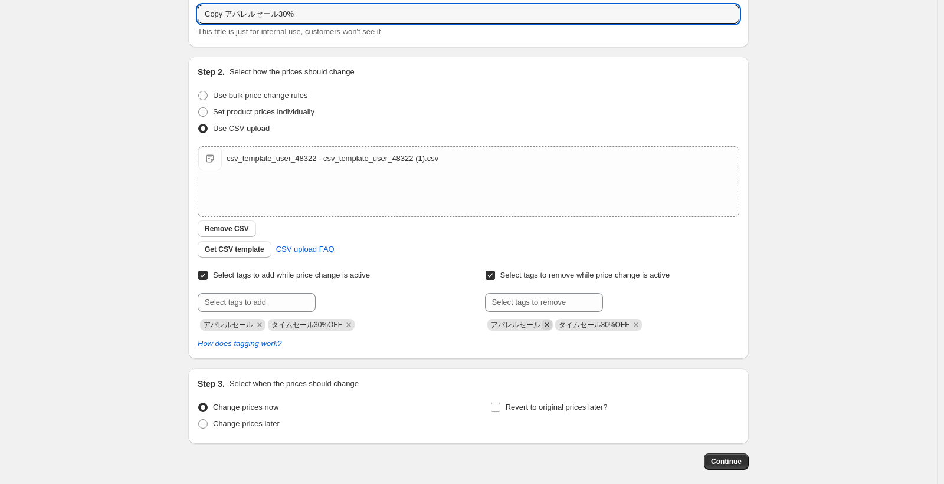
type input "Copy アパレルセール30%"
click at [550, 326] on icon "Remove アパレルセール" at bounding box center [546, 325] width 11 height 11
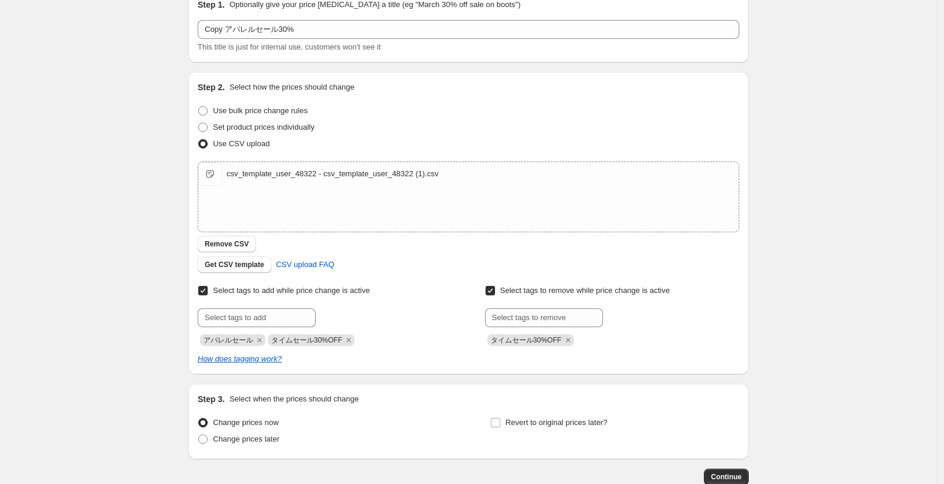
scroll to position [129, 0]
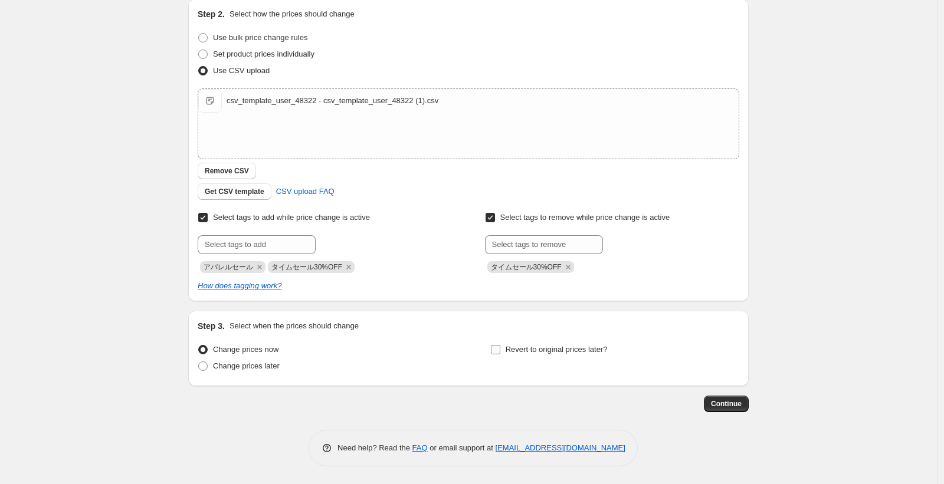
click at [543, 353] on span "Revert to original prices later?" at bounding box center [556, 349] width 102 height 9
click at [500, 353] on input "Revert to original prices later?" at bounding box center [495, 349] width 9 height 9
checkbox input "true"
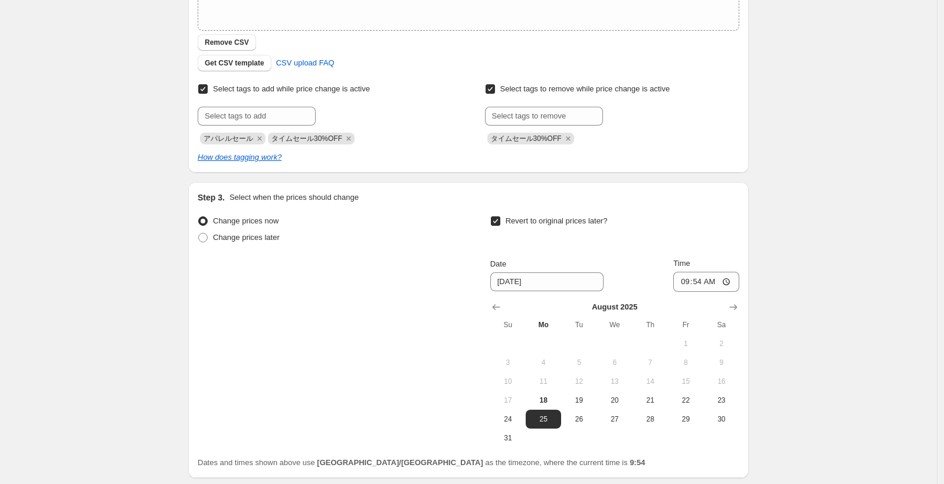
scroll to position [270, 0]
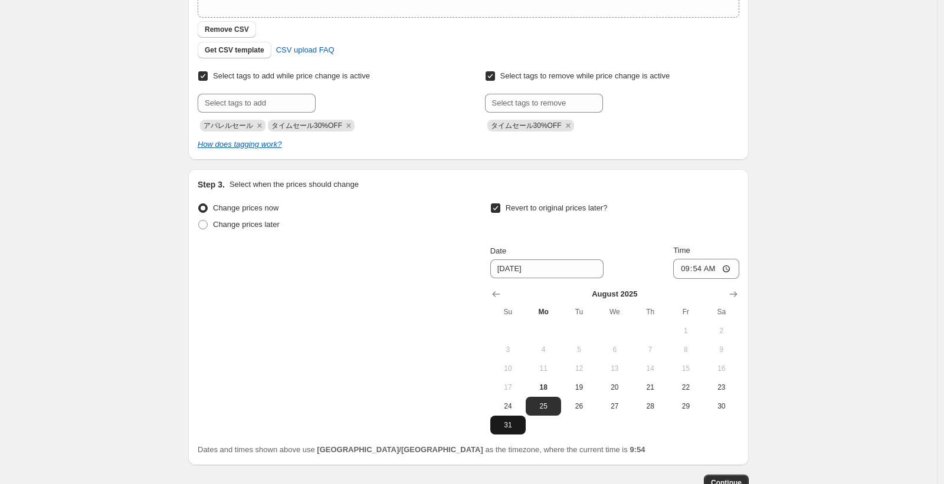
click at [511, 428] on span "31" at bounding box center [508, 424] width 26 height 9
type input "[DATE]"
click at [728, 266] on input "09:54" at bounding box center [706, 269] width 66 height 20
type input "23:59"
click at [812, 306] on div "Create new price change job. This page is ready Create new price change job Dra…" at bounding box center [468, 146] width 936 height 833
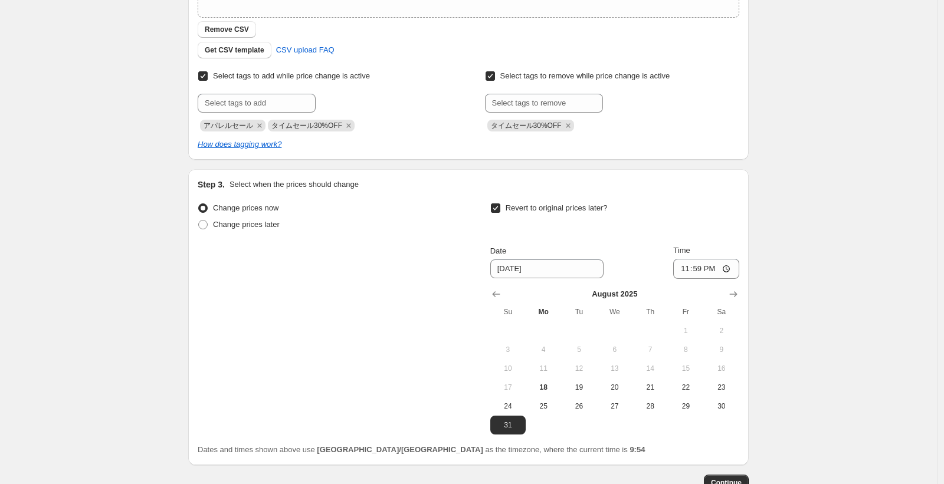
scroll to position [341, 0]
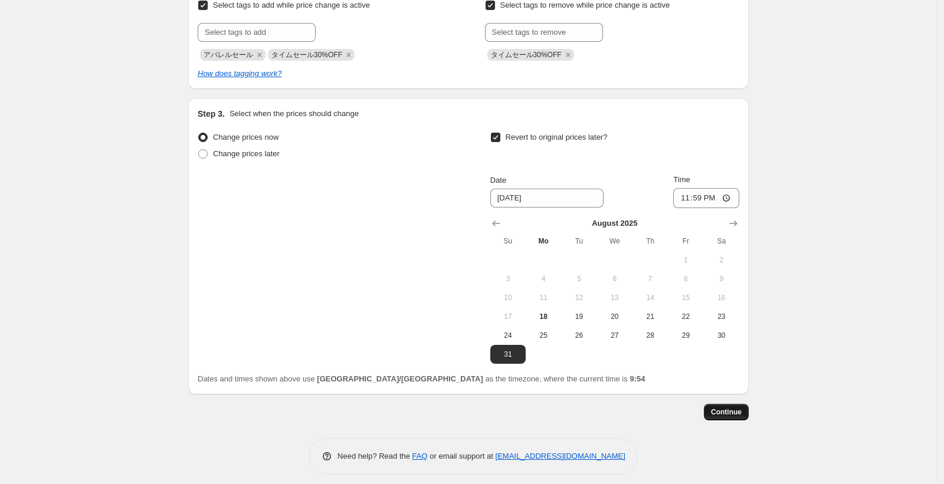
click at [732, 415] on span "Continue" at bounding box center [726, 411] width 31 height 9
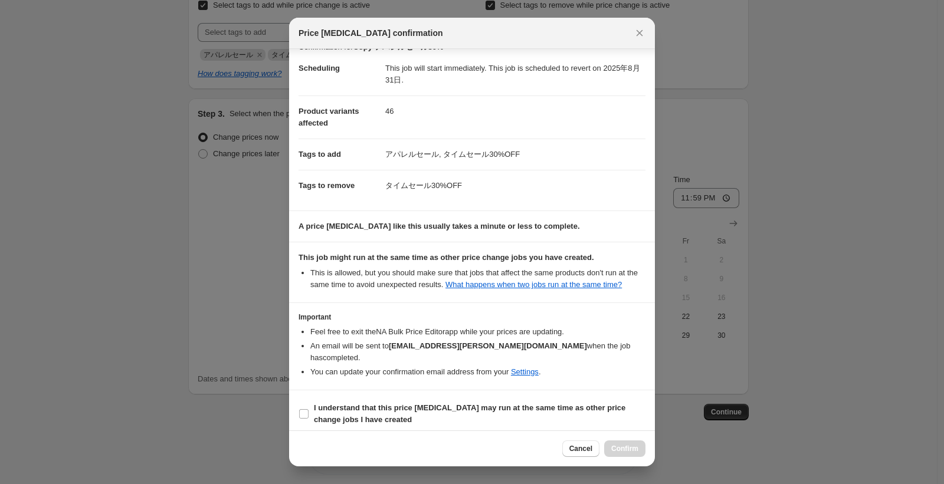
scroll to position [24, 0]
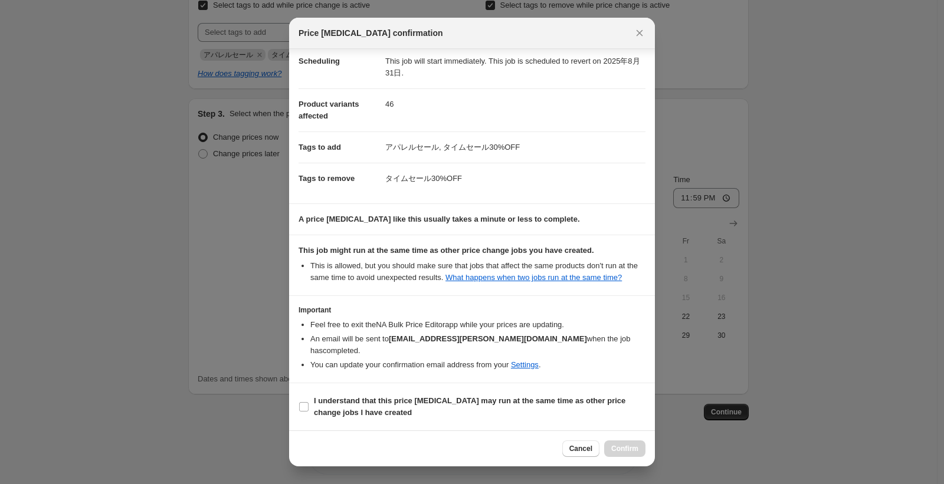
click at [629, 450] on div "Cancel Confirm" at bounding box center [603, 449] width 83 height 17
click at [326, 402] on b "I understand that this price change job may run at the same time as other price…" at bounding box center [469, 406] width 311 height 21
click at [308, 402] on input "I understand that this price change job may run at the same time as other price…" at bounding box center [303, 406] width 9 height 9
checkbox input "true"
click at [620, 451] on span "Confirm" at bounding box center [624, 448] width 27 height 9
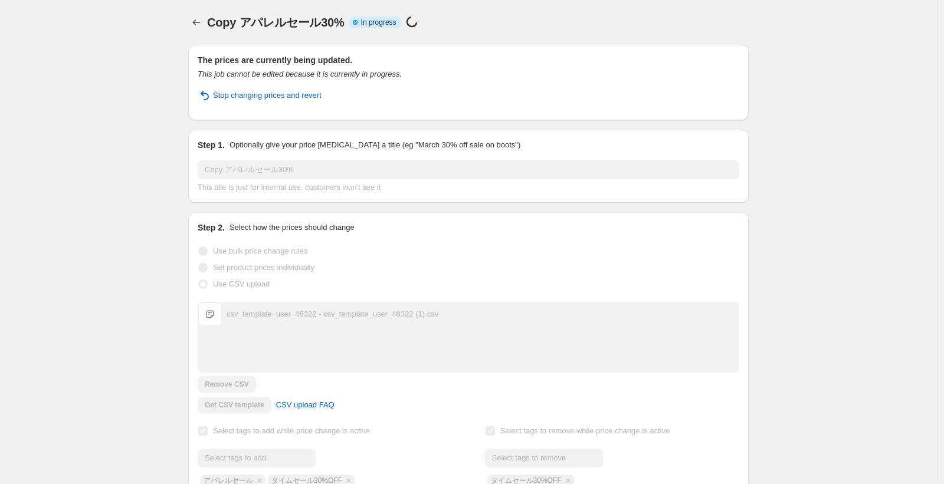
click at [66, 96] on div "Copy アパレルセール30%. This page is ready Copy アパレルセール30% Info Partially complete In …" at bounding box center [468, 446] width 936 height 892
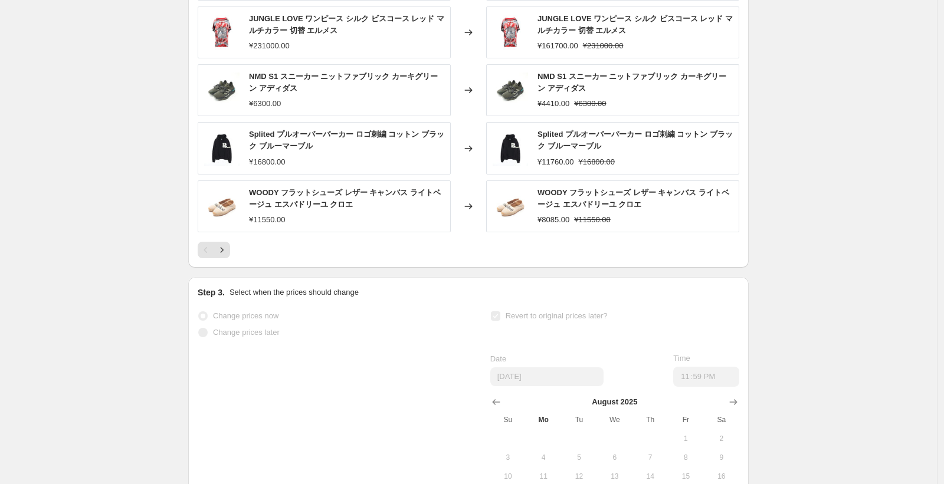
scroll to position [602, 0]
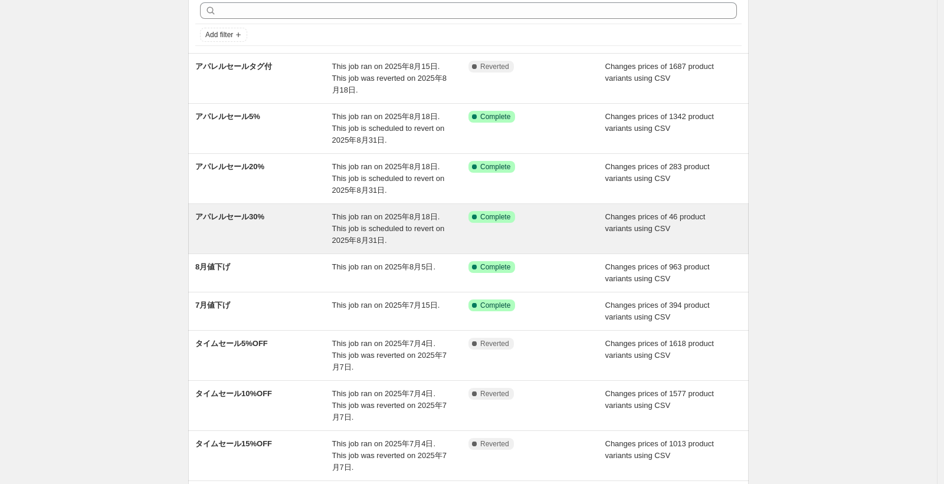
scroll to position [71, 0]
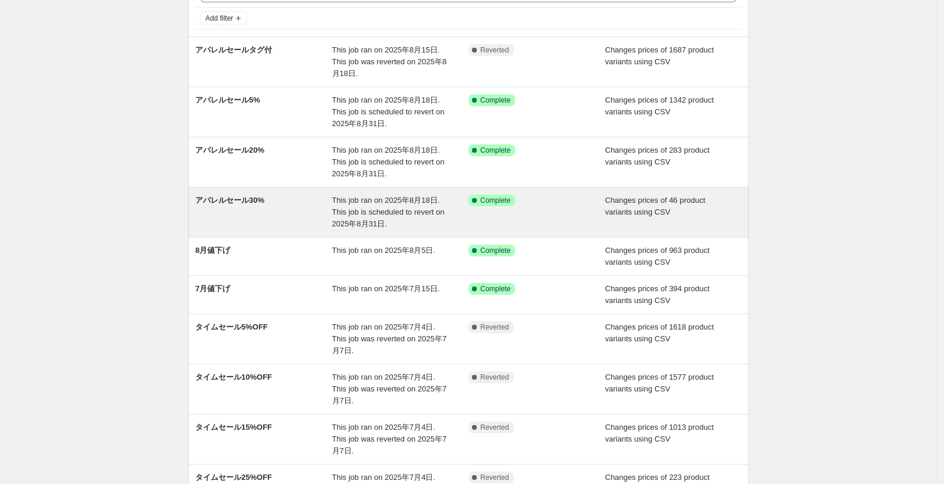
click at [323, 207] on div "アパレルセール30%" at bounding box center [263, 212] width 137 height 35
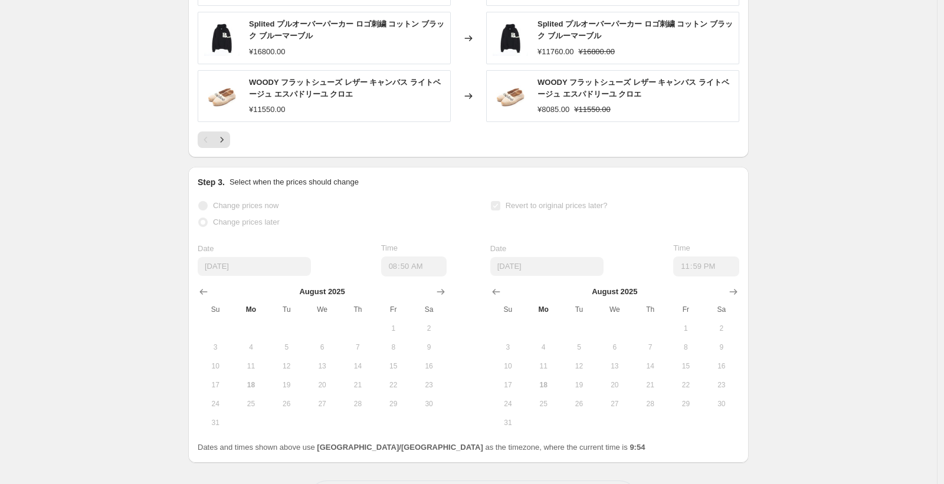
scroll to position [773, 0]
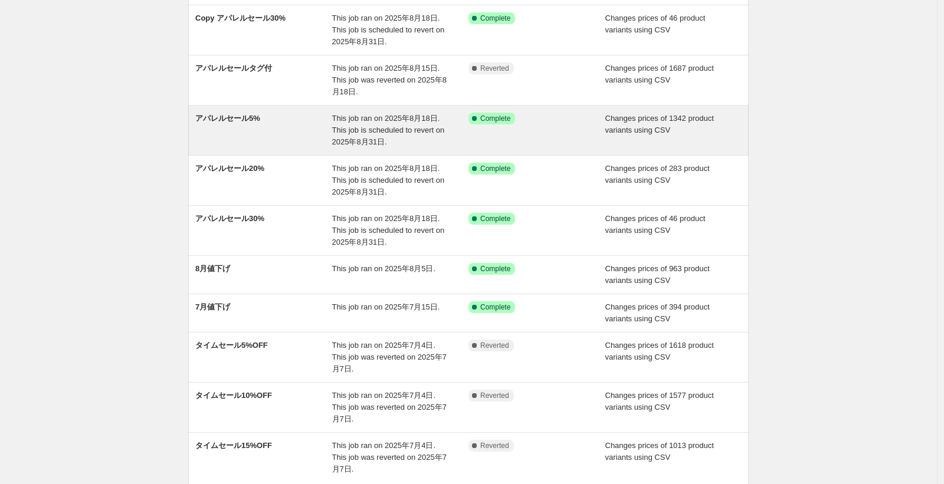
scroll to position [71, 0]
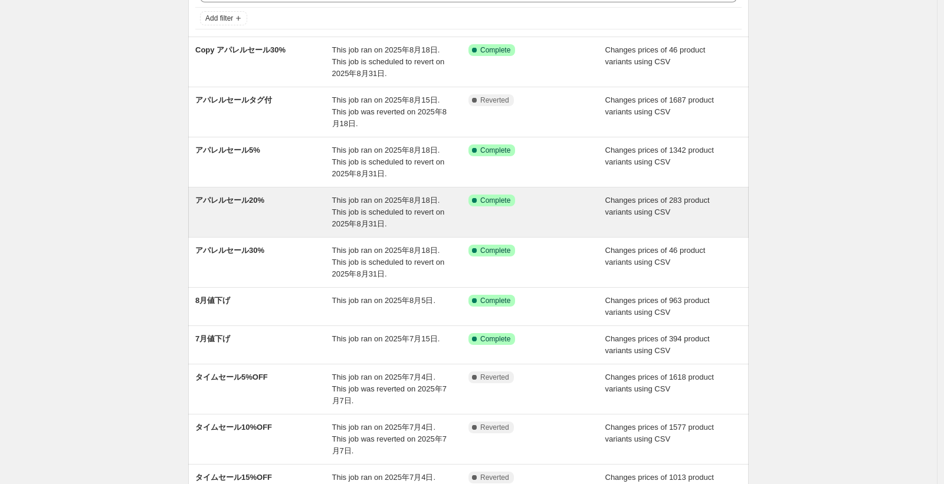
click at [275, 212] on div "アパレルセール20%" at bounding box center [263, 212] width 137 height 35
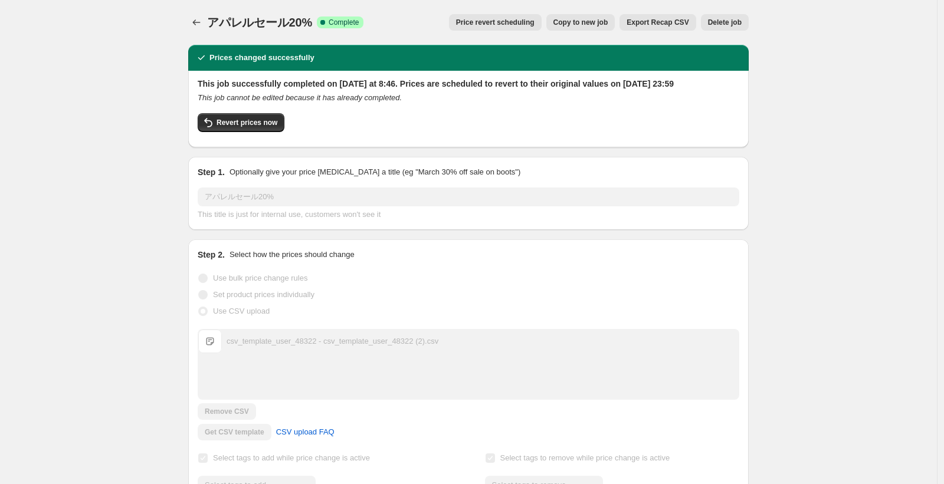
click at [597, 23] on span "Copy to new job" at bounding box center [580, 22] width 55 height 9
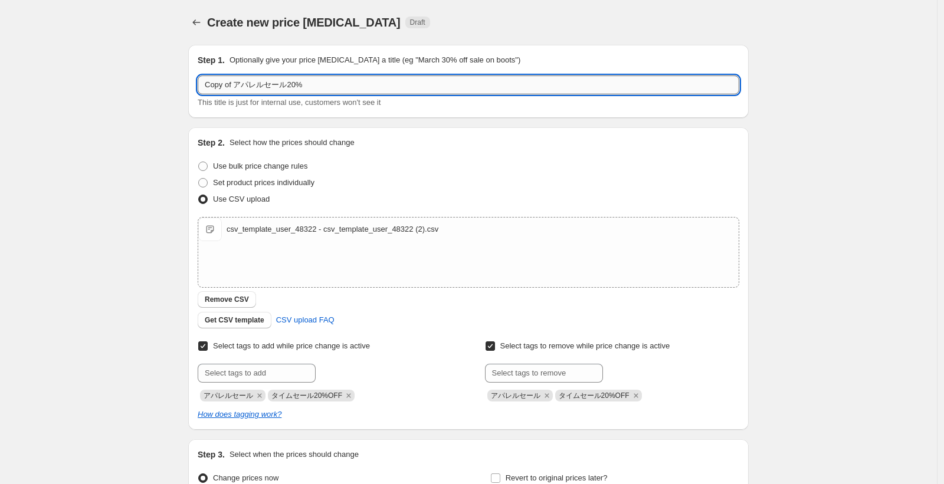
click at [258, 87] on input "Copy of アパレルセール20%" at bounding box center [468, 84] width 541 height 19
click at [238, 84] on input "Copy of アパレルセール20%" at bounding box center [468, 84] width 541 height 19
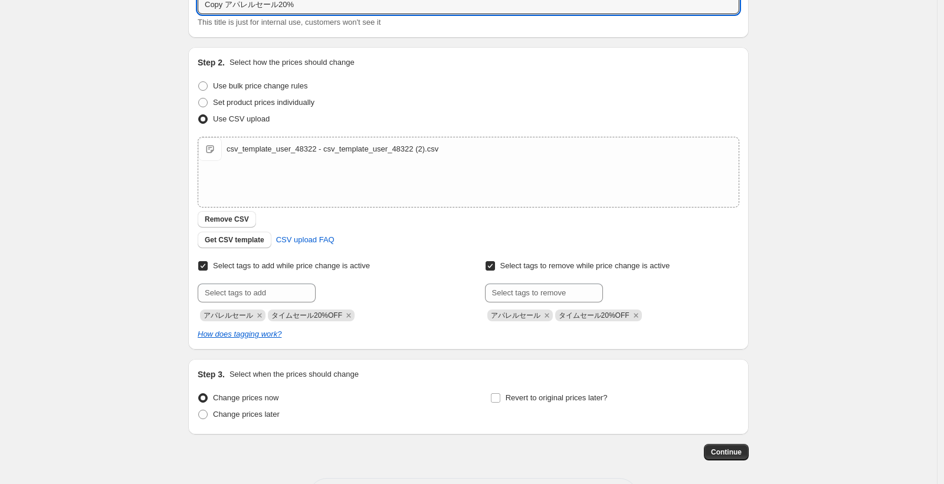
scroll to position [129, 0]
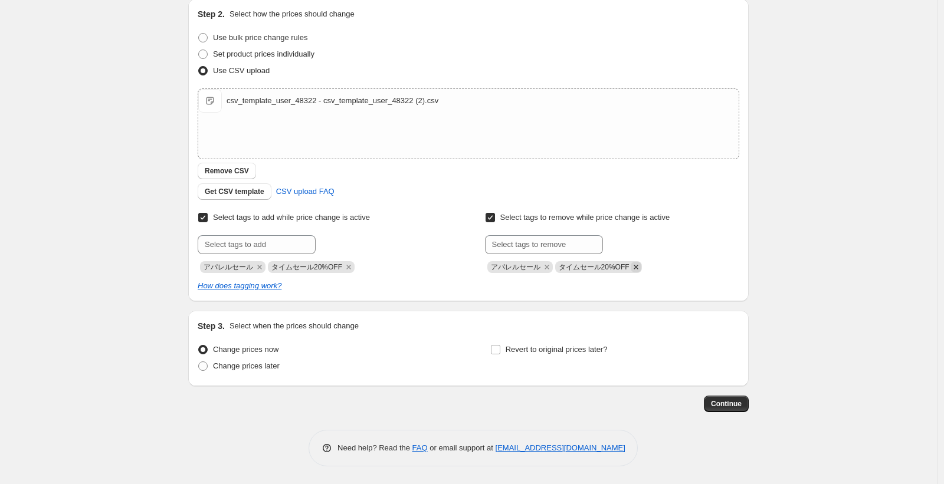
type input "Copy アパレルセール20%"
click at [639, 266] on icon "Remove タイムセール20%OFF" at bounding box center [635, 267] width 11 height 11
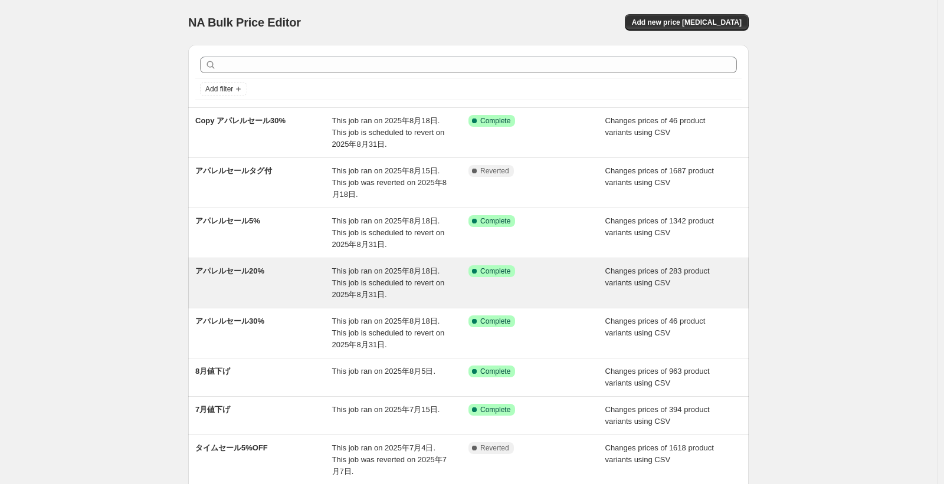
click at [419, 304] on div "アパレルセール20% This job ran on [DATE]. This job is scheduled to revert on [DATE]. S…" at bounding box center [468, 283] width 560 height 50
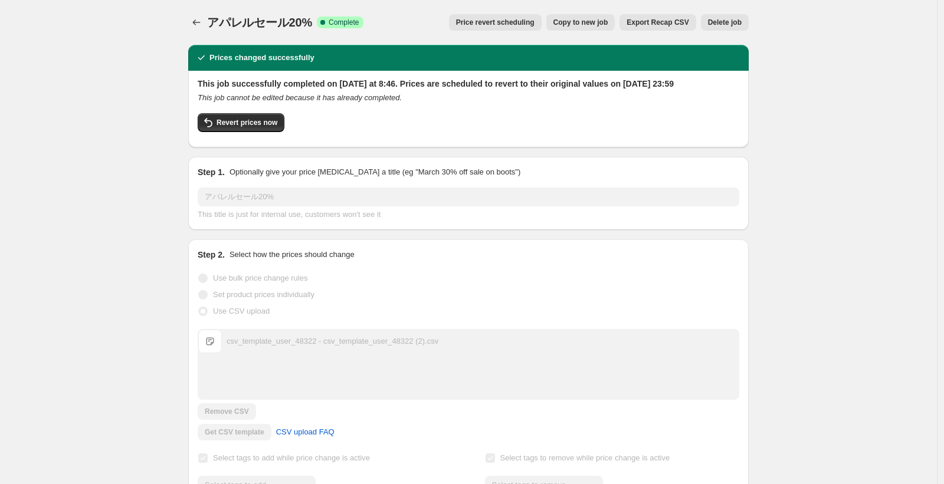
click at [568, 21] on span "Copy to new job" at bounding box center [580, 22] width 55 height 9
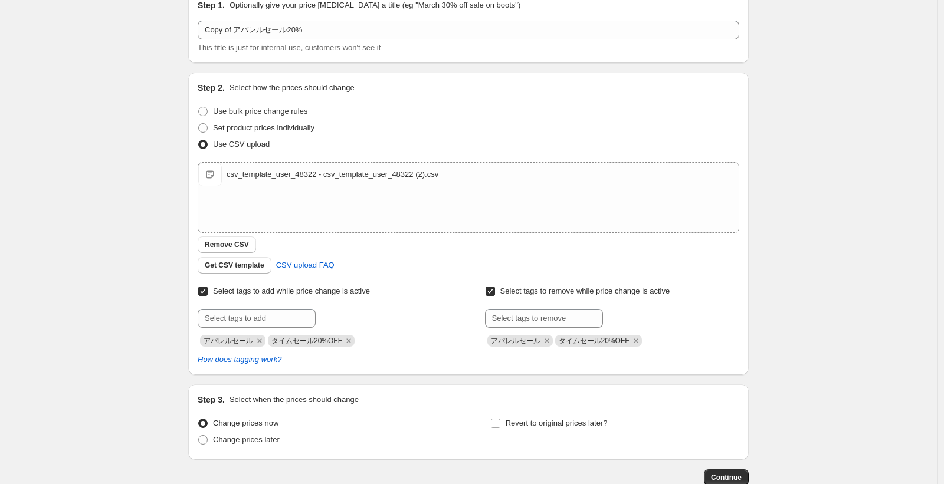
scroll to position [129, 0]
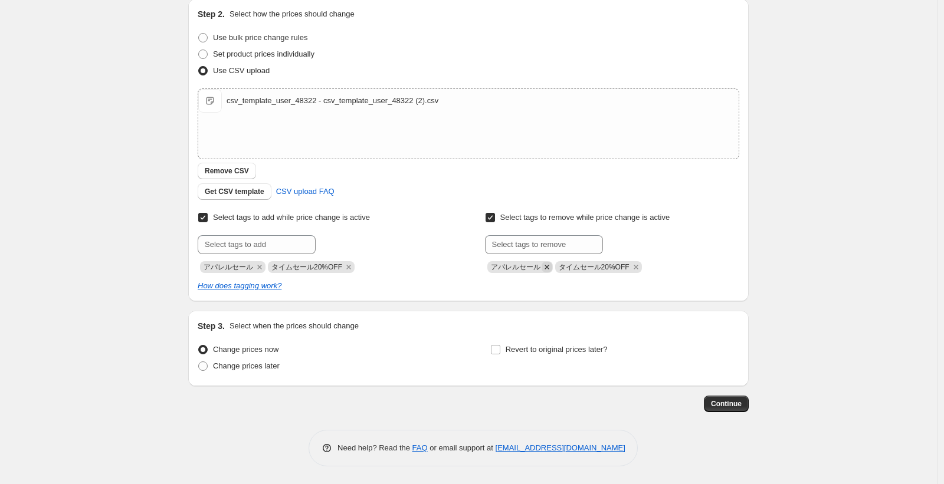
click at [546, 270] on icon "Remove アパレルセール" at bounding box center [546, 267] width 11 height 11
drag, startPoint x: 747, startPoint y: 240, endPoint x: 765, endPoint y: 255, distance: 23.9
click at [747, 240] on div "Step 2. Select how the prices should change Use bulk price change rules Set pro…" at bounding box center [468, 150] width 560 height 303
click at [732, 407] on span "Continue" at bounding box center [726, 403] width 31 height 9
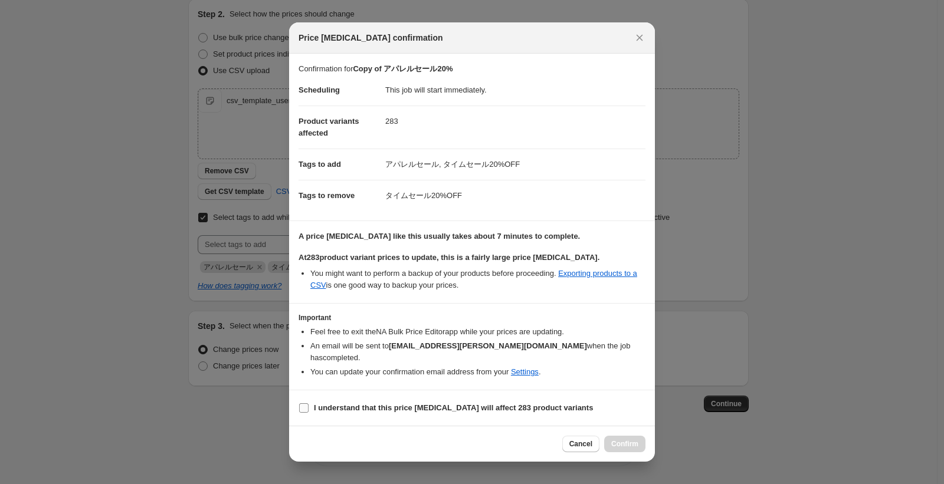
click at [357, 405] on b "I understand that this price [MEDICAL_DATA] will affect 283 product variants" at bounding box center [453, 407] width 279 height 9
click at [308, 405] on input "I understand that this price [MEDICAL_DATA] will affect 283 product variants" at bounding box center [303, 407] width 9 height 9
checkbox input "true"
click at [630, 442] on button "Confirm" at bounding box center [624, 444] width 41 height 17
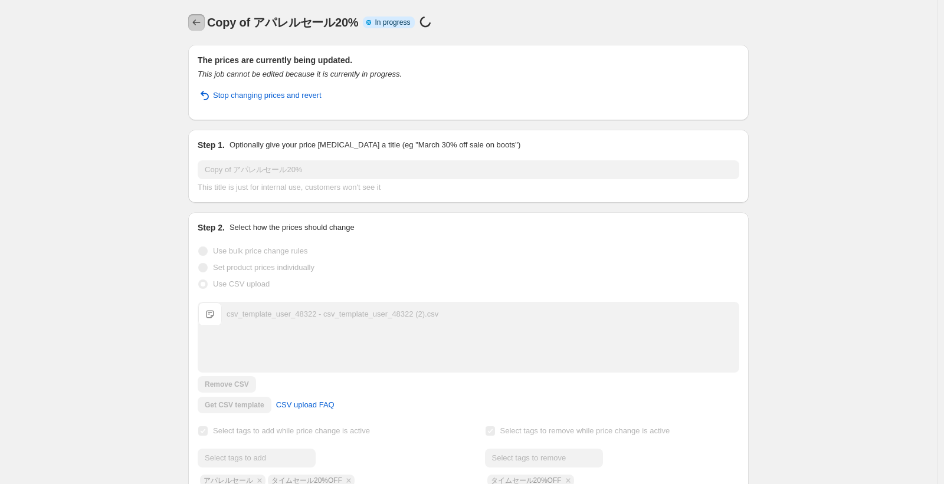
click at [200, 22] on icon "Price change jobs" at bounding box center [196, 23] width 12 height 12
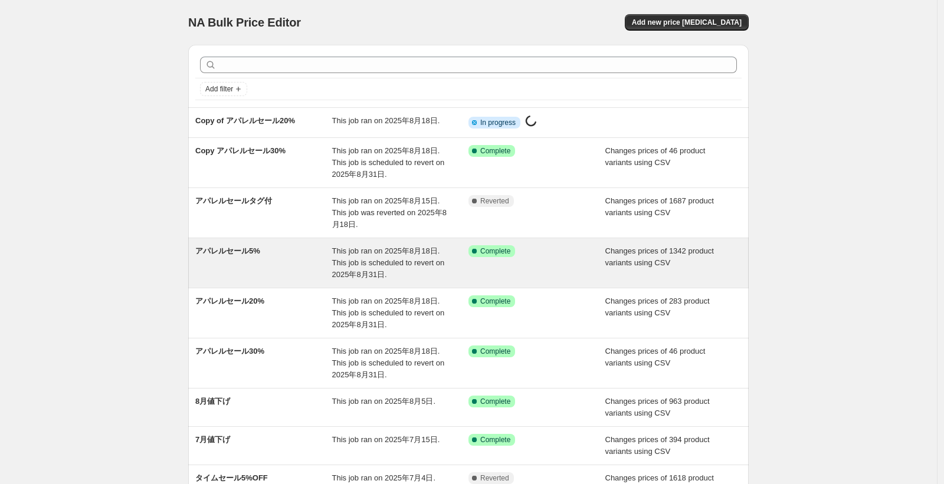
click at [551, 282] on div "アパレルセール5% This job ran on 2025年8月18日. This job is scheduled to revert on 2025年8…" at bounding box center [468, 263] width 560 height 50
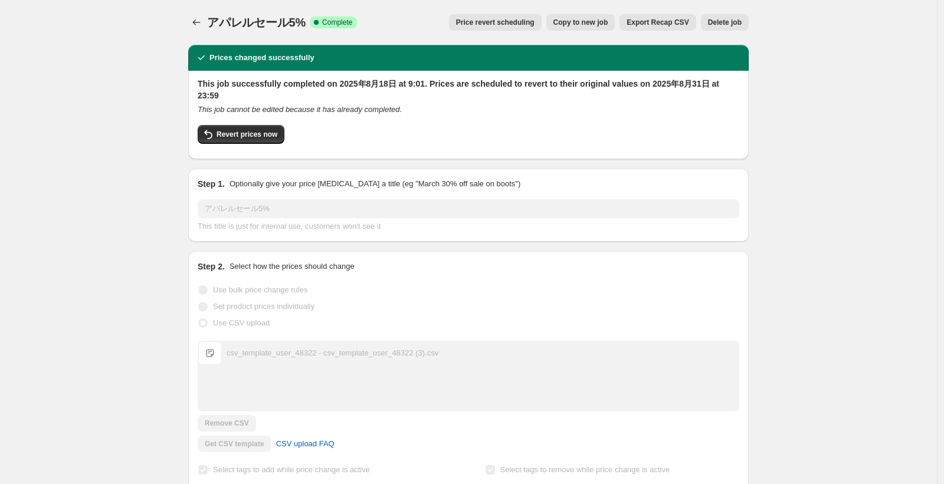
click at [574, 18] on span "Copy to new job" at bounding box center [580, 22] width 55 height 9
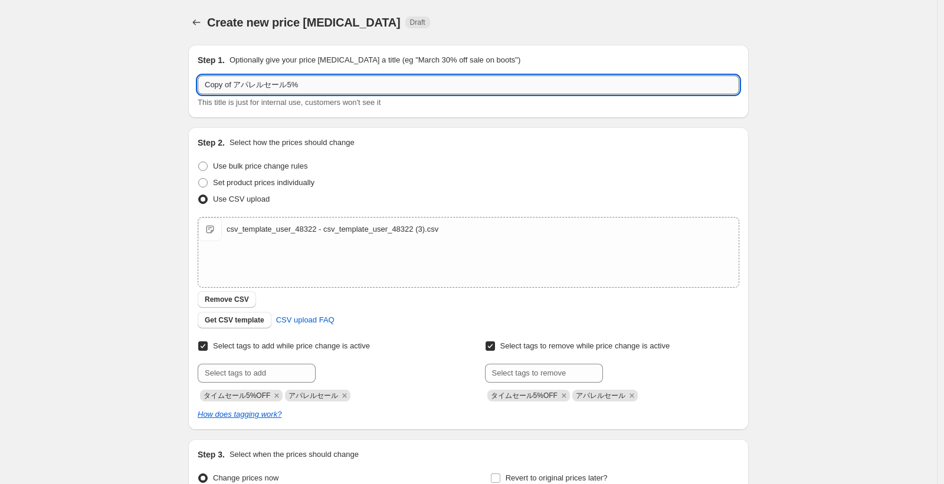
click at [232, 81] on input "Copy of アパレルセール5%" at bounding box center [468, 84] width 541 height 19
click at [241, 82] on input "Copy of アパレルセール5%" at bounding box center [468, 84] width 541 height 19
type input "Copy アパレルセール5%"
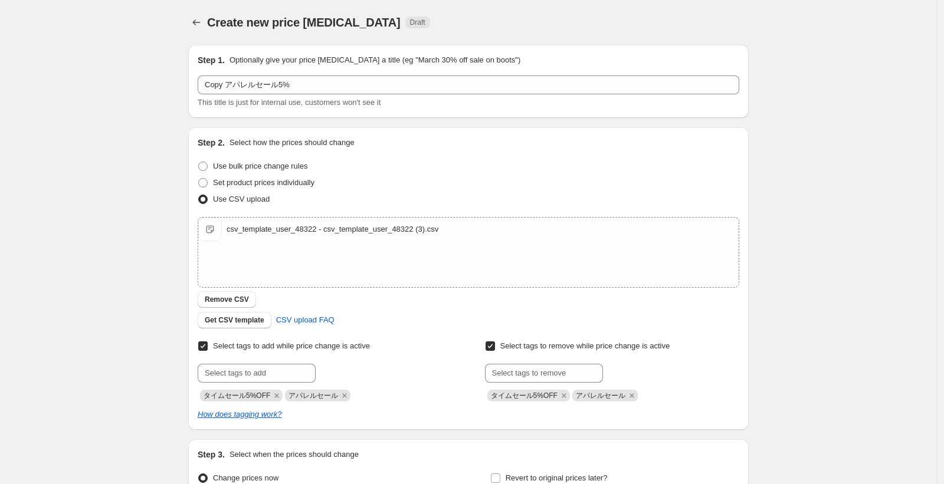
click at [89, 123] on div "Create new price [MEDICAL_DATA]. This page is ready Create new price [MEDICAL_D…" at bounding box center [468, 306] width 936 height 613
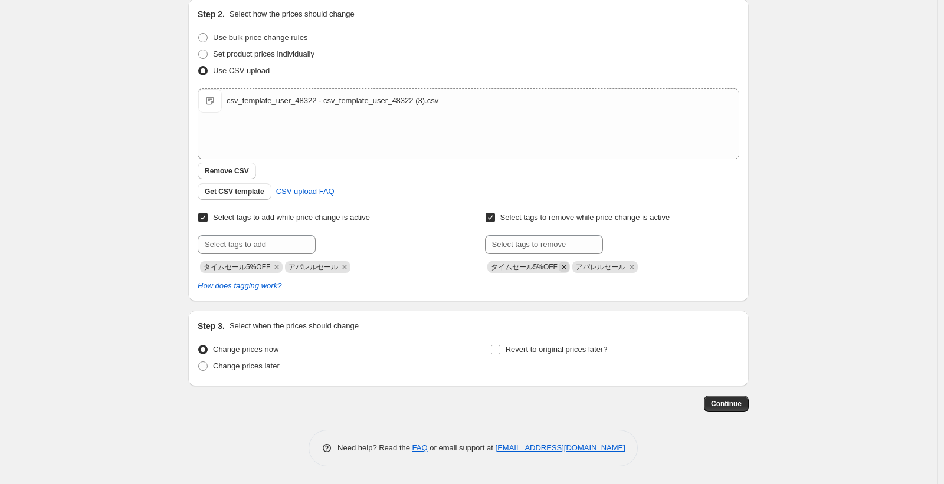
click at [567, 267] on icon "Remove タイムセール5%OFF" at bounding box center [563, 267] width 11 height 11
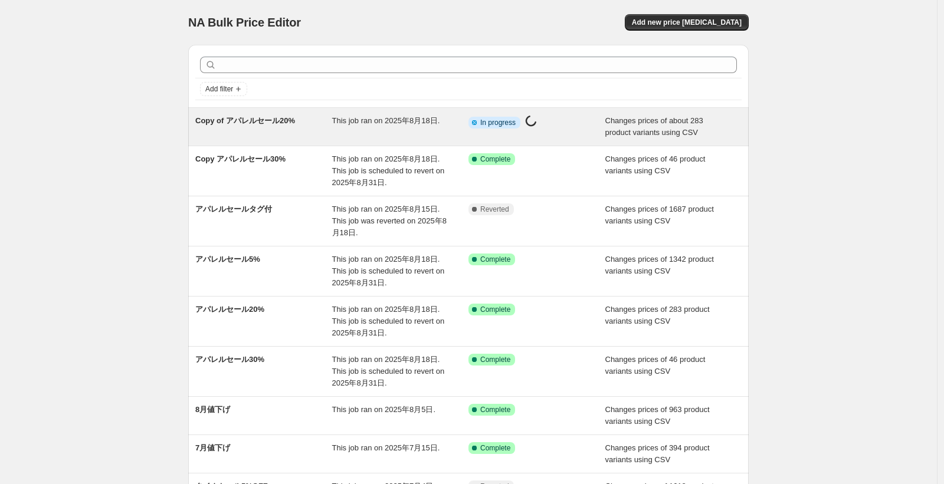
click at [332, 132] on div "Copy of アパレルセール20%" at bounding box center [263, 127] width 137 height 24
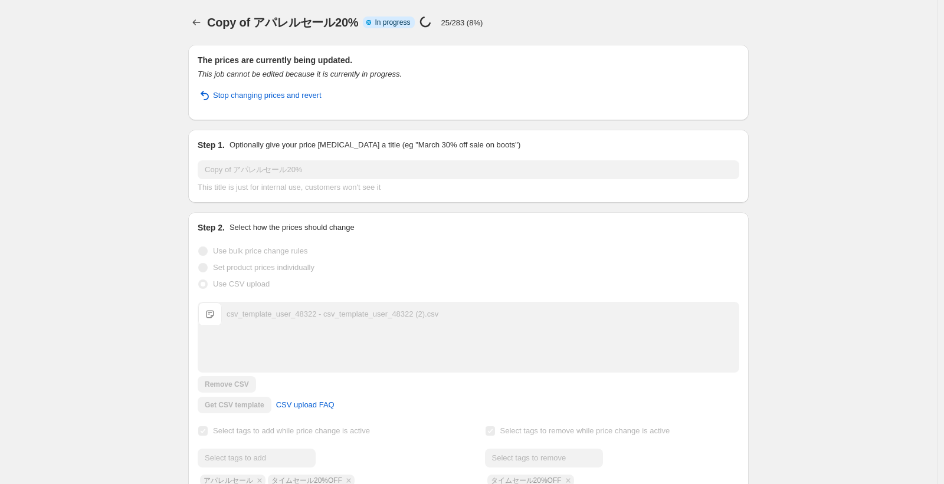
click at [152, 71] on div "Copy of アパレルセール20%. This page is ready Copy of アパレルセール20% Info Partially comple…" at bounding box center [468, 336] width 936 height 672
click at [237, 95] on span "Stop changing prices and revert" at bounding box center [267, 96] width 109 height 12
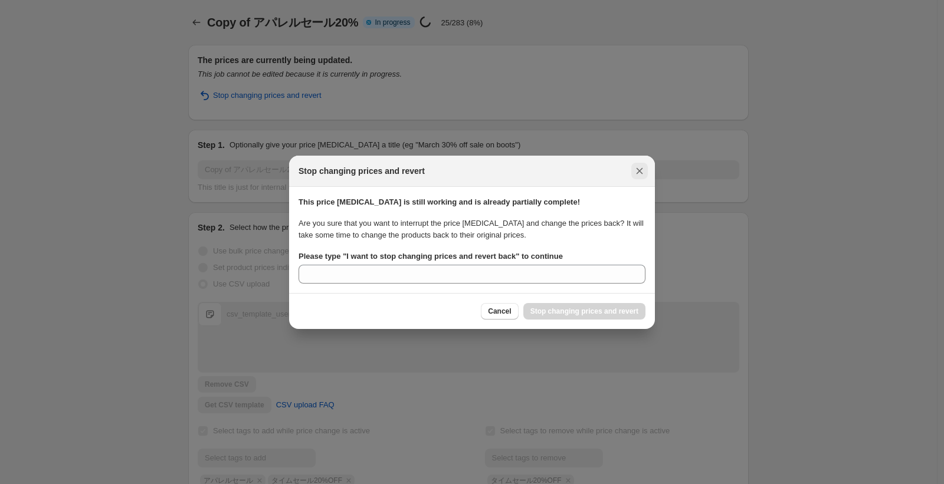
click at [639, 172] on icon "Close" at bounding box center [639, 171] width 12 height 12
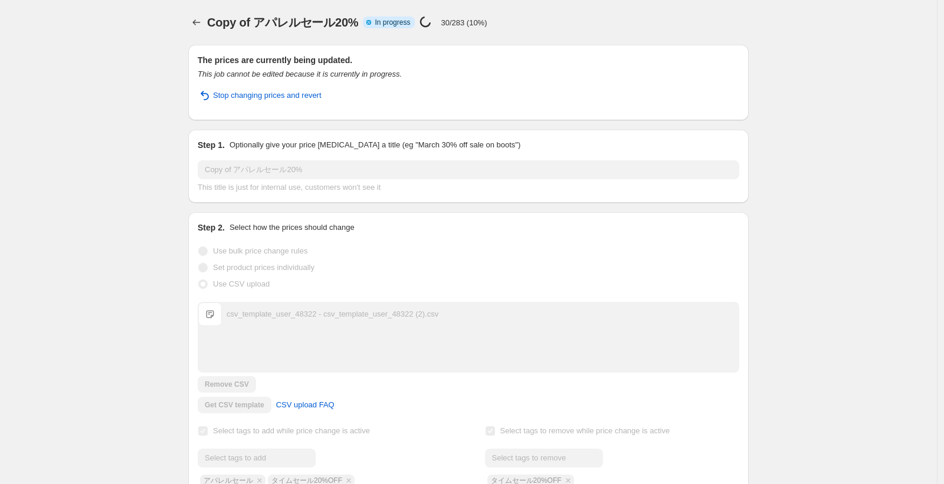
click at [153, 121] on div "Copy of アパレルセール20%. This page is ready Copy of アパレルセール20% Info Partially comple…" at bounding box center [468, 336] width 936 height 672
click at [202, 22] on icon "Price change jobs" at bounding box center [196, 23] width 12 height 12
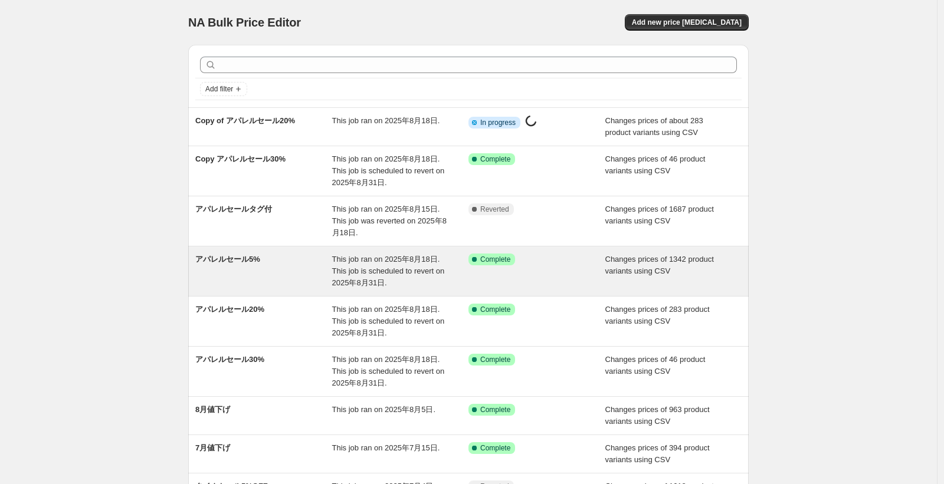
click at [337, 281] on span "This job ran on 2025年8月18日. This job is scheduled to revert on 2025年8月31日." at bounding box center [388, 271] width 113 height 32
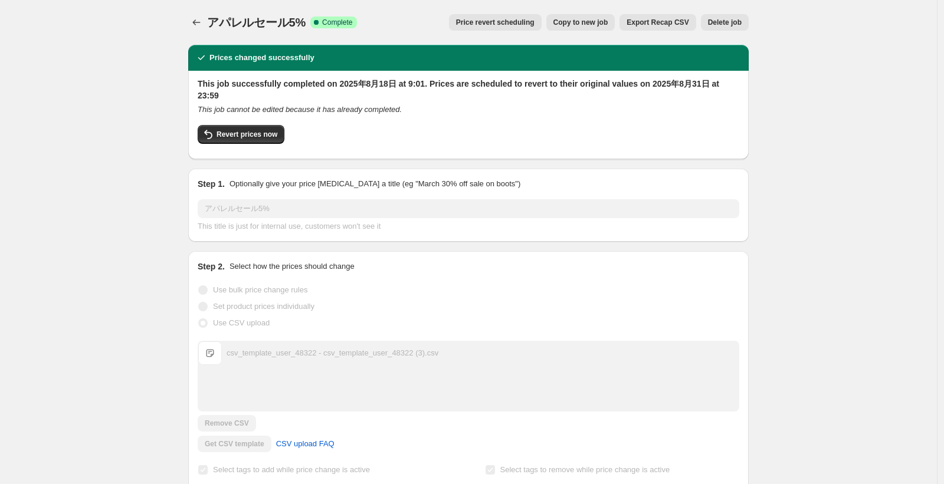
click at [572, 24] on span "Copy to new job" at bounding box center [580, 22] width 55 height 9
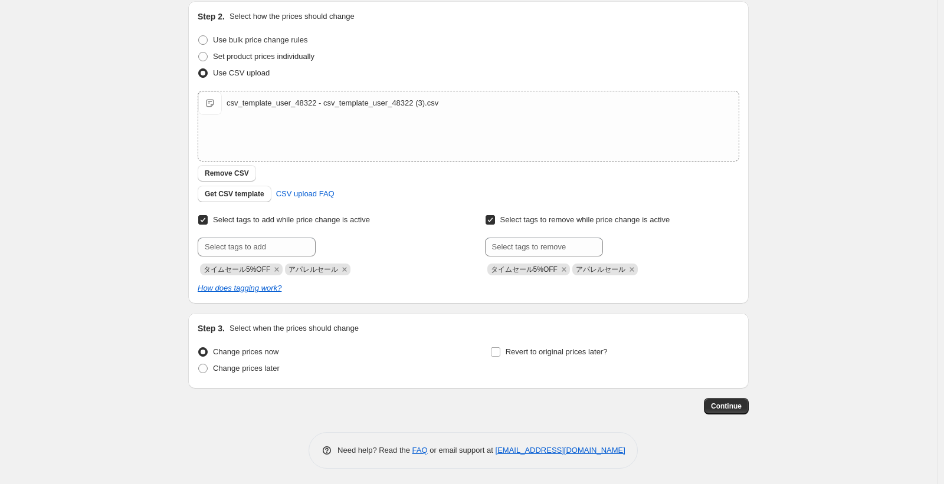
scroll to position [129, 0]
click at [567, 269] on icon "Remove タイムセール5%OFF" at bounding box center [563, 267] width 11 height 11
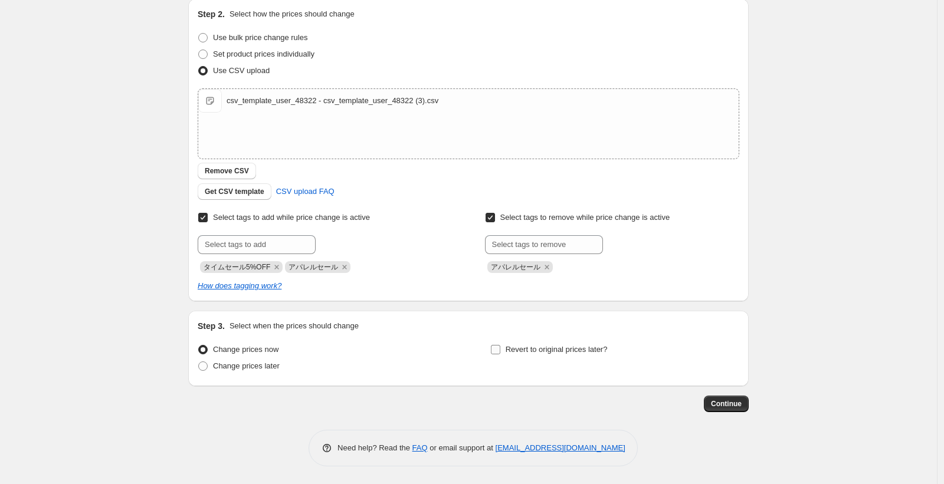
click at [544, 347] on span "Revert to original prices later?" at bounding box center [556, 349] width 102 height 9
click at [500, 347] on input "Revert to original prices later?" at bounding box center [495, 349] width 9 height 9
checkbox input "true"
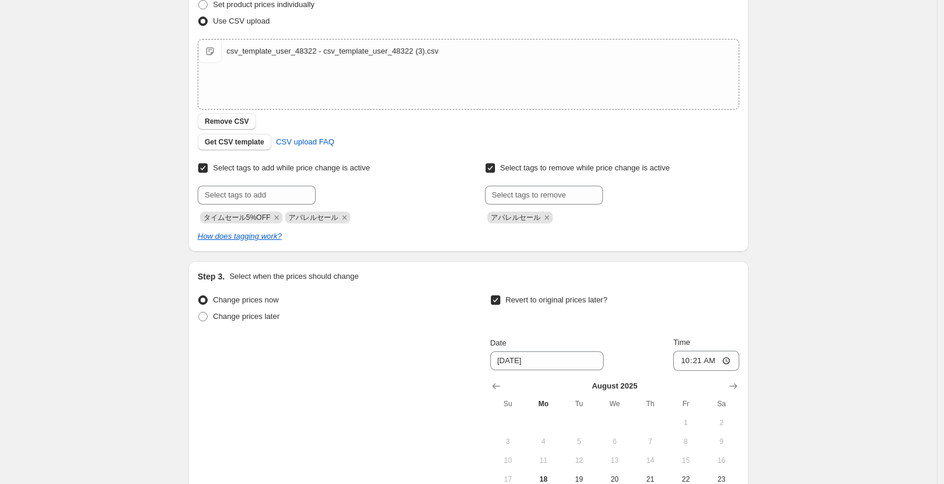
scroll to position [270, 0]
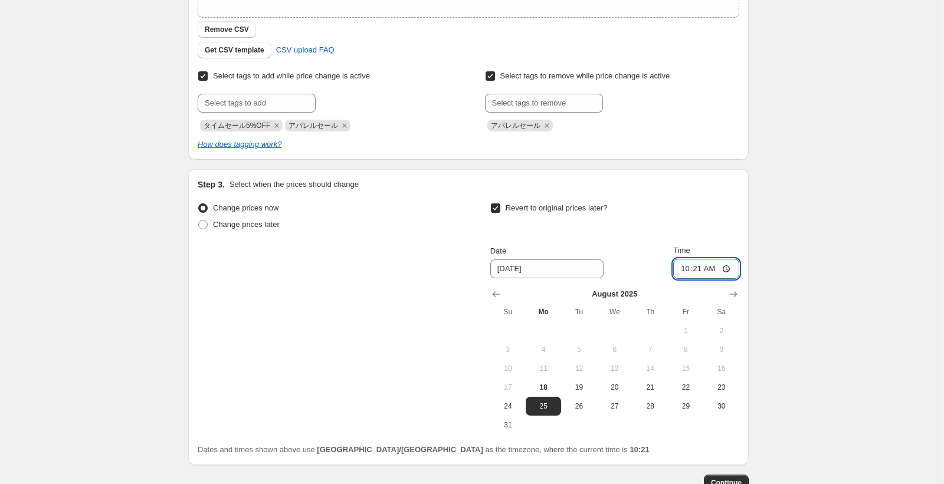
click at [731, 267] on input "10:21" at bounding box center [706, 269] width 66 height 20
type input "23:59"
click at [390, 331] on div "Change prices now Change prices later Revert to original prices later? Date [DA…" at bounding box center [468, 317] width 541 height 235
click at [522, 265] on input "[DATE]" at bounding box center [546, 268] width 113 height 19
click at [546, 272] on input "[DATE]" at bounding box center [546, 268] width 113 height 19
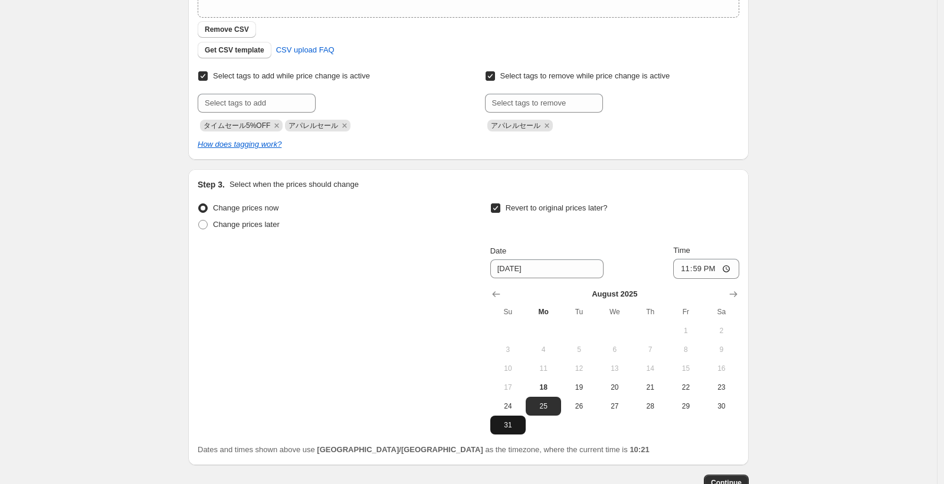
click at [516, 424] on span "31" at bounding box center [508, 424] width 26 height 9
type input "[DATE]"
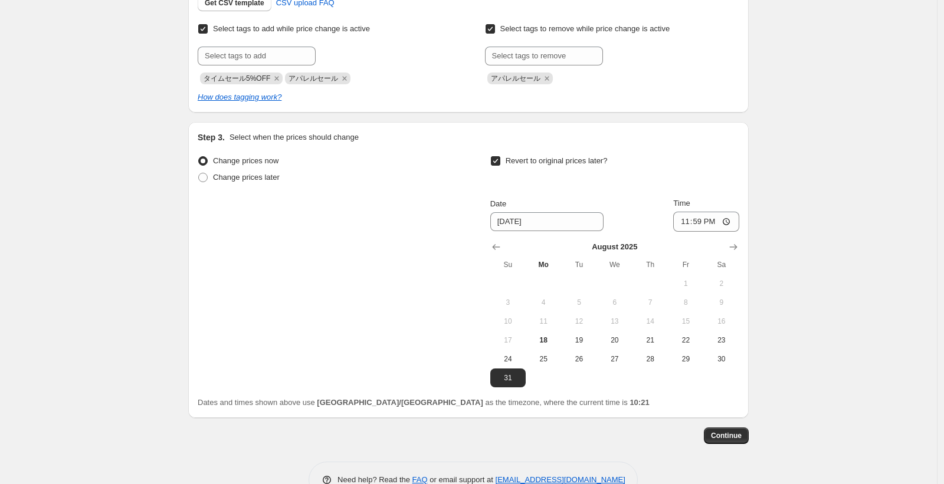
scroll to position [349, 0]
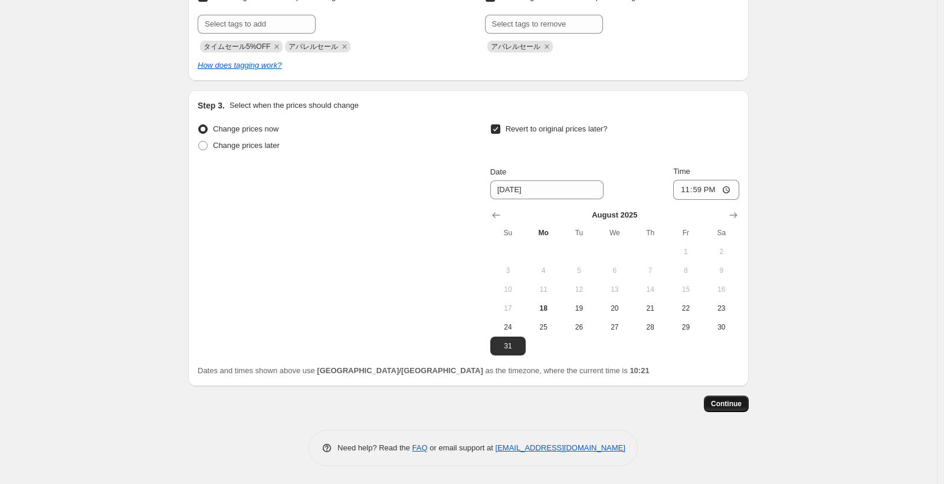
click at [723, 407] on span "Continue" at bounding box center [726, 403] width 31 height 9
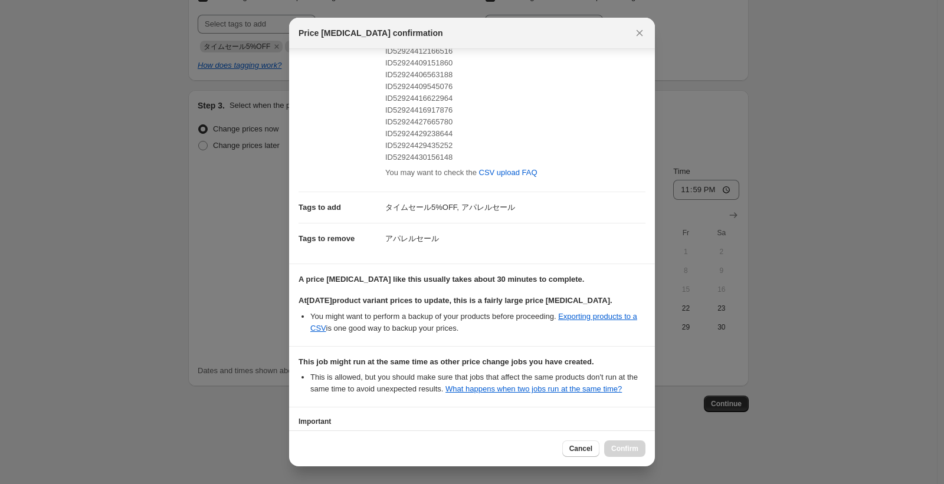
scroll to position [271, 0]
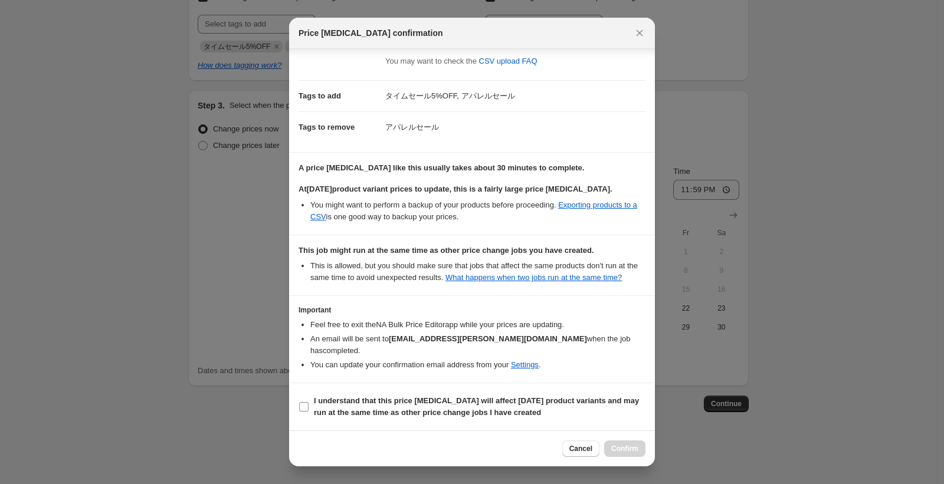
click at [349, 405] on b "I understand that this price [MEDICAL_DATA] will affect [DATE] product variants…" at bounding box center [476, 406] width 325 height 21
click at [308, 405] on input "I understand that this price [MEDICAL_DATA] will affect [DATE] product variants…" at bounding box center [303, 406] width 9 height 9
checkbox input "true"
click at [624, 451] on span "Confirm" at bounding box center [624, 448] width 27 height 9
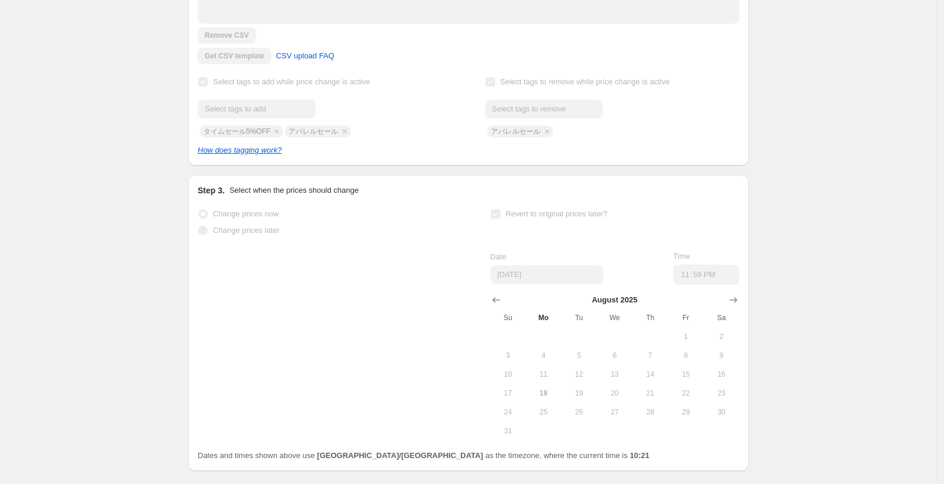
scroll to position [380, 0]
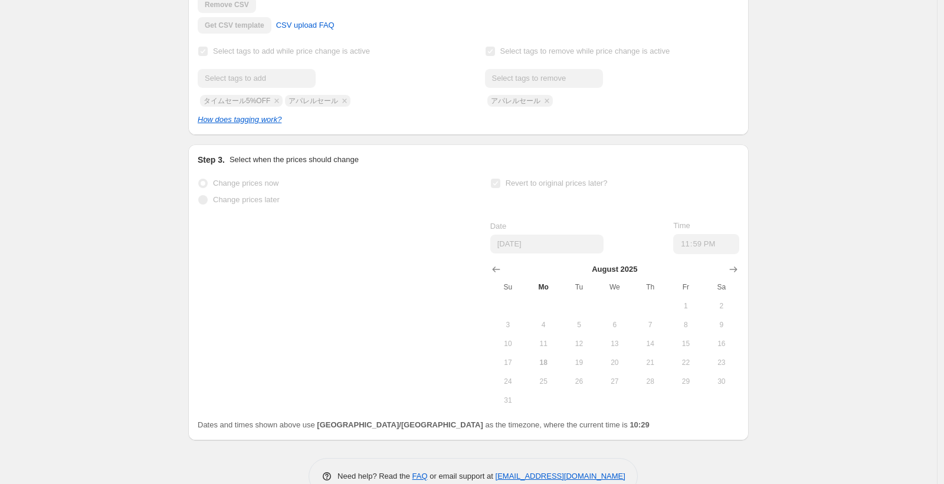
click at [157, 139] on div "Copy of アパレルセール5%. This page is ready Copy of アパレルセール5% Info Partially complete…" at bounding box center [468, 66] width 936 height 892
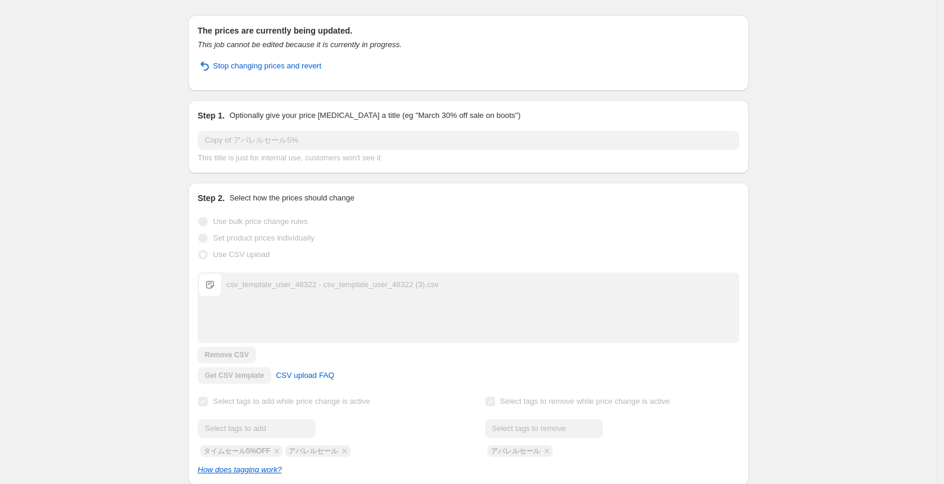
scroll to position [0, 0]
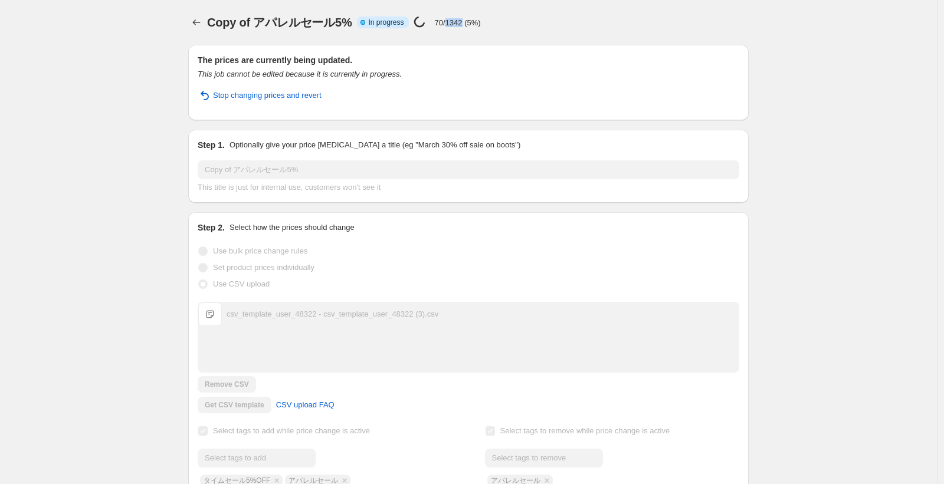
drag, startPoint x: 451, startPoint y: 25, endPoint x: 468, endPoint y: 24, distance: 17.1
click at [468, 24] on p "70/1342 (5%)" at bounding box center [458, 22] width 46 height 9
drag, startPoint x: 468, startPoint y: 24, endPoint x: 429, endPoint y: 20, distance: 38.5
click at [429, 20] on div "Price [MEDICAL_DATA] in progress... 70/1342 (5%)" at bounding box center [446, 23] width 67 height 14
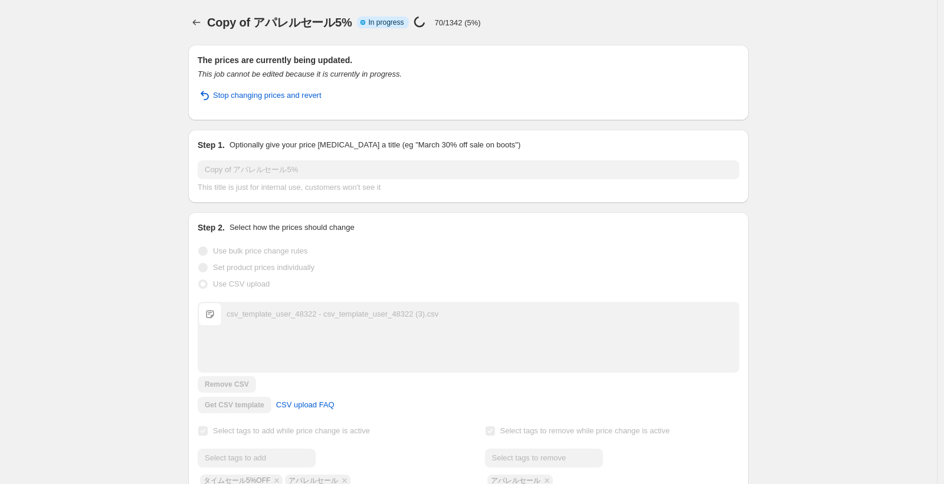
click at [429, 20] on div "Price [MEDICAL_DATA] in progress... 70/1342 (5%)" at bounding box center [446, 23] width 67 height 14
click at [144, 66] on div "Copy of アパレルセール5%. This page is ready Copy of アパレルセール5% Info Partially complete…" at bounding box center [468, 446] width 936 height 892
click at [196, 25] on icon "Price change jobs" at bounding box center [196, 23] width 12 height 12
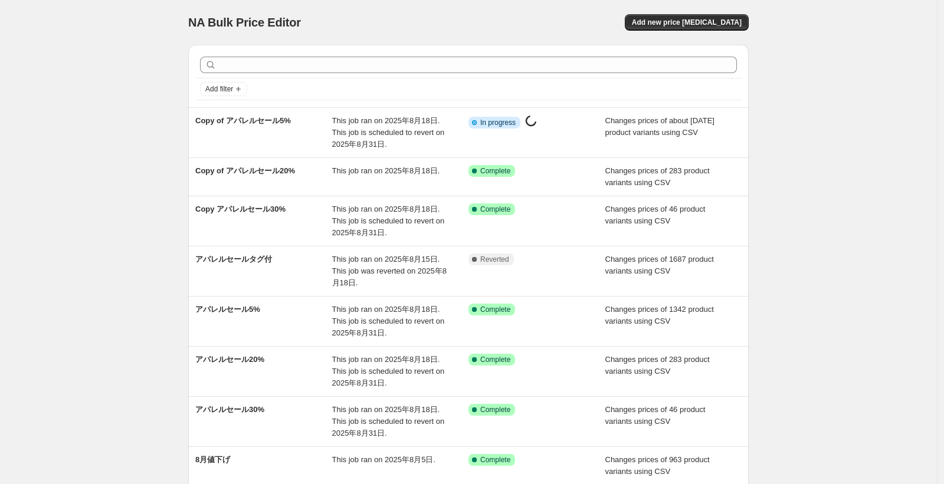
click at [88, 124] on div "NA Bulk Price Editor. This page is ready NA Bulk Price Editor Add new price [ME…" at bounding box center [468, 345] width 936 height 690
click at [160, 165] on div "NA Bulk Price Editor. This page is ready NA Bulk Price Editor Add new price [ME…" at bounding box center [468, 345] width 936 height 690
click at [86, 169] on div "NA Bulk Price Editor. This page is ready NA Bulk Price Editor Add new price [ME…" at bounding box center [468, 345] width 936 height 690
click at [843, 166] on div "NA Bulk Price Editor. This page is ready NA Bulk Price Editor Add new price [ME…" at bounding box center [468, 345] width 936 height 690
click at [144, 190] on div "NA Bulk Price Editor. This page is ready NA Bulk Price Editor Add new price [ME…" at bounding box center [468, 345] width 936 height 690
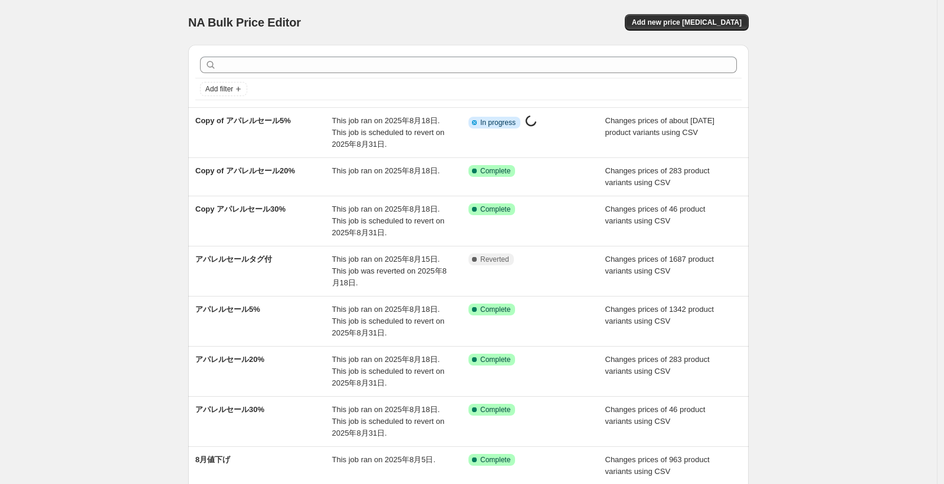
click at [144, 121] on div "NA Bulk Price Editor. This page is ready NA Bulk Price Editor Add new price [ME…" at bounding box center [468, 345] width 936 height 690
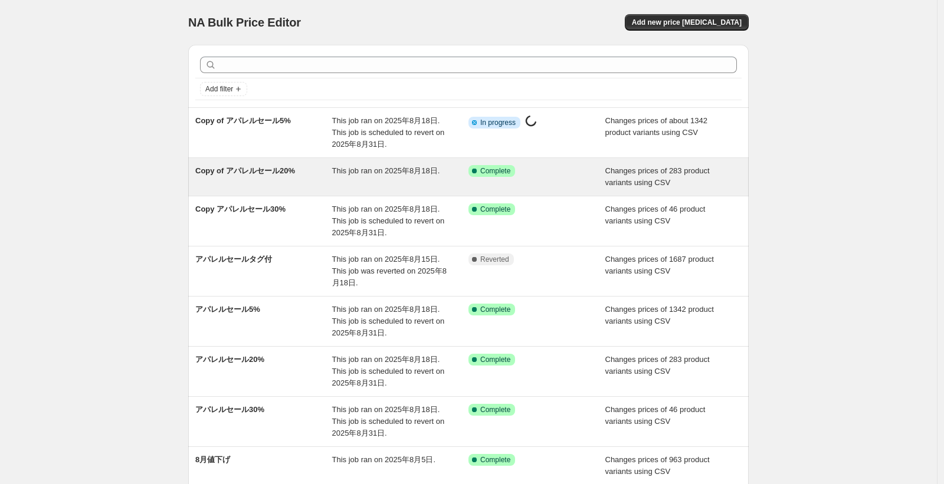
click at [588, 188] on div "Success Complete Complete" at bounding box center [536, 177] width 137 height 24
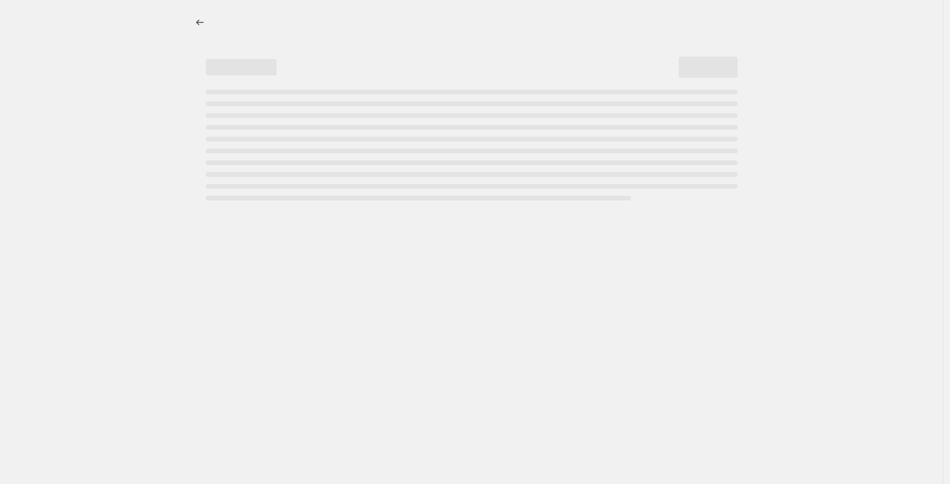
click at [153, 133] on div at bounding box center [471, 242] width 943 height 484
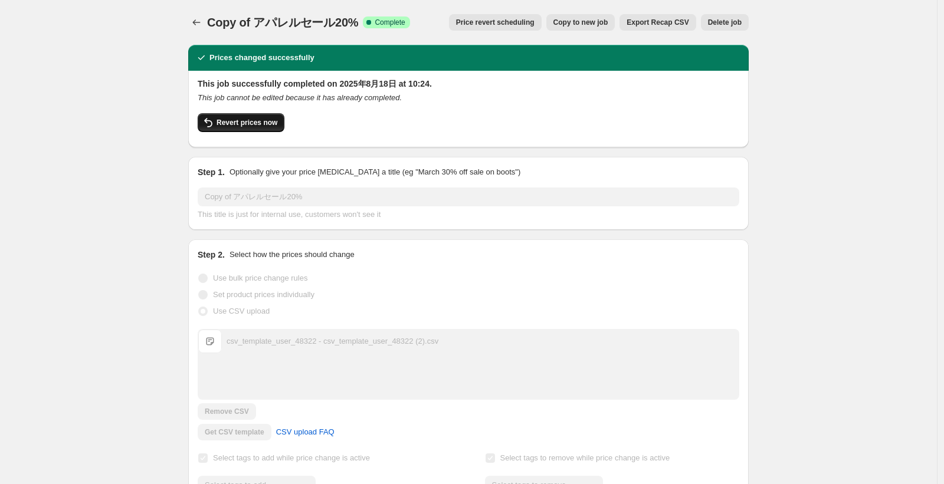
click at [249, 119] on span "Revert prices now" at bounding box center [246, 122] width 61 height 9
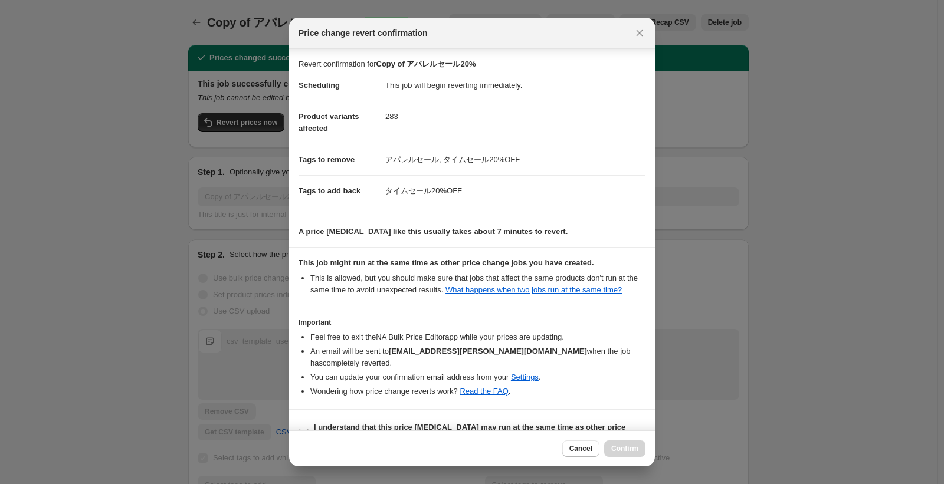
scroll to position [38, 0]
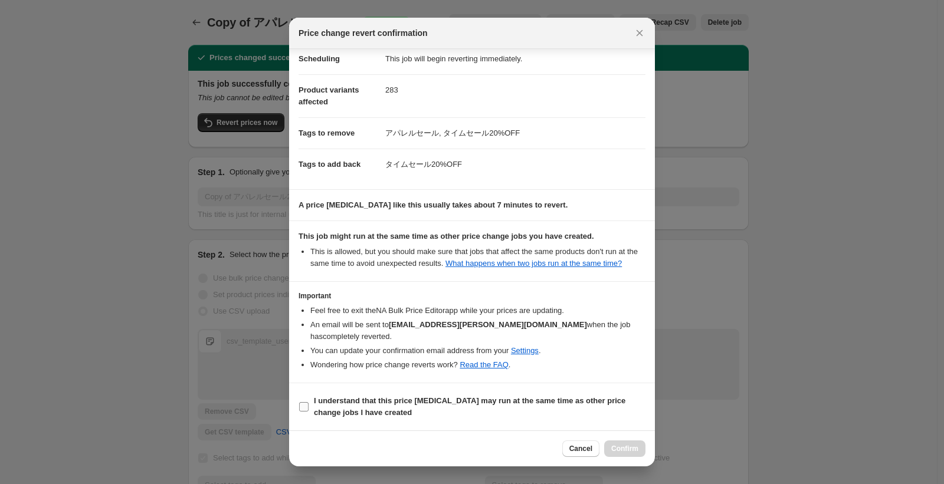
click at [343, 405] on b "I understand that this price [MEDICAL_DATA] may run at the same time as other p…" at bounding box center [469, 406] width 311 height 21
click at [308, 405] on input "I understand that this price [MEDICAL_DATA] may run at the same time as other p…" at bounding box center [303, 406] width 9 height 9
checkbox input "true"
click at [629, 453] on span "Confirm" at bounding box center [624, 448] width 27 height 9
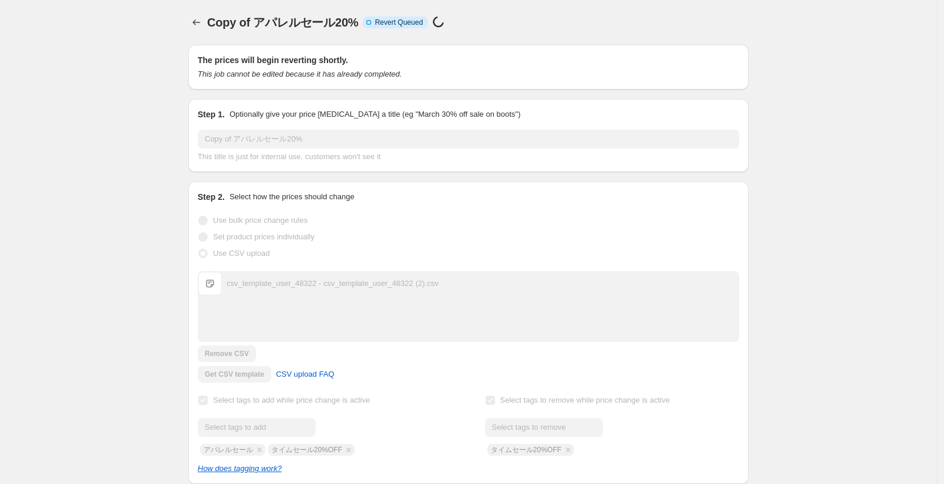
click at [196, 22] on icon "Price change jobs" at bounding box center [197, 22] width 8 height 6
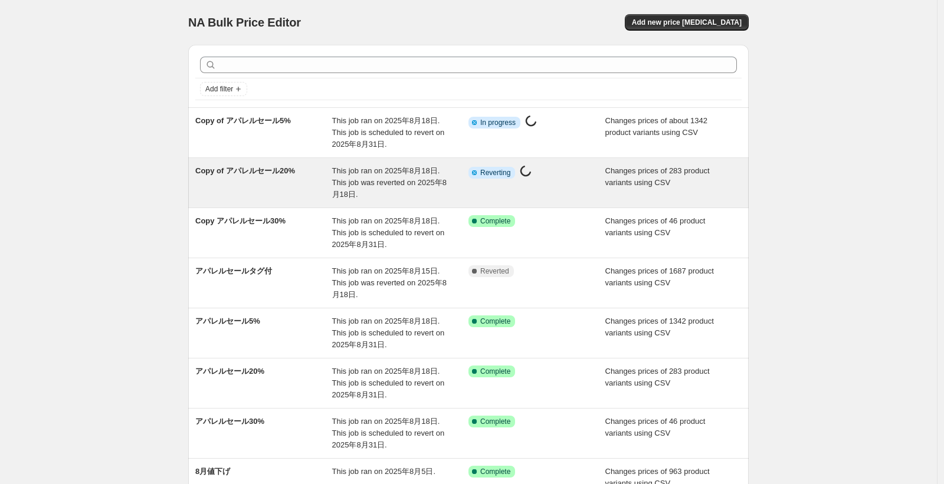
click at [384, 186] on span "This job ran on 2025年8月18日. This job was reverted on 2025年8月18日." at bounding box center [389, 182] width 114 height 32
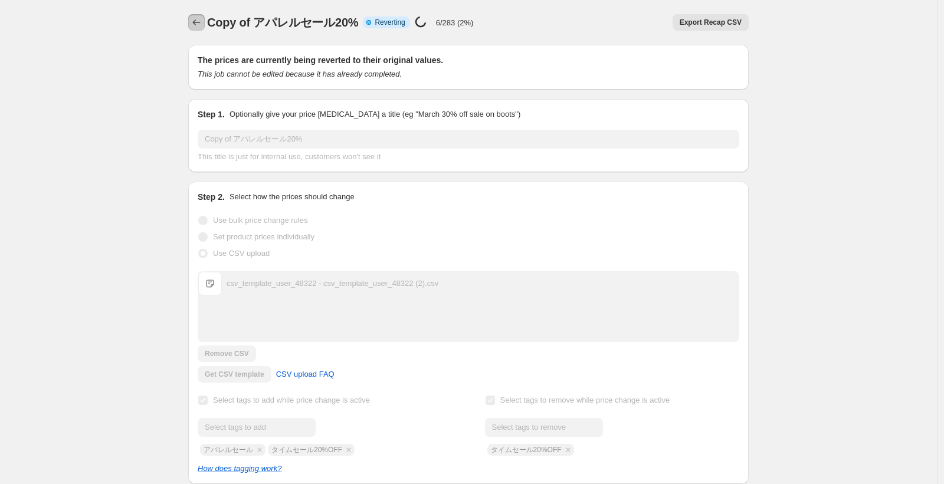
click at [199, 24] on icon "Price change jobs" at bounding box center [196, 23] width 12 height 12
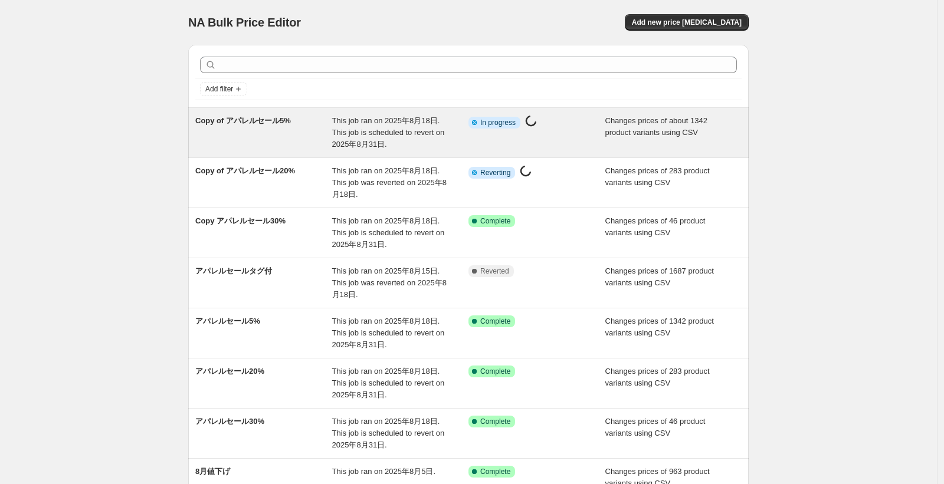
click at [655, 132] on span "Changes prices of about 1342 product variants using CSV" at bounding box center [656, 126] width 102 height 21
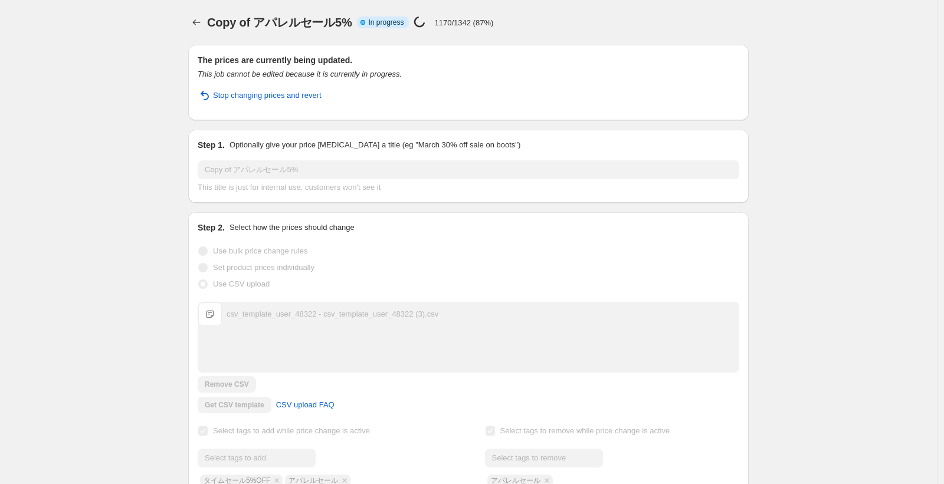
click at [92, 75] on div "Copy of アパレルセール5%. This page is ready Copy of アパレルセール5% Info Partially complete…" at bounding box center [468, 446] width 936 height 892
click at [195, 26] on icon "Price change jobs" at bounding box center [196, 23] width 12 height 12
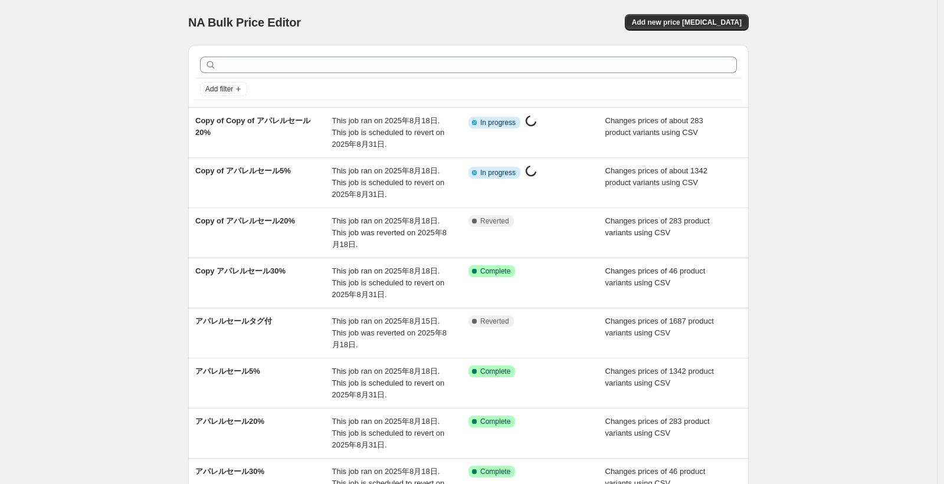
click at [91, 216] on div "NA Bulk Price Editor. This page is ready NA Bulk Price Editor Add new price cha…" at bounding box center [468, 351] width 936 height 702
click at [162, 238] on div "NA Bulk Price Editor. This page is ready NA Bulk Price Editor Add new price cha…" at bounding box center [468, 351] width 936 height 702
click at [829, 143] on div "NA Bulk Price Editor. This page is ready NA Bulk Price Editor Add new price cha…" at bounding box center [468, 351] width 936 height 702
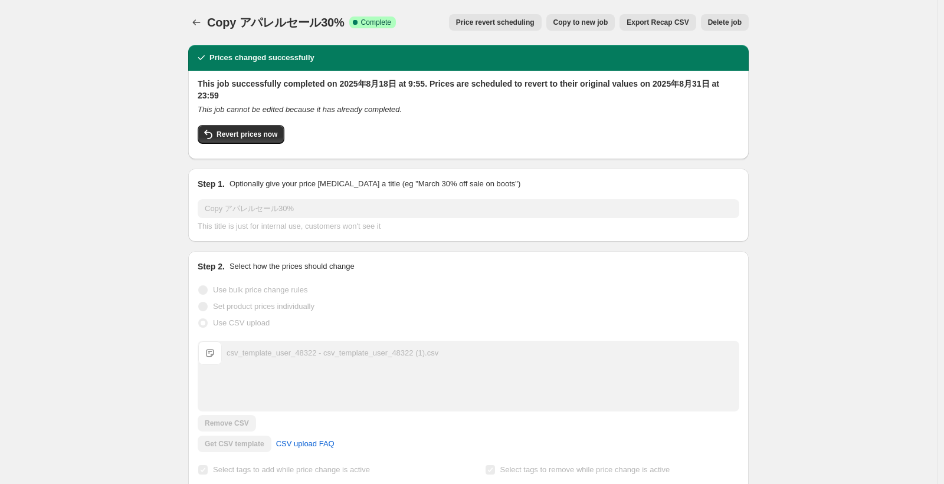
click at [196, 21] on icon "Price change jobs" at bounding box center [196, 23] width 12 height 12
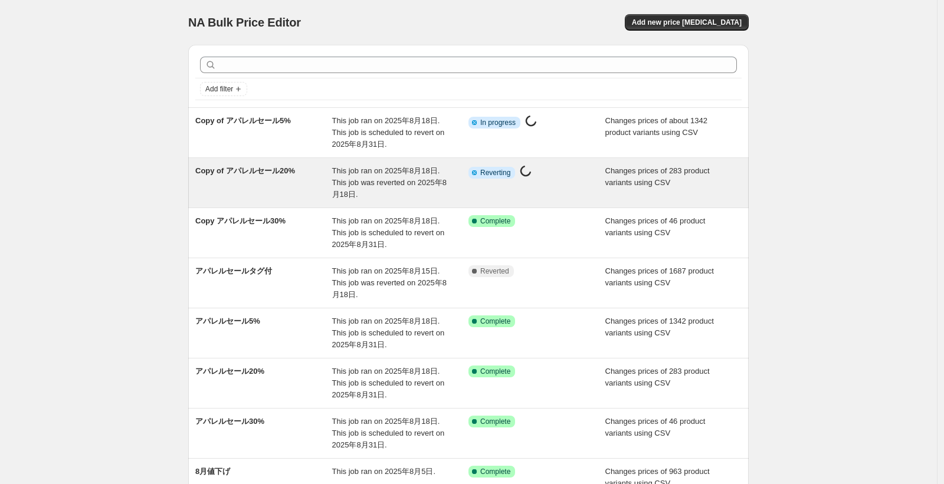
click at [698, 195] on div "Changes prices of 283 product variants using CSV" at bounding box center [673, 182] width 137 height 35
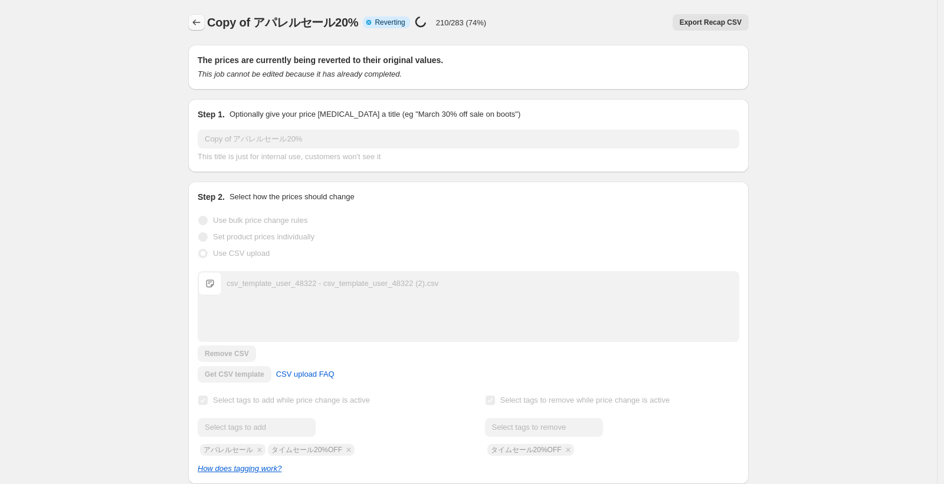
click at [202, 24] on icon "Price change jobs" at bounding box center [196, 23] width 12 height 12
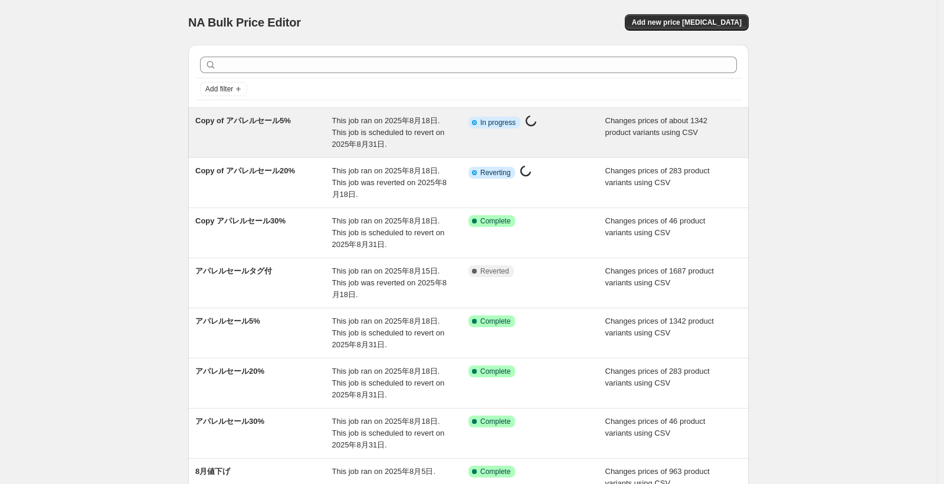
click at [364, 152] on div "Copy of アパレルセール5% This job ran on 2025年8月18日. This job is scheduled to revert o…" at bounding box center [468, 133] width 560 height 50
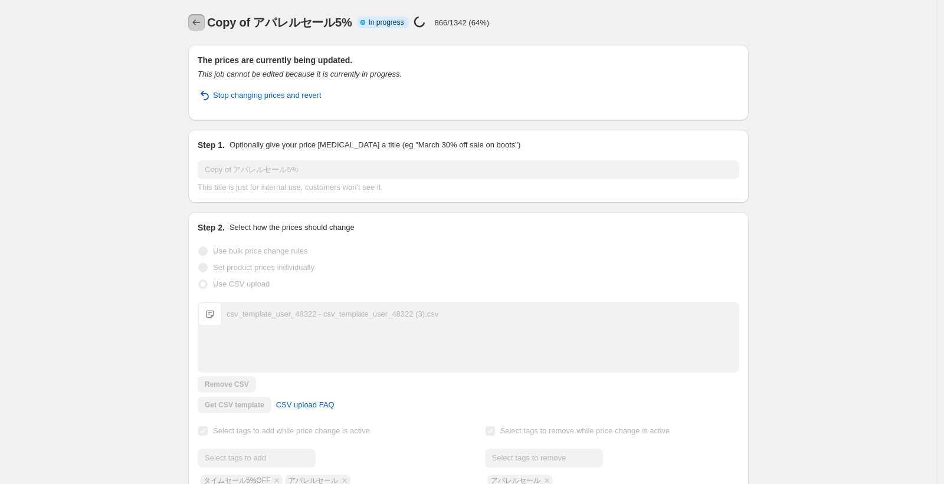
click at [198, 19] on icon "Price change jobs" at bounding box center [196, 23] width 12 height 12
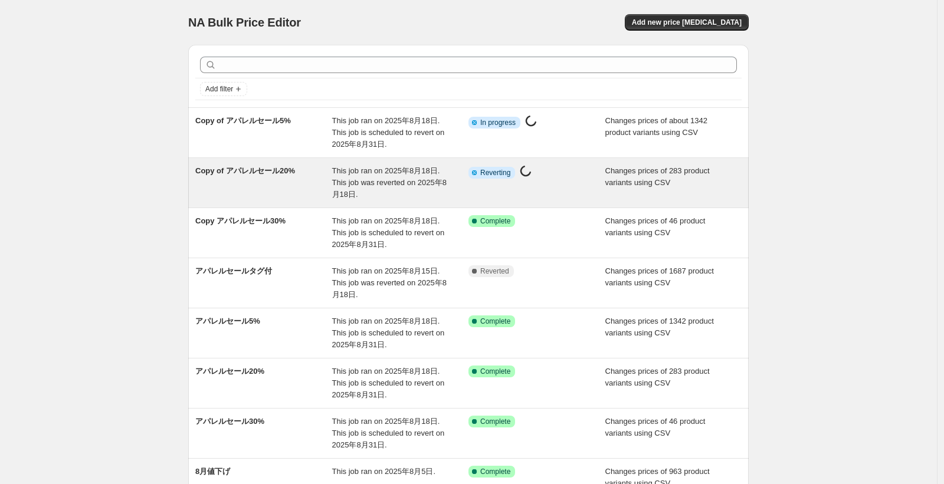
click at [565, 189] on div "Info Partially complete Reverting Price change job in progress..." at bounding box center [536, 182] width 137 height 35
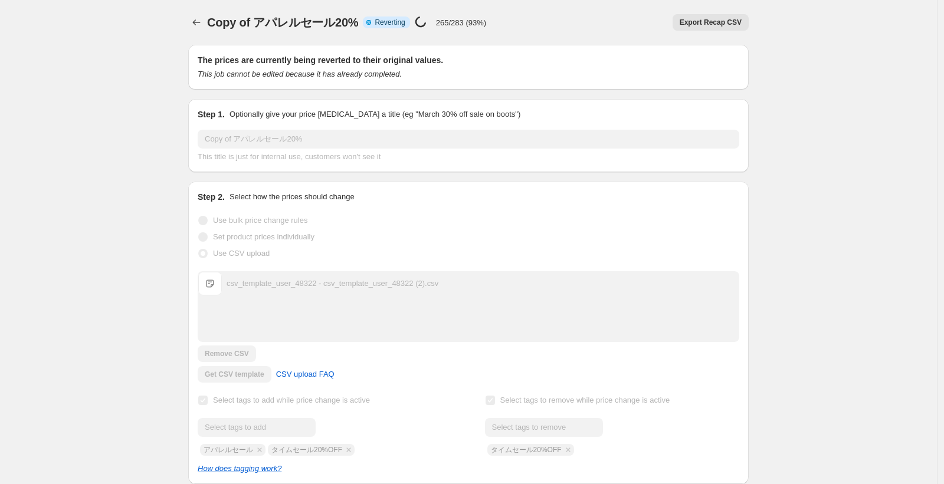
click at [264, 22] on span "Copy of アパレルセール20%" at bounding box center [282, 22] width 151 height 13
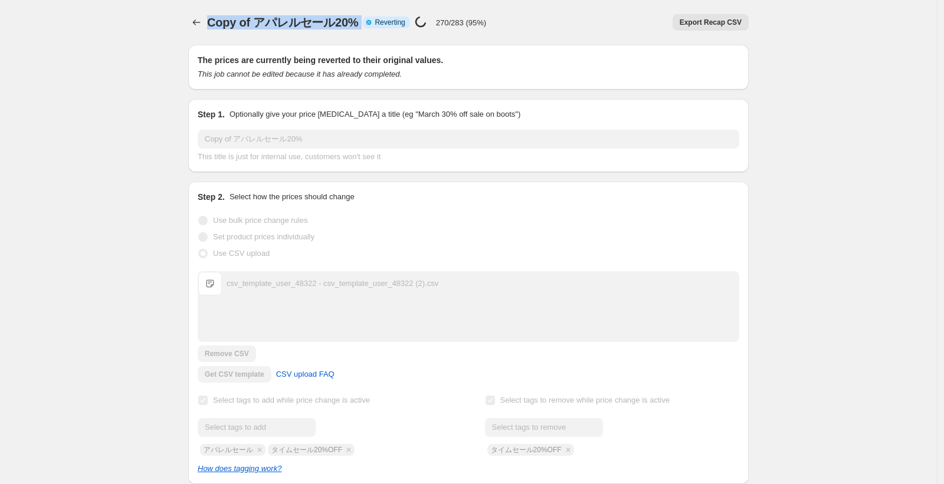
click at [264, 22] on span "Copy of アパレルセール20%" at bounding box center [282, 22] width 151 height 13
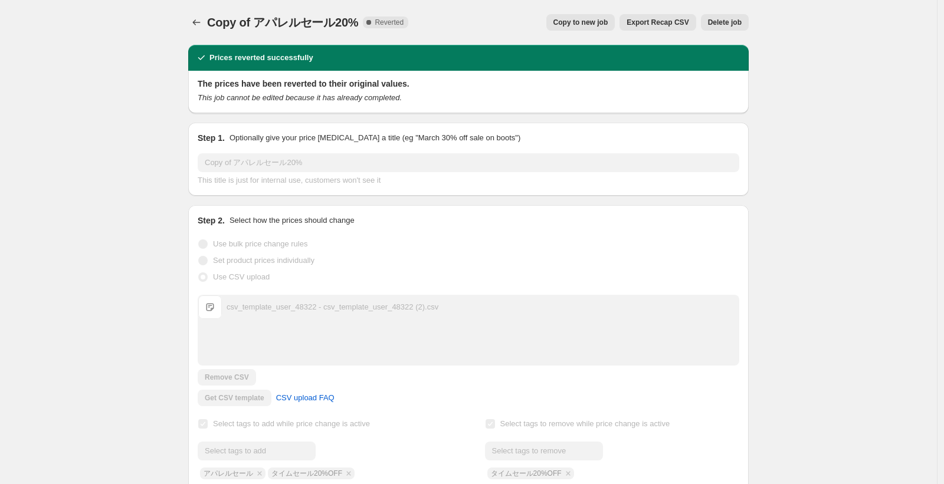
click at [584, 24] on span "Copy to new job" at bounding box center [580, 22] width 55 height 9
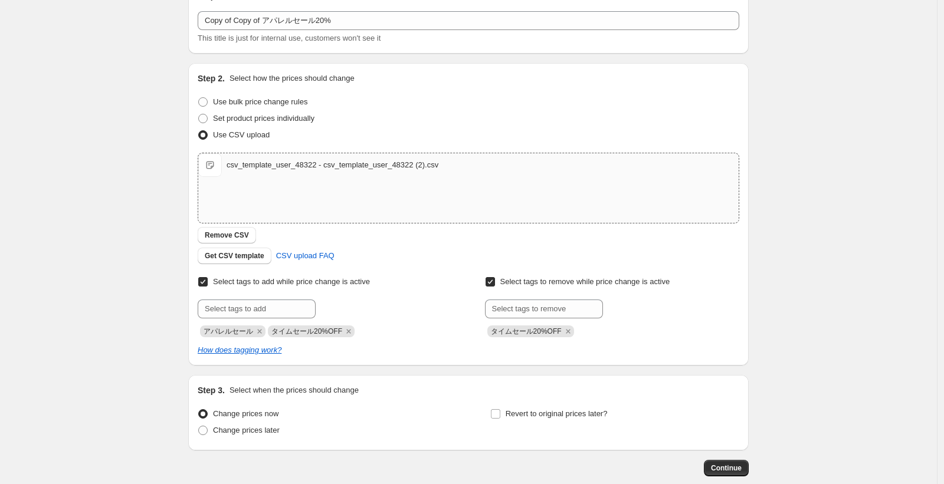
scroll to position [129, 0]
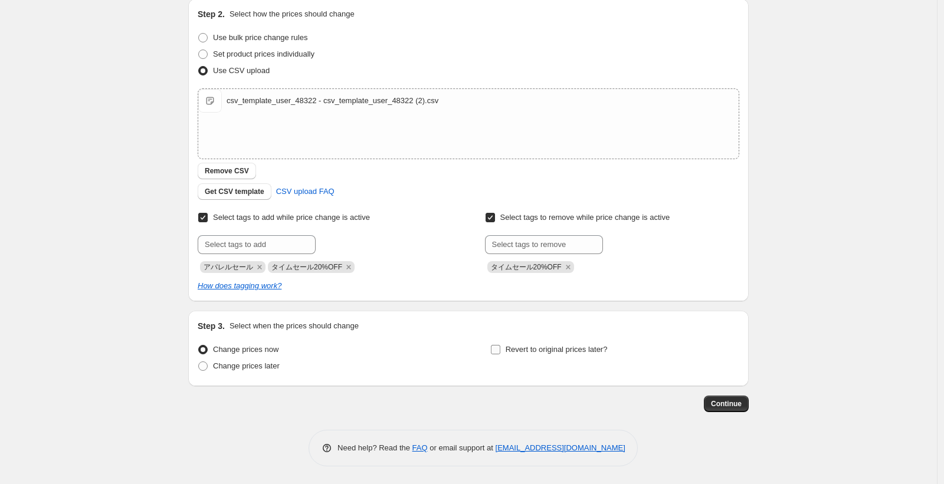
click at [513, 351] on span "Revert to original prices later?" at bounding box center [556, 349] width 102 height 9
click at [500, 351] on input "Revert to original prices later?" at bounding box center [495, 349] width 9 height 9
checkbox input "true"
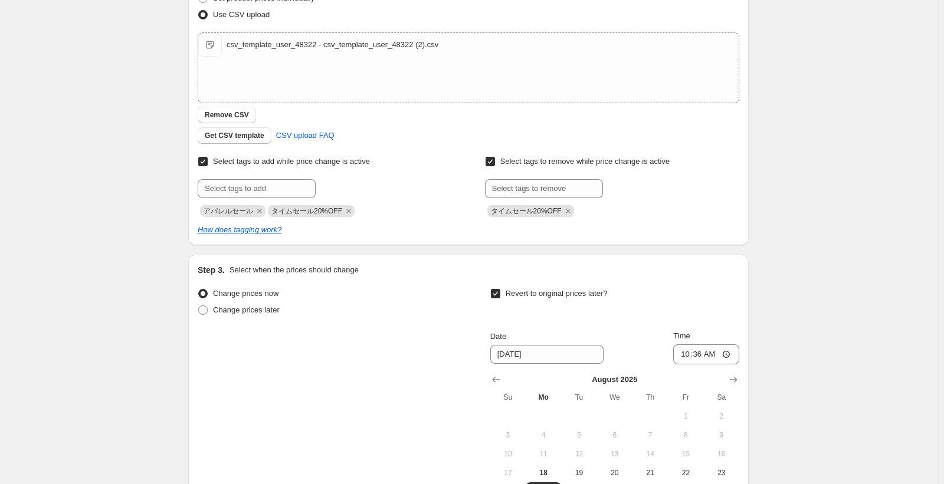
scroll to position [270, 0]
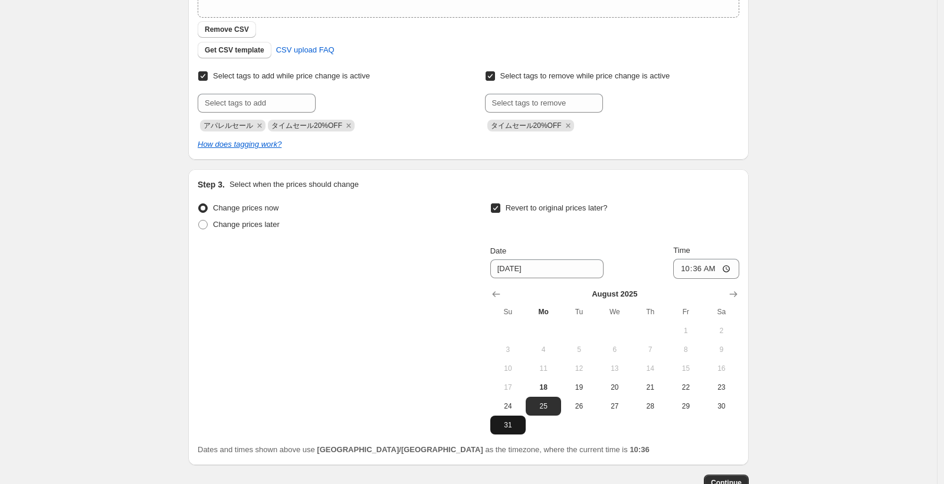
click at [517, 430] on button "31" at bounding box center [507, 425] width 35 height 19
type input "8/31/2025"
click at [717, 272] on input "10:36" at bounding box center [706, 269] width 66 height 20
click at [725, 266] on input "10:36" at bounding box center [706, 269] width 66 height 20
type input "23:59"
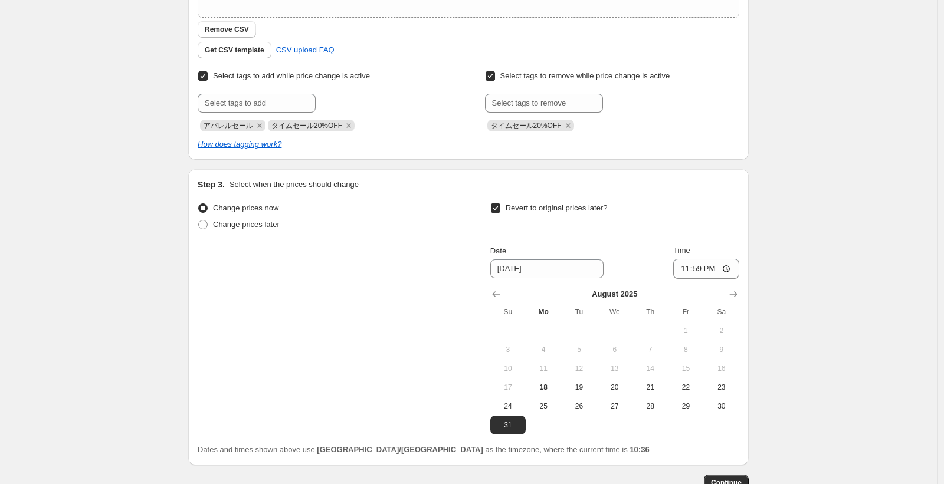
click at [798, 374] on div "Create new price change job. This page is ready Create new price change job Dra…" at bounding box center [468, 146] width 936 height 833
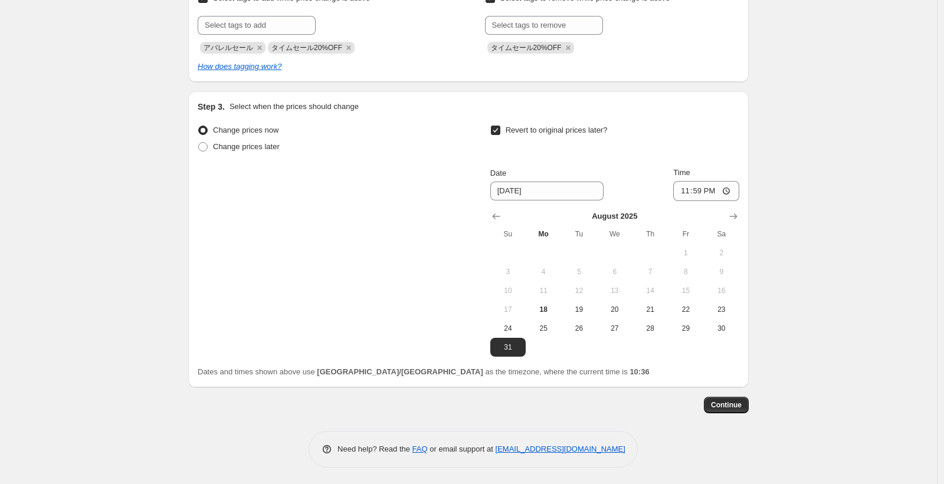
scroll to position [349, 0]
click at [740, 408] on span "Continue" at bounding box center [726, 403] width 31 height 9
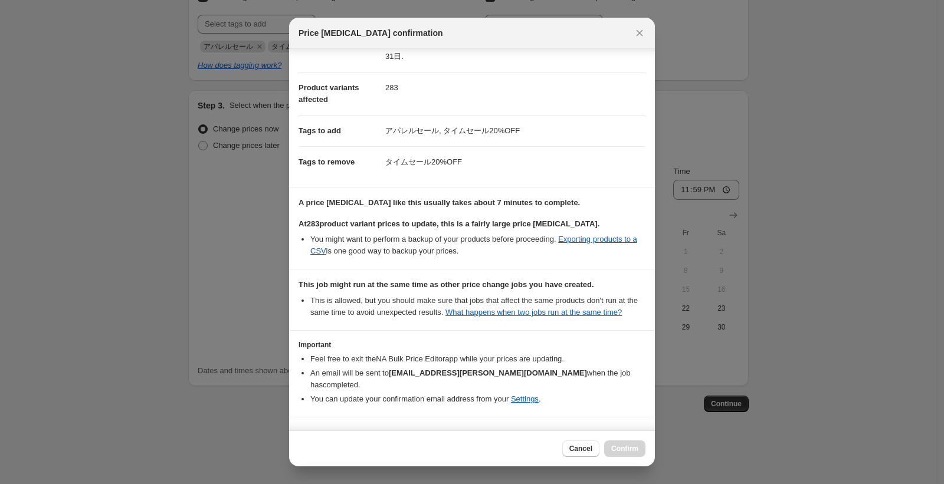
scroll to position [75, 0]
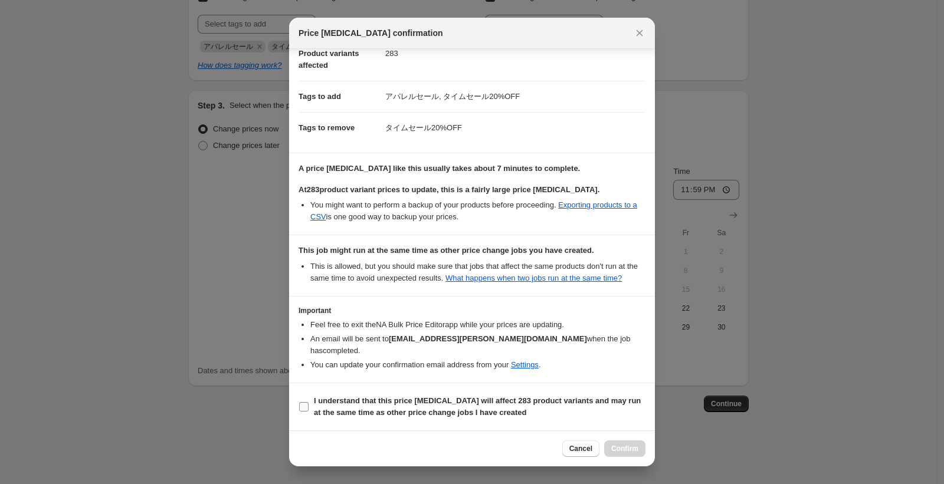
click at [333, 408] on b "I understand that this price change job will affect 283 product variants and ma…" at bounding box center [477, 406] width 327 height 21
click at [308, 408] on input "I understand that this price change job will affect 283 product variants and ma…" at bounding box center [303, 406] width 9 height 9
checkbox input "true"
click at [636, 451] on span "Confirm" at bounding box center [624, 448] width 27 height 9
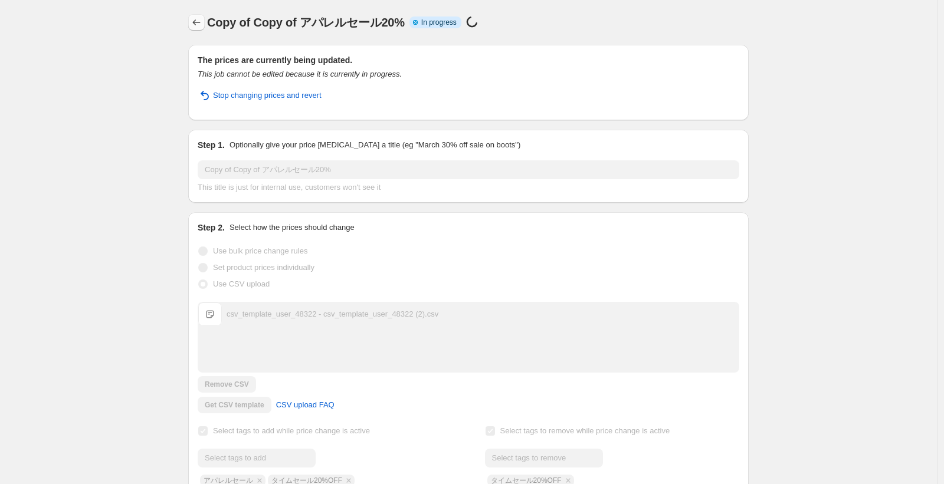
click at [194, 26] on icon "Price change jobs" at bounding box center [196, 23] width 12 height 12
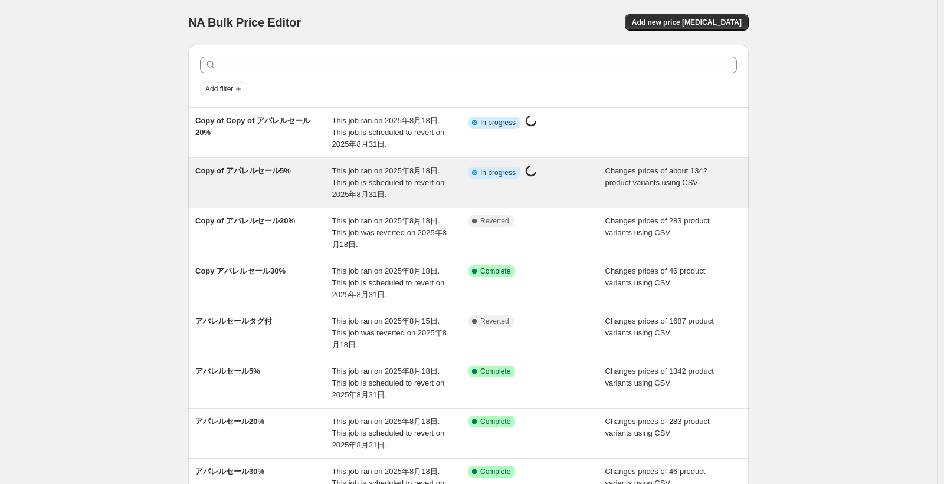
click at [423, 181] on span "This job ran on 2025年8月18日. This job is scheduled to revert on 2025年8月31日." at bounding box center [388, 182] width 113 height 32
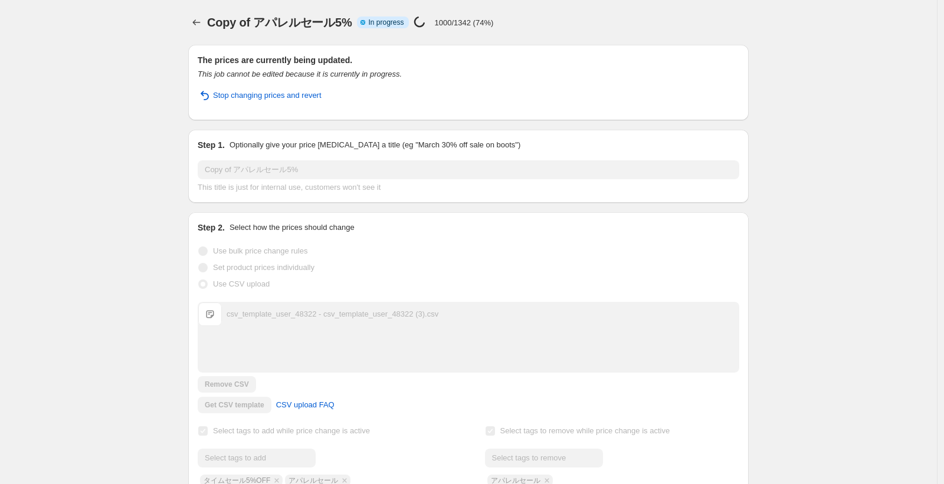
click at [144, 104] on div "Copy of アパレルセール5%. This page is ready Copy of アパレルセール5% Info Partially complete…" at bounding box center [468, 446] width 936 height 892
click at [119, 94] on div "Copy of アパレルセール5%. This page is ready Copy of アパレルセール5% Info Partially complete…" at bounding box center [468, 446] width 936 height 892
click at [124, 45] on div "Copy of アパレルセール5%. This page is ready Copy of アパレルセール5% Info Partially complete…" at bounding box center [468, 446] width 936 height 892
click at [198, 25] on icon "Price change jobs" at bounding box center [196, 23] width 12 height 12
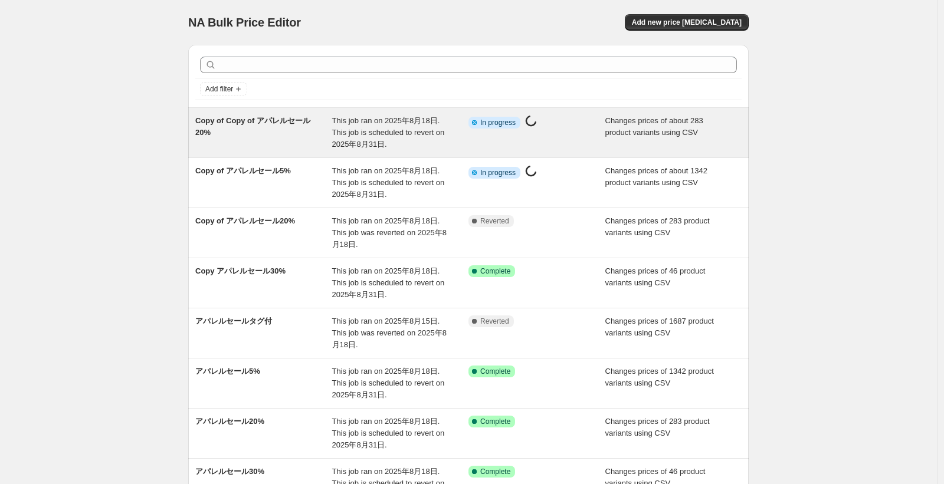
click at [422, 151] on div "Copy of Copy of アパレルセール20% This job ran on 2025年8月18日. This job is scheduled to…" at bounding box center [468, 133] width 560 height 50
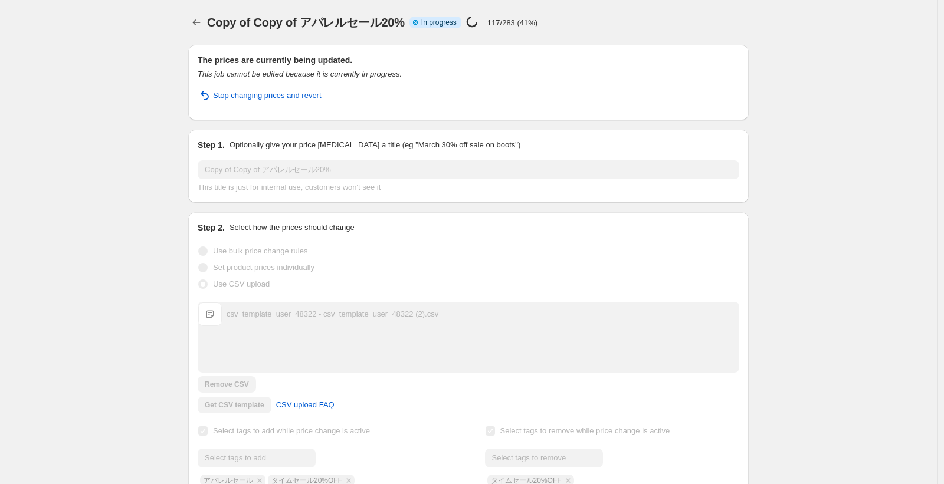
click at [620, 75] on div "This job cannot be edited because it is currently in progress." at bounding box center [468, 74] width 541 height 12
click at [150, 68] on div "Copy of Copy of アパレルセール20%. This page is ready Copy of Copy of アパレルセール20% Info …" at bounding box center [468, 446] width 936 height 892
click at [155, 31] on div "Copy of Copy of アパレルセール20%. This page is ready Copy of Copy of アパレルセール20% Info …" at bounding box center [468, 446] width 936 height 892
click at [95, 136] on div "Copy of Copy of アパレルセール20%. This page is ready Copy of Copy of アパレルセール20% Info …" at bounding box center [468, 446] width 936 height 892
click at [121, 72] on div "Copy of Copy of アパレルセール20%. This page is ready Copy of Copy of アパレルセール20% Info …" at bounding box center [468, 446] width 936 height 892
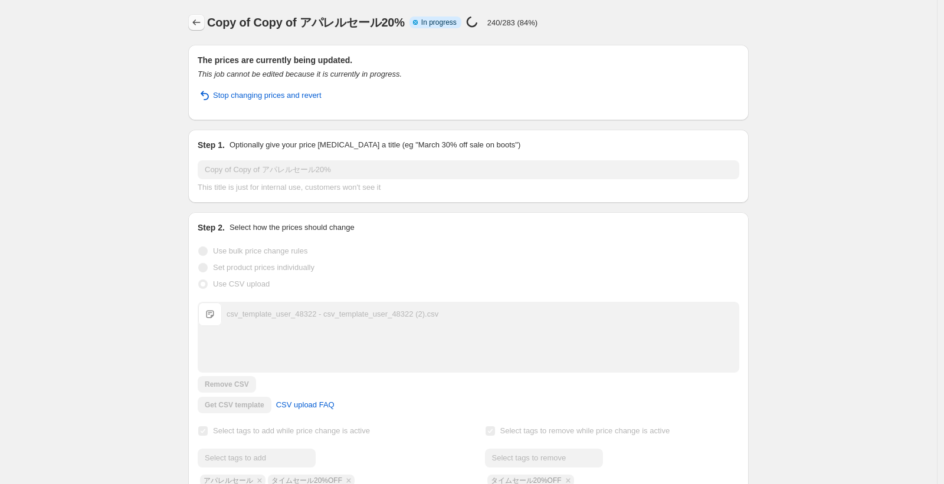
click at [196, 22] on icon "Price change jobs" at bounding box center [196, 23] width 12 height 12
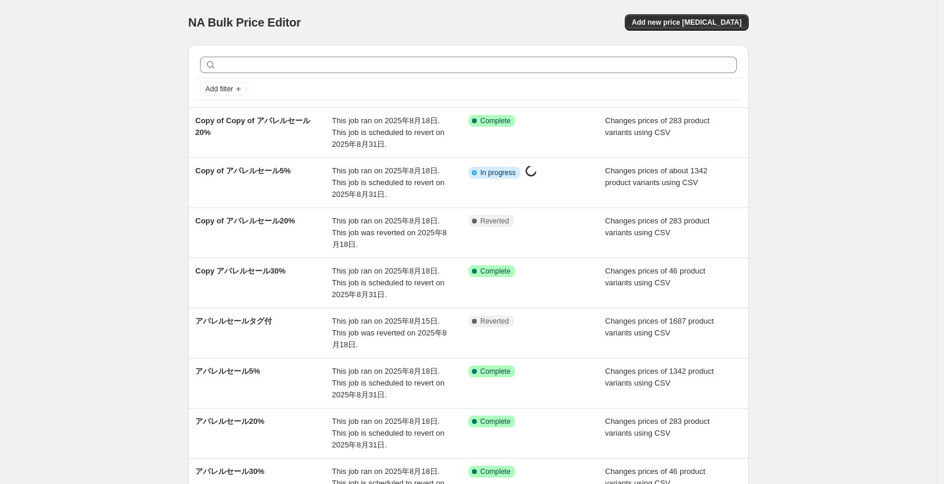
click at [88, 105] on div "NA Bulk Price Editor. This page is ready NA Bulk Price Editor Add new price cha…" at bounding box center [468, 351] width 936 height 702
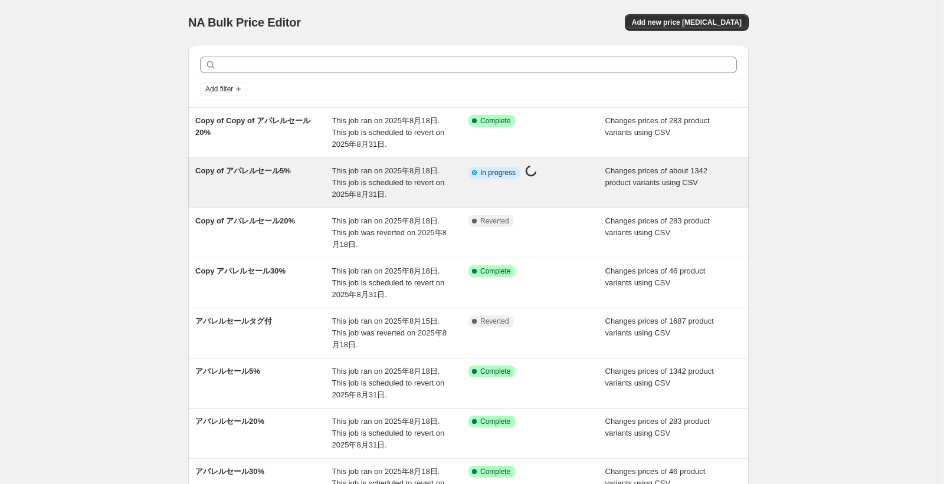
click at [343, 184] on span "This job ran on 2025年8月18日. This job is scheduled to revert on 2025年8月31日." at bounding box center [388, 182] width 113 height 32
